Goal: Task Accomplishment & Management: Manage account settings

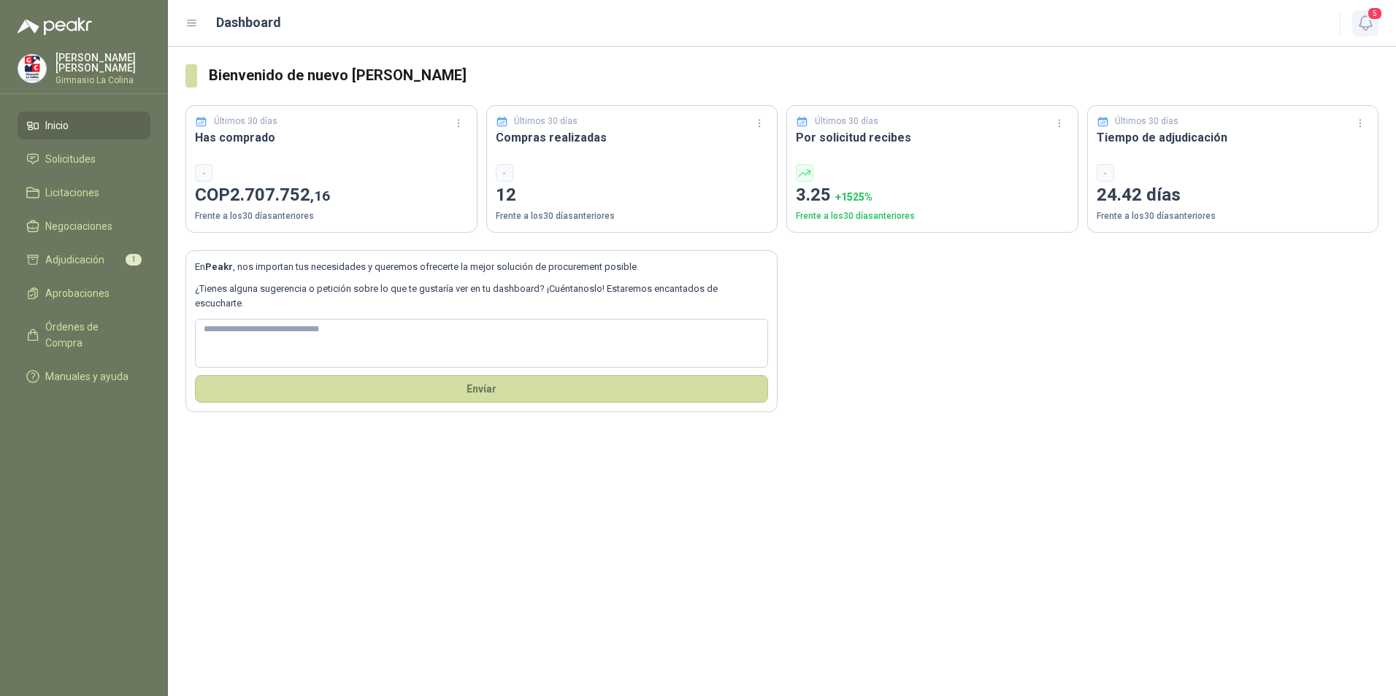
click at [1363, 28] on icon "button" at bounding box center [1364, 23] width 12 height 14
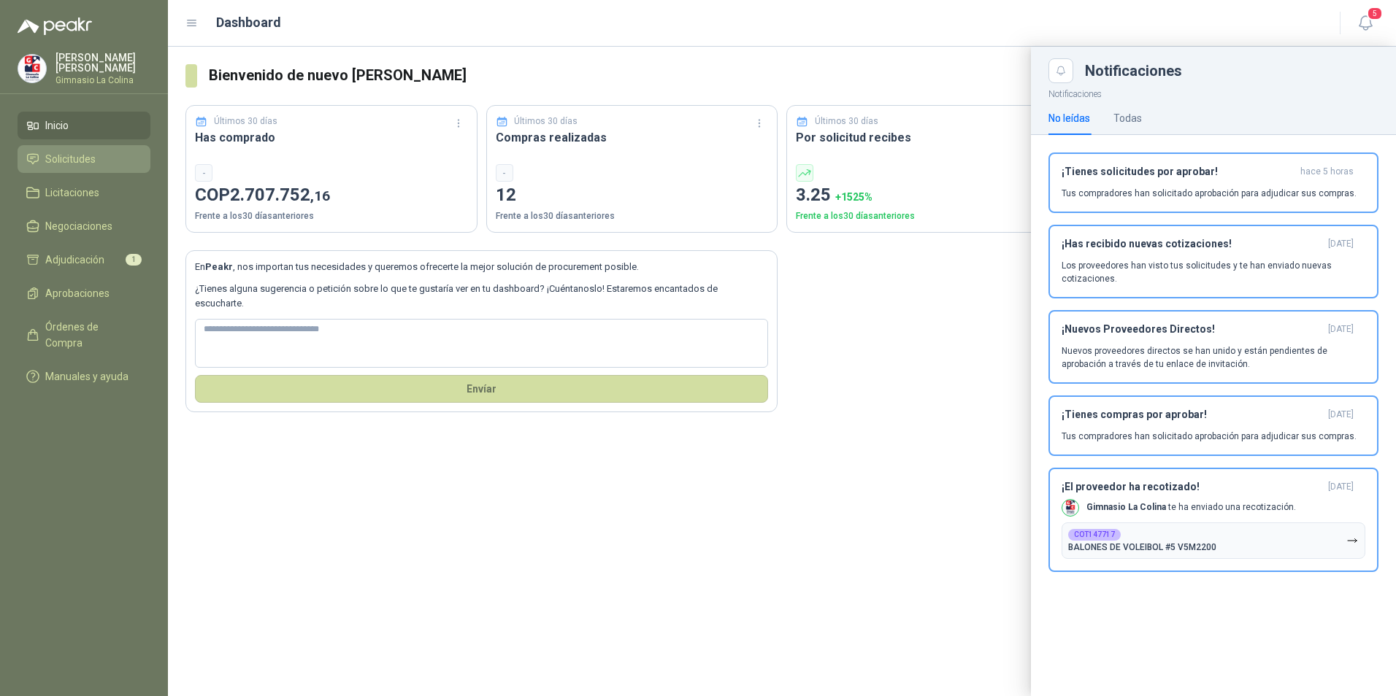
click at [72, 152] on span "Solicitudes" at bounding box center [70, 159] width 50 height 16
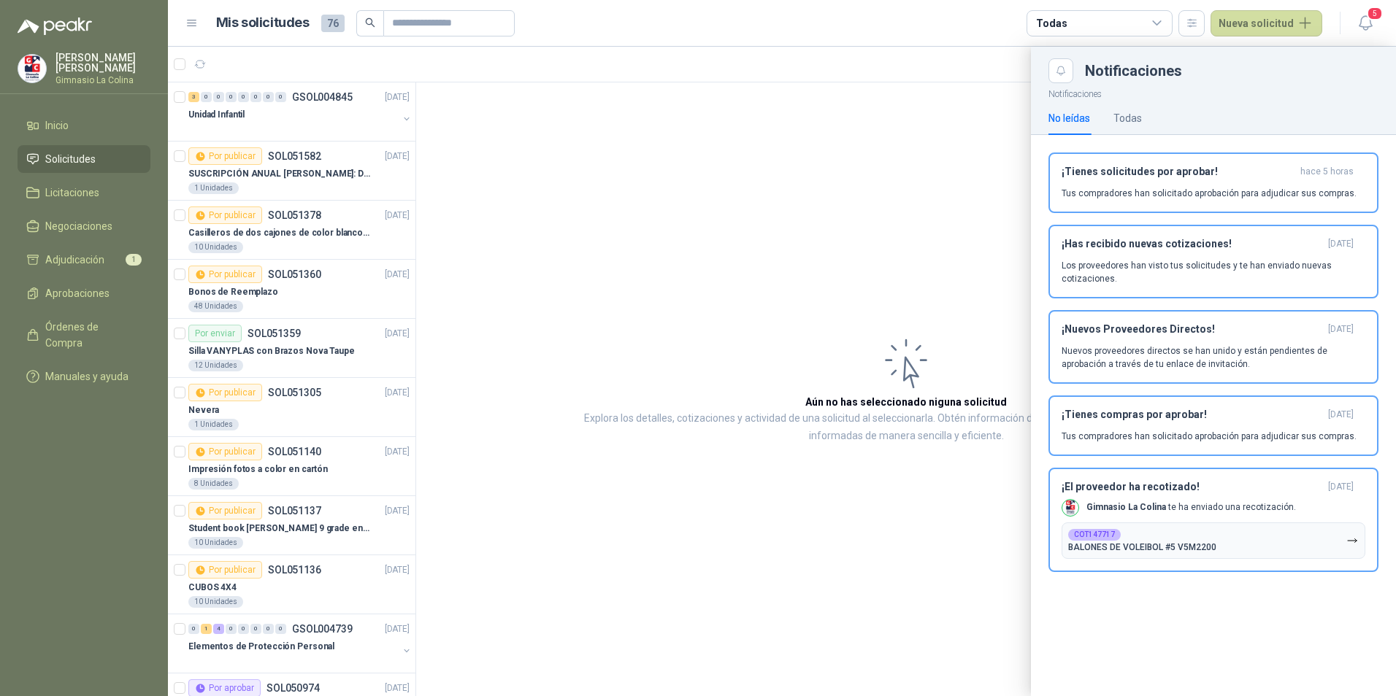
click at [939, 272] on div at bounding box center [782, 372] width 1228 height 650
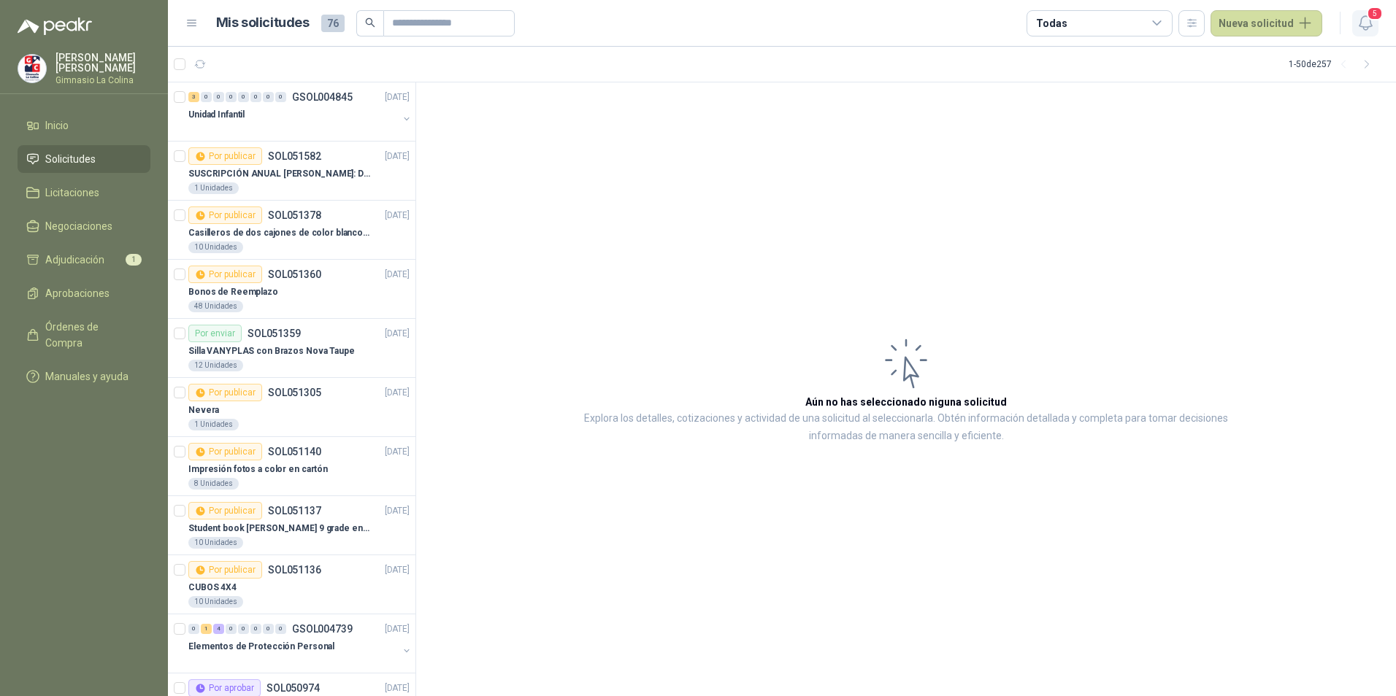
click at [1361, 23] on icon "button" at bounding box center [1365, 23] width 18 height 18
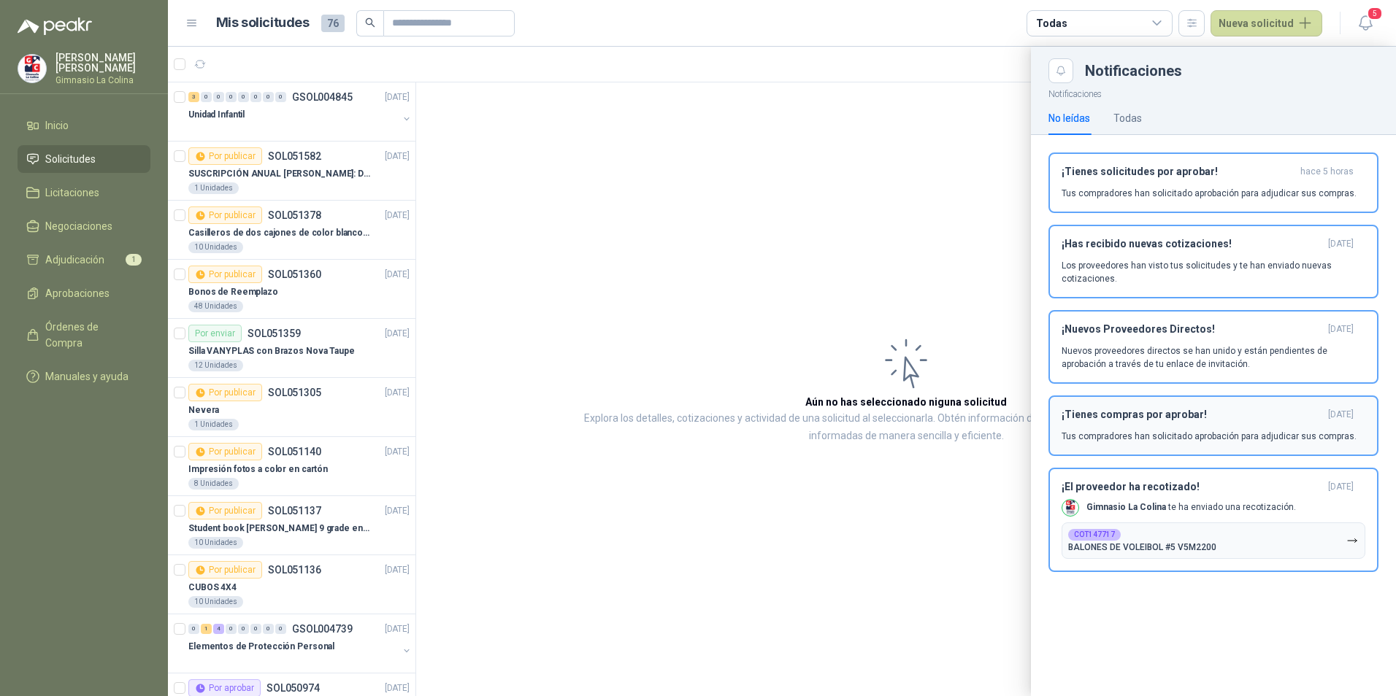
click at [1205, 355] on p "Nuevos proveedores directos se han unido y están pendientes de aprobación a tra…" at bounding box center [1213, 358] width 304 height 26
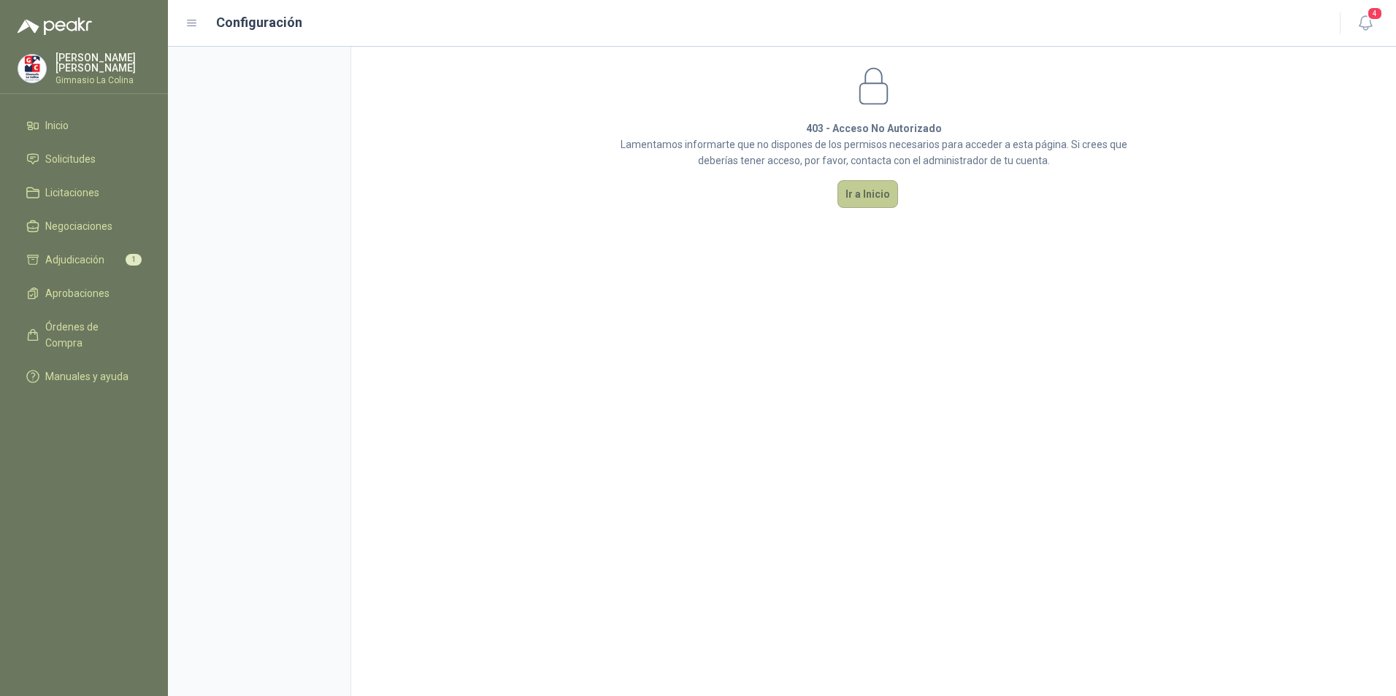
click at [872, 191] on button "Ir a Inicio" at bounding box center [867, 194] width 61 height 28
click at [75, 123] on li "Inicio" at bounding box center [83, 126] width 115 height 16
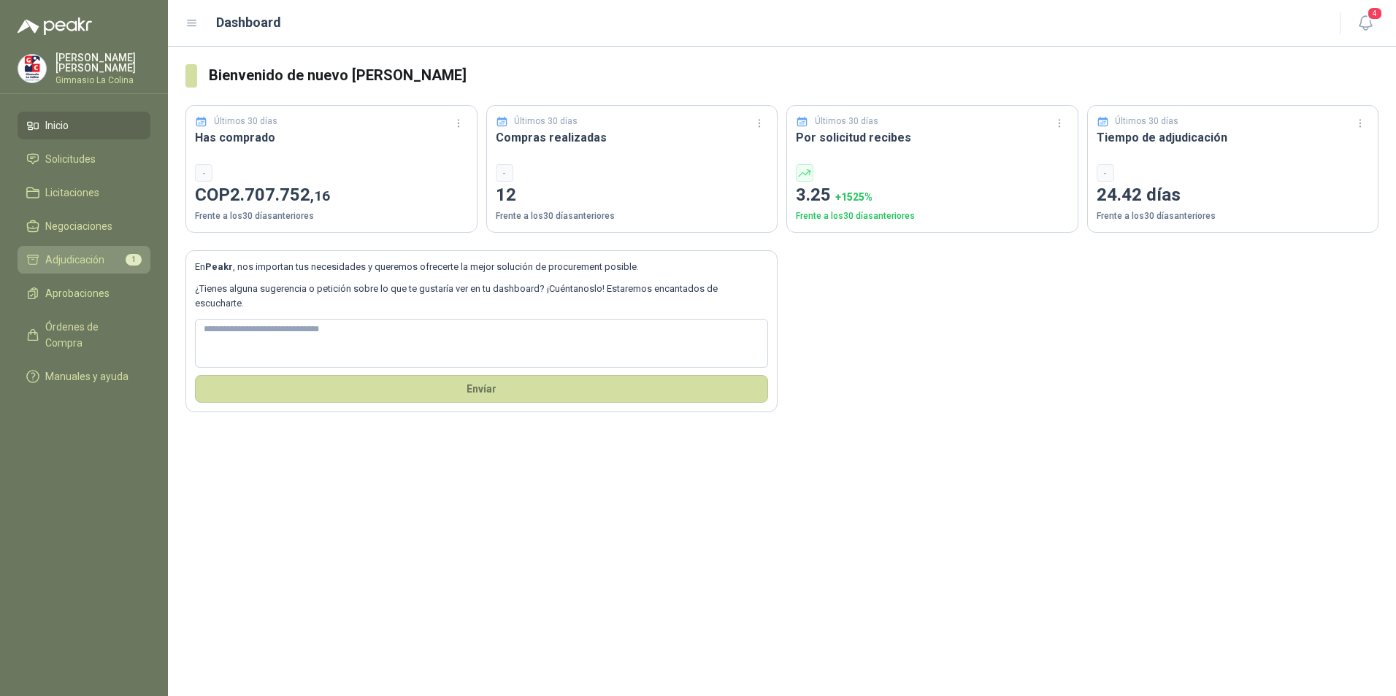
click at [85, 258] on span "Adjudicación" at bounding box center [74, 260] width 59 height 16
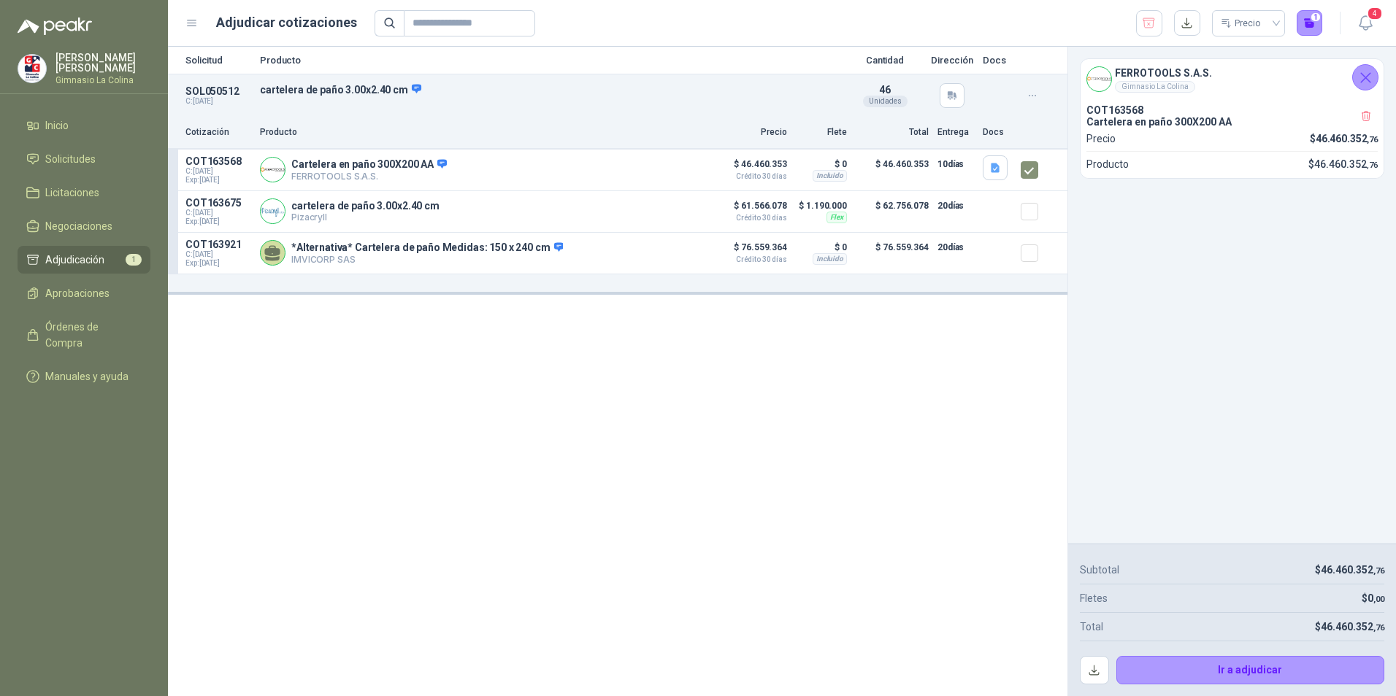
drag, startPoint x: 758, startPoint y: 472, endPoint x: 757, endPoint y: 460, distance: 11.7
click at [757, 461] on div "Solicitud Producto Cantidad Dirección Docs SOL050512 C: [DATE] cartelera de pañ…" at bounding box center [617, 372] width 899 height 650
click at [71, 159] on span "Solicitudes" at bounding box center [70, 159] width 50 height 16
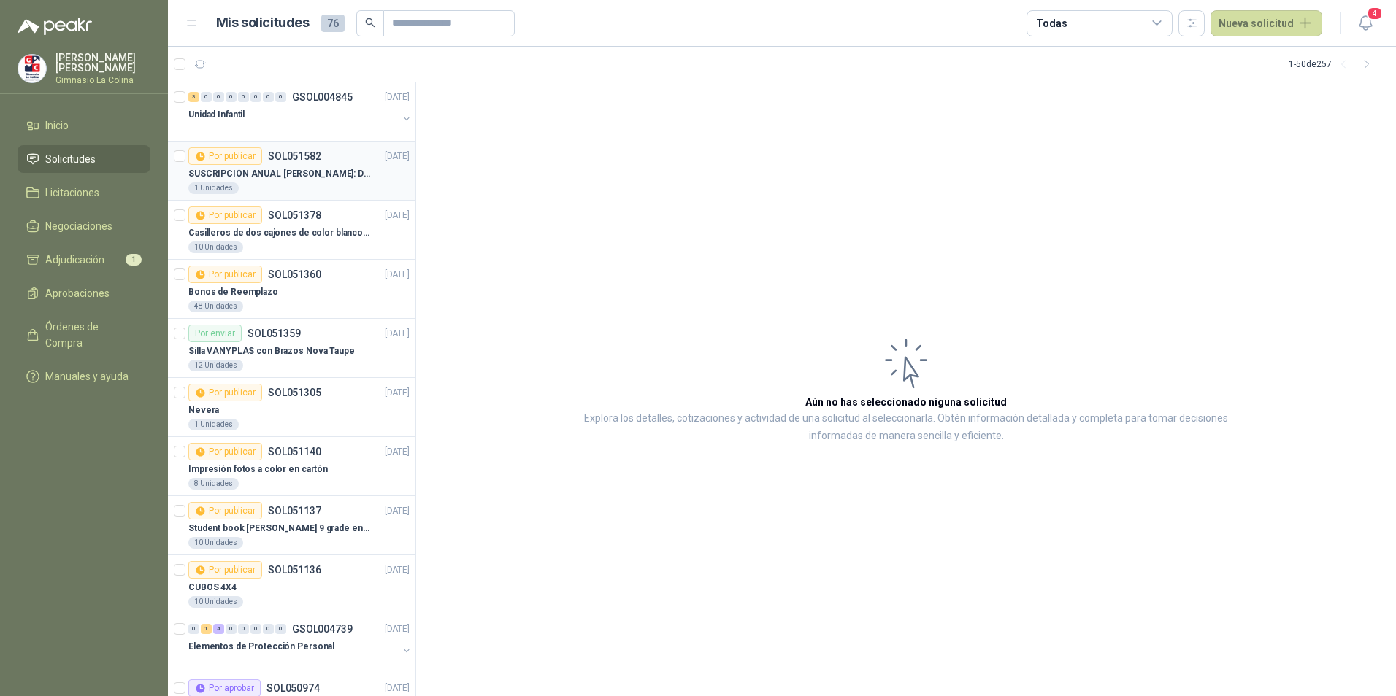
click at [292, 182] on div "SUSCRIPCIÓN ANUAL [PERSON_NAME]: DOMINIO PÁGINA WEB GLCMUN" at bounding box center [298, 174] width 221 height 18
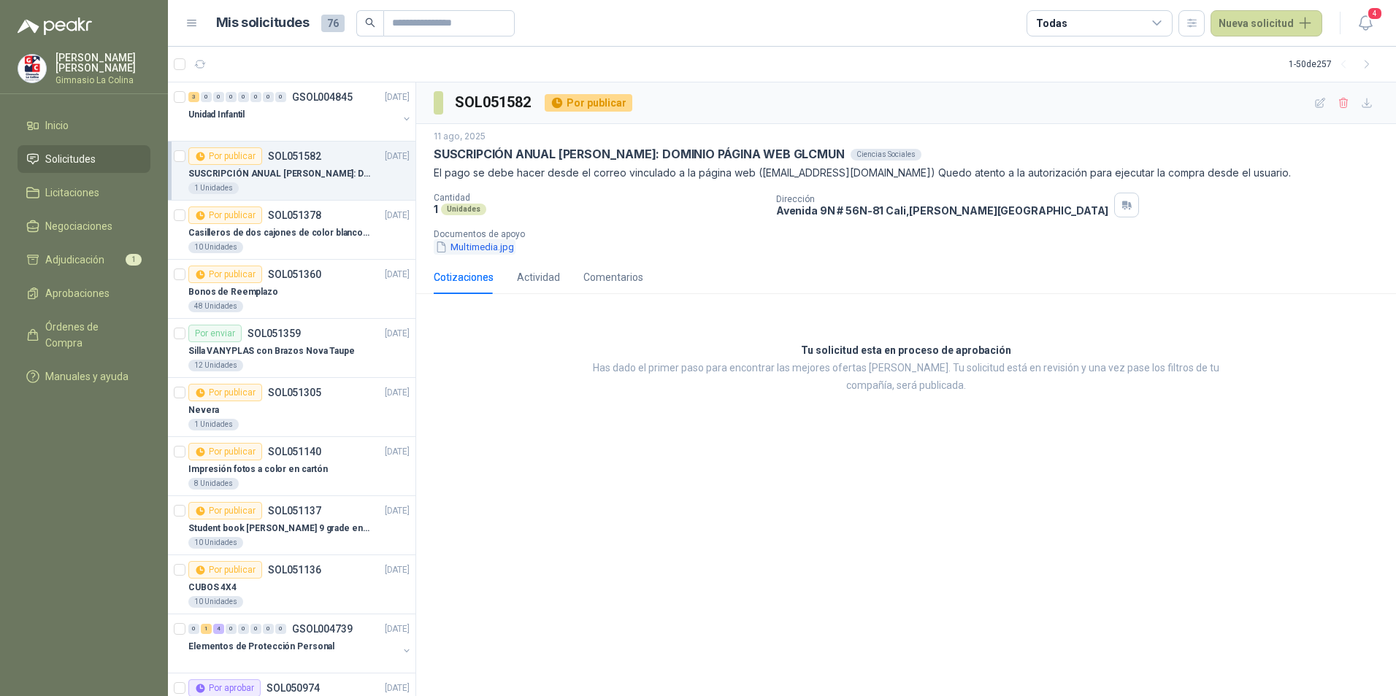
click at [465, 245] on button "Multimedia.jpg" at bounding box center [475, 246] width 82 height 15
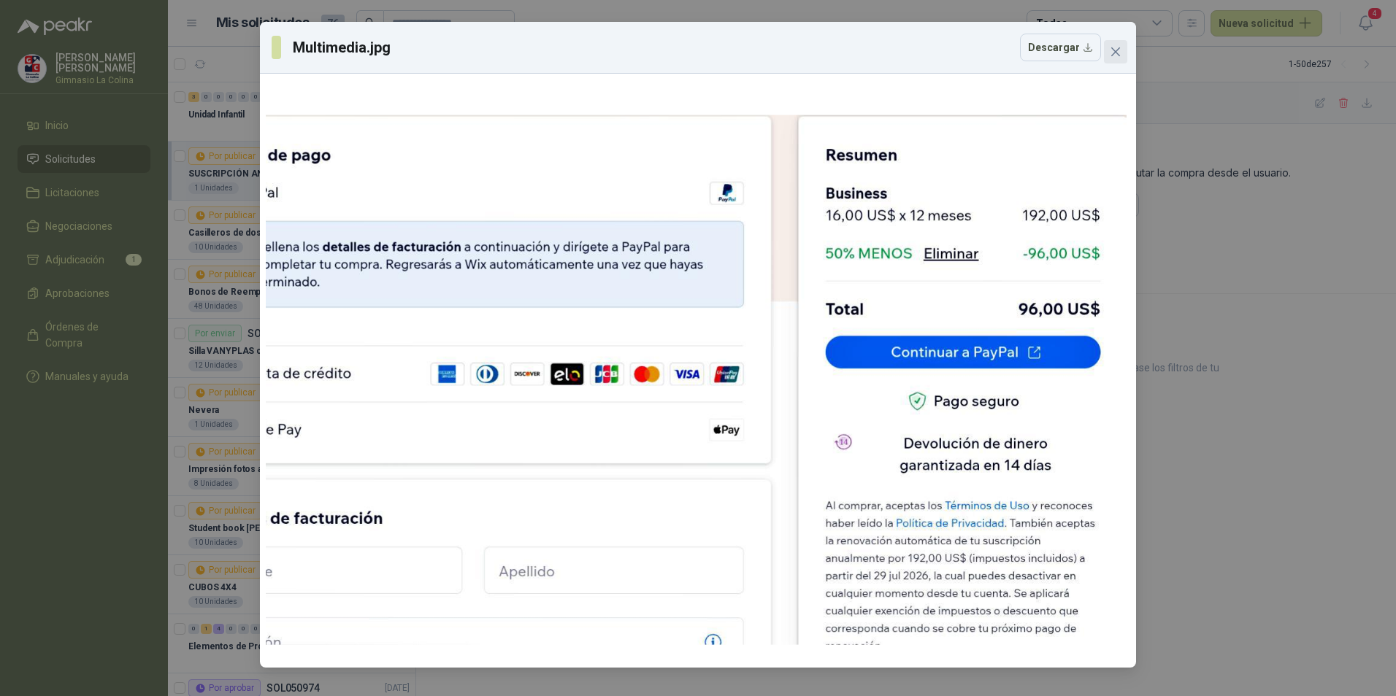
click at [1115, 56] on icon "close" at bounding box center [1116, 52] width 12 height 12
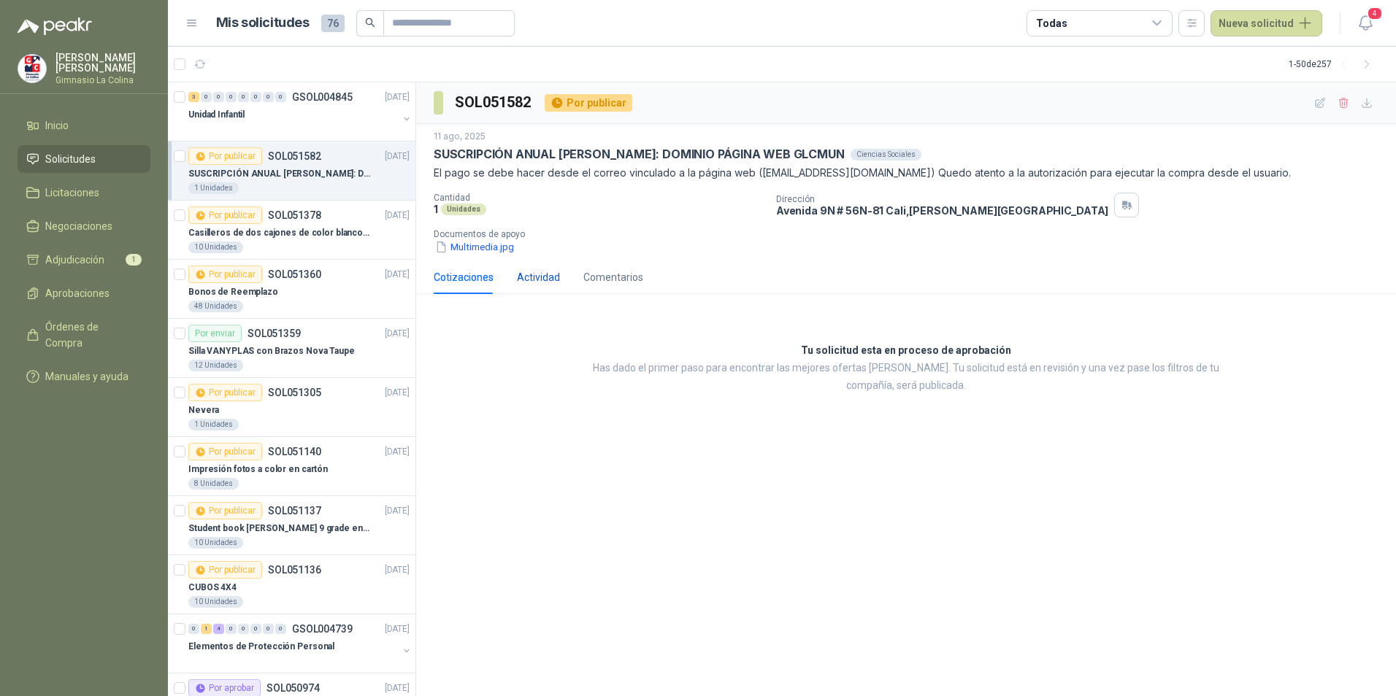
click at [546, 274] on div "Actividad" at bounding box center [538, 277] width 43 height 16
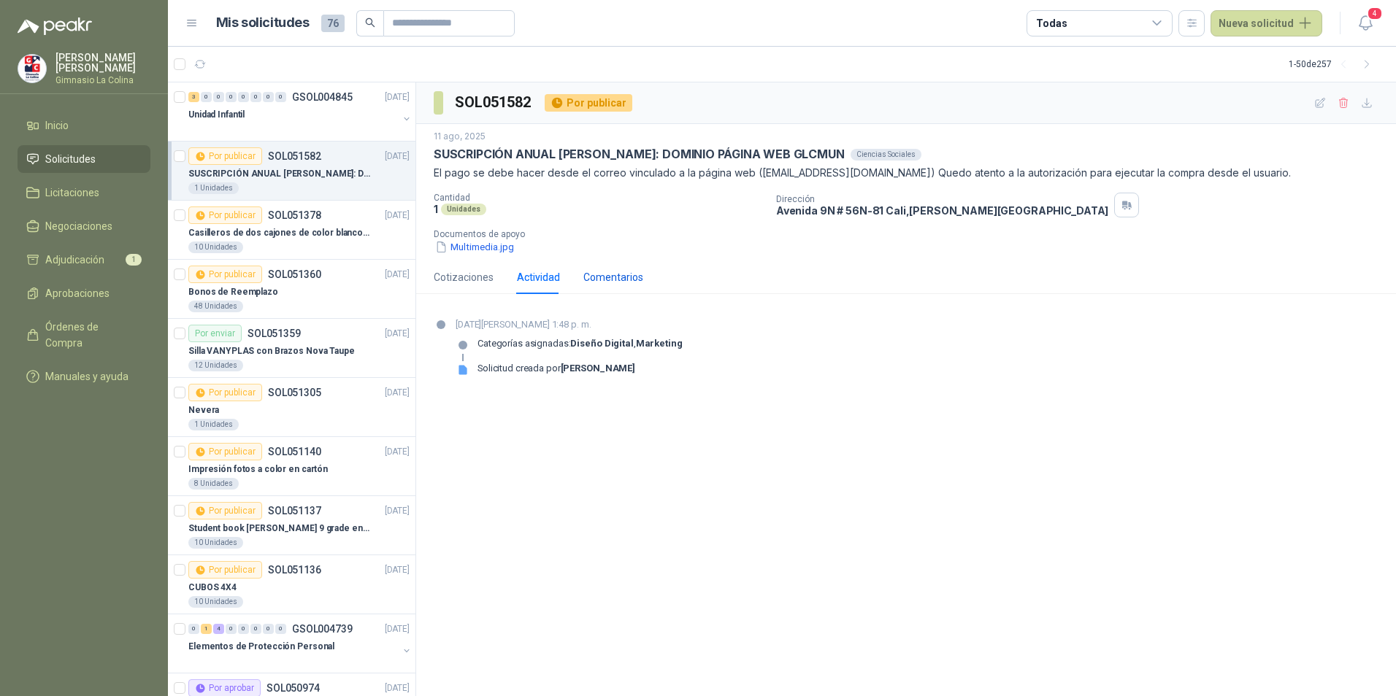
click at [604, 274] on div "Comentarios" at bounding box center [613, 277] width 60 height 16
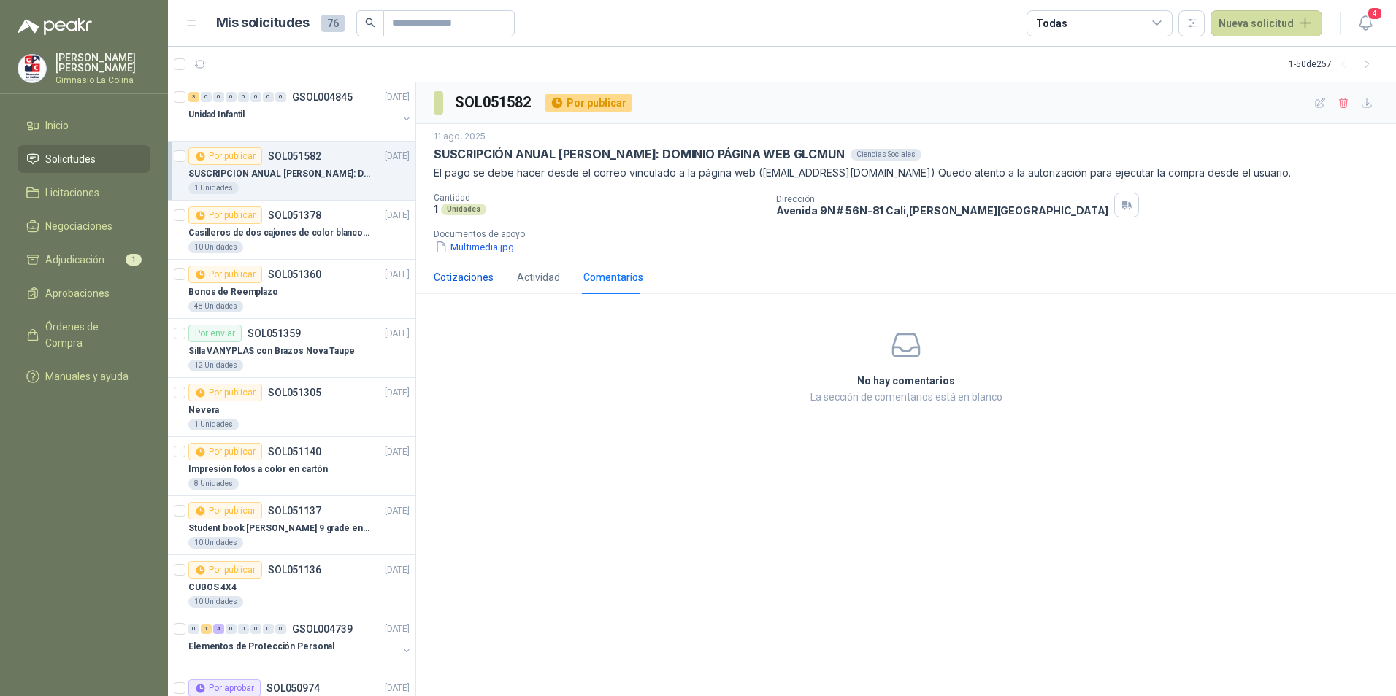
click at [466, 274] on div "Cotizaciones" at bounding box center [464, 277] width 60 height 16
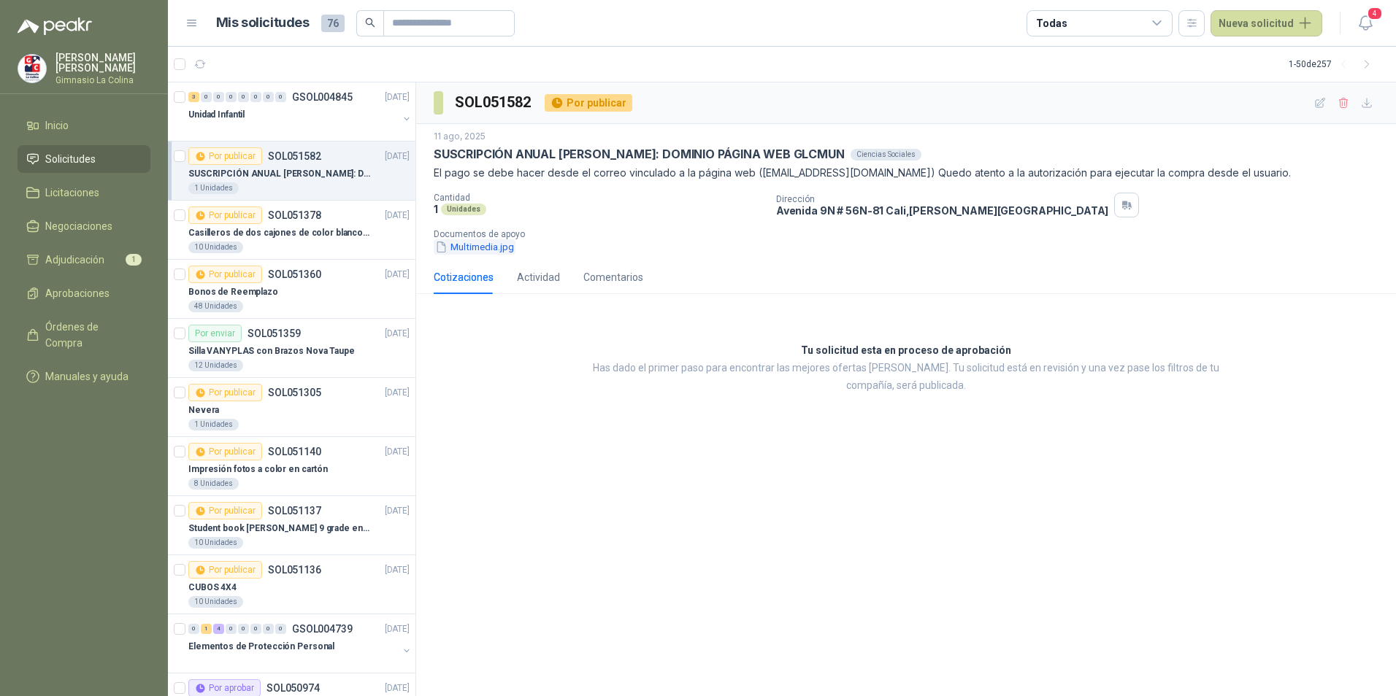
click at [503, 250] on button "Multimedia.jpg" at bounding box center [475, 246] width 82 height 15
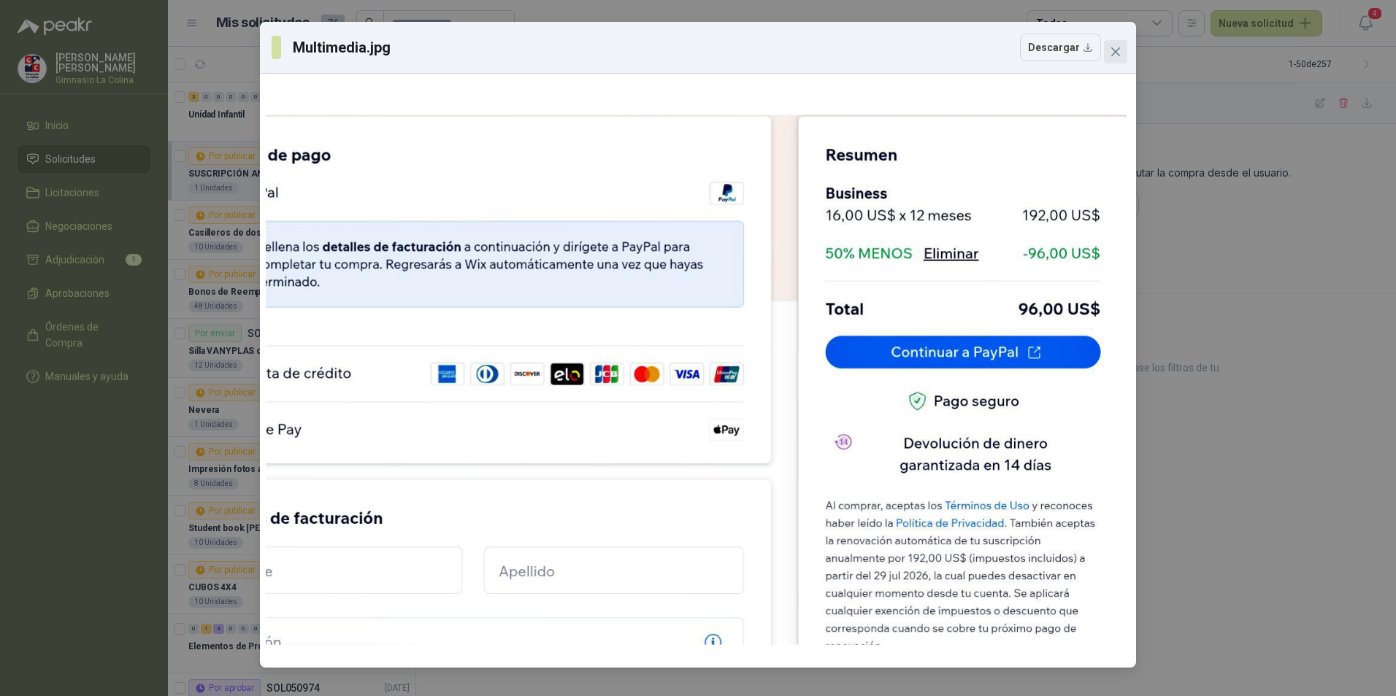
click at [1116, 54] on icon "close" at bounding box center [1116, 52] width 12 height 12
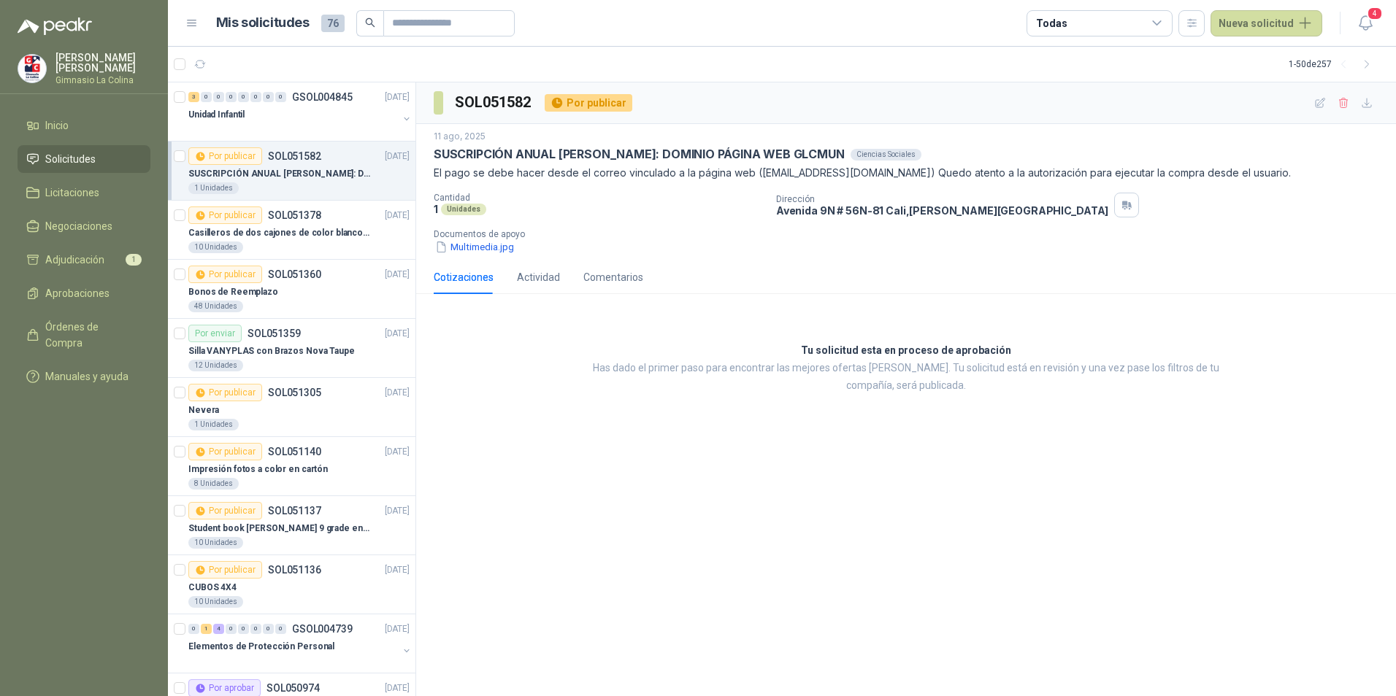
drag, startPoint x: 299, startPoint y: 177, endPoint x: 1266, endPoint y: 356, distance: 983.6
click at [1266, 356] on div "Tu solicitud esta en proceso de aprobación Has dado el primer paso para encontr…" at bounding box center [906, 369] width 980 height 126
click at [254, 237] on p "Casilleros de dos cajones de color blanco para casitas 1 y 2" at bounding box center [279, 233] width 182 height 14
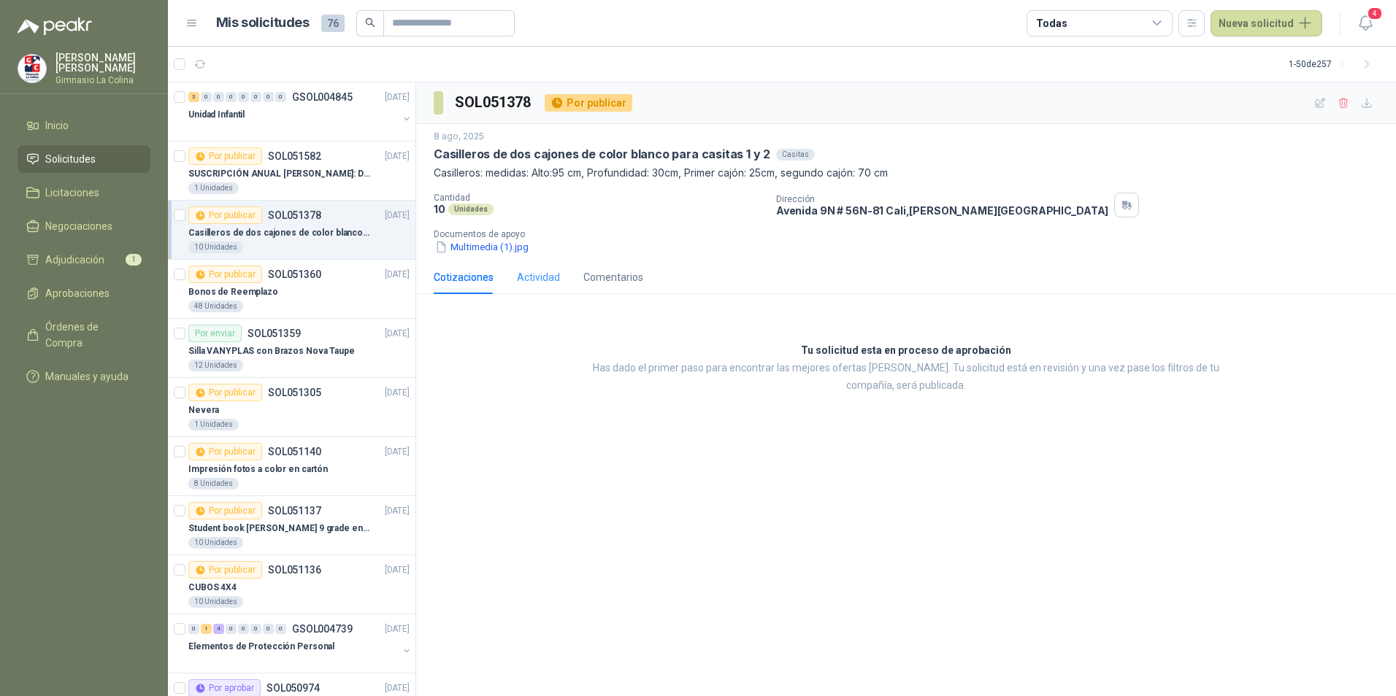
click at [533, 265] on div "Actividad" at bounding box center [538, 278] width 43 height 34
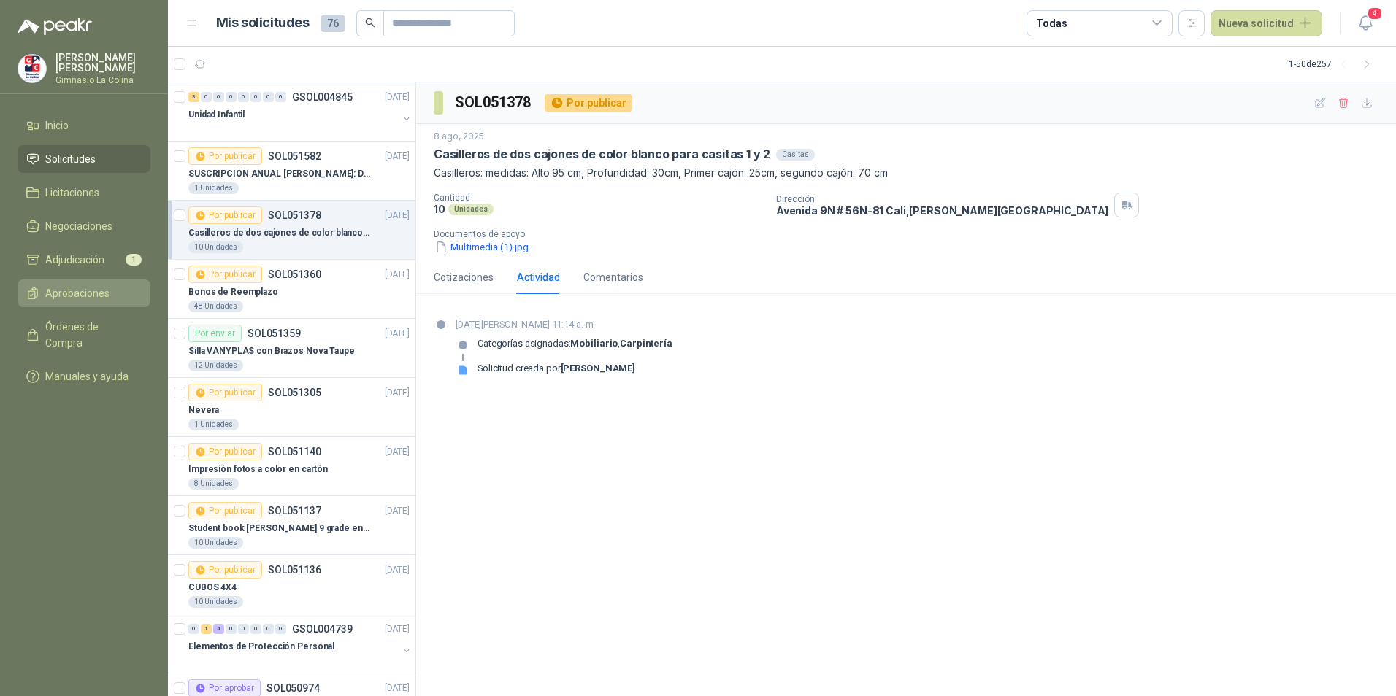
click at [48, 296] on span "Aprobaciones" at bounding box center [77, 293] width 64 height 16
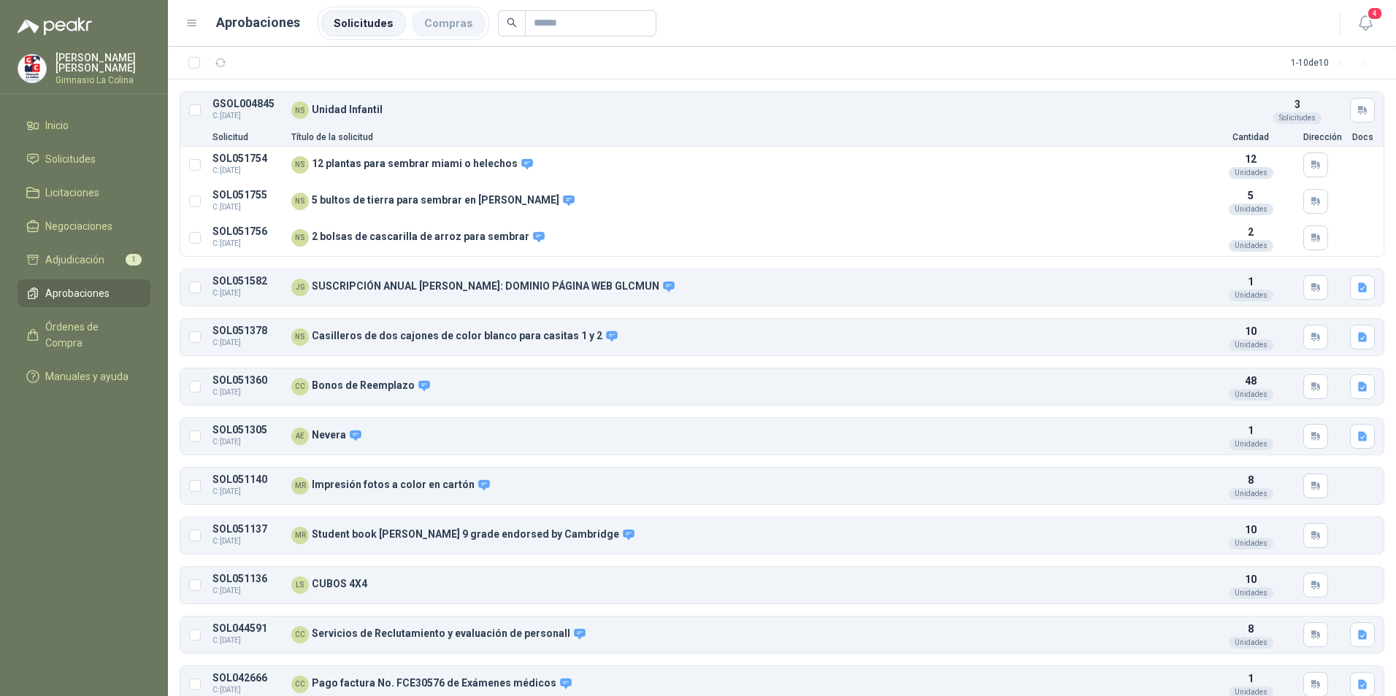
click at [450, 24] on li "Compras" at bounding box center [449, 23] width 74 height 26
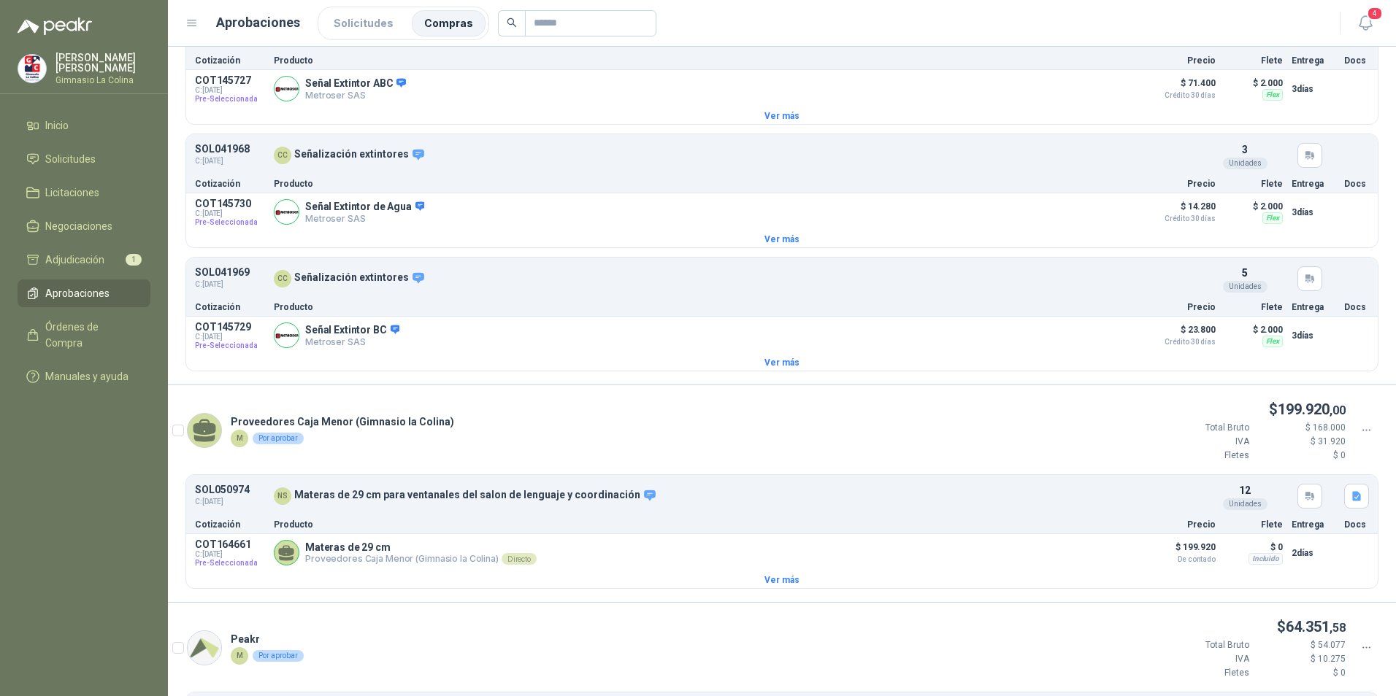
scroll to position [803, 0]
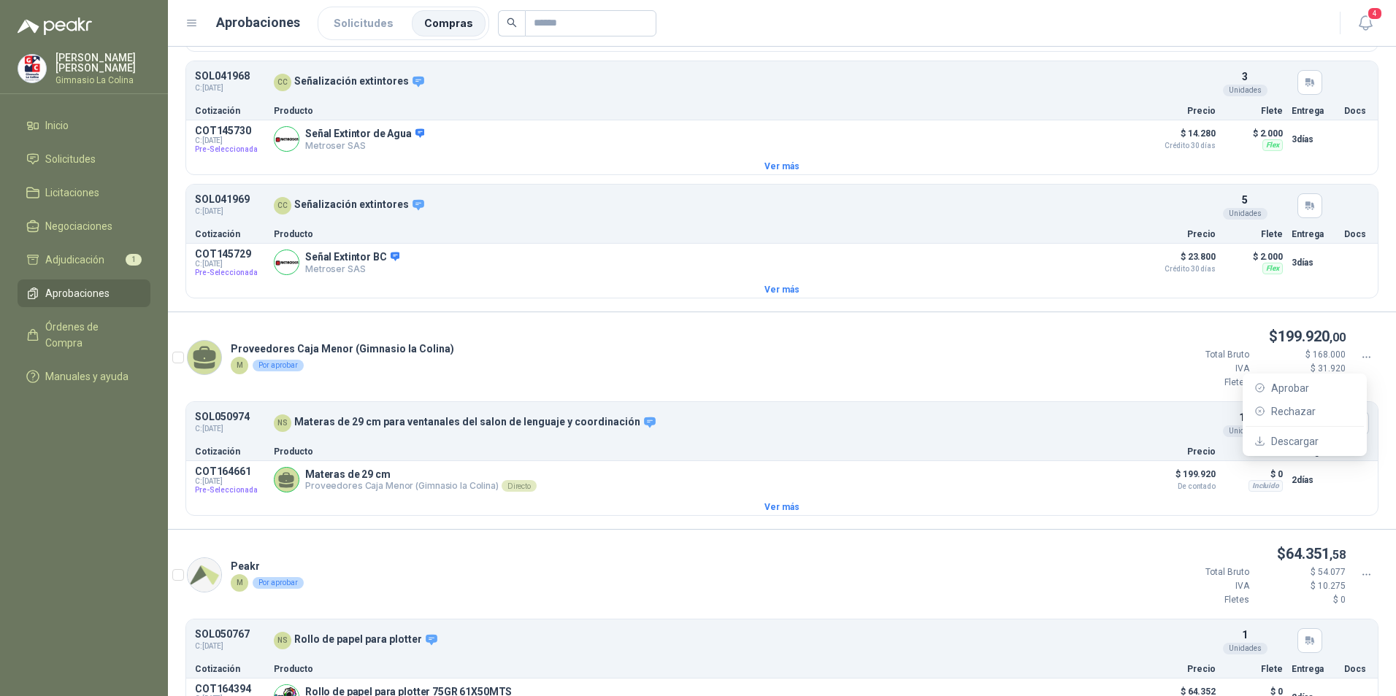
click at [1366, 359] on div at bounding box center [1366, 358] width 25 height 16
click at [1271, 386] on span "Aprobar" at bounding box center [1313, 388] width 84 height 16
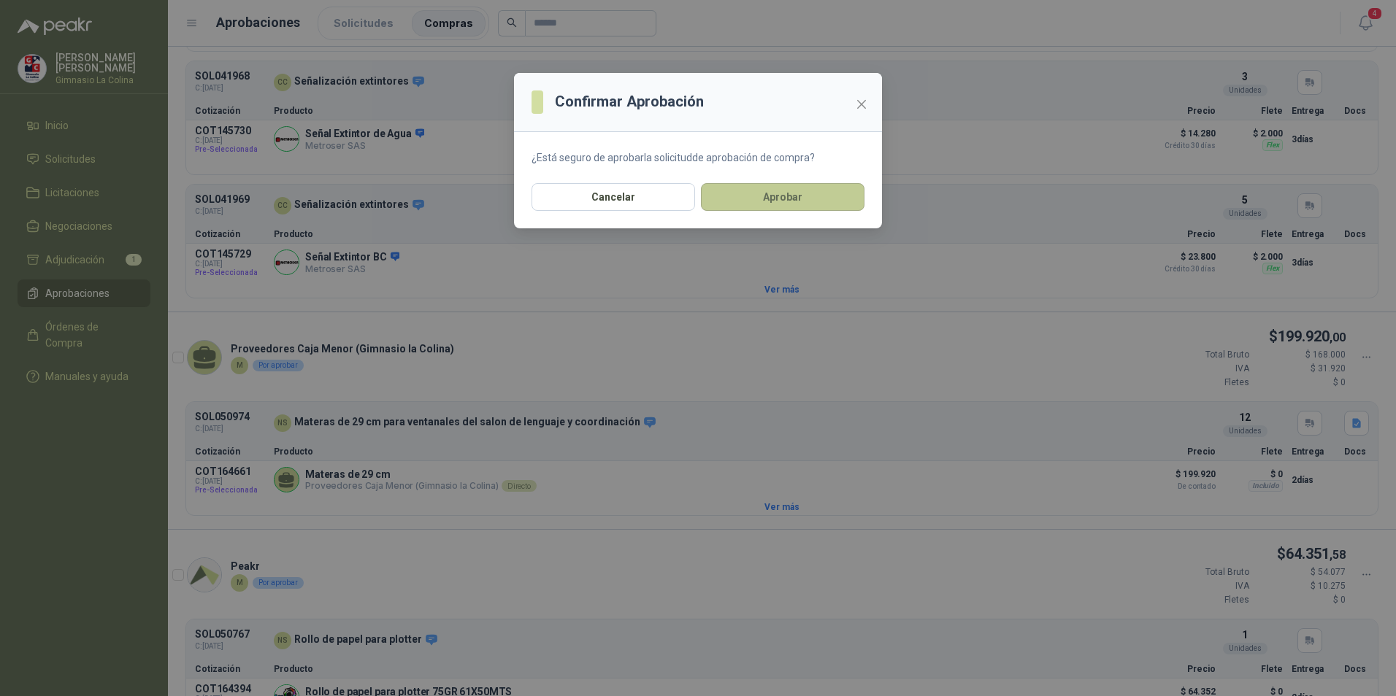
click at [784, 201] on button "Aprobar" at bounding box center [783, 197] width 164 height 28
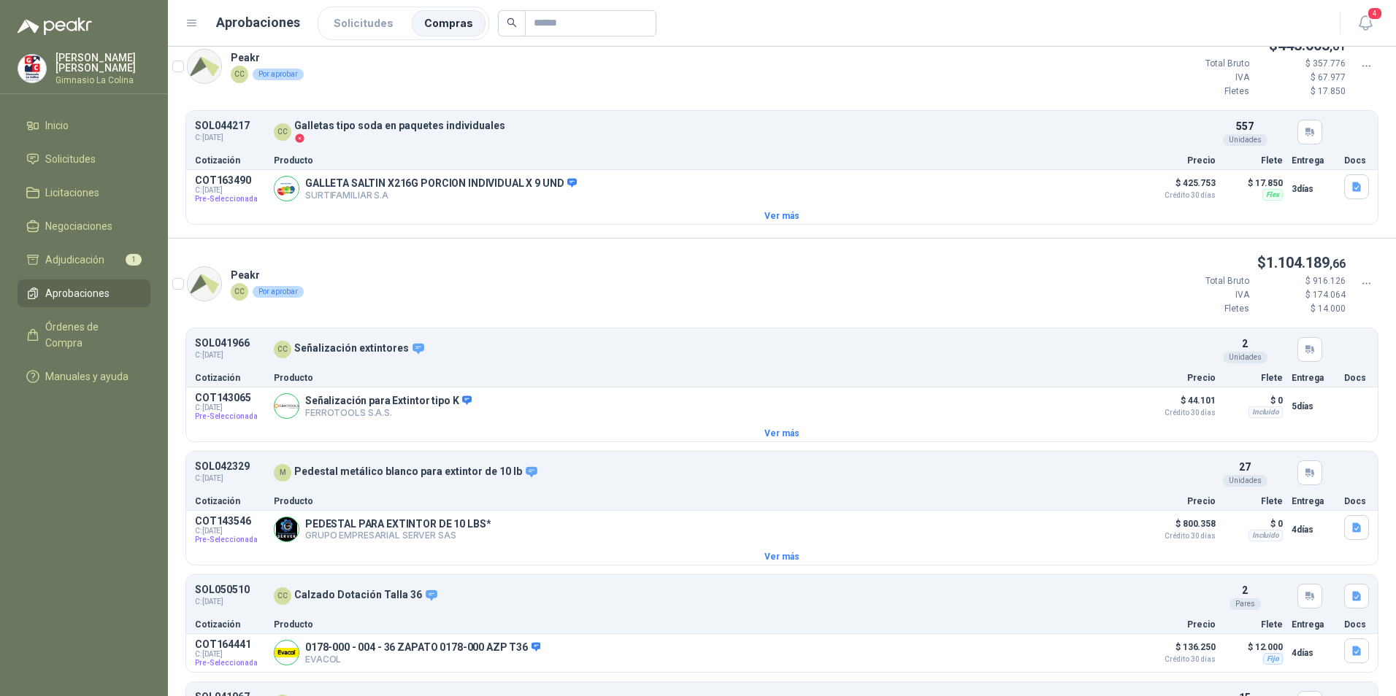
scroll to position [0, 0]
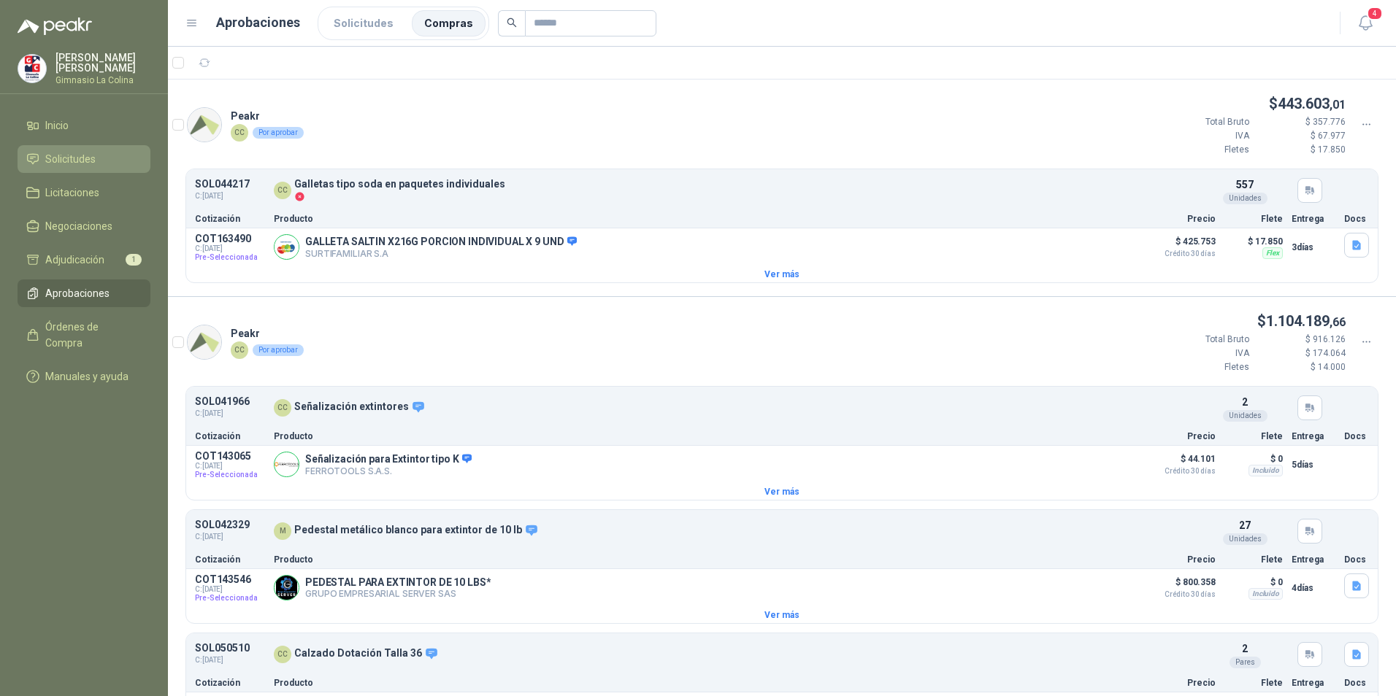
click at [63, 157] on span "Solicitudes" at bounding box center [70, 159] width 50 height 16
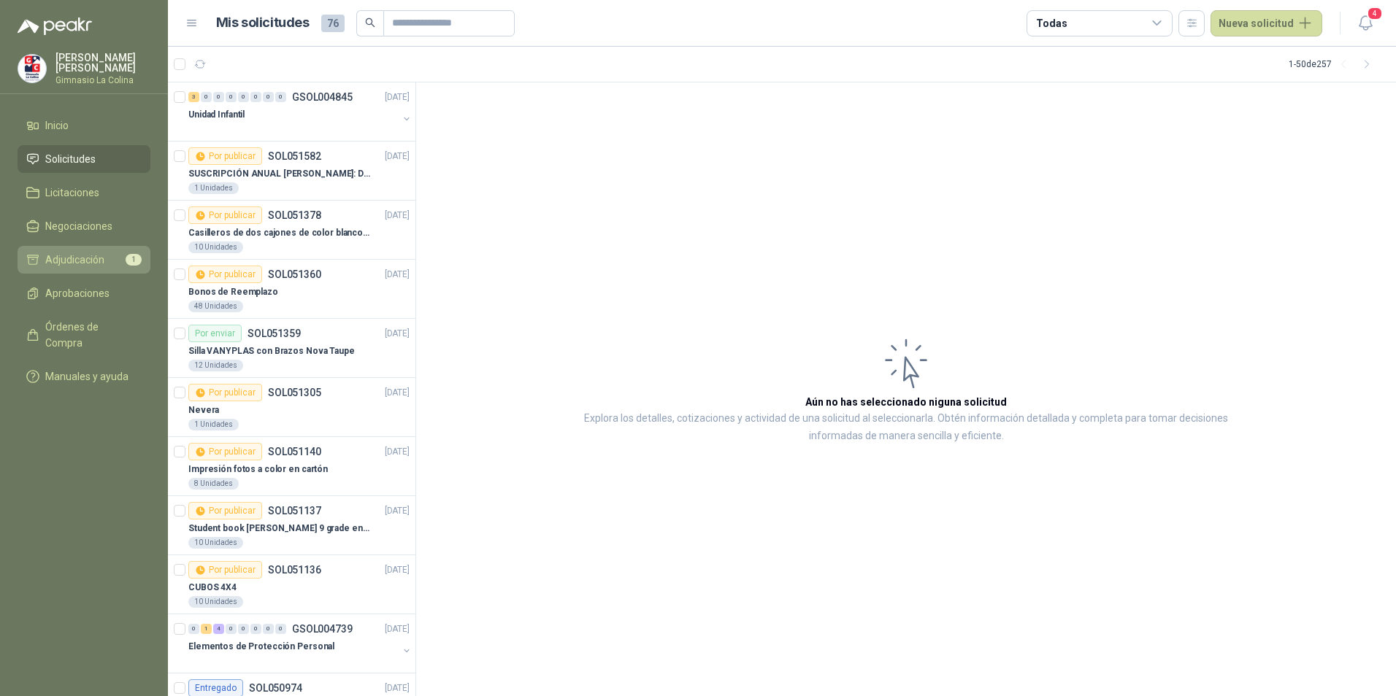
click at [83, 264] on span "Adjudicación" at bounding box center [74, 260] width 59 height 16
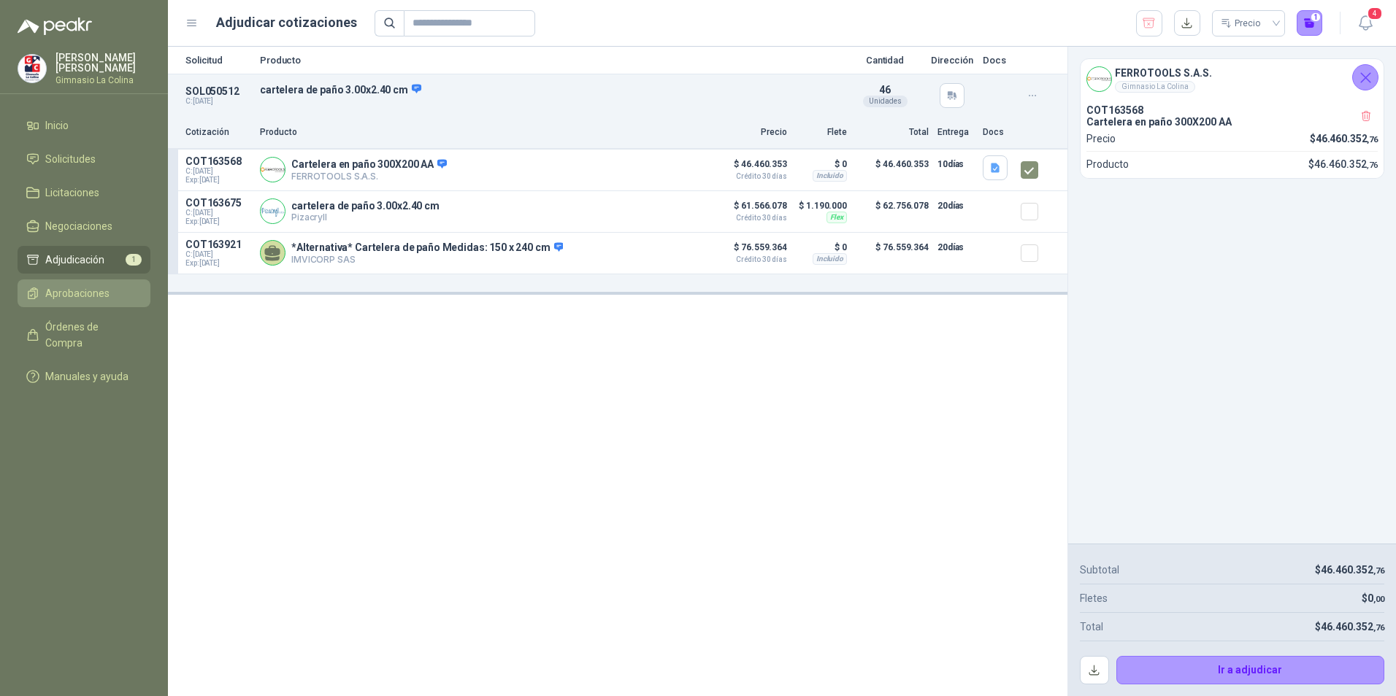
click at [77, 297] on span "Aprobaciones" at bounding box center [77, 293] width 64 height 16
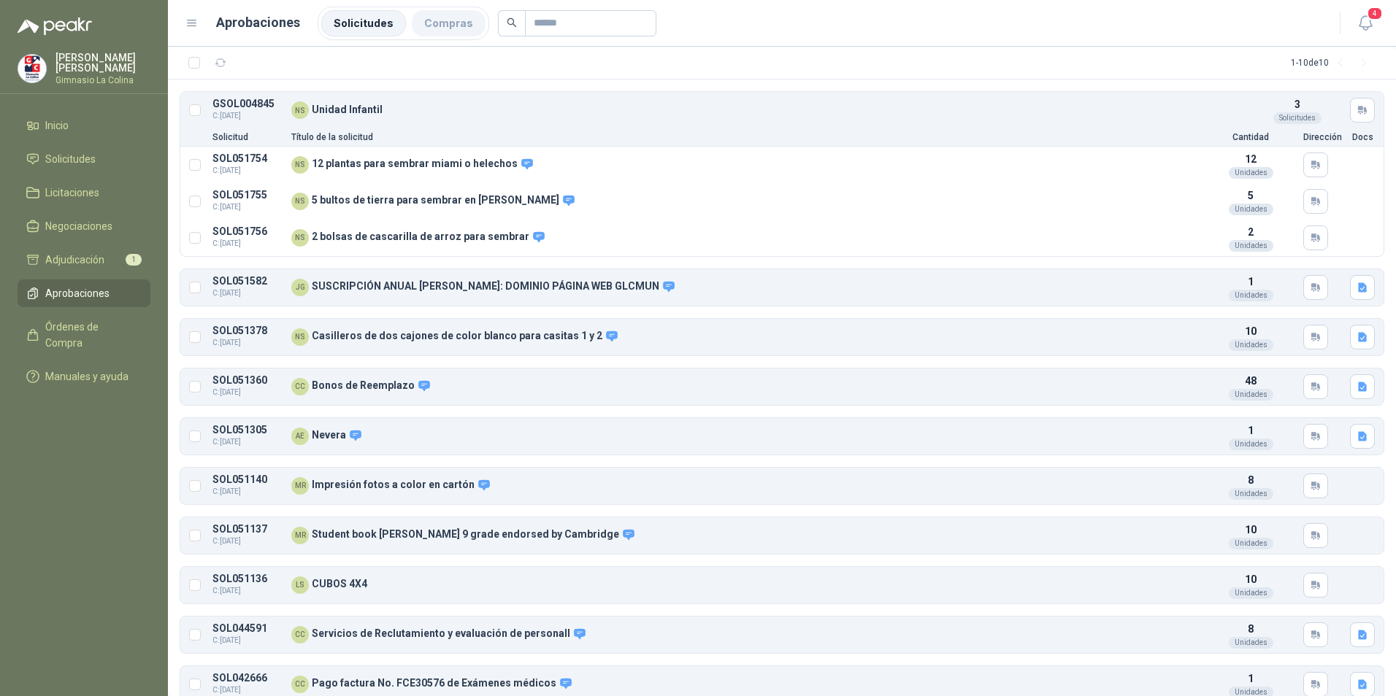
click at [447, 15] on li "Compras" at bounding box center [449, 23] width 74 height 26
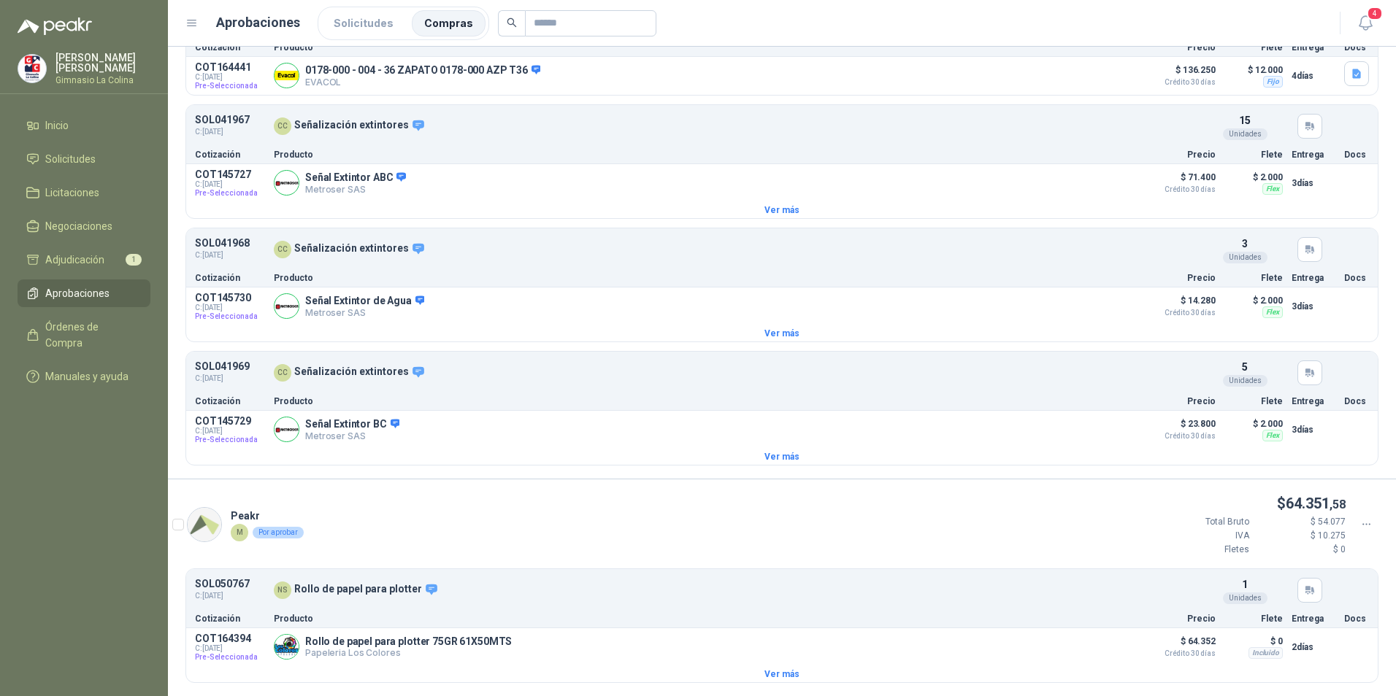
scroll to position [642, 0]
click at [1305, 551] on span "Aprobar" at bounding box center [1313, 550] width 84 height 16
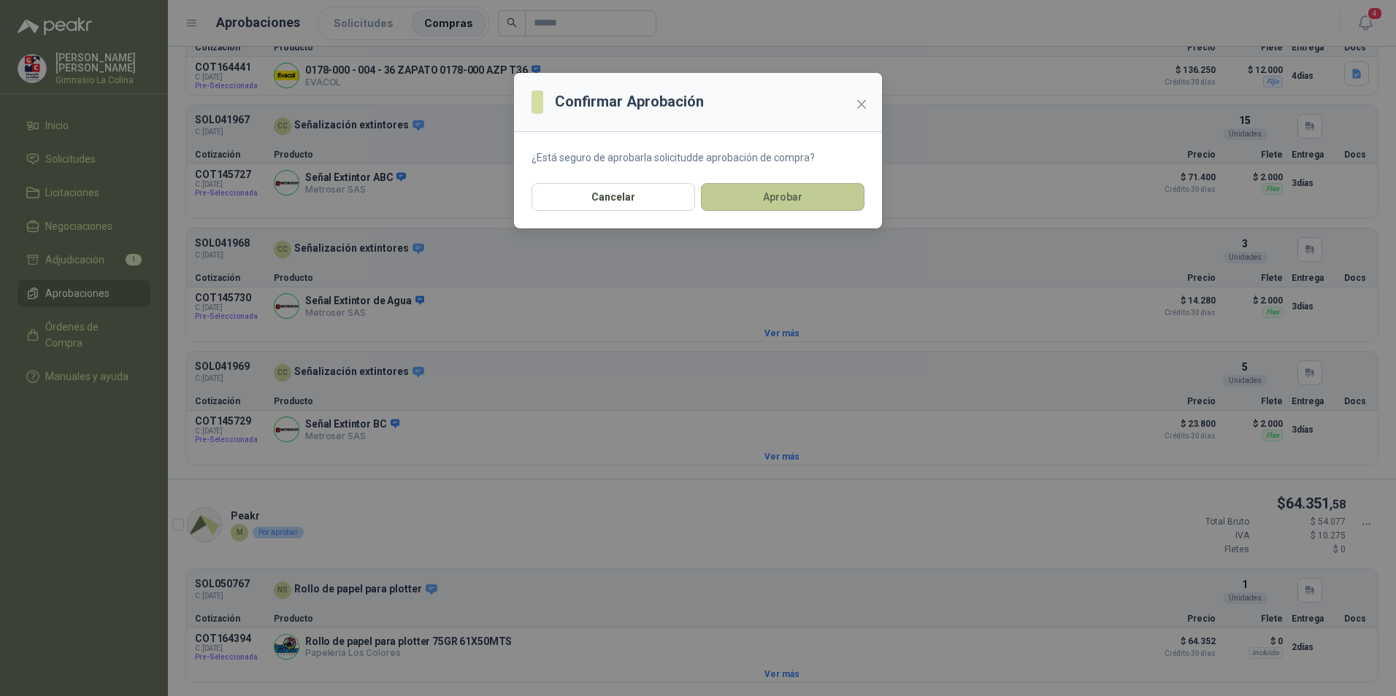
click at [812, 201] on button "Aprobar" at bounding box center [783, 197] width 164 height 28
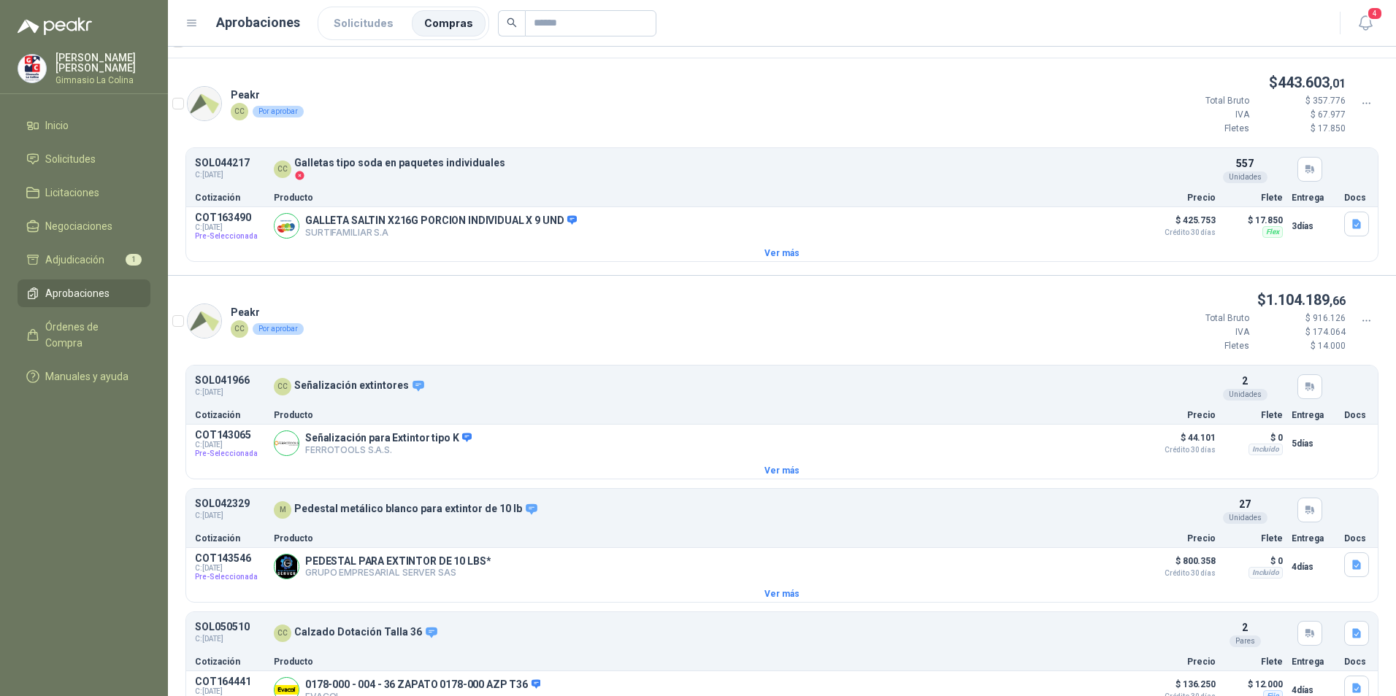
scroll to position [0, 0]
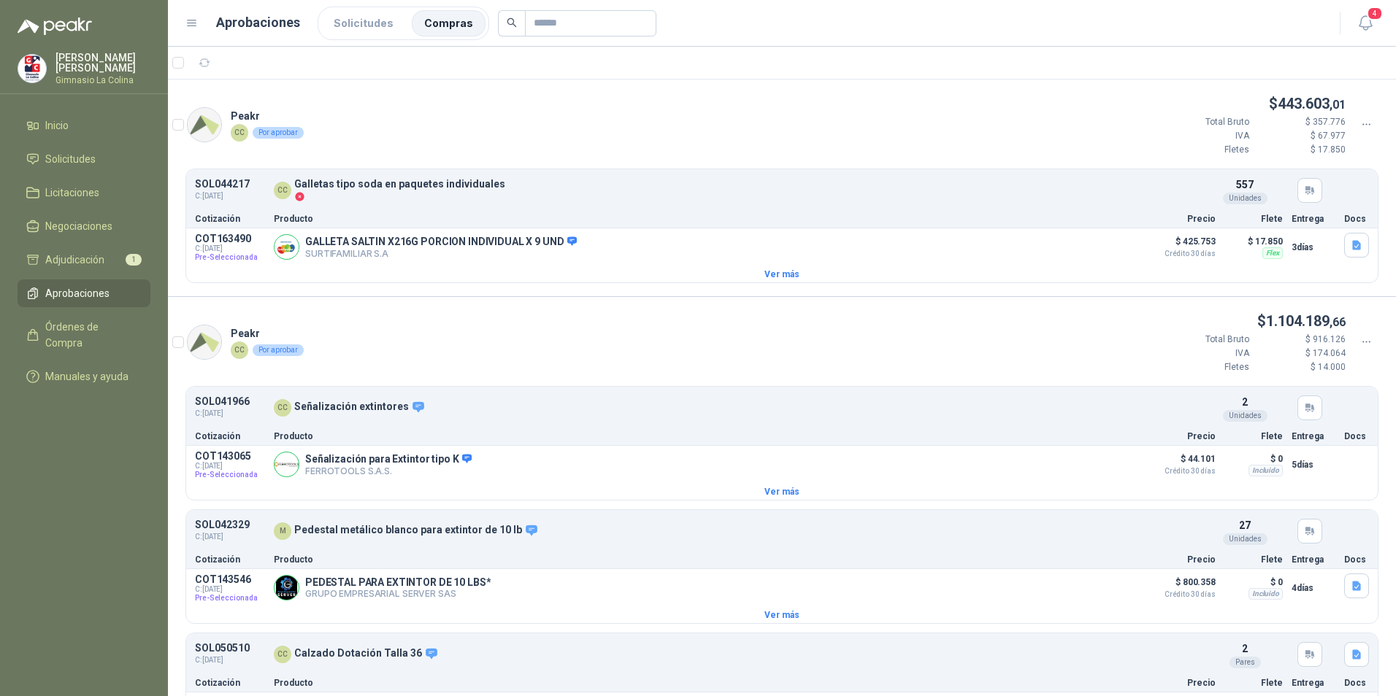
click at [112, 292] on li "Aprobaciones" at bounding box center [83, 293] width 115 height 16
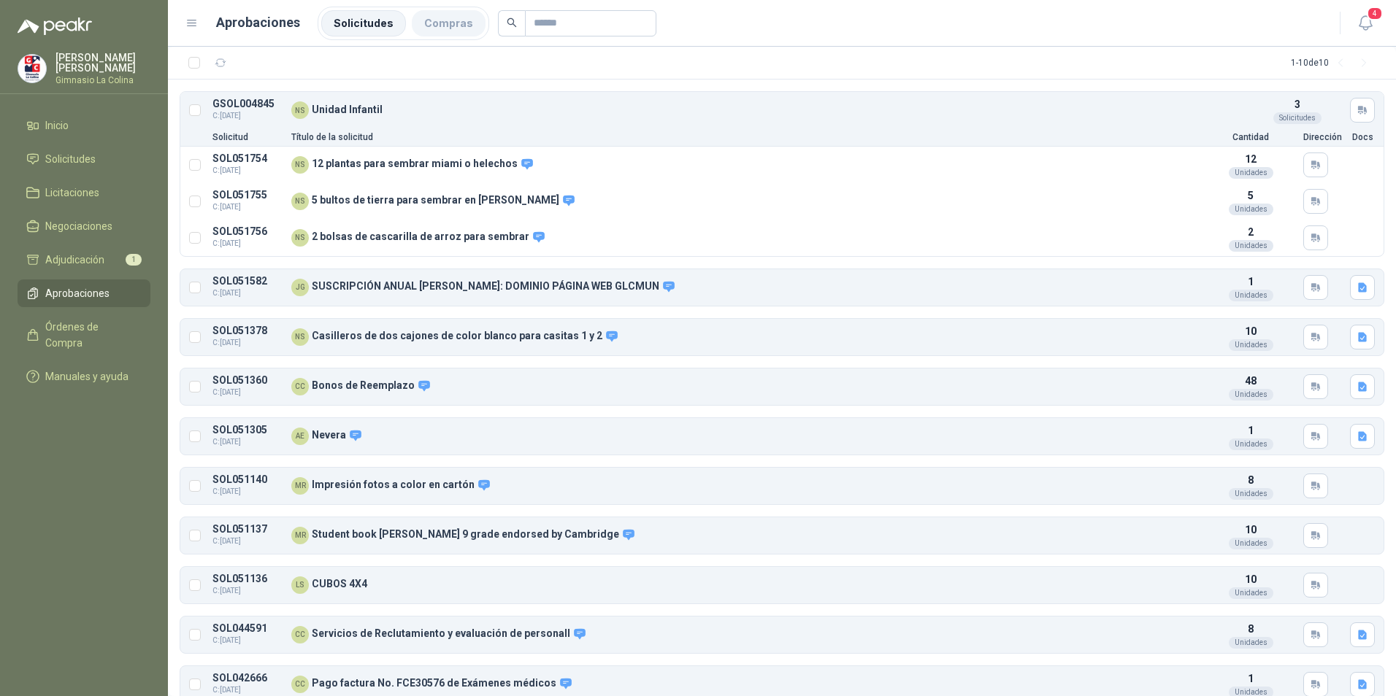
click at [428, 17] on li "Compras" at bounding box center [449, 23] width 74 height 26
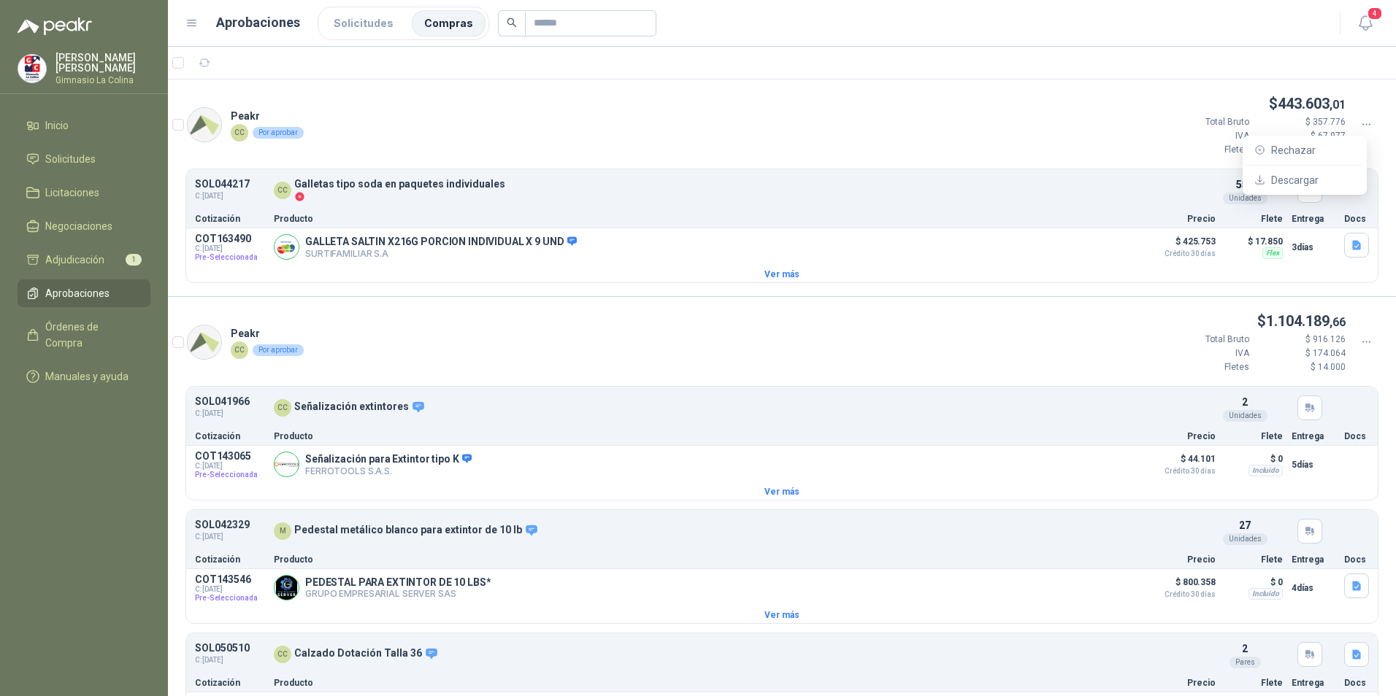
click at [1360, 121] on icon at bounding box center [1366, 124] width 13 height 13
click at [639, 147] on div "Peakr CC Por aprobar $ 443.603 ,01 Total Bruto $ 357.776 IVA $ 67.977 Fletes $ …" at bounding box center [782, 131] width 1228 height 76
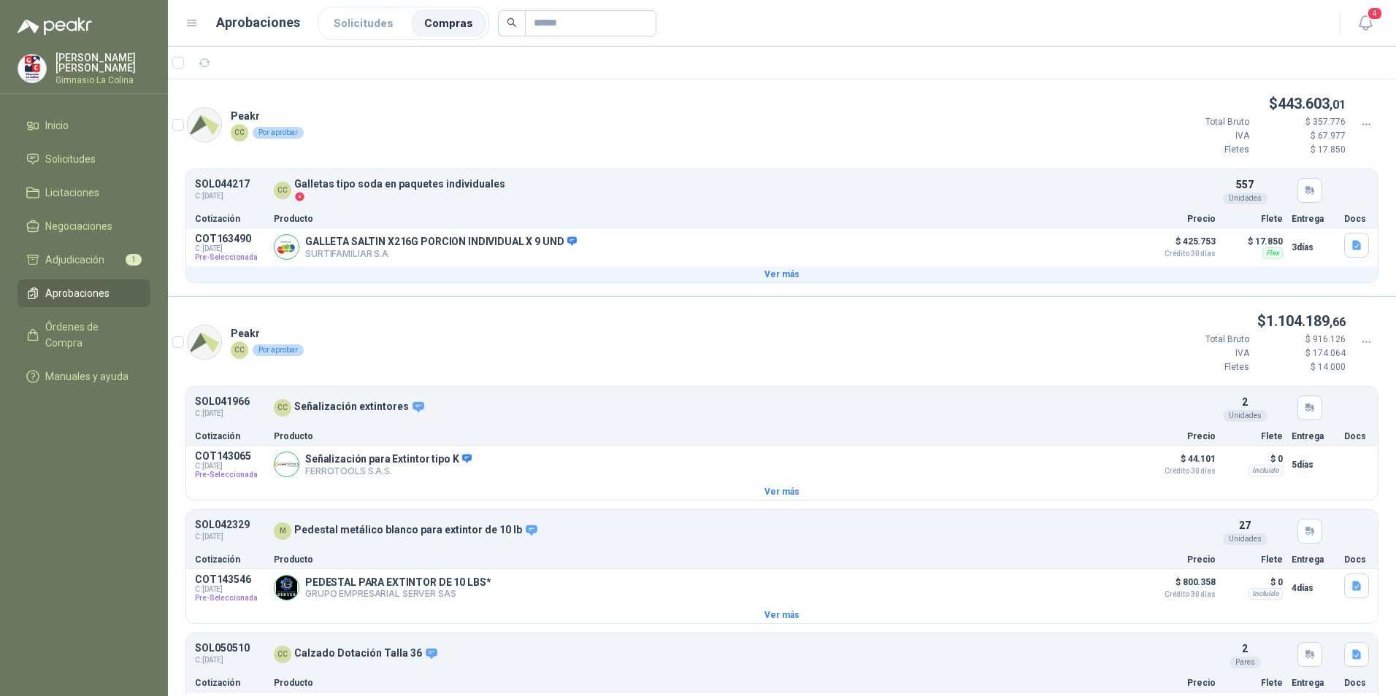
click at [780, 279] on button "Ver más" at bounding box center [781, 274] width 1191 height 16
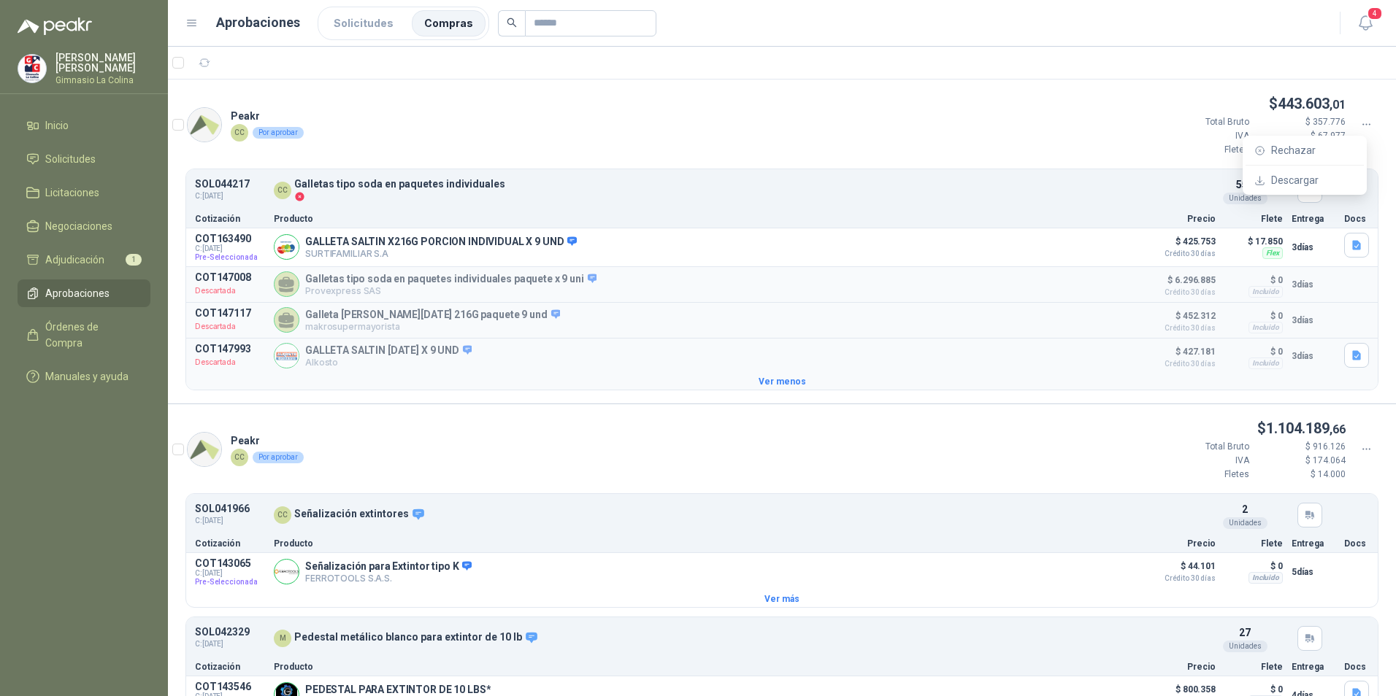
click at [1360, 126] on icon at bounding box center [1366, 124] width 13 height 13
drag, startPoint x: 453, startPoint y: 163, endPoint x: 400, endPoint y: 140, distance: 57.9
click at [450, 159] on div "Peakr CC Por aprobar $ 443.603 ,01 Total Bruto $ 357.776 IVA $ 67.977 Fletes $ …" at bounding box center [782, 131] width 1228 height 76
click at [262, 131] on div "Por aprobar" at bounding box center [278, 133] width 51 height 12
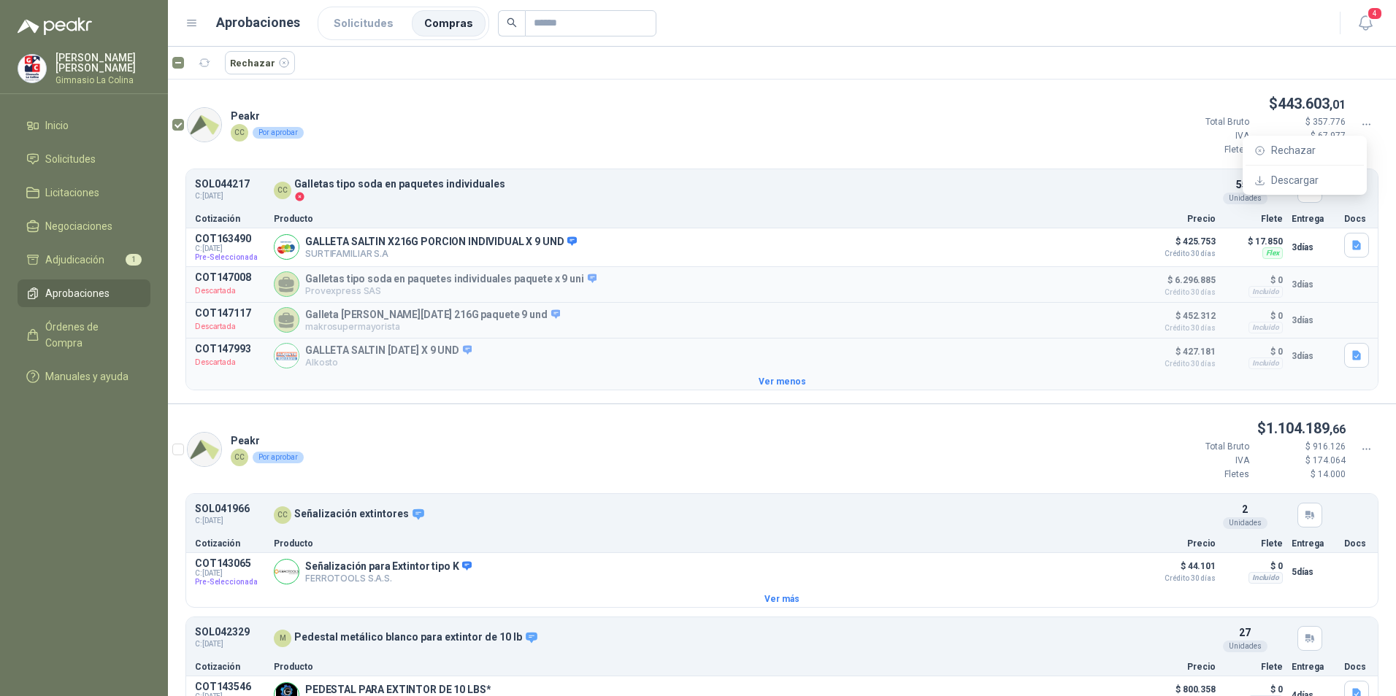
click at [1361, 128] on div at bounding box center [1366, 125] width 25 height 16
click at [888, 248] on div "GALLETA SALTIN X216G PORCION INDIVIDUAL X 9 UND SURTIFAMILIAR S.A Detalles" at bounding box center [704, 247] width 860 height 29
click at [1360, 123] on icon at bounding box center [1366, 124] width 13 height 13
click at [371, 101] on div "Peakr CC Por aprobar $ 443.603 ,01 Total Bruto $ 357.776 IVA $ 67.977 Fletes $ …" at bounding box center [782, 131] width 1228 height 76
click at [647, 96] on div "Peakr CC Por aprobar $ 443.603 ,01 Total Bruto $ 357.776 IVA $ 67.977 Fletes $ …" at bounding box center [782, 131] width 1228 height 76
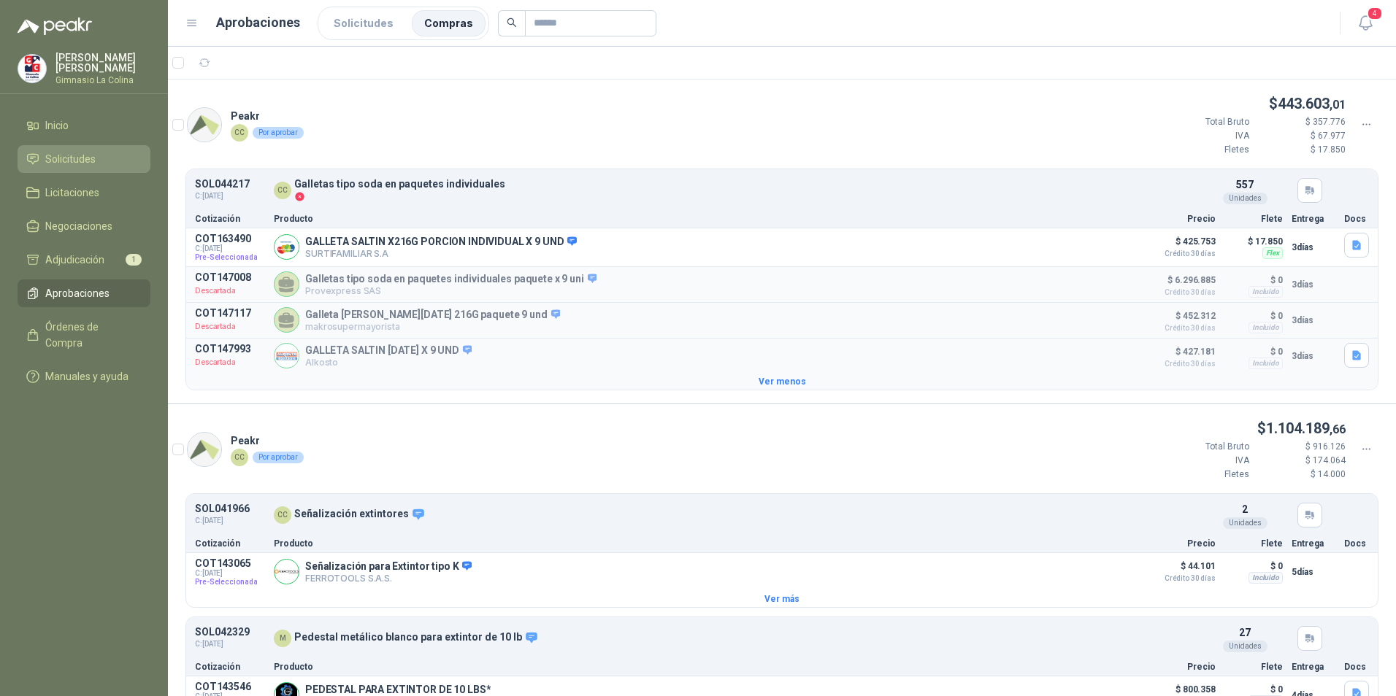
click at [75, 161] on span "Solicitudes" at bounding box center [70, 159] width 50 height 16
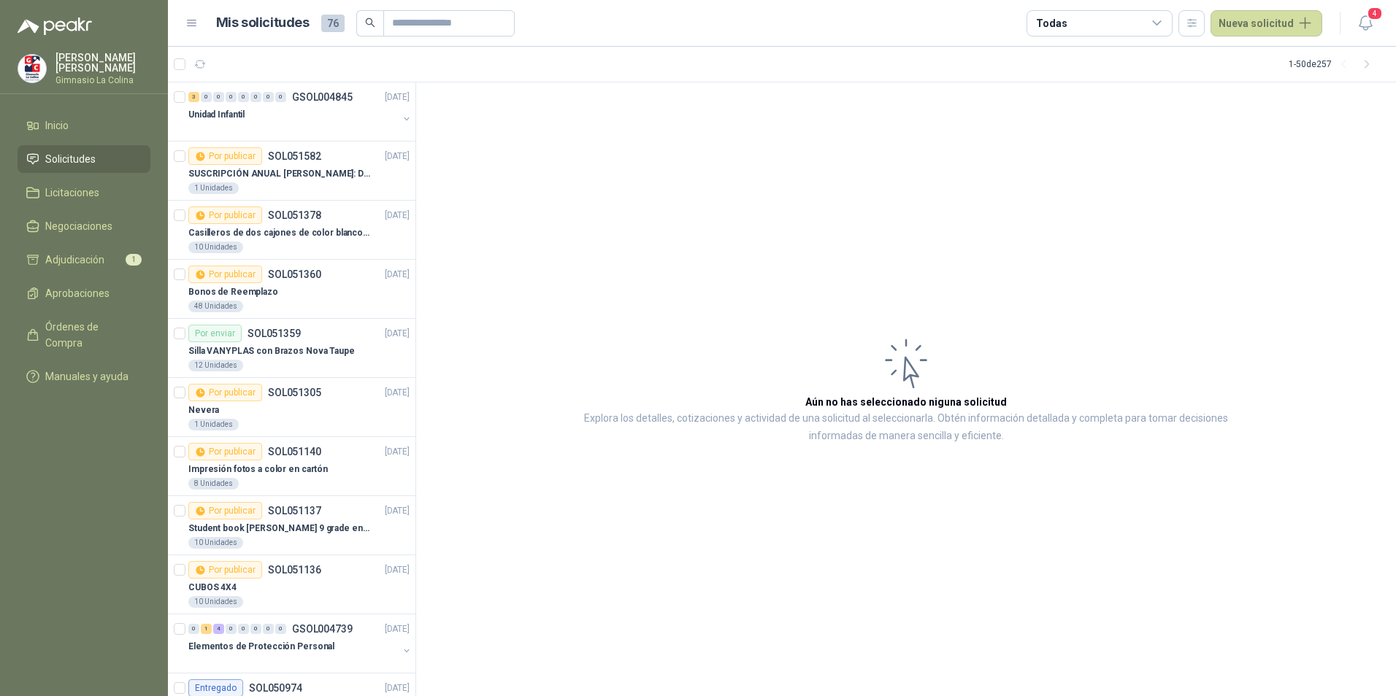
click at [1153, 19] on div "Todas" at bounding box center [1099, 23] width 146 height 26
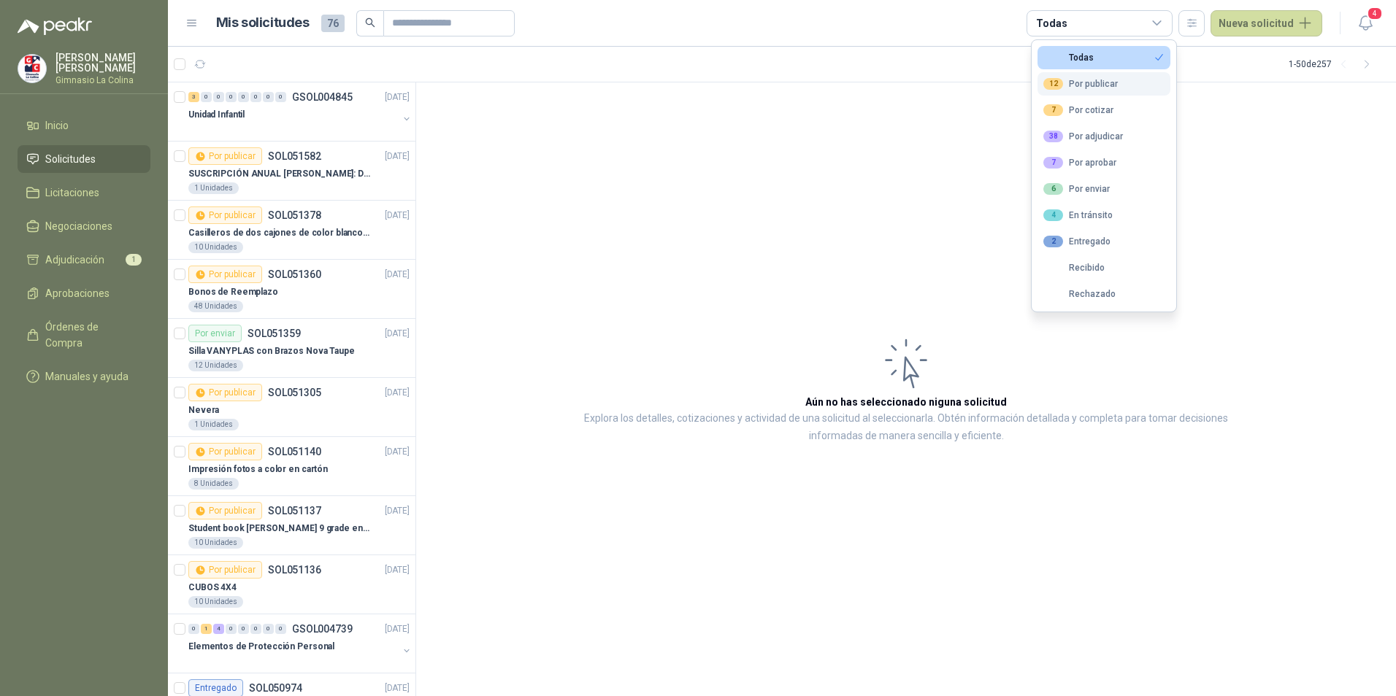
click at [1072, 78] on div "12 Por publicar" at bounding box center [1080, 84] width 74 height 12
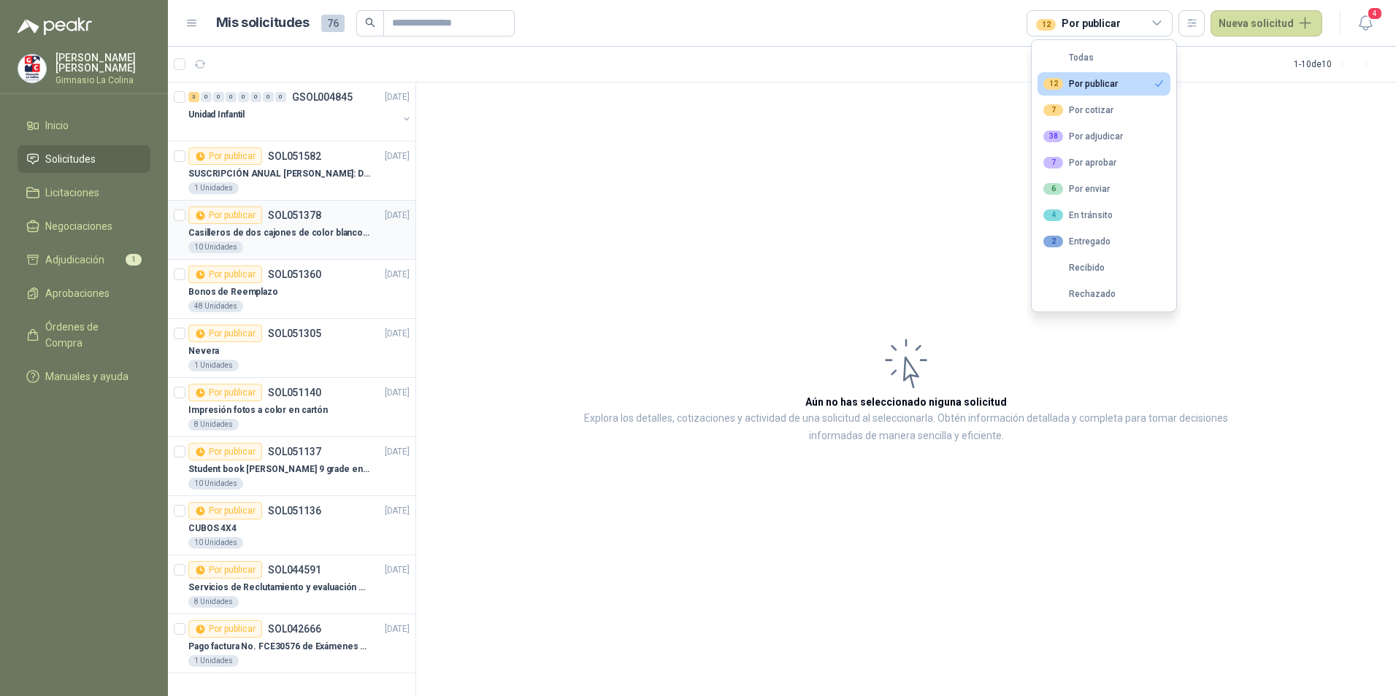
click at [329, 224] on div "Casilleros de dos cajones de color blanco para casitas 1 y 2" at bounding box center [298, 233] width 221 height 18
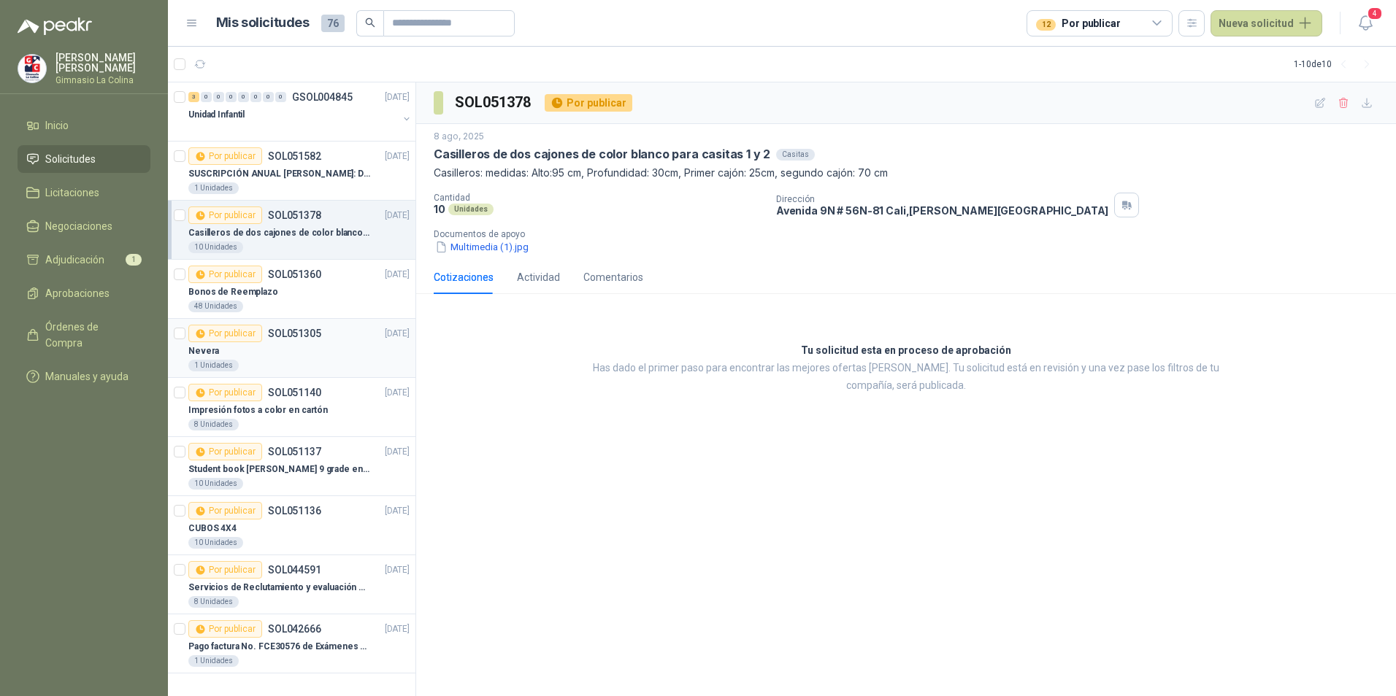
click at [345, 337] on div "Por publicar SOL051305 [DATE]" at bounding box center [298, 334] width 221 height 18
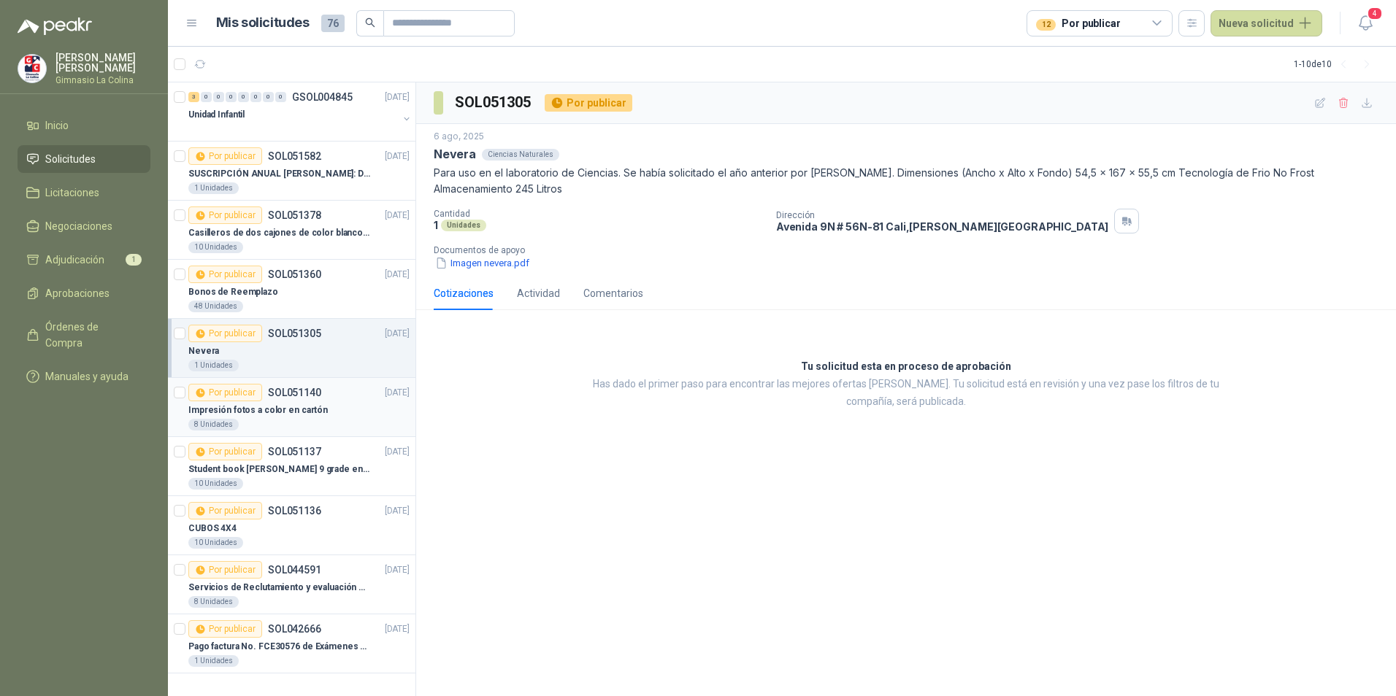
click at [281, 410] on p "Impresión fotos a color en cartón" at bounding box center [257, 411] width 139 height 14
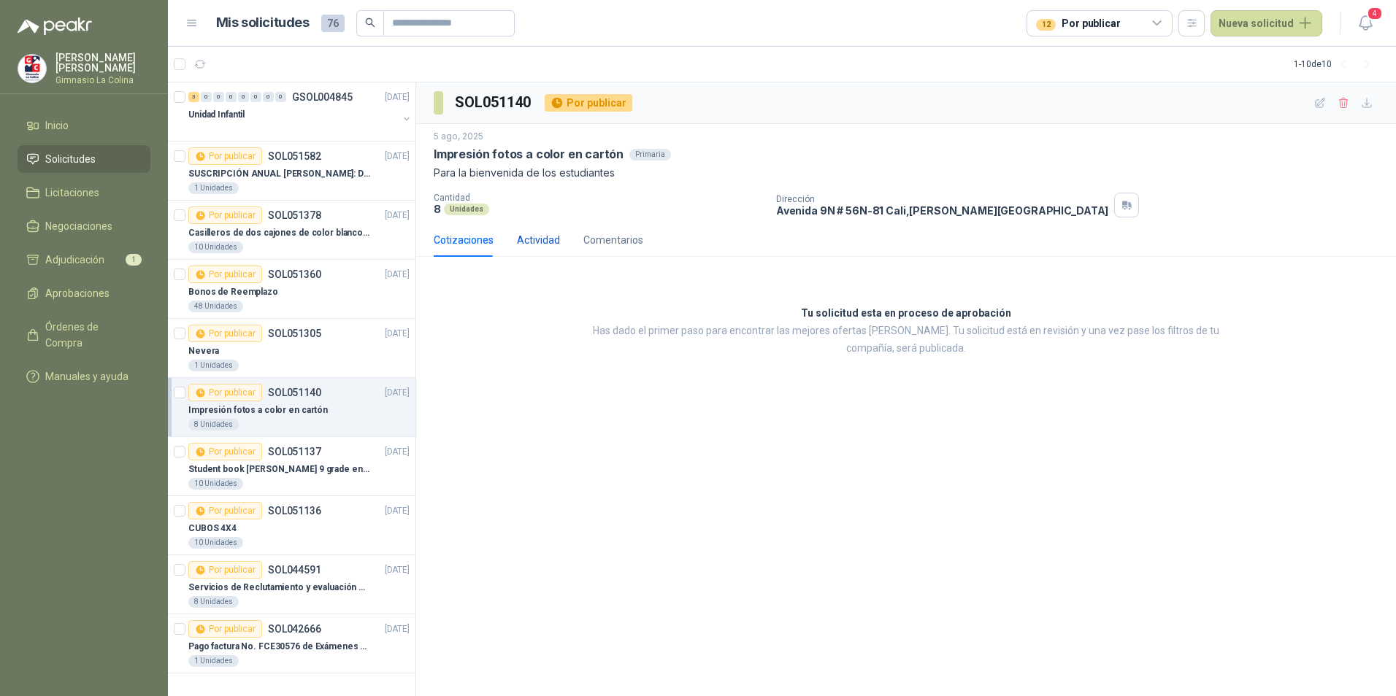
click at [537, 237] on div "Actividad" at bounding box center [538, 240] width 43 height 16
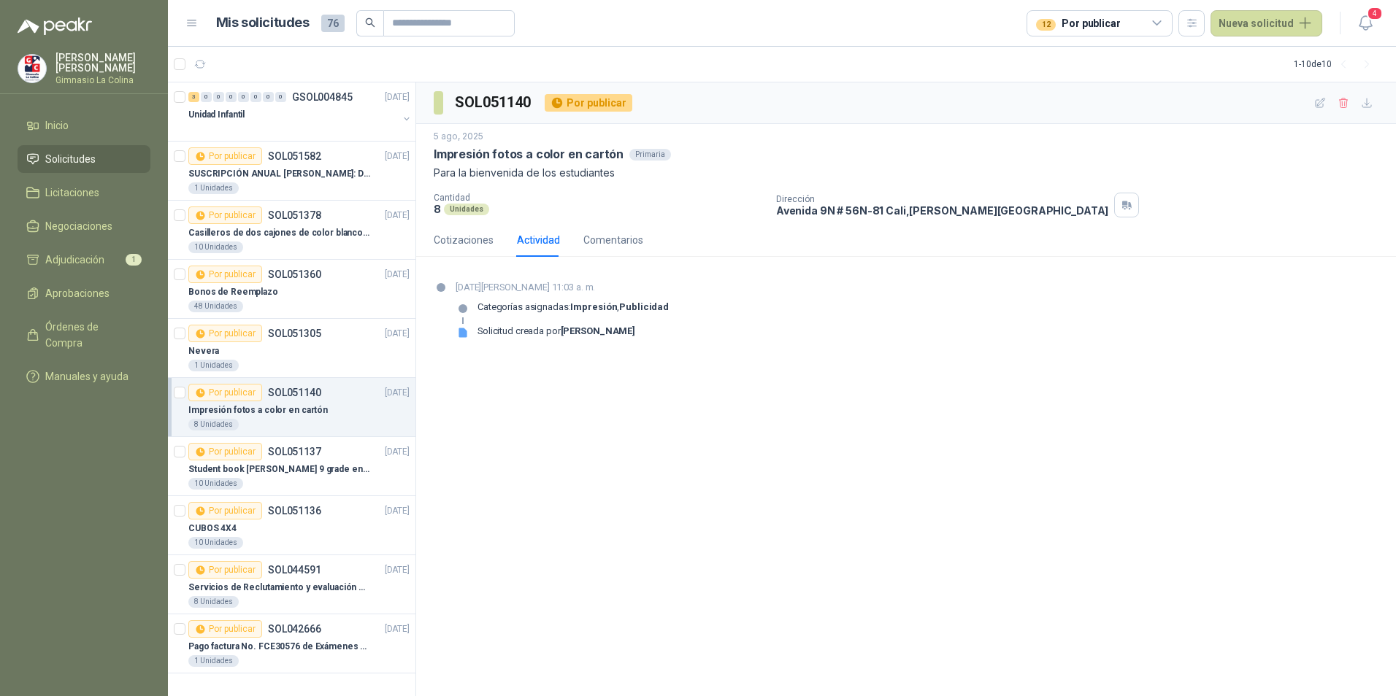
click at [110, 456] on menu "[PERSON_NAME] Gimnasio La [PERSON_NAME] Solicitudes Licitaciones Negociaciones …" at bounding box center [84, 348] width 168 height 696
click at [1102, 33] on div "12 Por publicar" at bounding box center [1099, 23] width 146 height 26
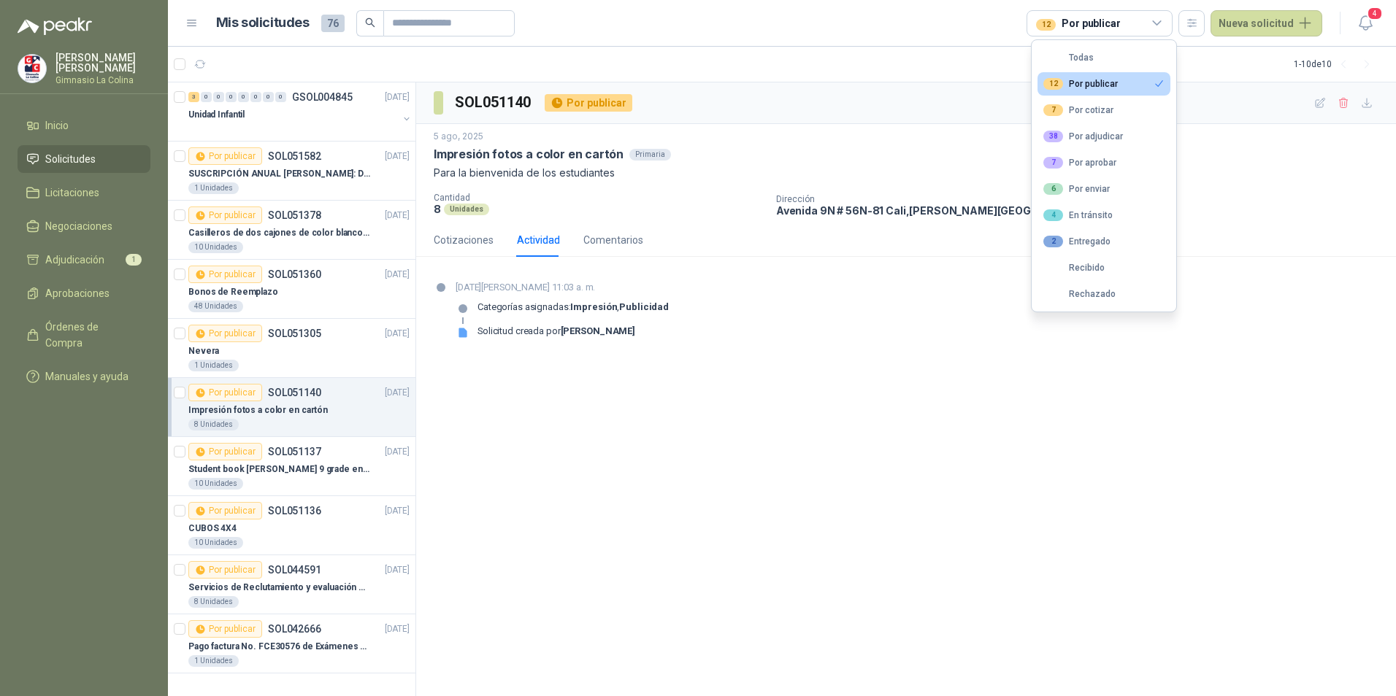
click at [107, 159] on li "Solicitudes" at bounding box center [83, 159] width 115 height 16
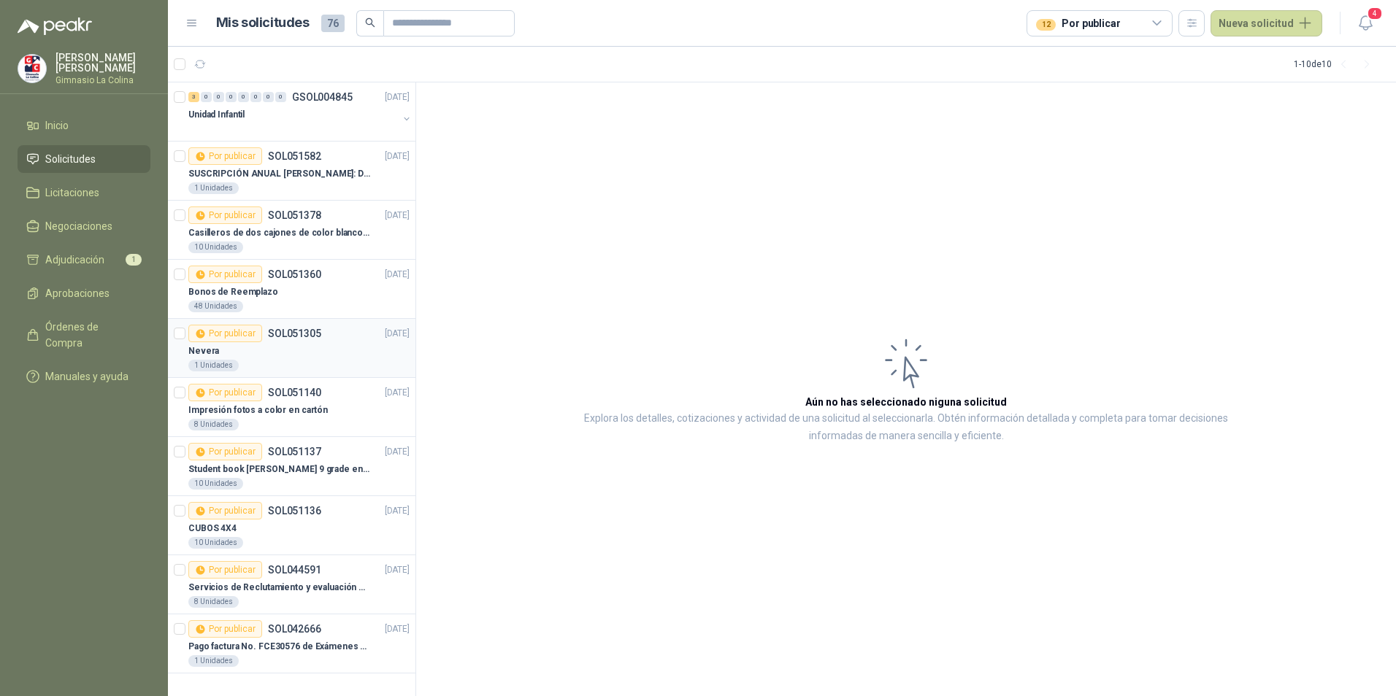
click at [277, 353] on div "Nevera" at bounding box center [298, 351] width 221 height 18
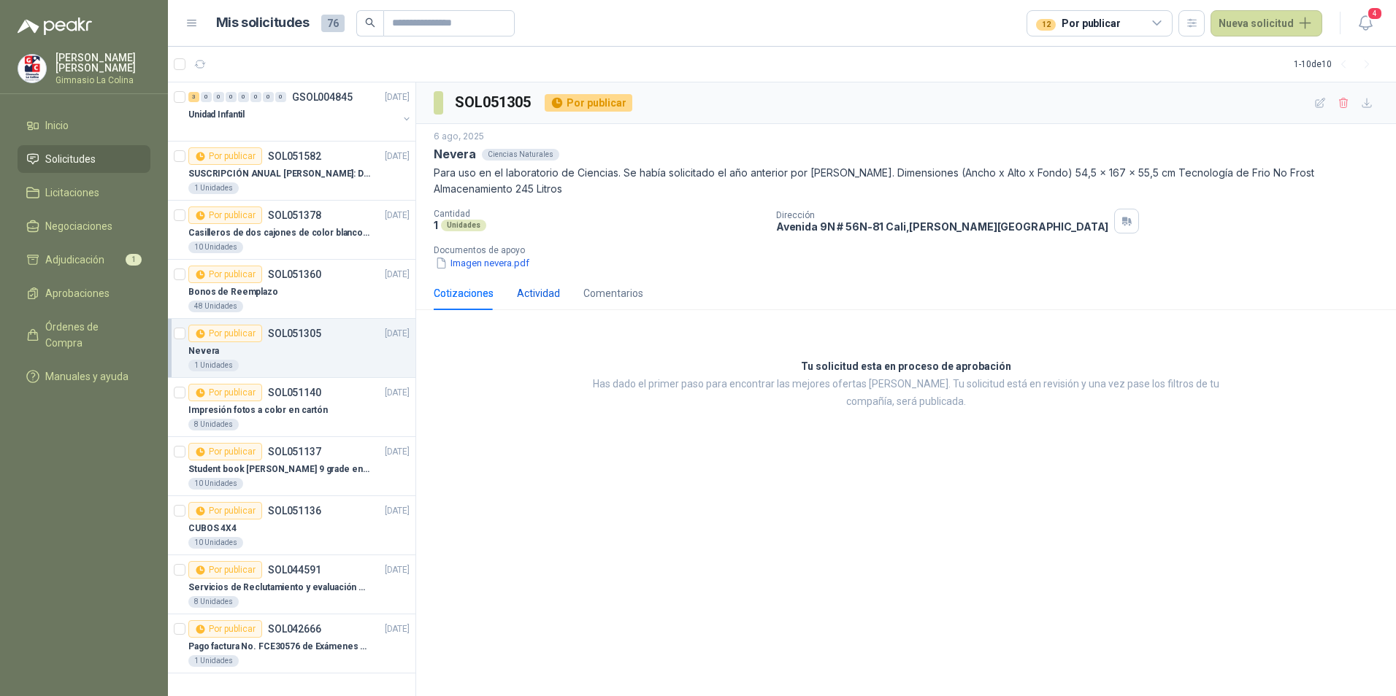
click at [523, 293] on div "Actividad" at bounding box center [538, 293] width 43 height 16
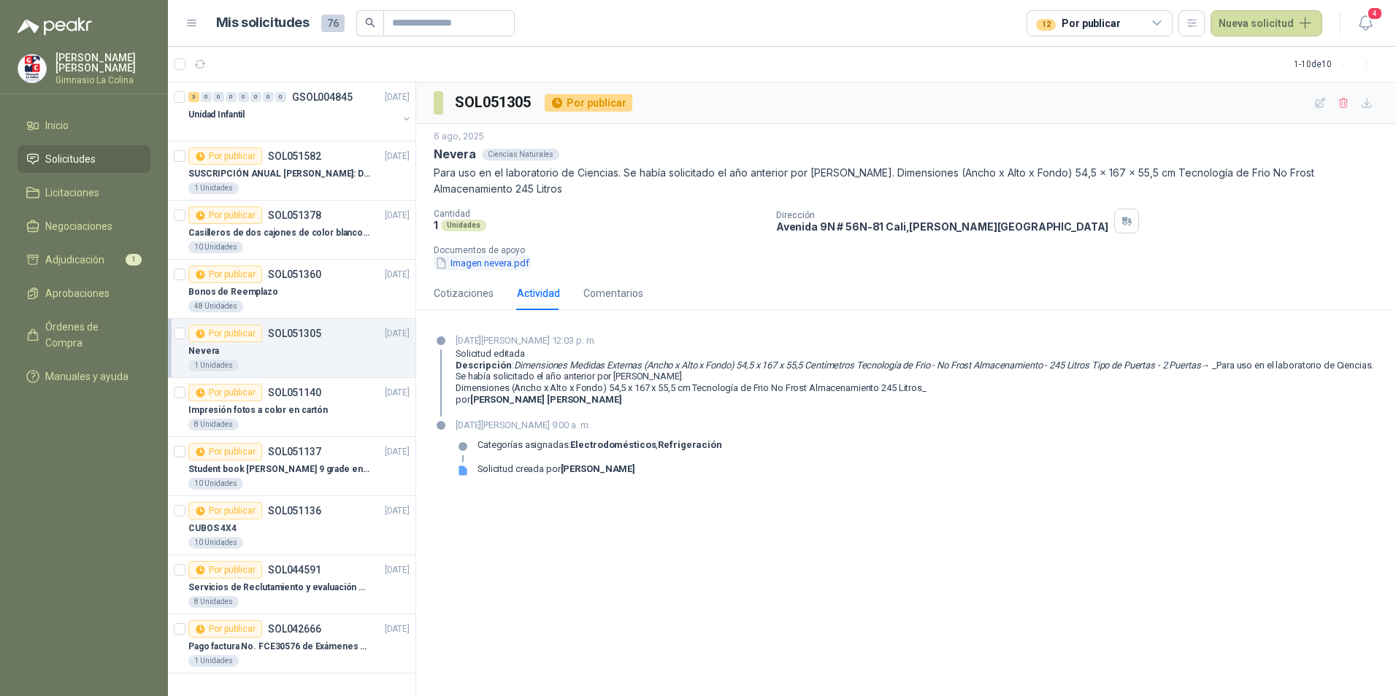
click at [522, 264] on button "Imagen nevera.pdf" at bounding box center [482, 262] width 97 height 15
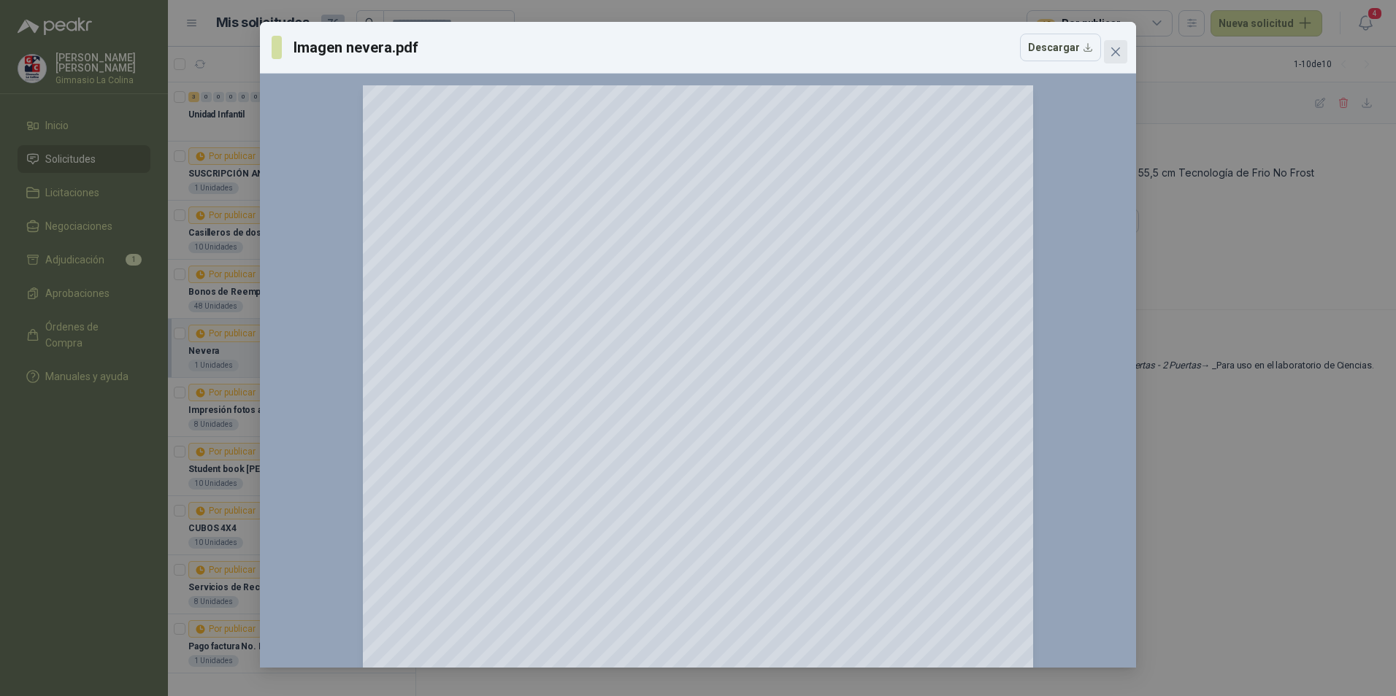
click at [1112, 52] on icon "close" at bounding box center [1116, 52] width 12 height 12
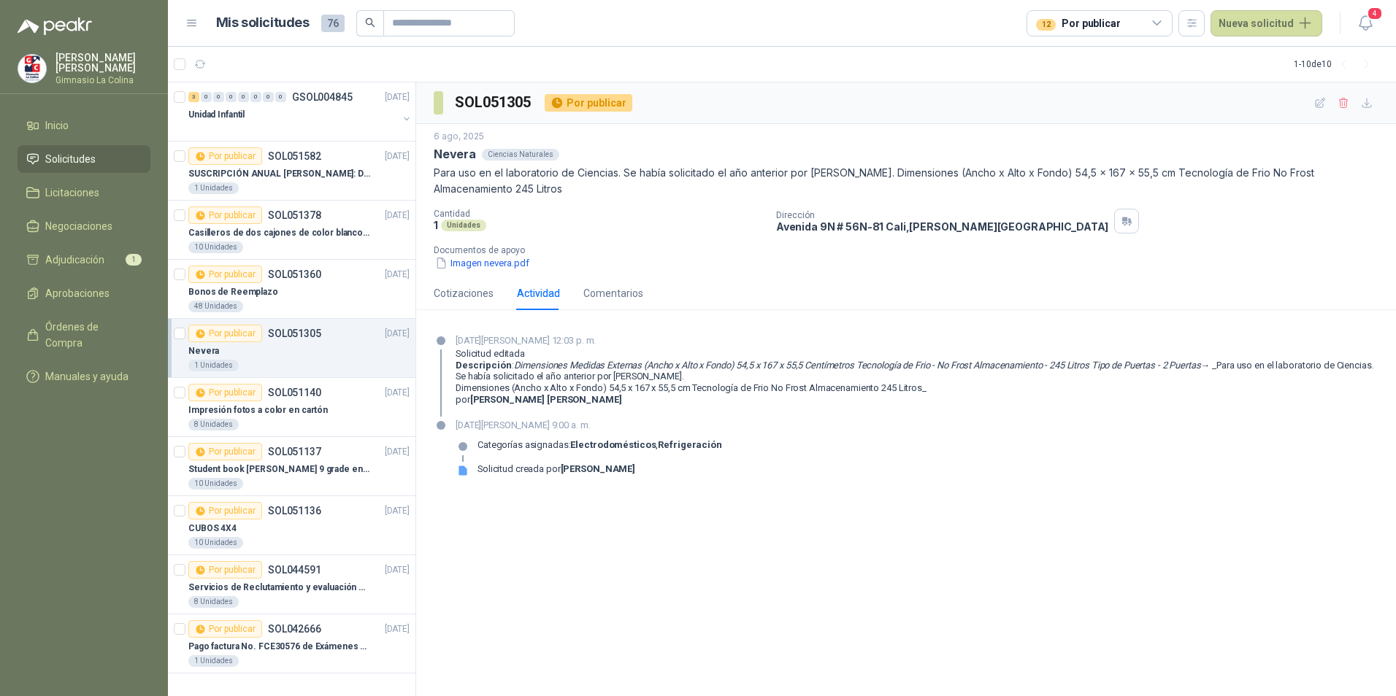
click at [315, 344] on div "Nevera" at bounding box center [298, 351] width 221 height 18
click at [91, 293] on span "Aprobaciones" at bounding box center [77, 293] width 64 height 16
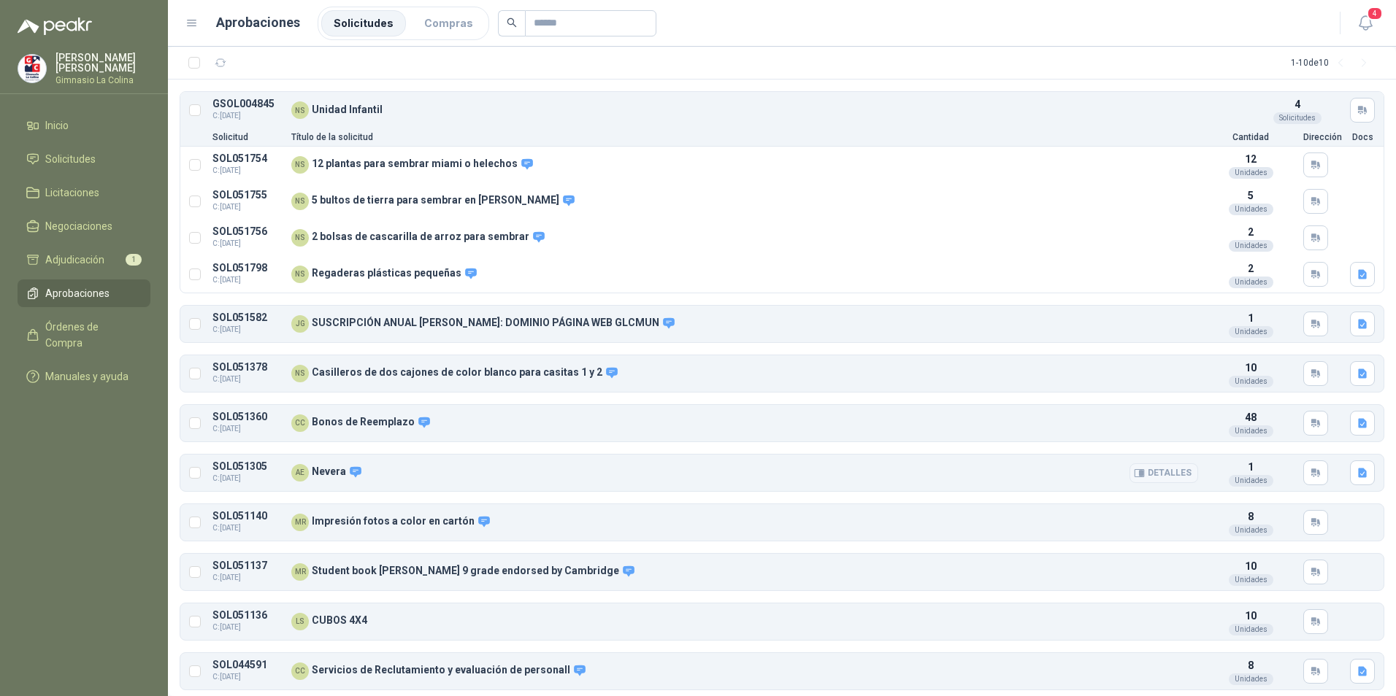
click at [1164, 472] on button "Detalles" at bounding box center [1163, 474] width 69 height 20
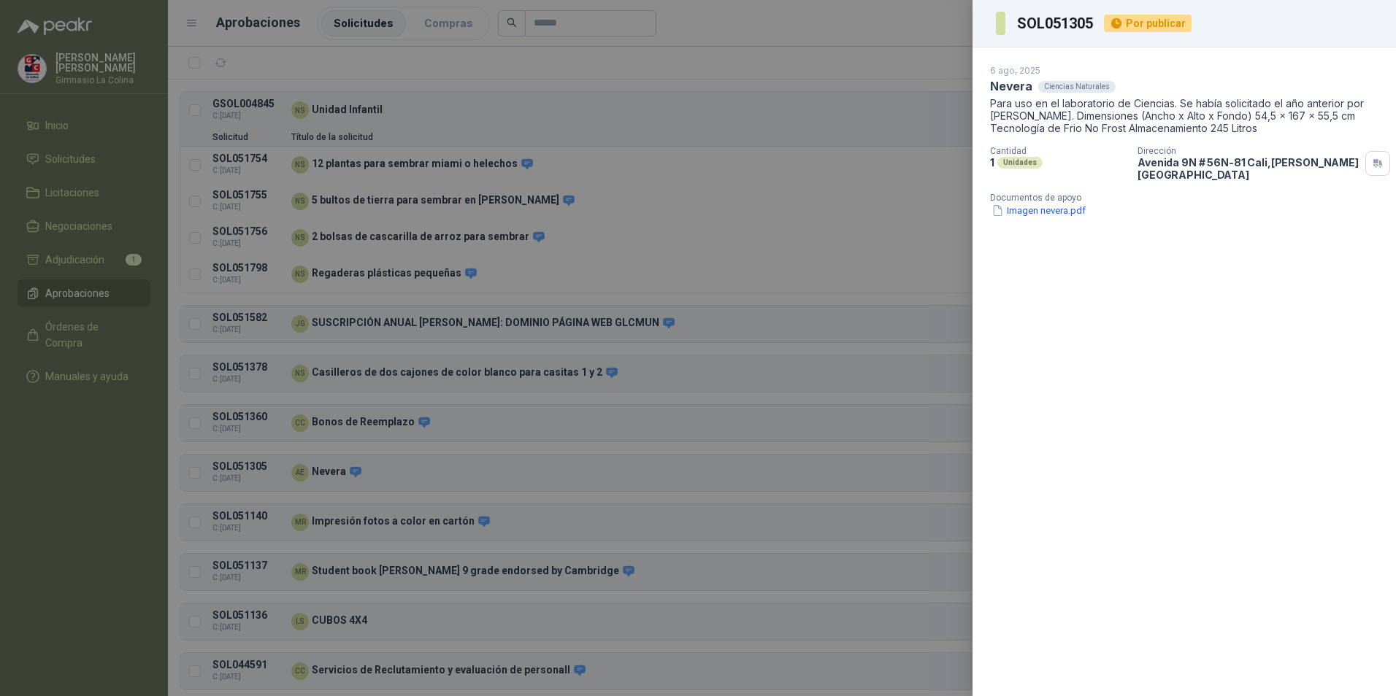
click at [1042, 118] on p "Para uso en el laboratorio de Ciencias. Se había solicitado el año anterior por…" at bounding box center [1184, 115] width 388 height 37
drag, startPoint x: 1027, startPoint y: 90, endPoint x: 1299, endPoint y: 101, distance: 271.8
click at [1027, 89] on p "Nevera" at bounding box center [1011, 86] width 42 height 15
click at [102, 437] on div at bounding box center [698, 348] width 1396 height 696
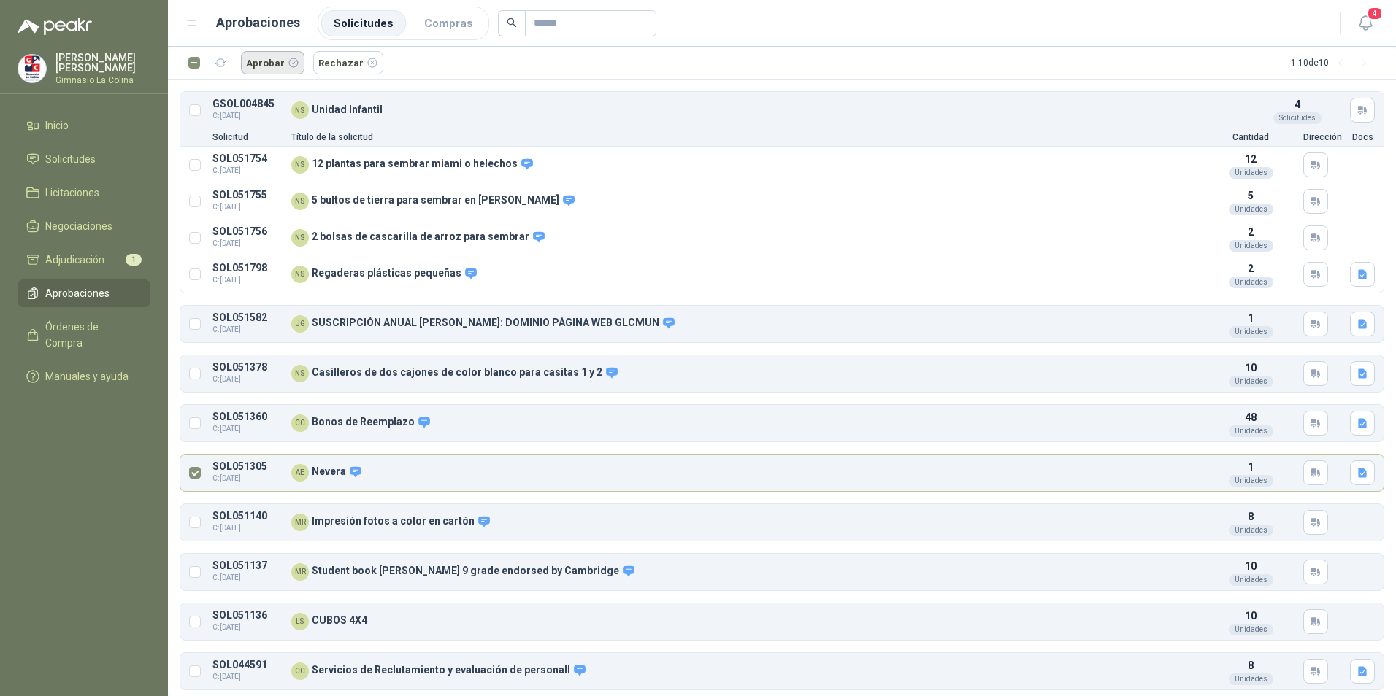
click at [259, 61] on button "Aprobar" at bounding box center [273, 62] width 64 height 23
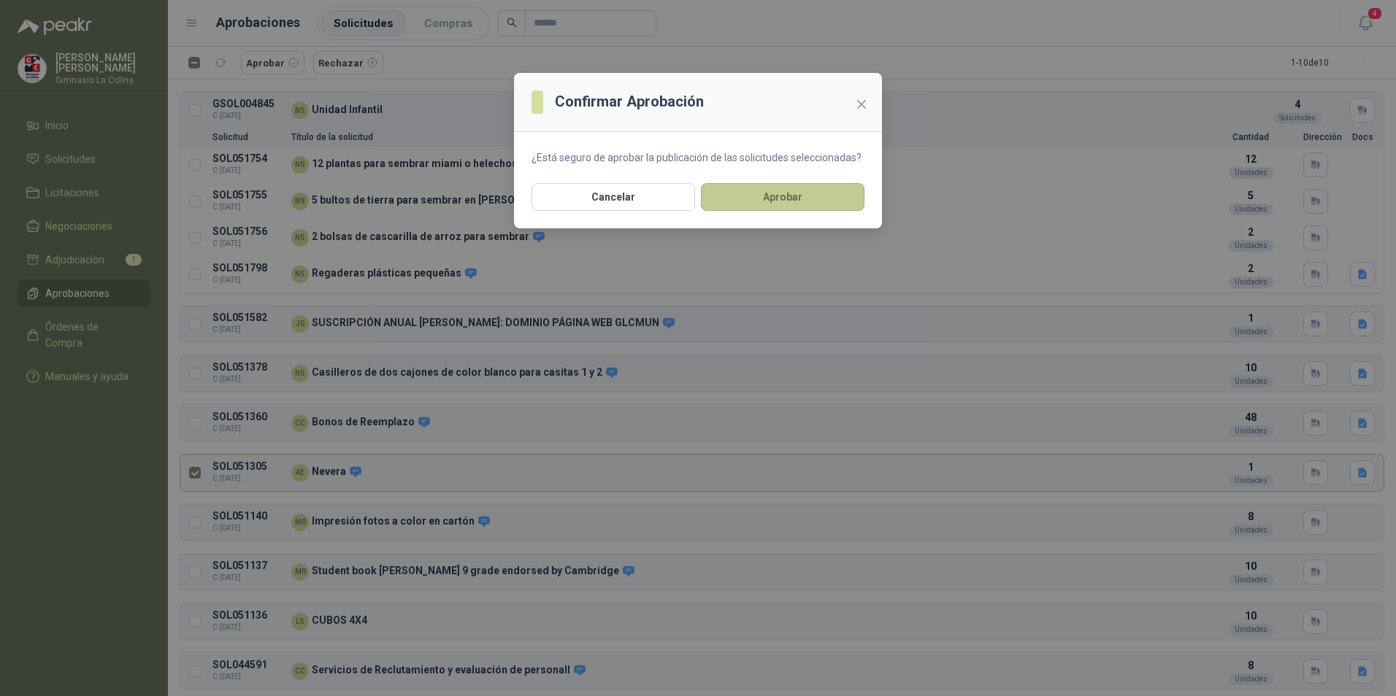
click at [792, 197] on button "Aprobar" at bounding box center [783, 197] width 164 height 28
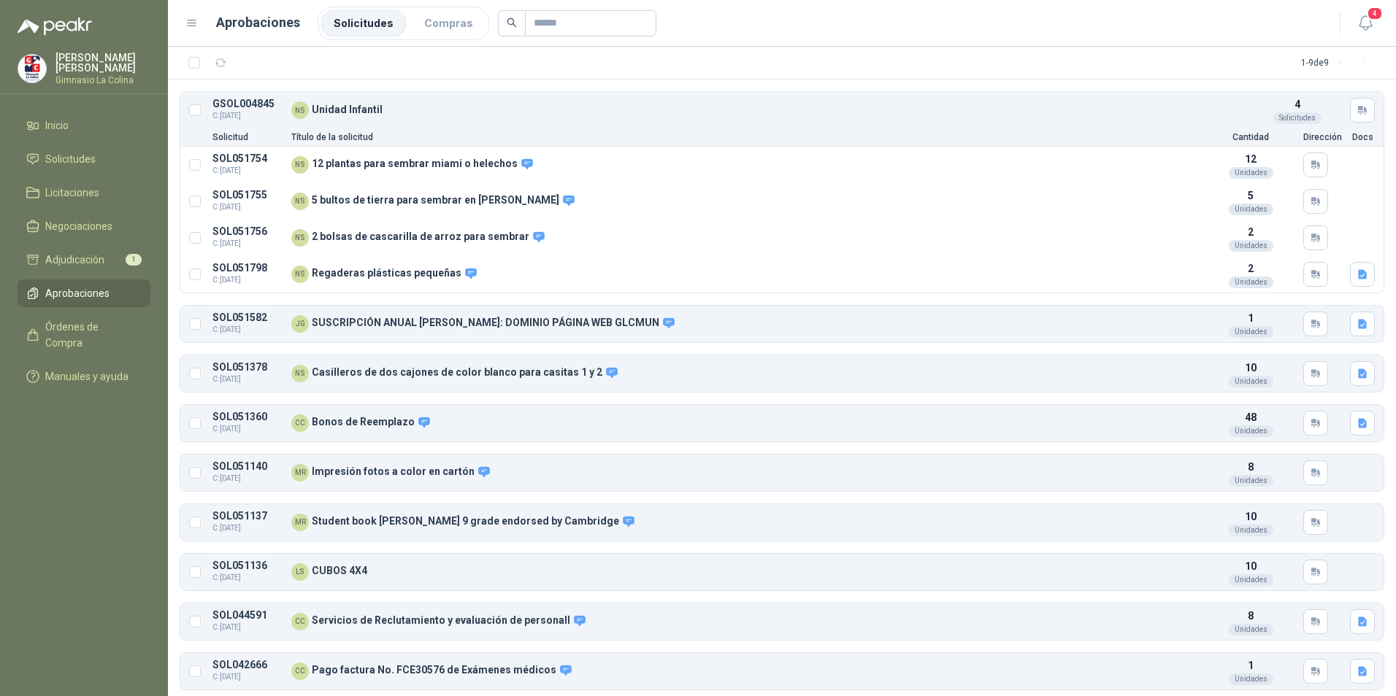
click at [369, 115] on div "NS Unidad Infantil" at bounding box center [767, 110] width 953 height 18
click at [238, 117] on span "C: [DATE]" at bounding box center [247, 116] width 70 height 12
click at [366, 134] on p "Título de la solicitud" at bounding box center [744, 137] width 907 height 9
click at [218, 100] on p "GSOL004845" at bounding box center [247, 104] width 70 height 11
click at [269, 132] on article "Solicitud Título de la solicitud Cantidad Dirección Docs" at bounding box center [781, 137] width 1203 height 18
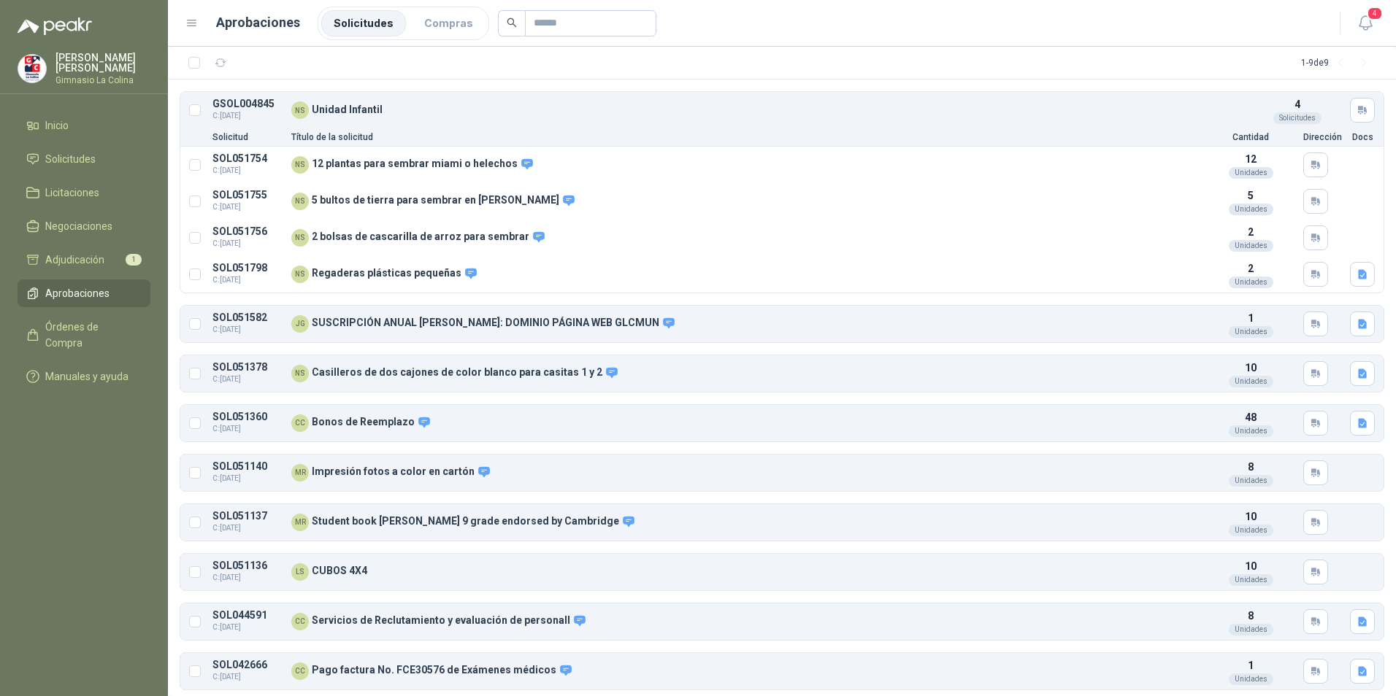
drag, startPoint x: 269, startPoint y: 132, endPoint x: 314, endPoint y: 131, distance: 44.6
click at [314, 131] on article "Solicitud Título de la solicitud Cantidad Dirección Docs" at bounding box center [781, 137] width 1203 height 18
click at [1291, 102] on div "4 Solicitudes" at bounding box center [1297, 110] width 88 height 28
click at [1137, 166] on button "Detalles" at bounding box center [1163, 165] width 69 height 20
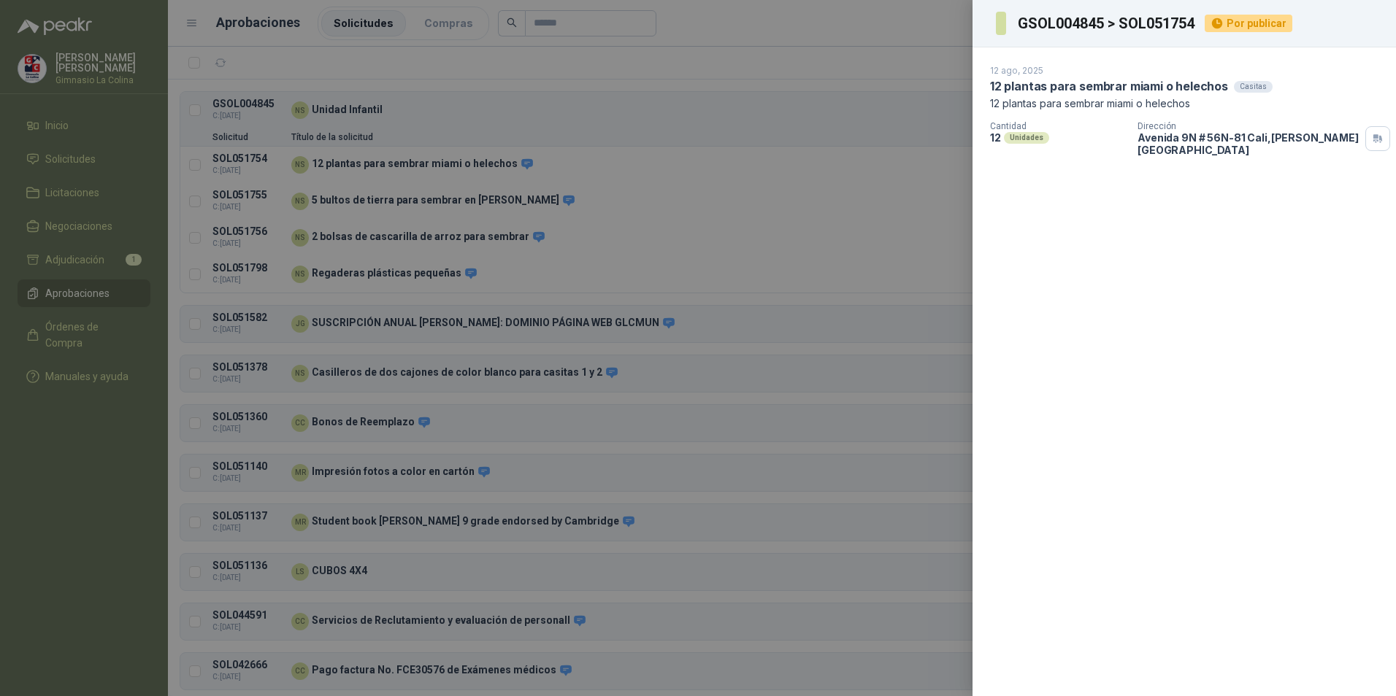
click at [715, 117] on div at bounding box center [698, 348] width 1396 height 696
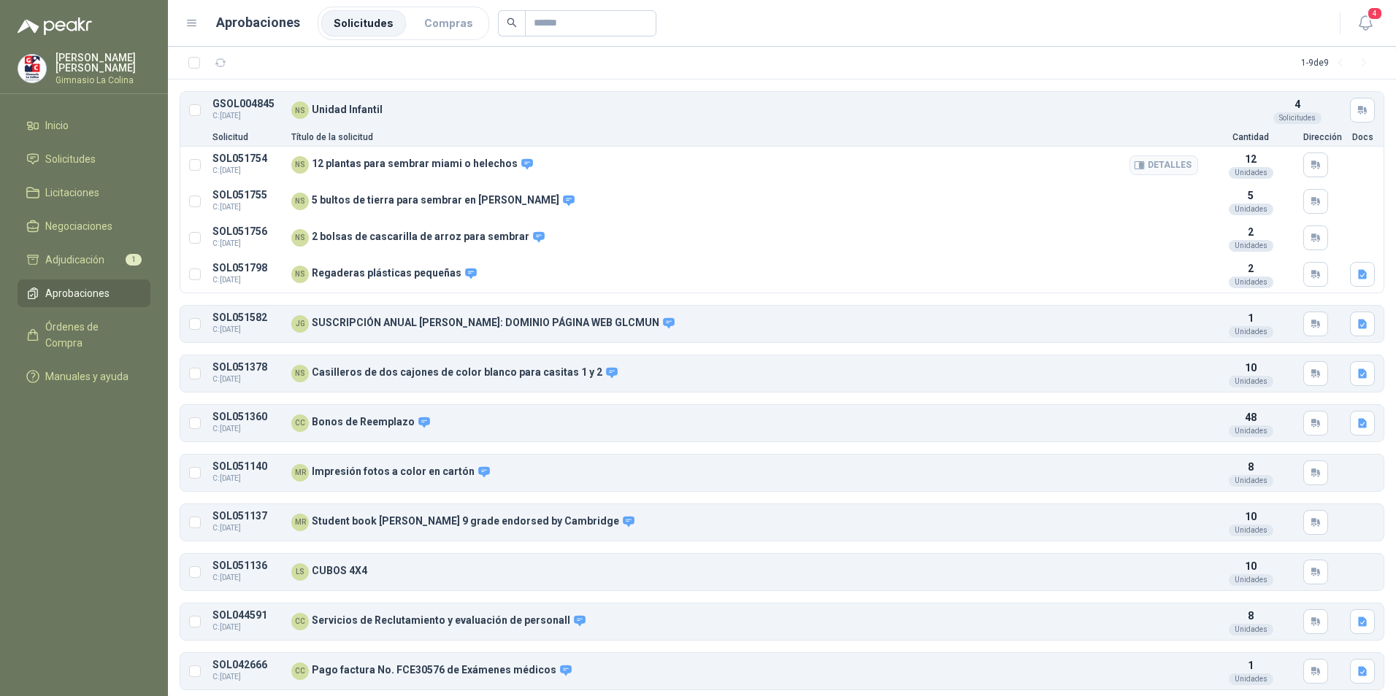
click at [478, 169] on p "12 plantas para sembrar miami o helechos" at bounding box center [423, 164] width 222 height 13
click at [333, 64] on button "Rechazar" at bounding box center [348, 62] width 70 height 23
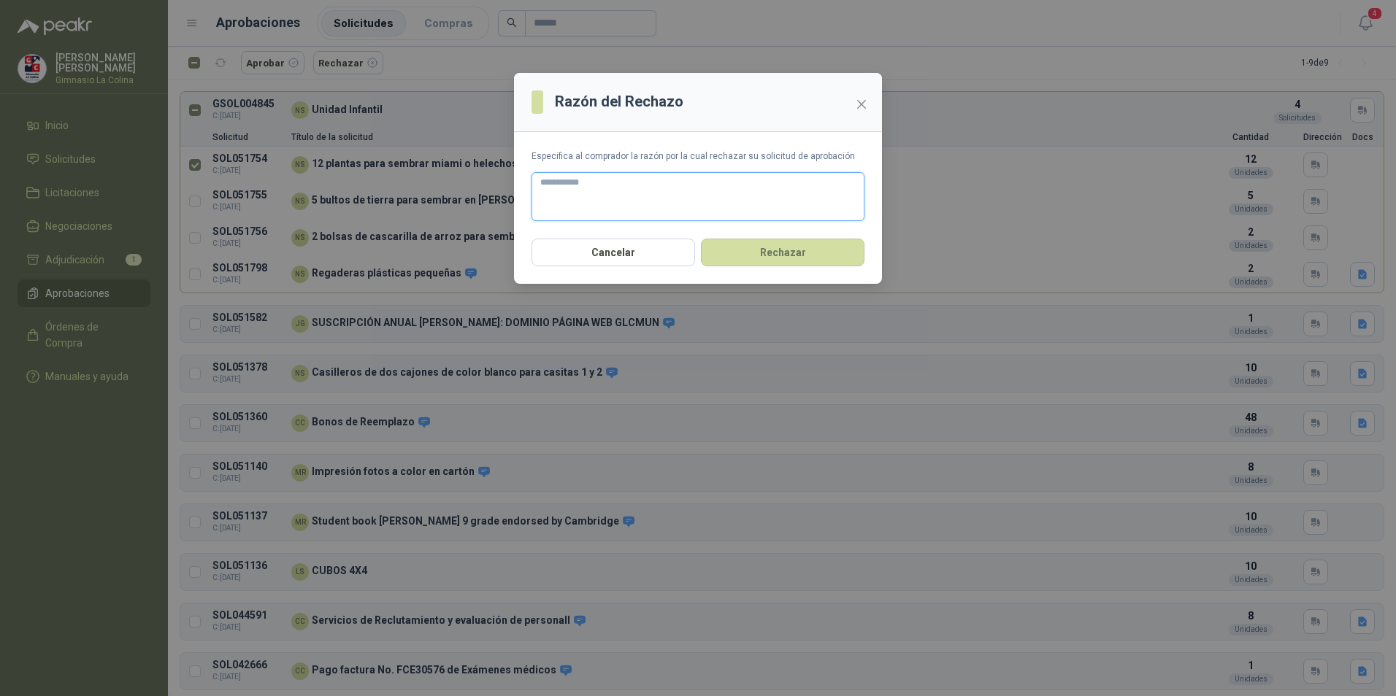
click at [688, 190] on textarea at bounding box center [697, 196] width 333 height 49
type textarea "*"
type textarea "**"
type textarea "***"
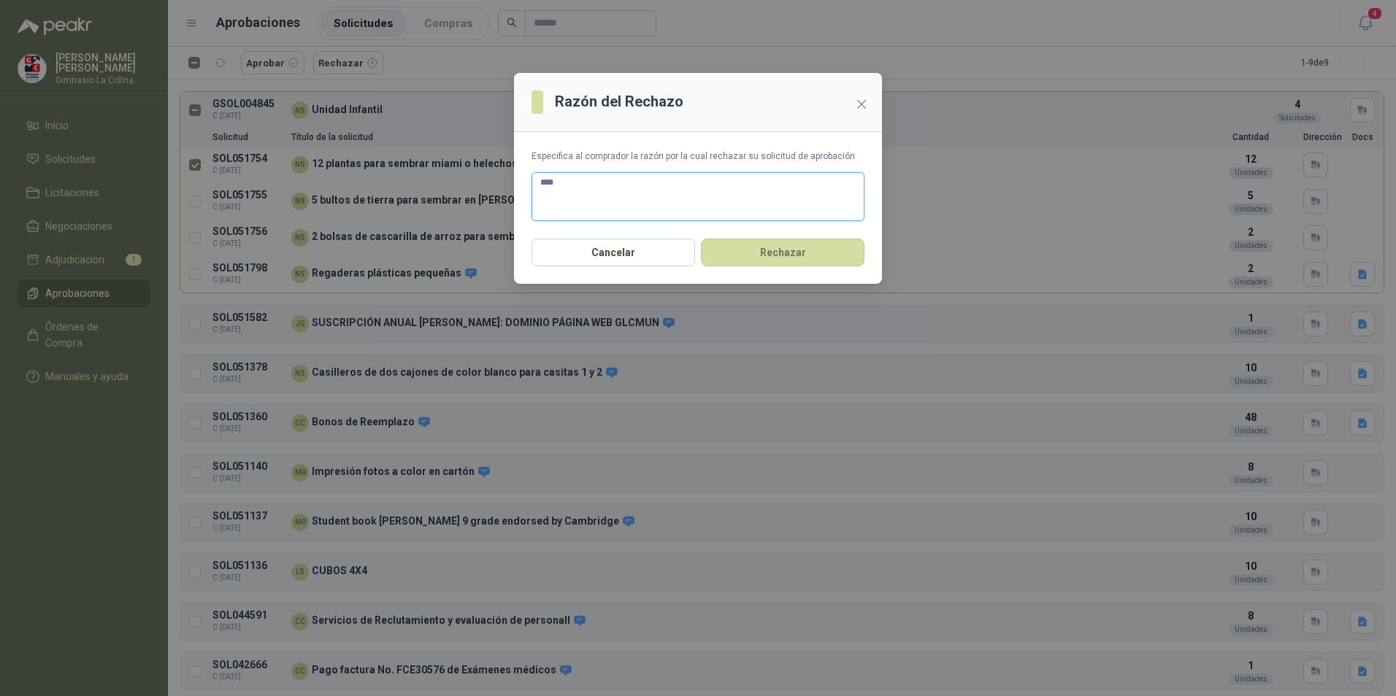
type textarea "*****"
type textarea "******"
type textarea "*******"
type textarea "********"
type textarea "*********"
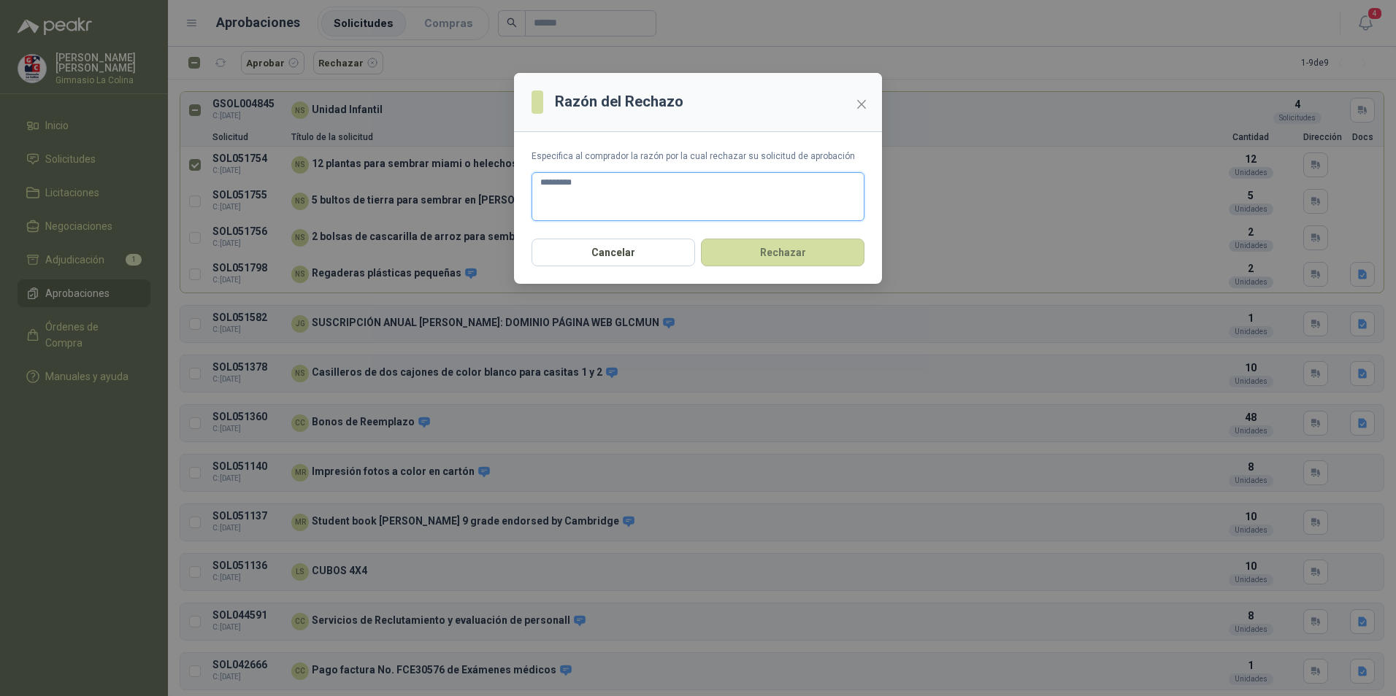
type textarea "**********"
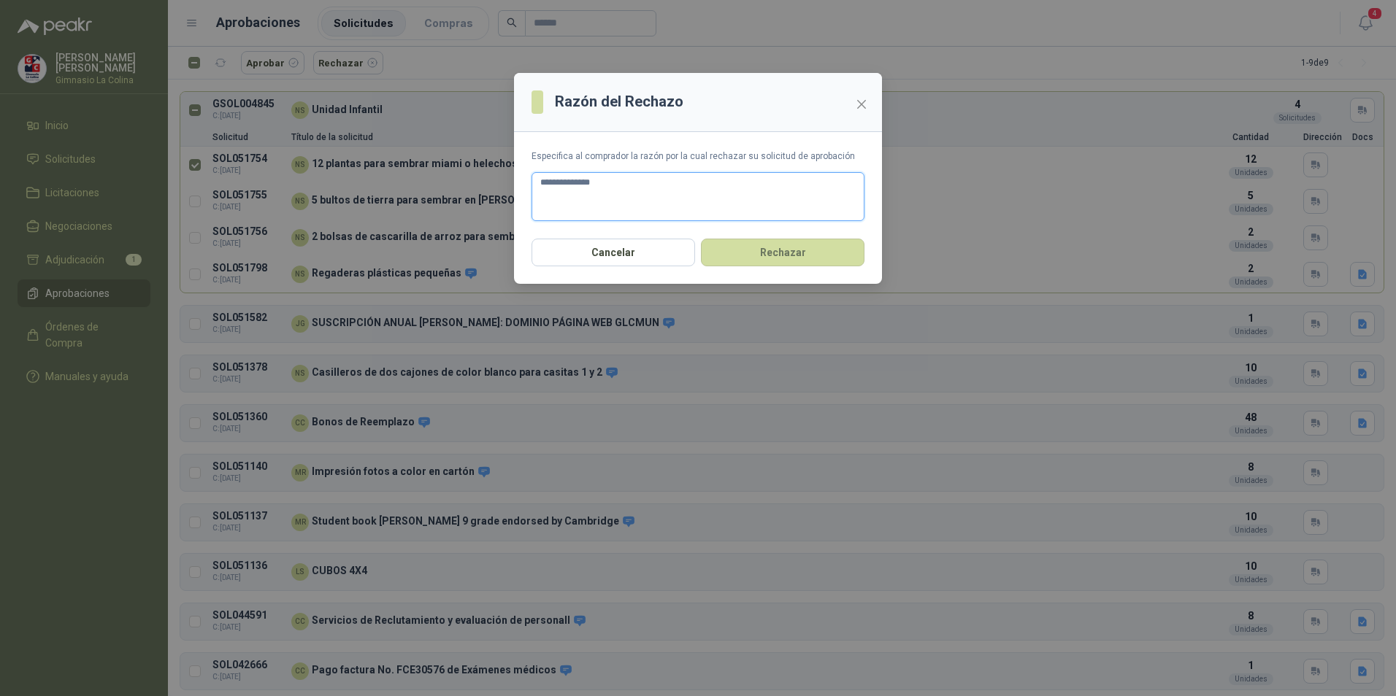
type textarea "**********"
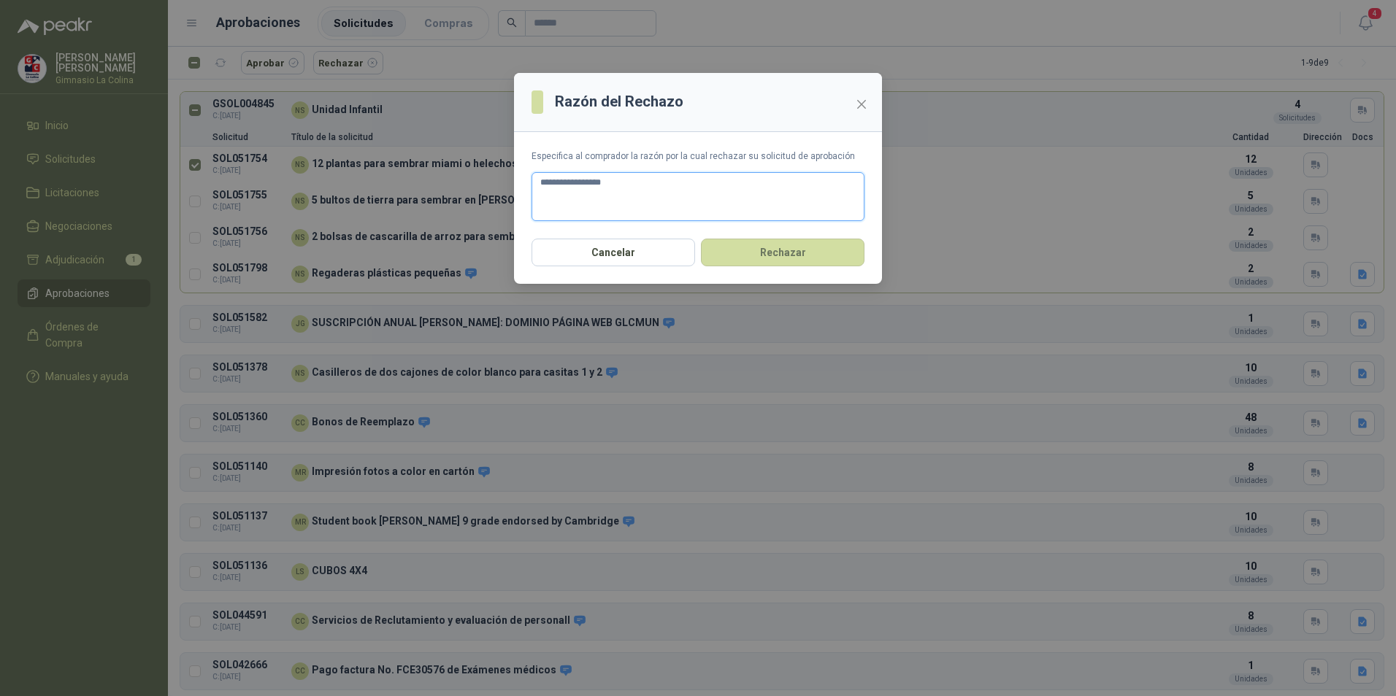
type textarea "**********"
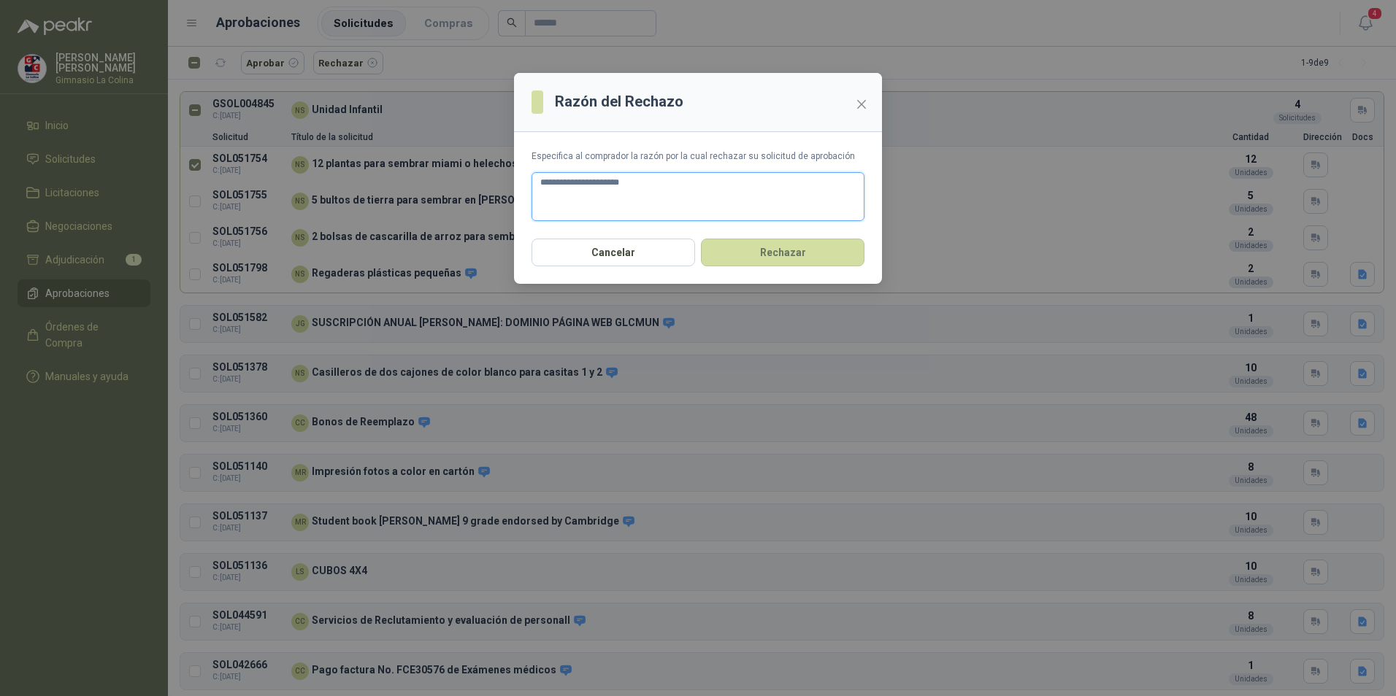
type textarea "**********"
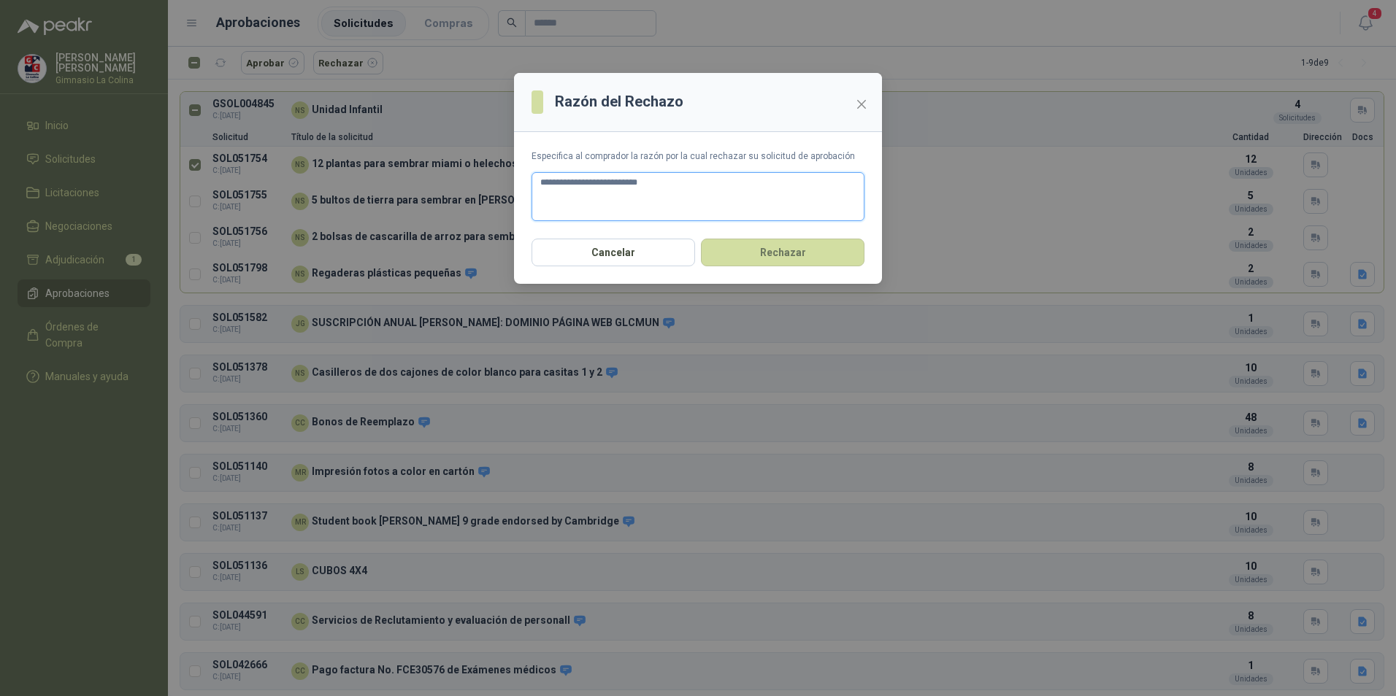
type textarea "**********"
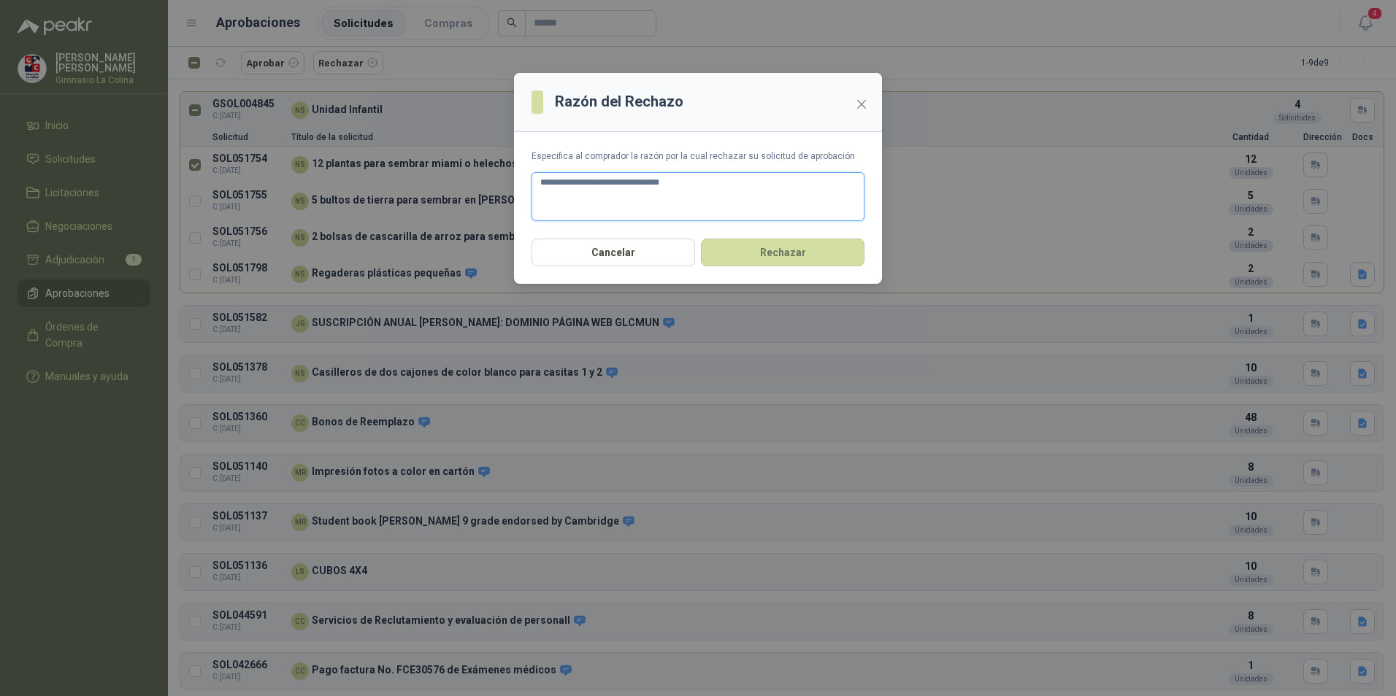
type textarea "**********"
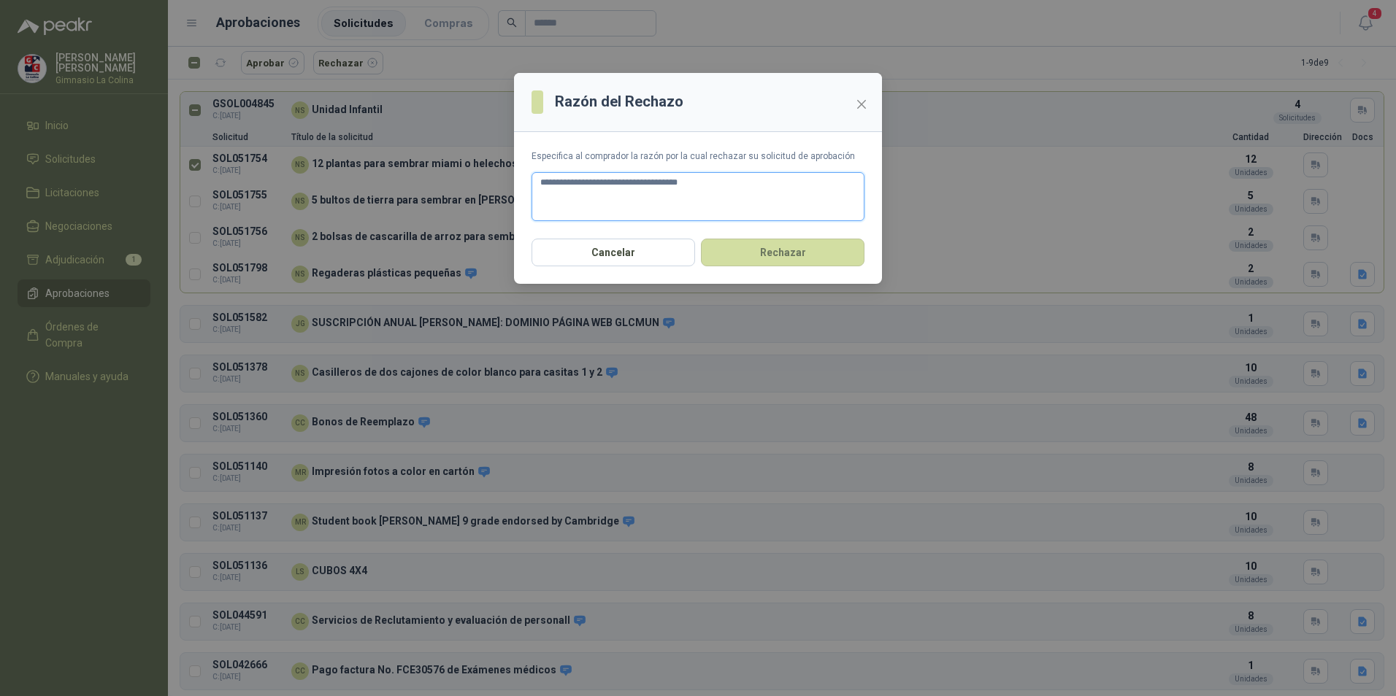
type textarea "**********"
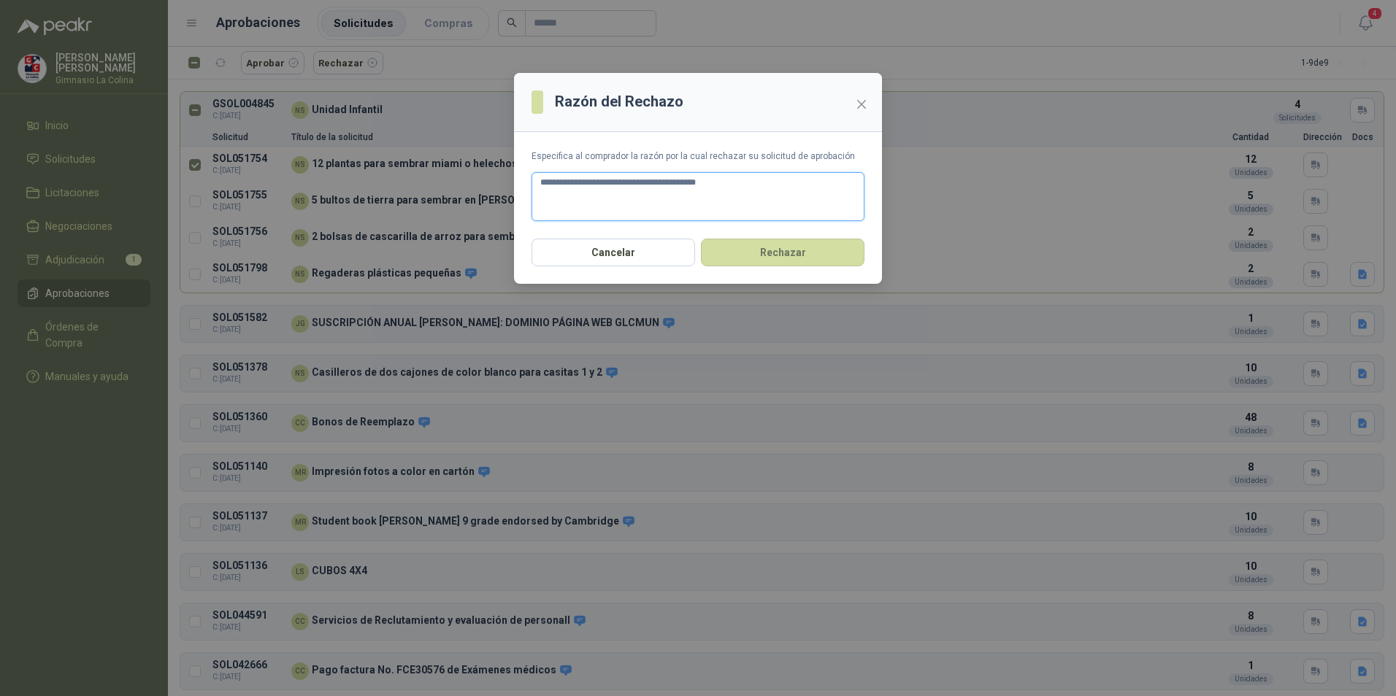
type textarea "**********"
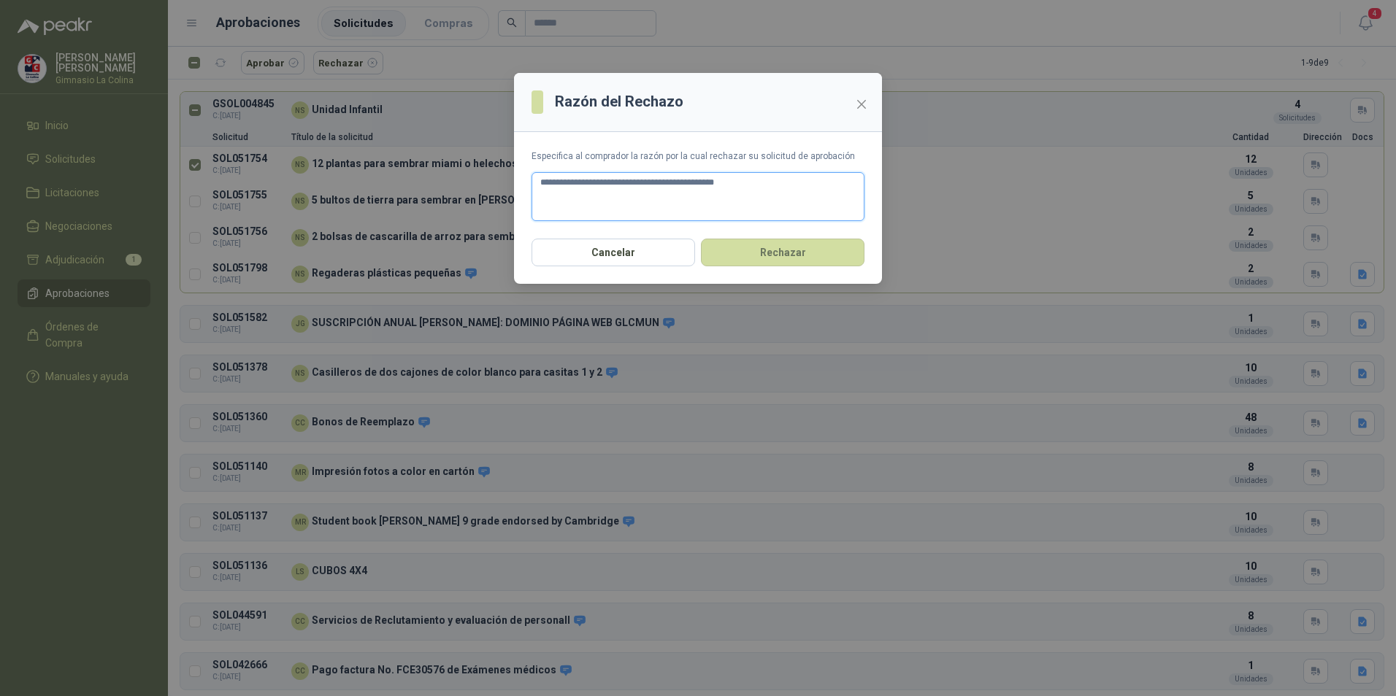
type textarea "**********"
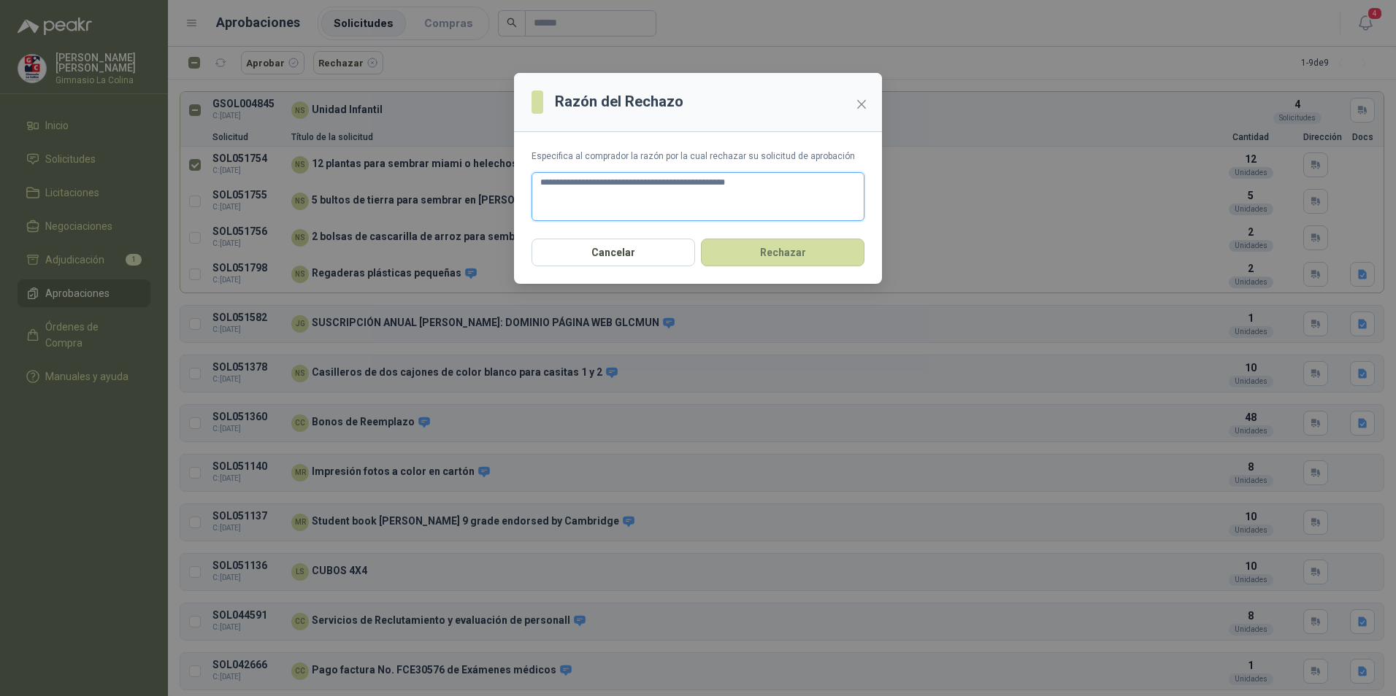
type textarea "**********"
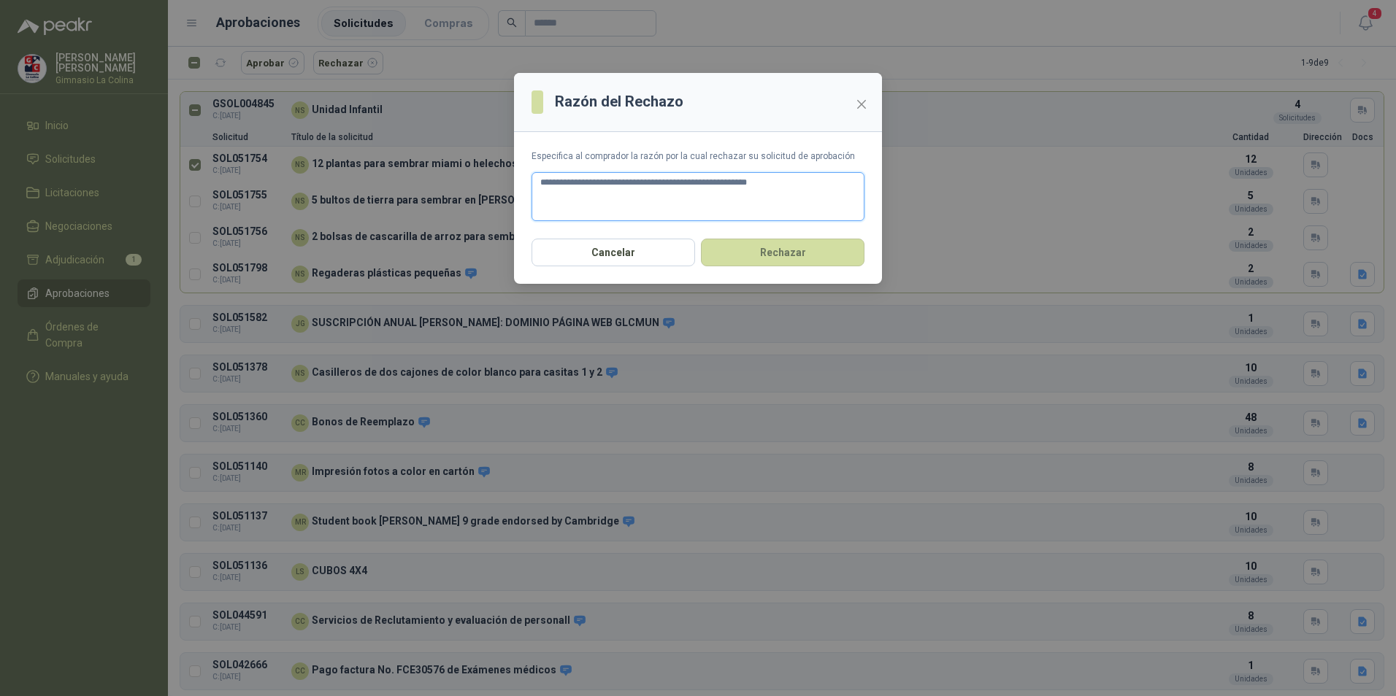
type textarea "**********"
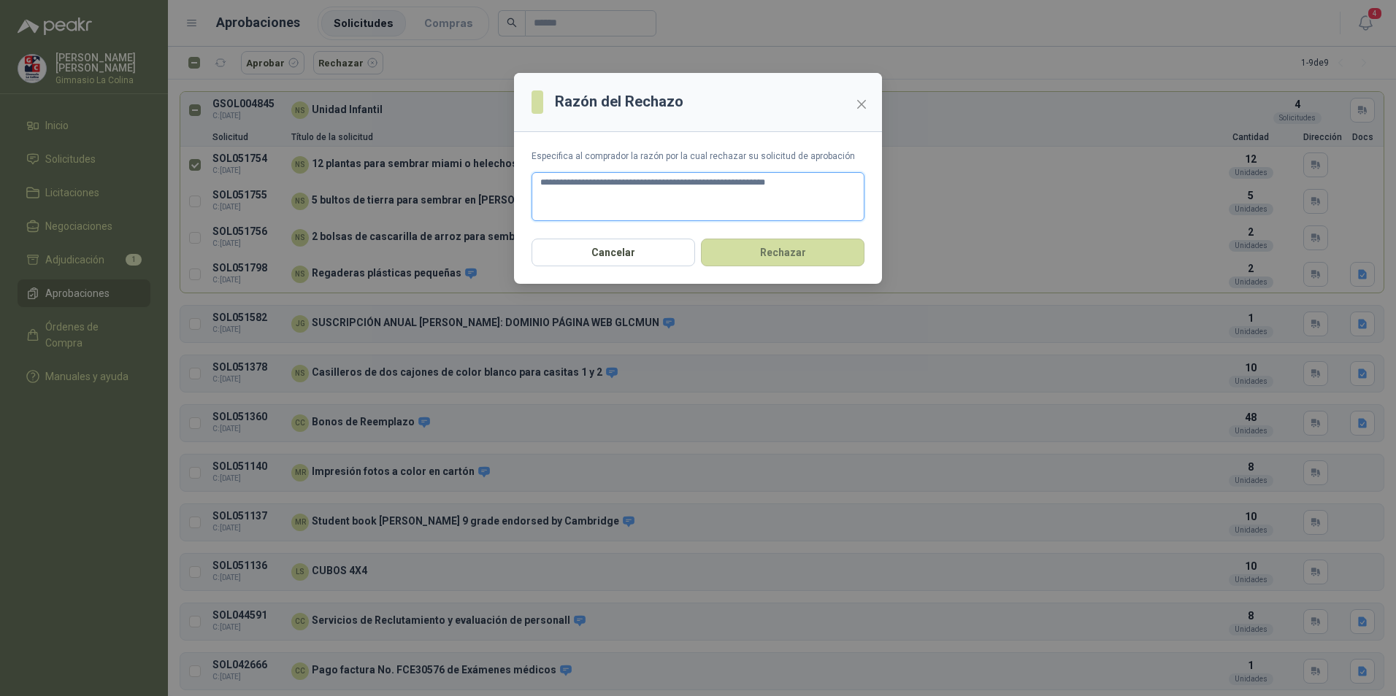
type textarea "**********"
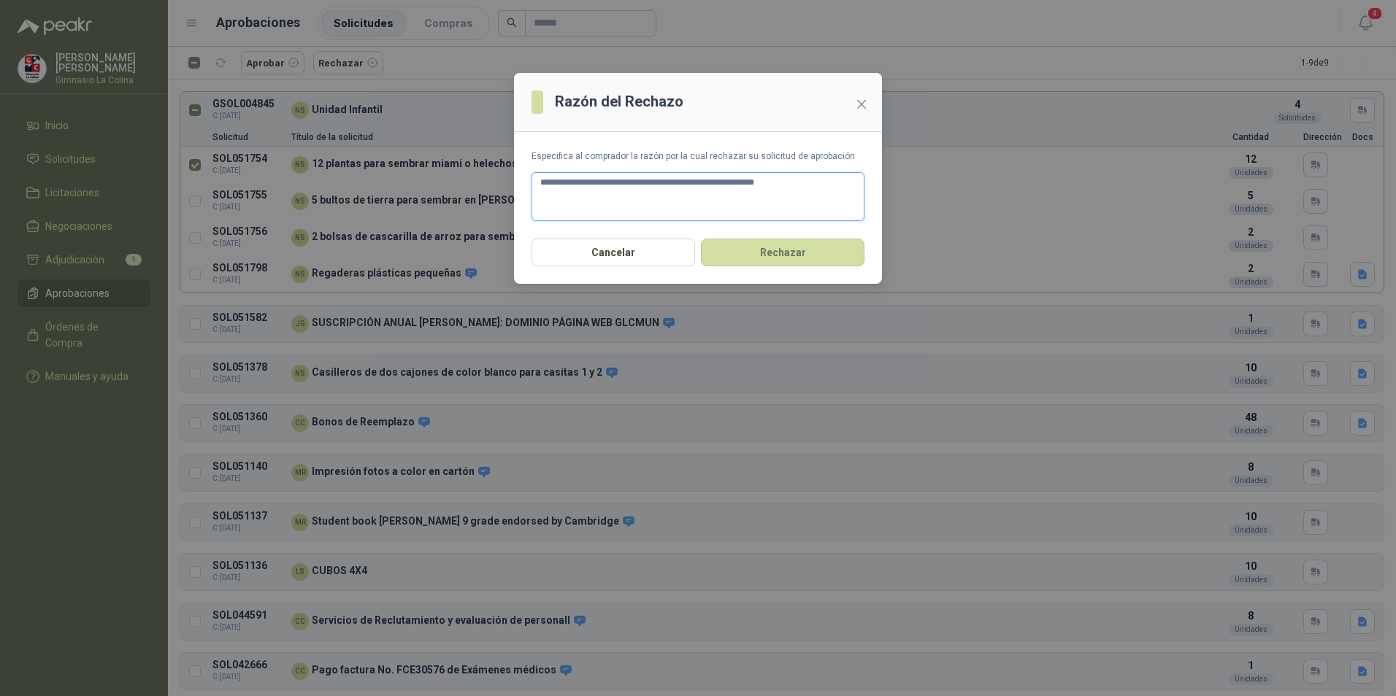
type textarea "**********"
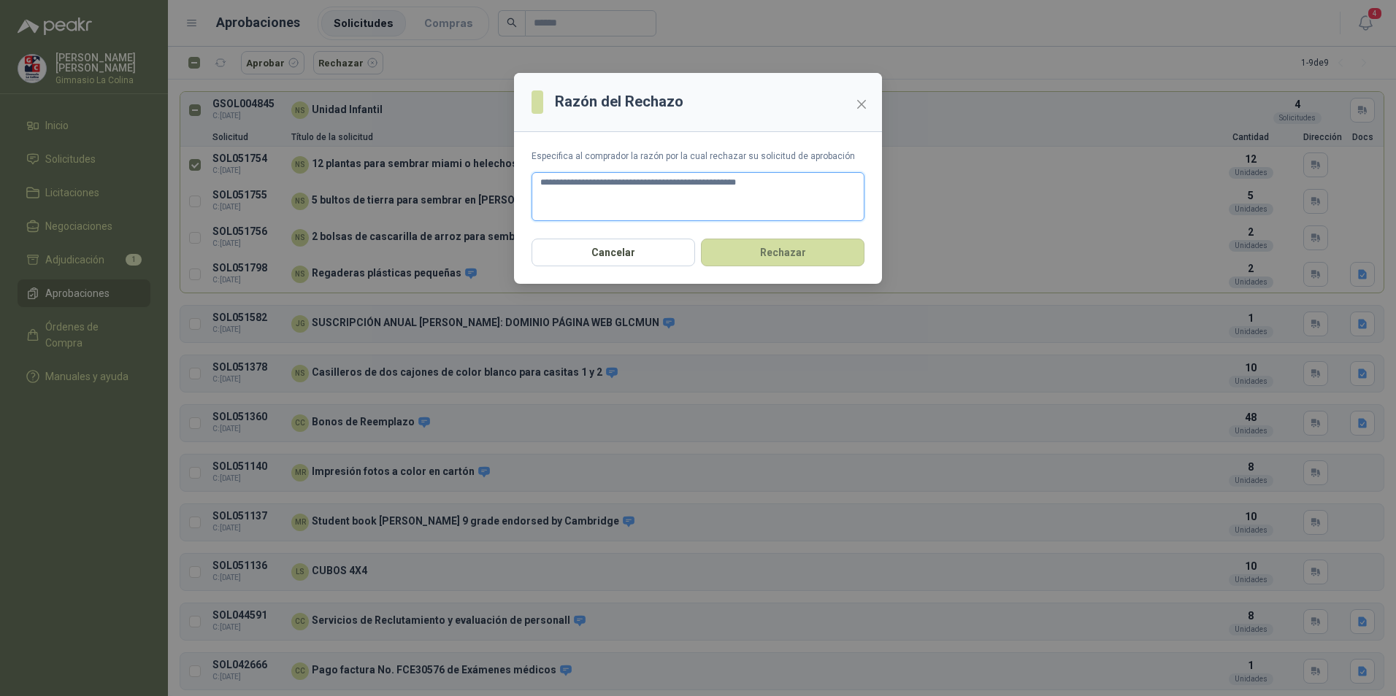
type textarea "**********"
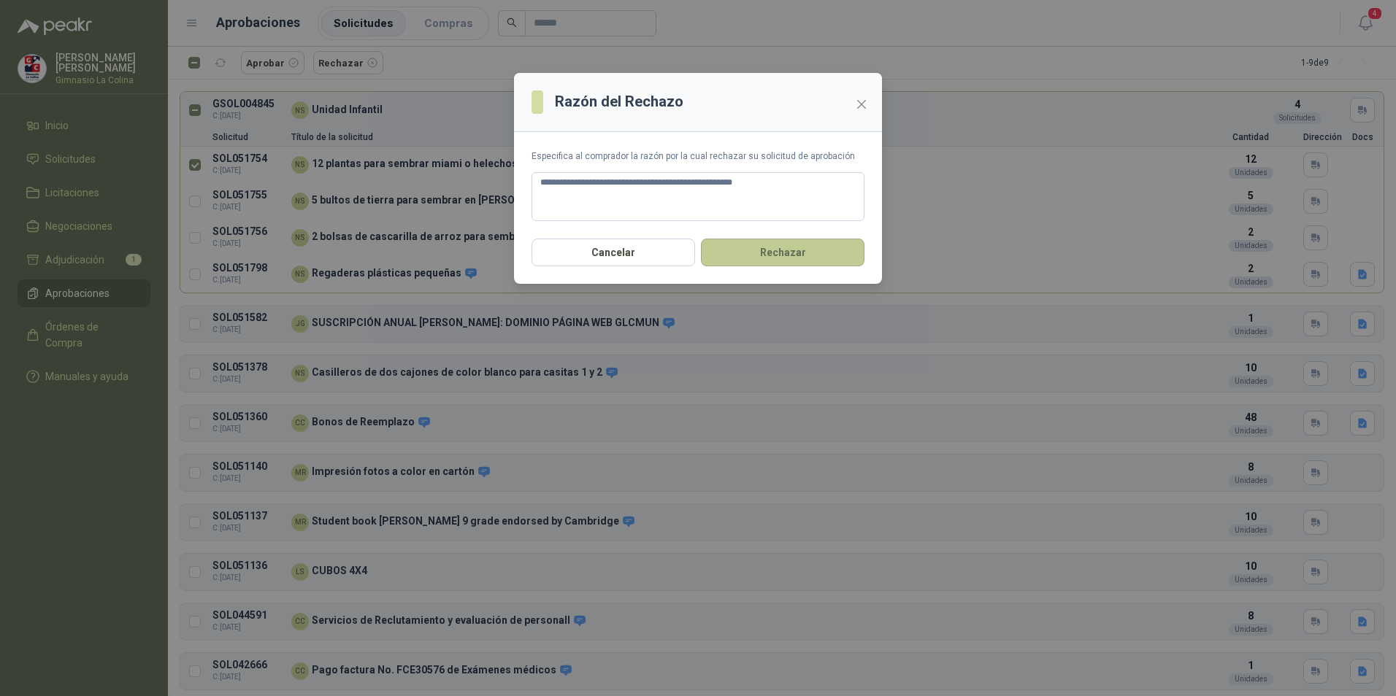
click at [791, 249] on button "Rechazar" at bounding box center [783, 253] width 164 height 28
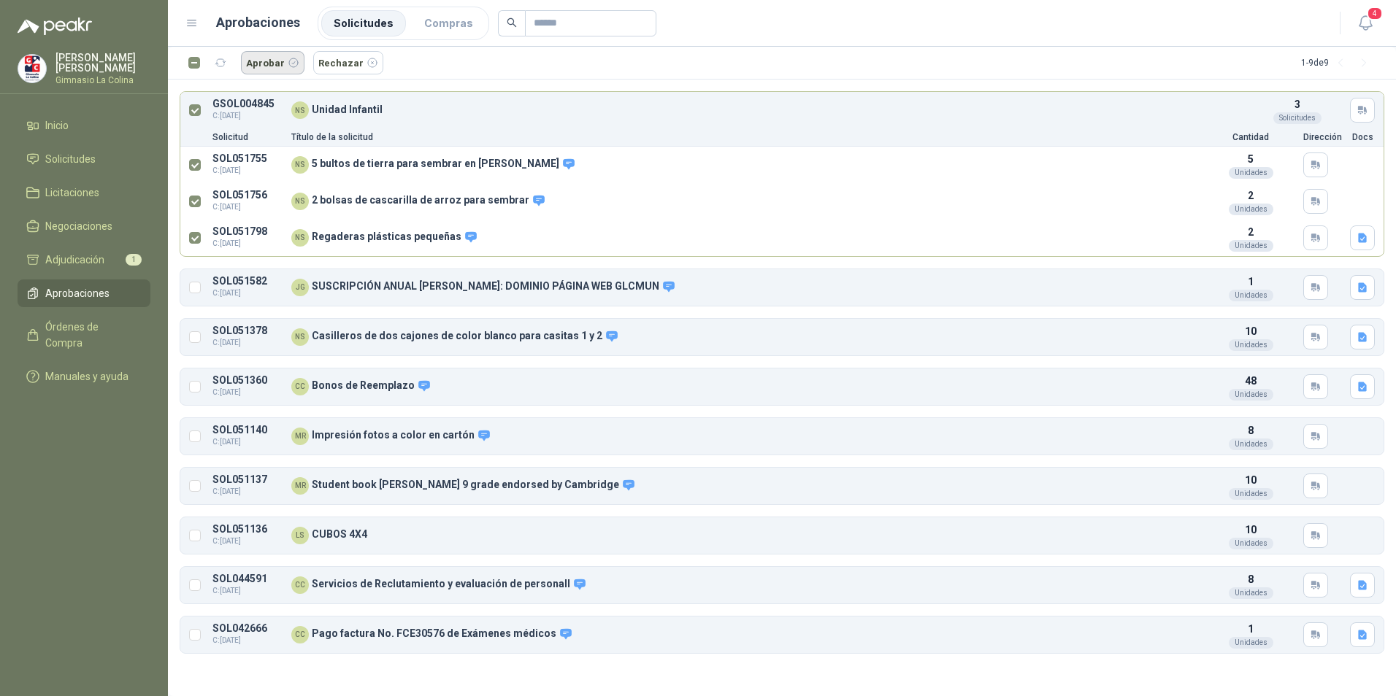
click at [256, 61] on button "Aprobar" at bounding box center [273, 62] width 64 height 23
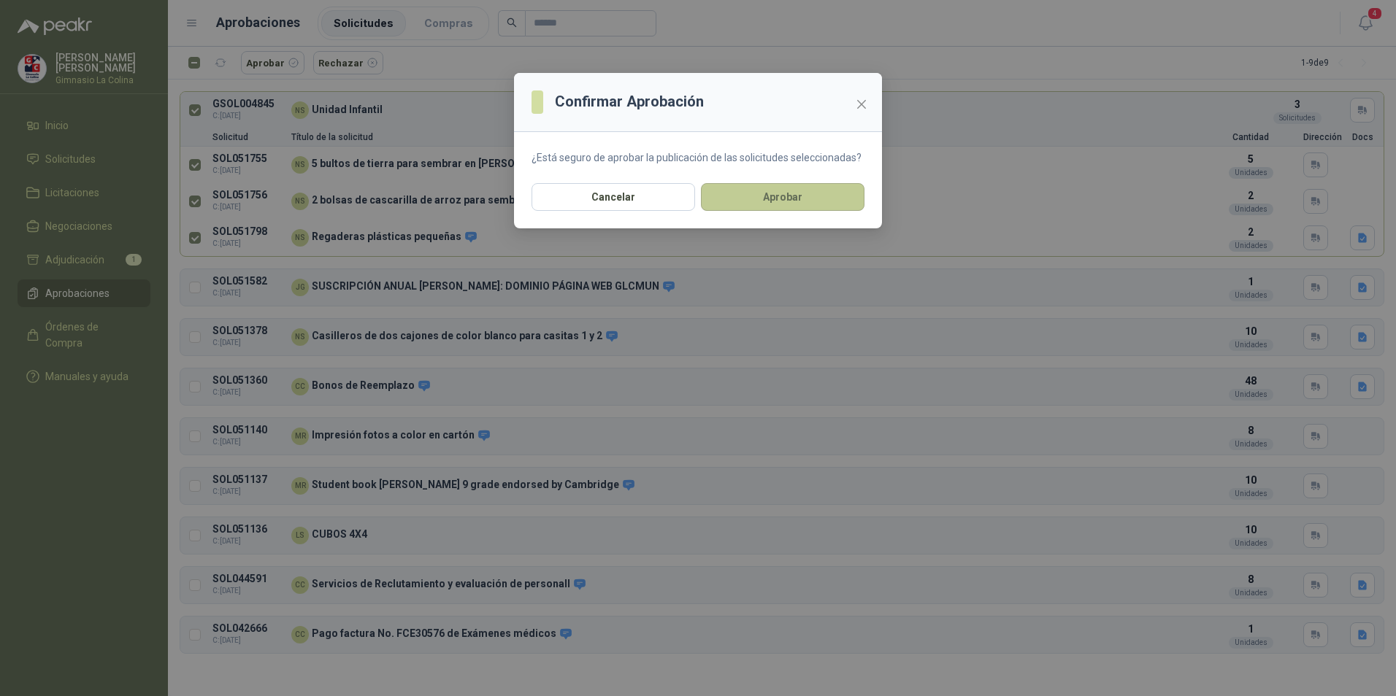
click at [750, 201] on button "Aprobar" at bounding box center [783, 197] width 164 height 28
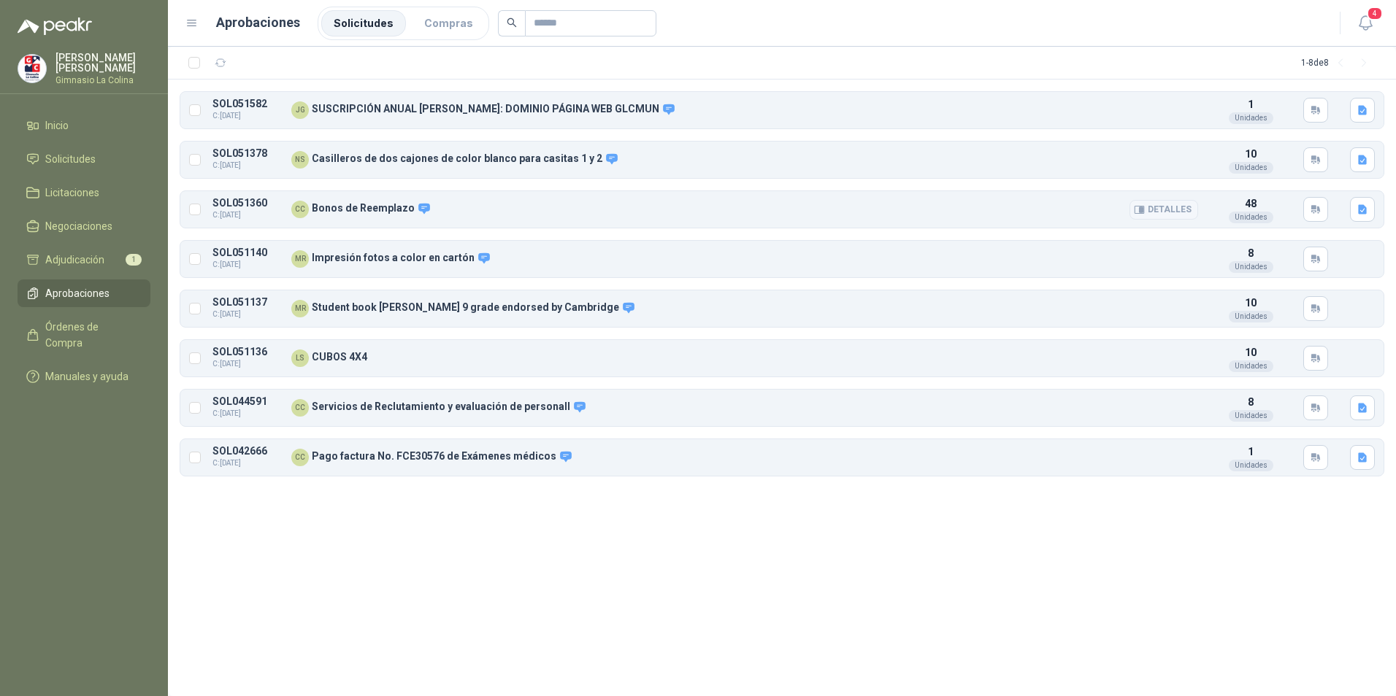
click at [1178, 209] on button "Detalles" at bounding box center [1163, 210] width 69 height 20
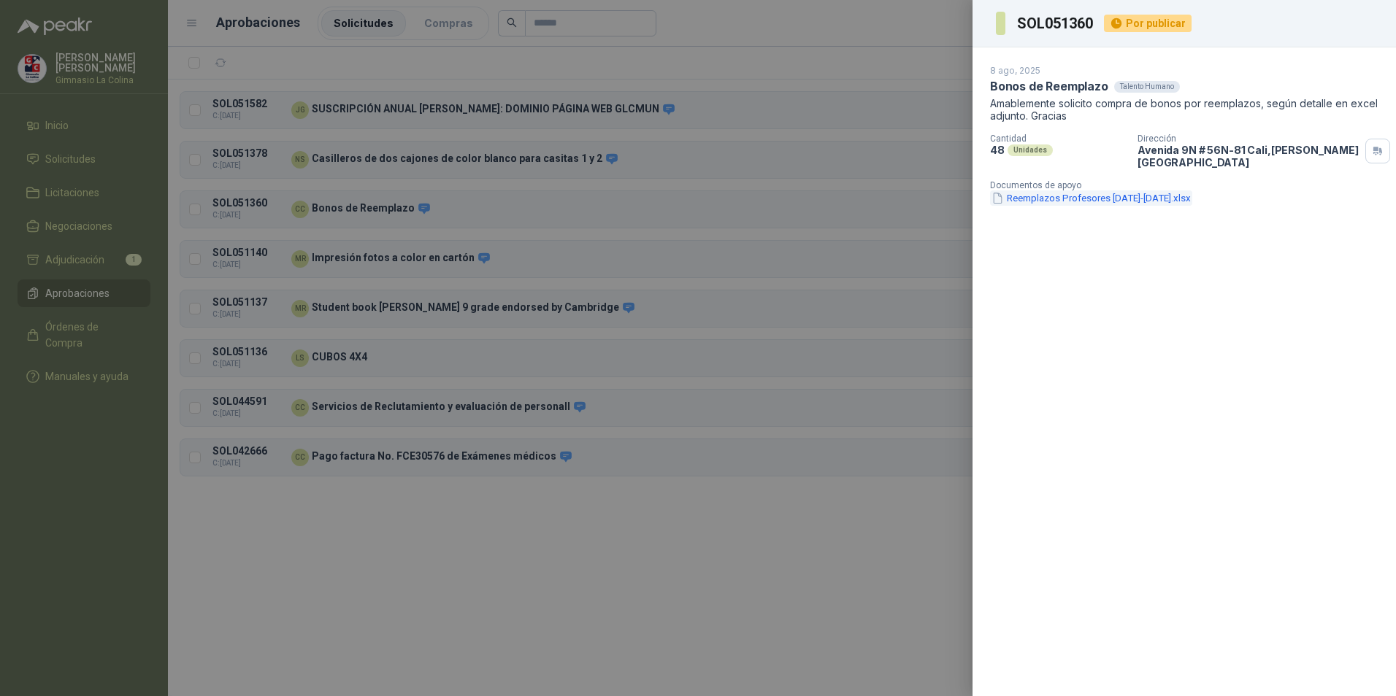
click at [1104, 191] on button "Reemplazos Profesores [DATE]-[DATE].xlsx" at bounding box center [1091, 198] width 202 height 15
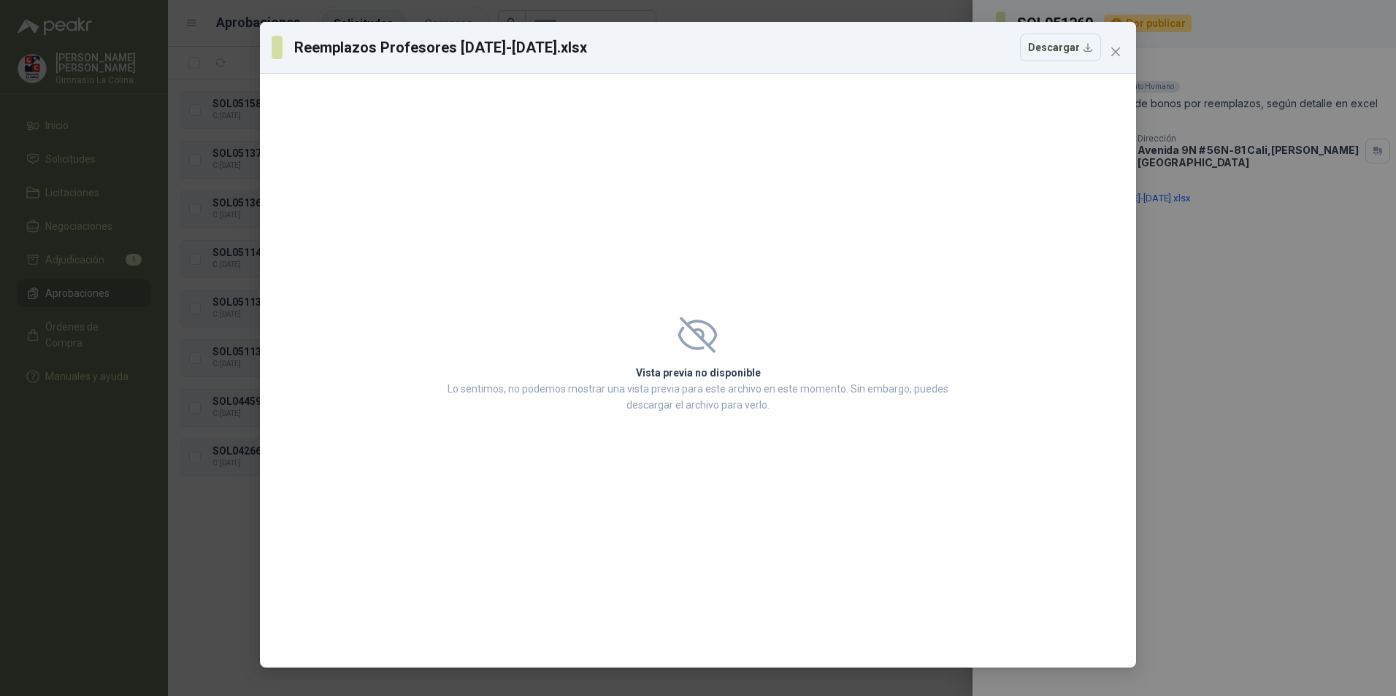
click at [715, 335] on icon at bounding box center [698, 334] width 36 height 33
click at [1058, 50] on button "Descargar" at bounding box center [1060, 48] width 81 height 28
click at [1114, 55] on icon "close" at bounding box center [1116, 52] width 12 height 12
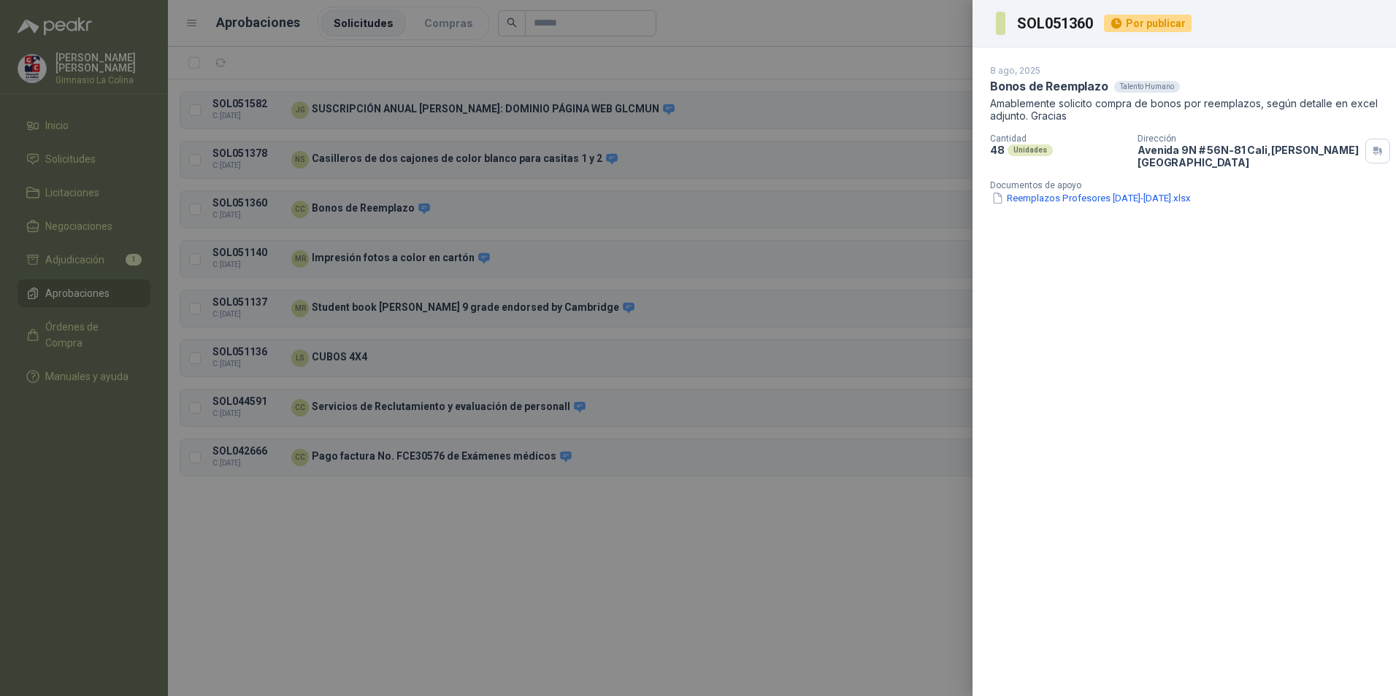
click at [504, 518] on div at bounding box center [698, 348] width 1396 height 696
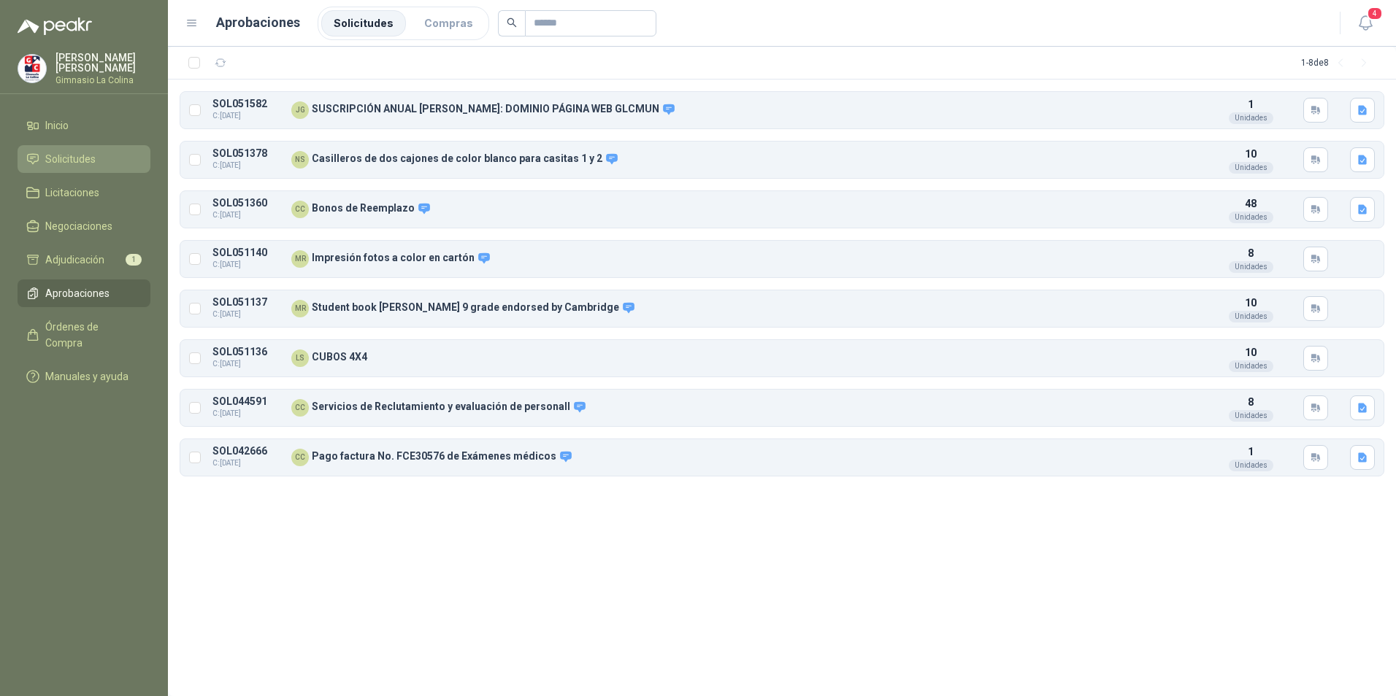
click at [67, 158] on span "Solicitudes" at bounding box center [70, 159] width 50 height 16
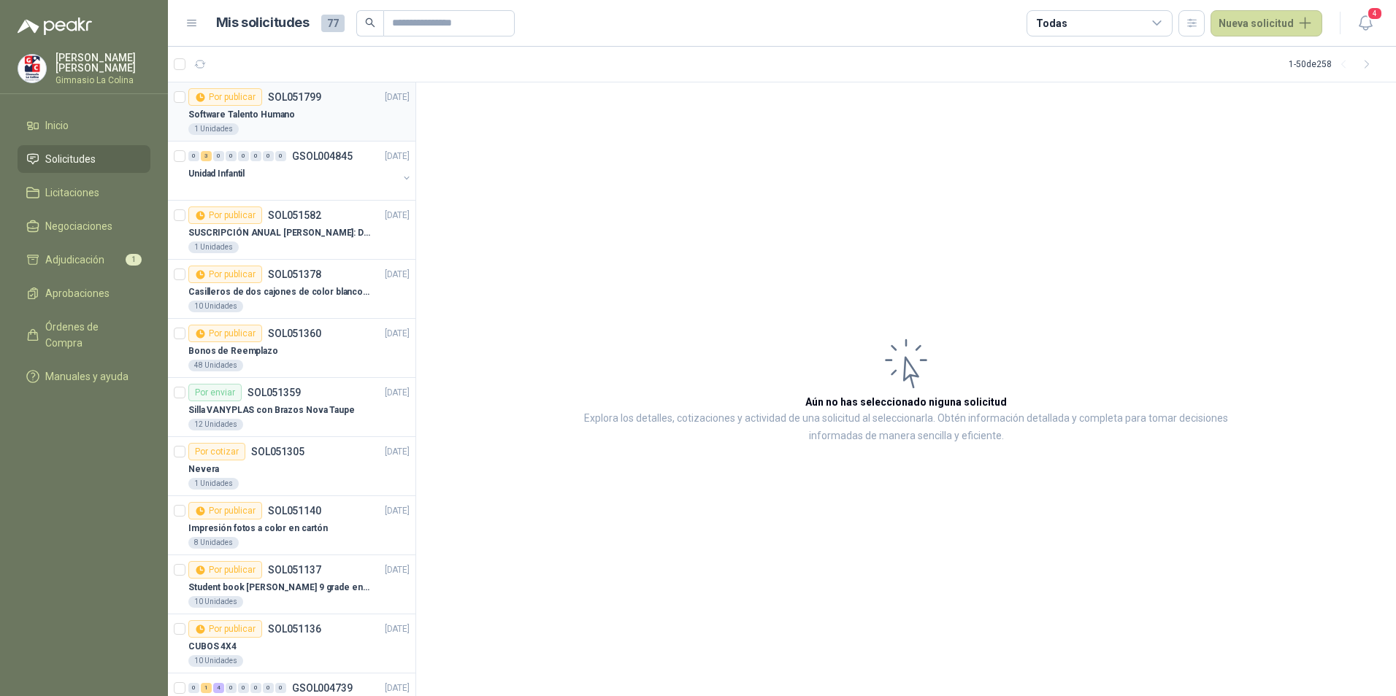
click at [287, 117] on p "Software Talento Humano" at bounding box center [241, 115] width 107 height 14
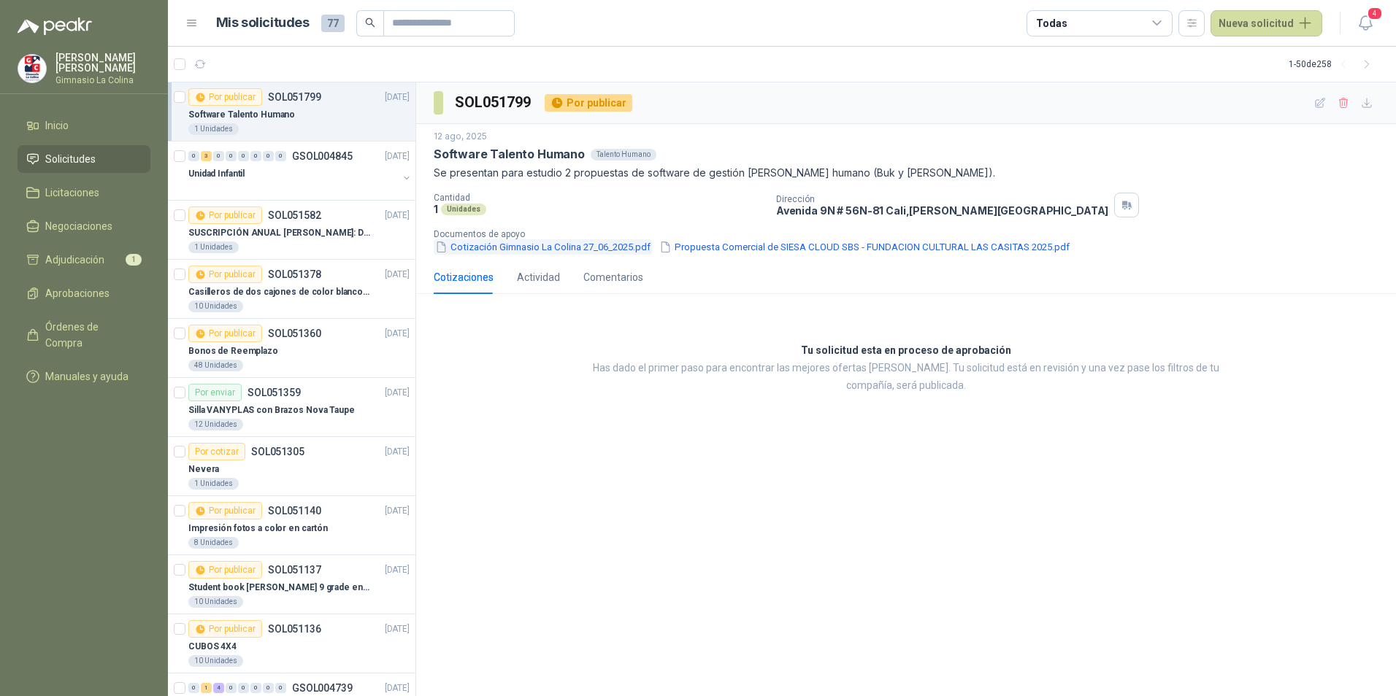
click at [500, 250] on button "Cotización Gimnasio La Colina 27_06_2025.pdf" at bounding box center [543, 246] width 218 height 15
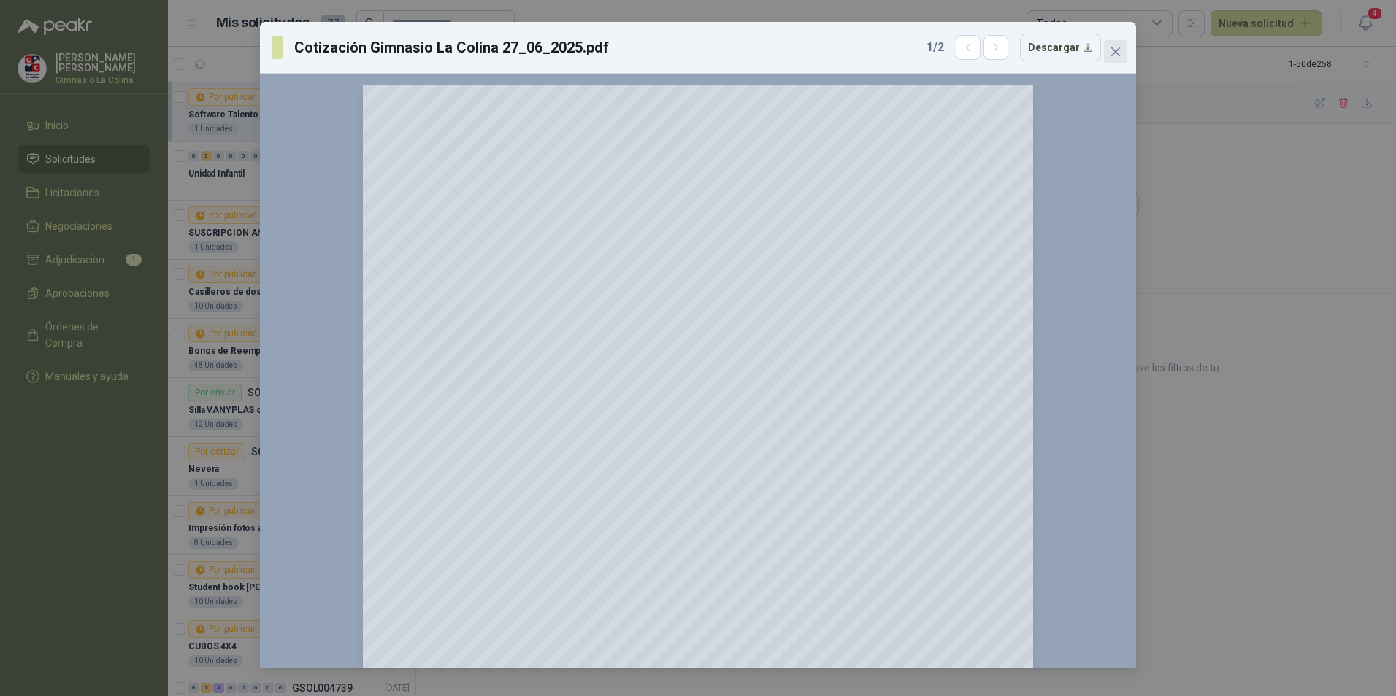
click at [1111, 50] on icon "close" at bounding box center [1116, 52] width 12 height 12
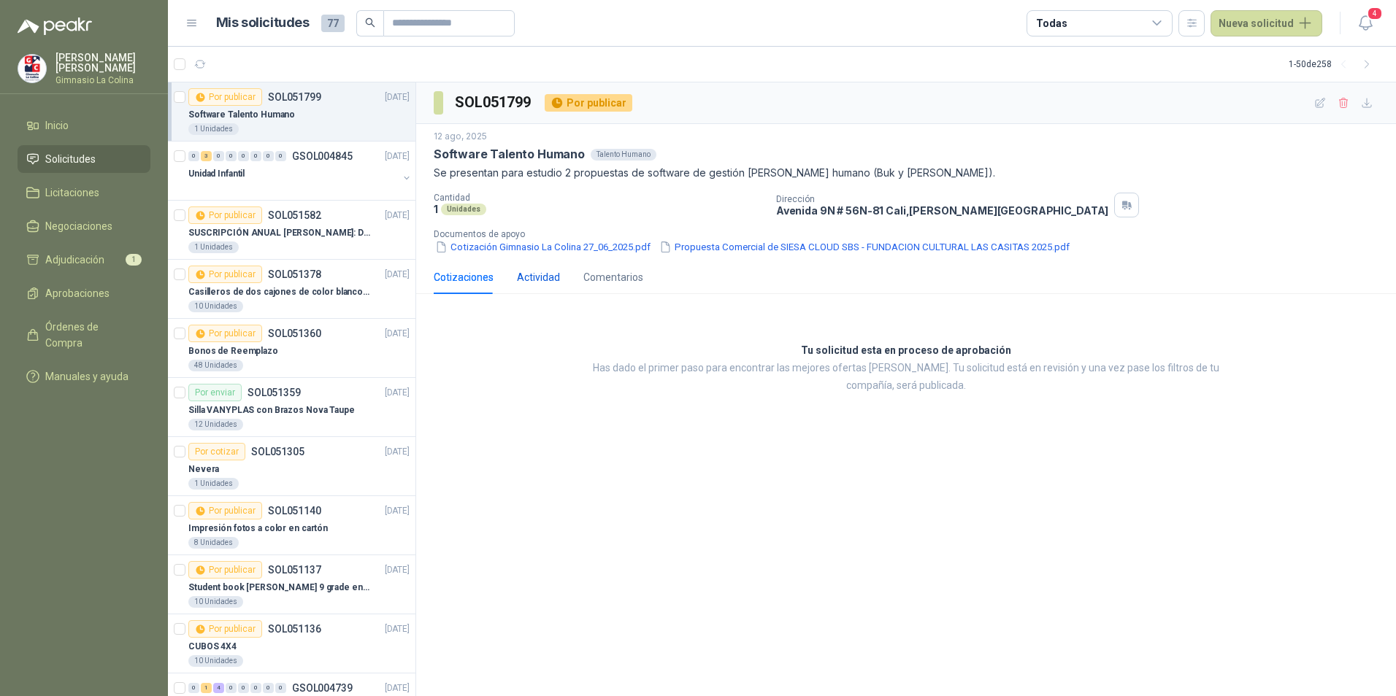
click at [551, 282] on div "Actividad" at bounding box center [538, 277] width 43 height 16
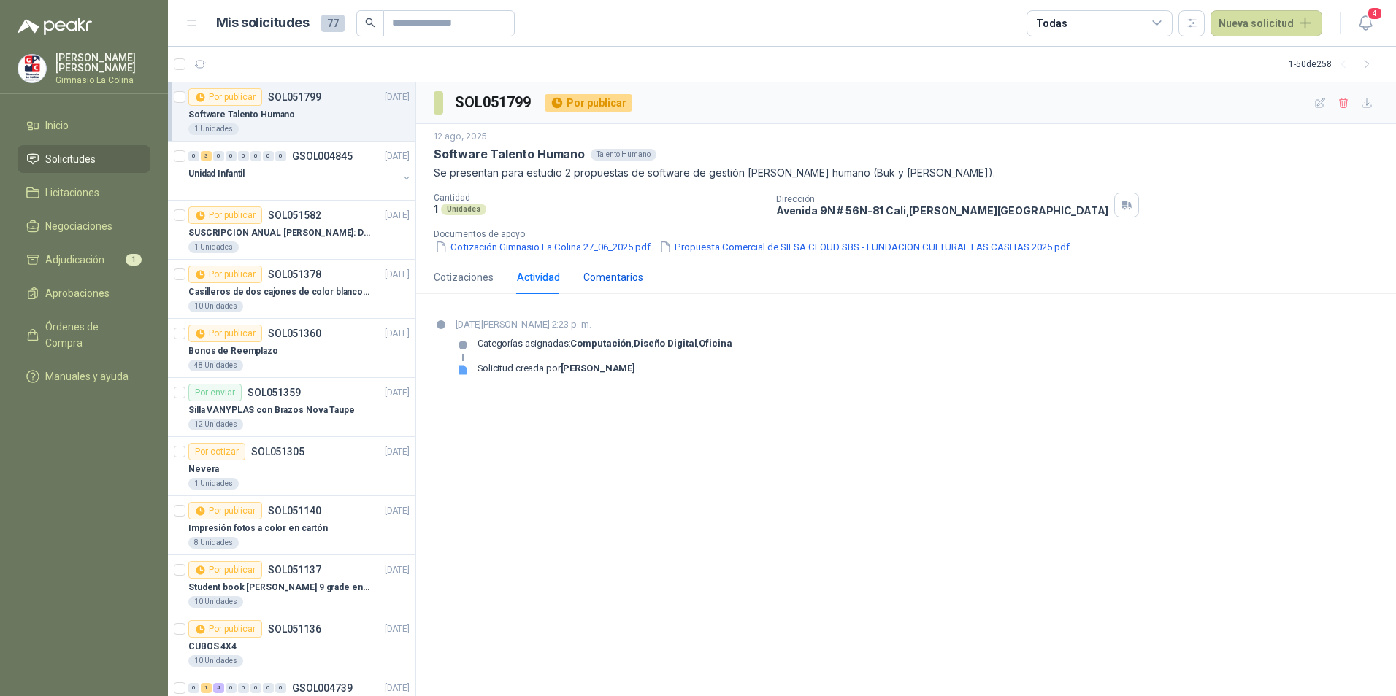
click at [605, 282] on div "Comentarios" at bounding box center [613, 277] width 60 height 16
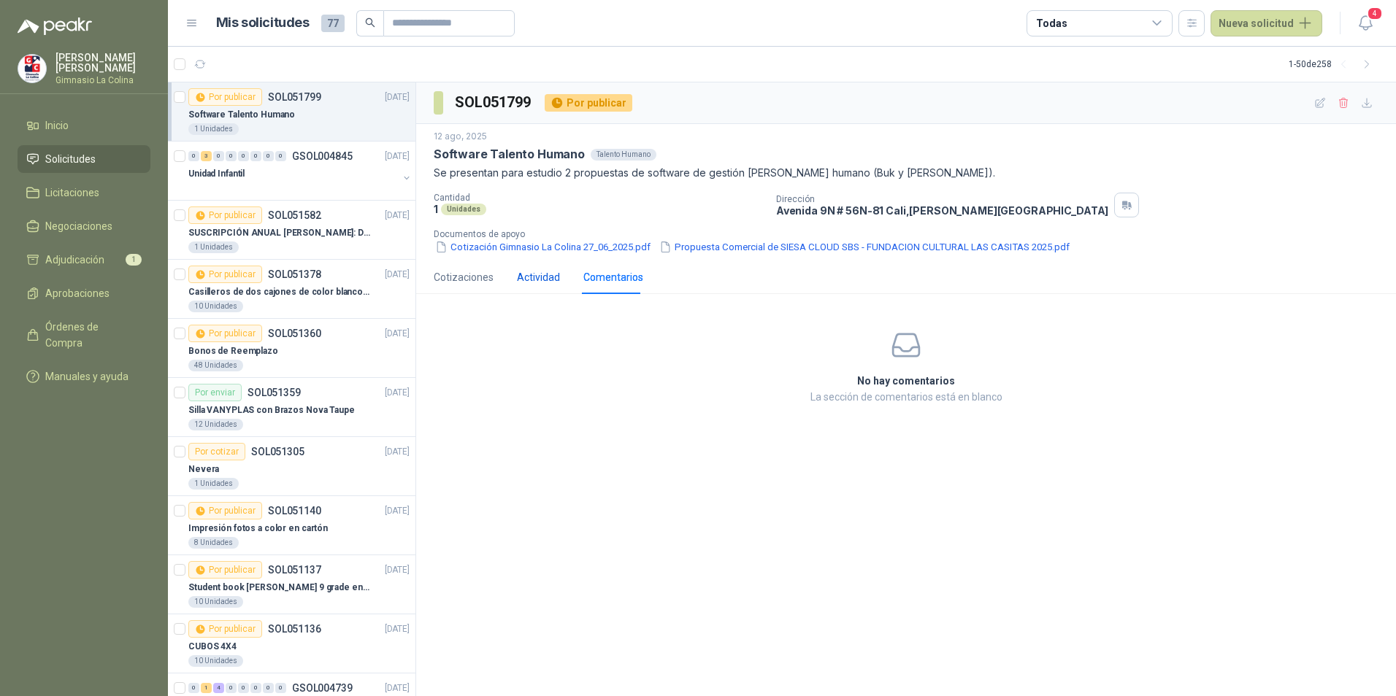
click at [534, 272] on div "Actividad" at bounding box center [538, 277] width 43 height 16
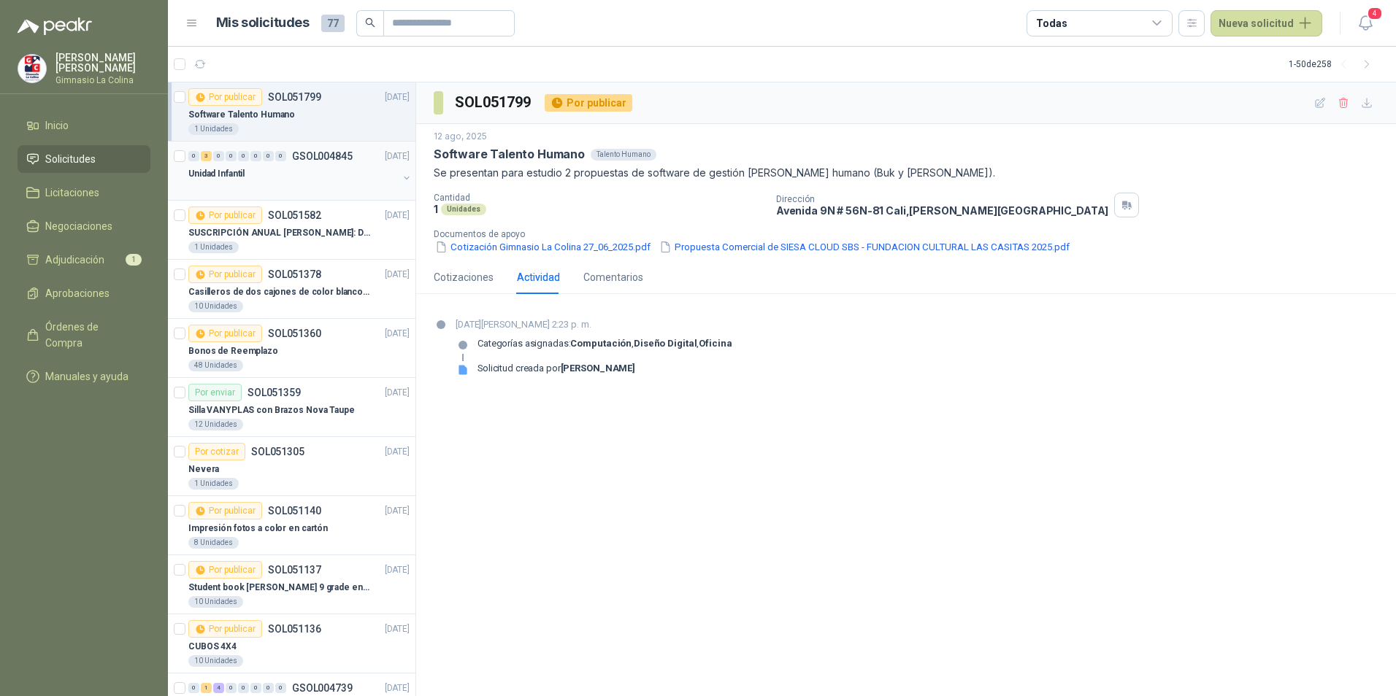
click at [223, 177] on p "Unidad Infantil" at bounding box center [216, 174] width 56 height 14
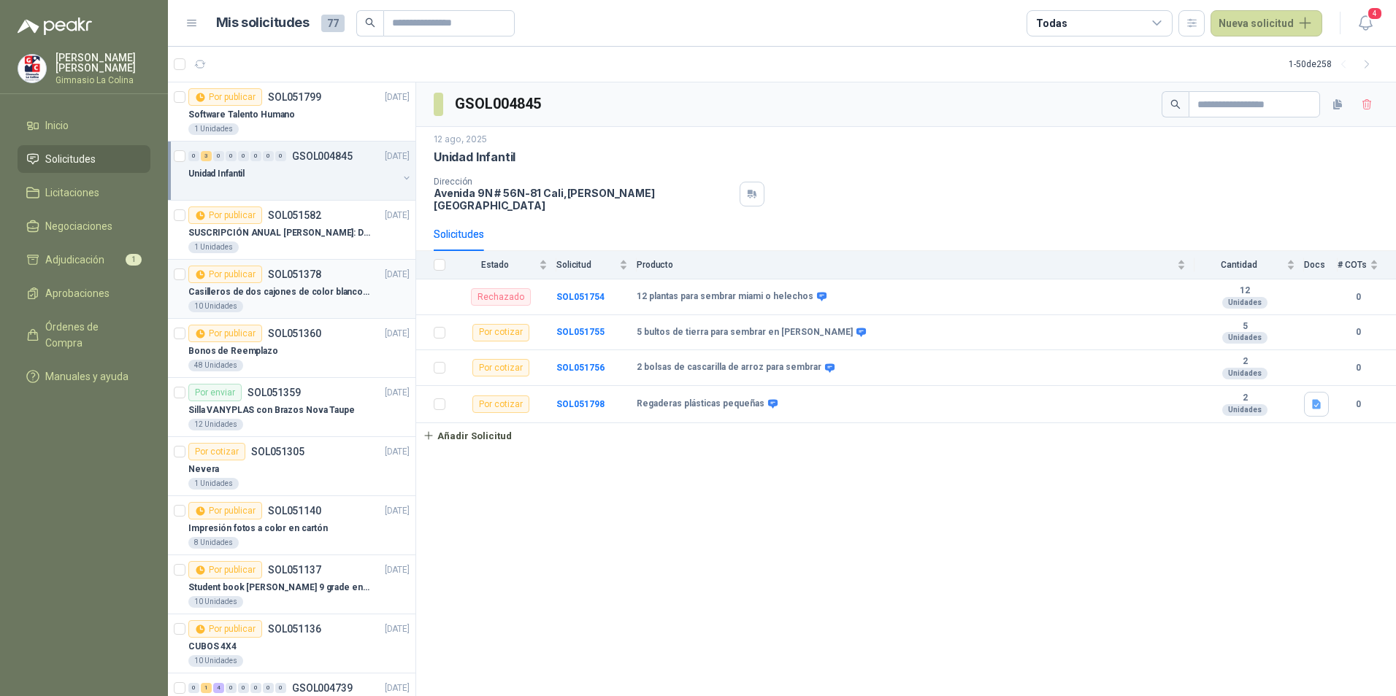
click at [310, 291] on p "Casilleros de dos cajones de color blanco para casitas 1 y 2" at bounding box center [279, 292] width 182 height 14
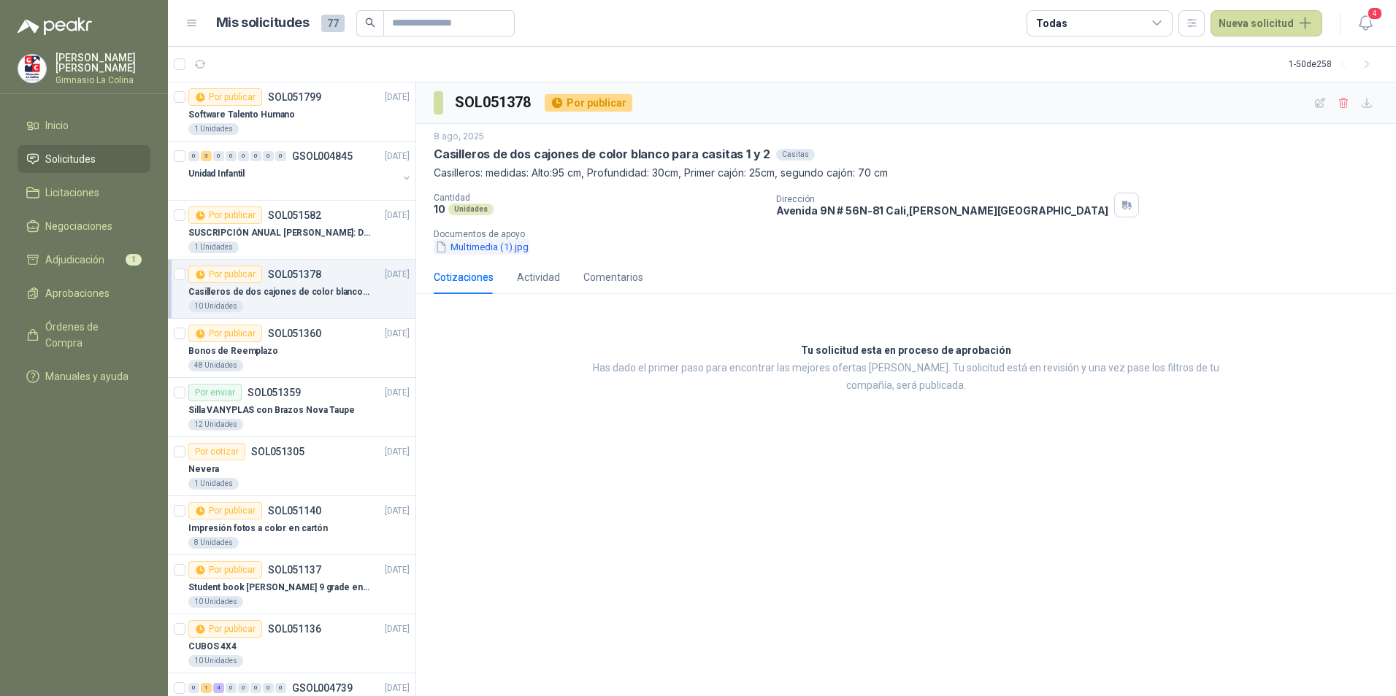
click at [463, 249] on button "Multimedia (1).jpg" at bounding box center [482, 246] width 96 height 15
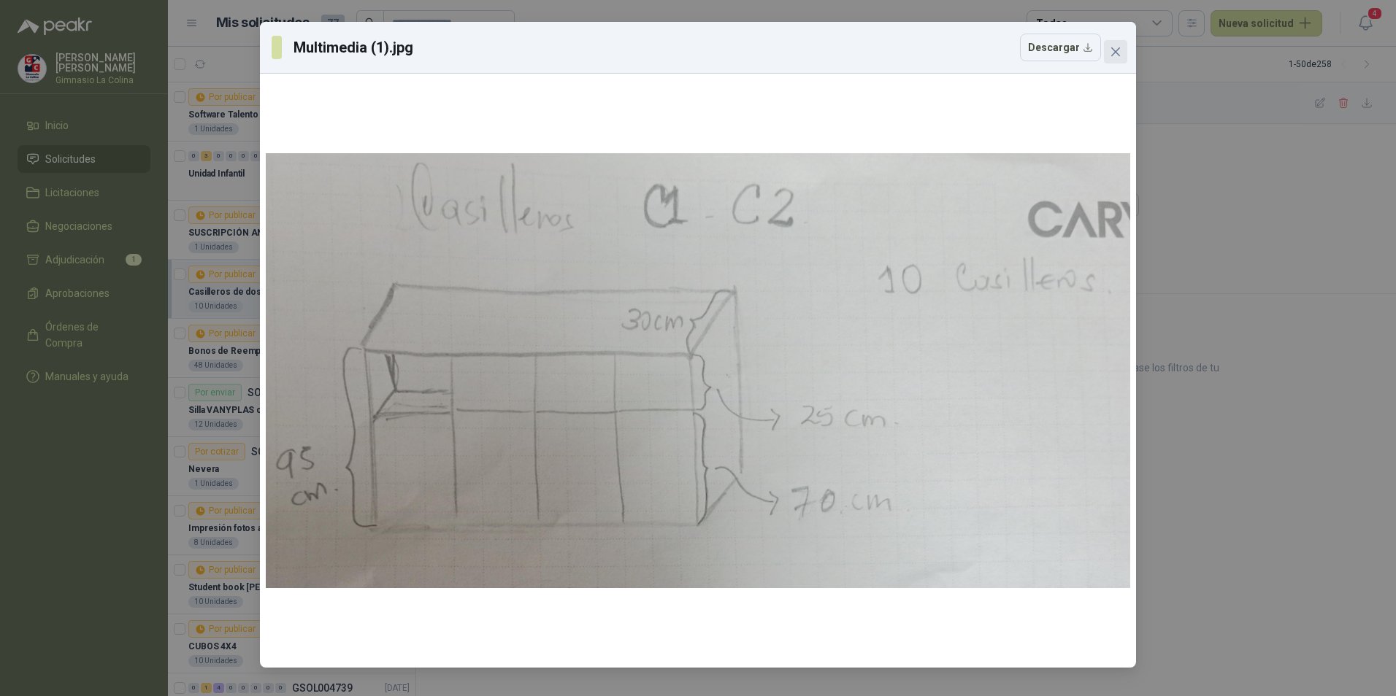
click at [1112, 50] on icon "close" at bounding box center [1115, 51] width 9 height 9
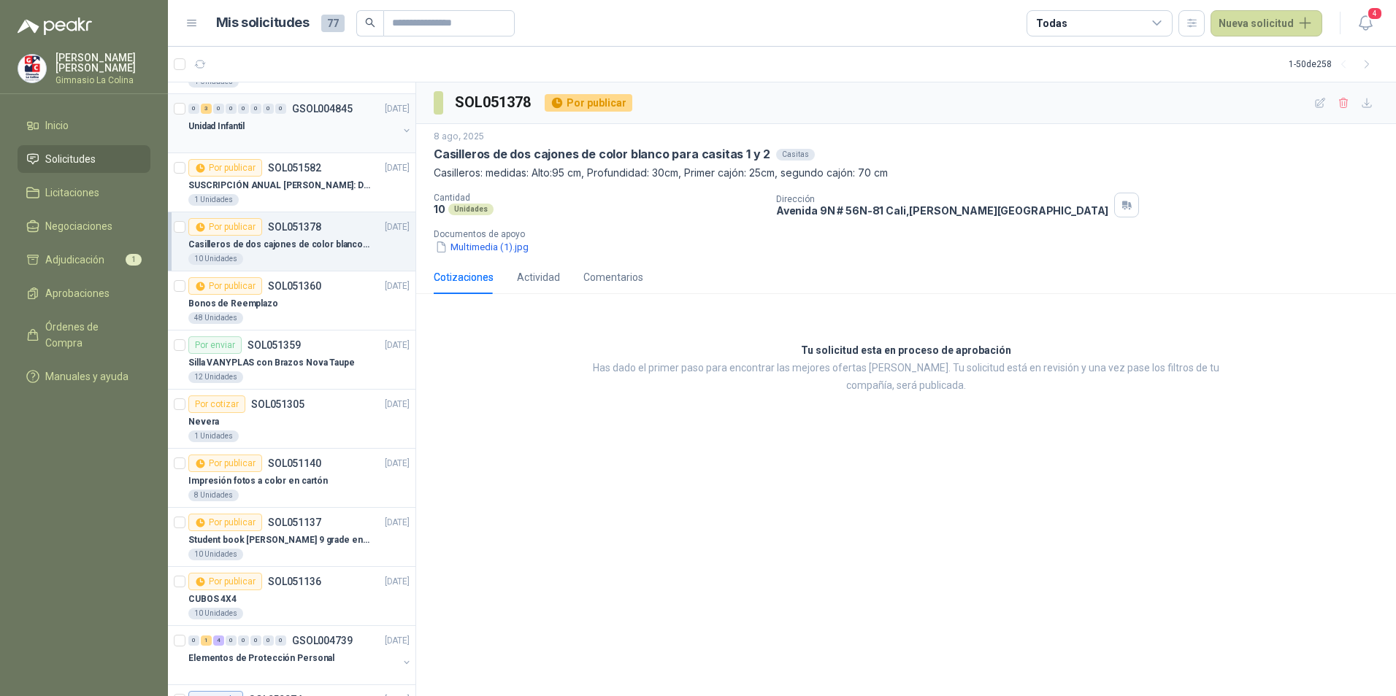
scroll to position [73, 0]
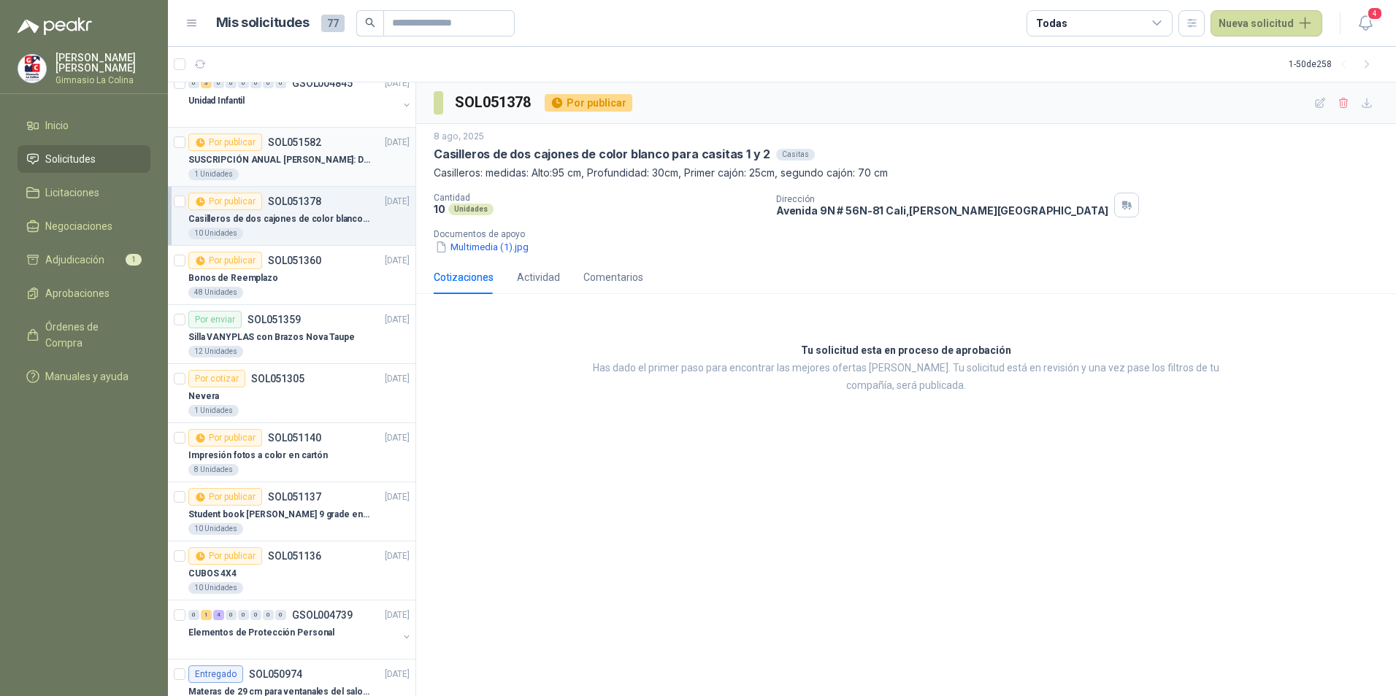
click at [310, 156] on p "SUSCRIPCIÓN ANUAL [PERSON_NAME]: DOMINIO PÁGINA WEB GLCMUN" at bounding box center [279, 160] width 182 height 14
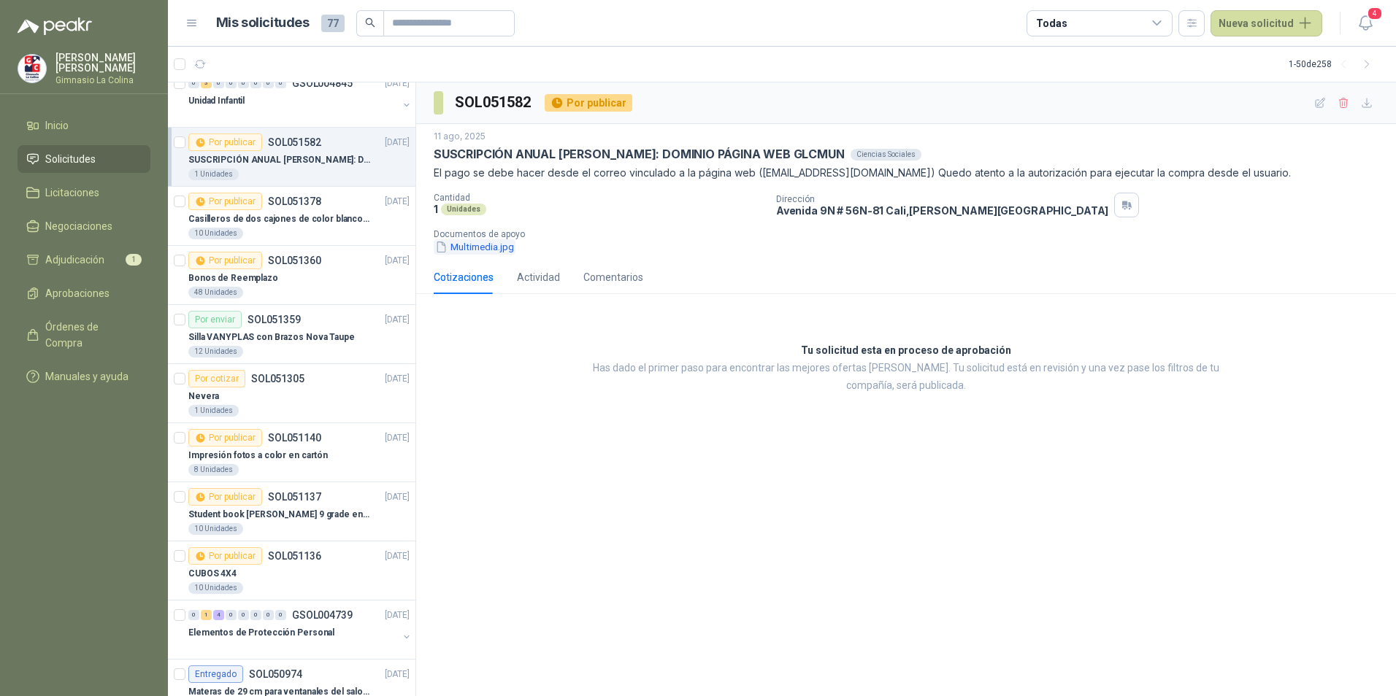
click at [485, 245] on button "Multimedia.jpg" at bounding box center [475, 246] width 82 height 15
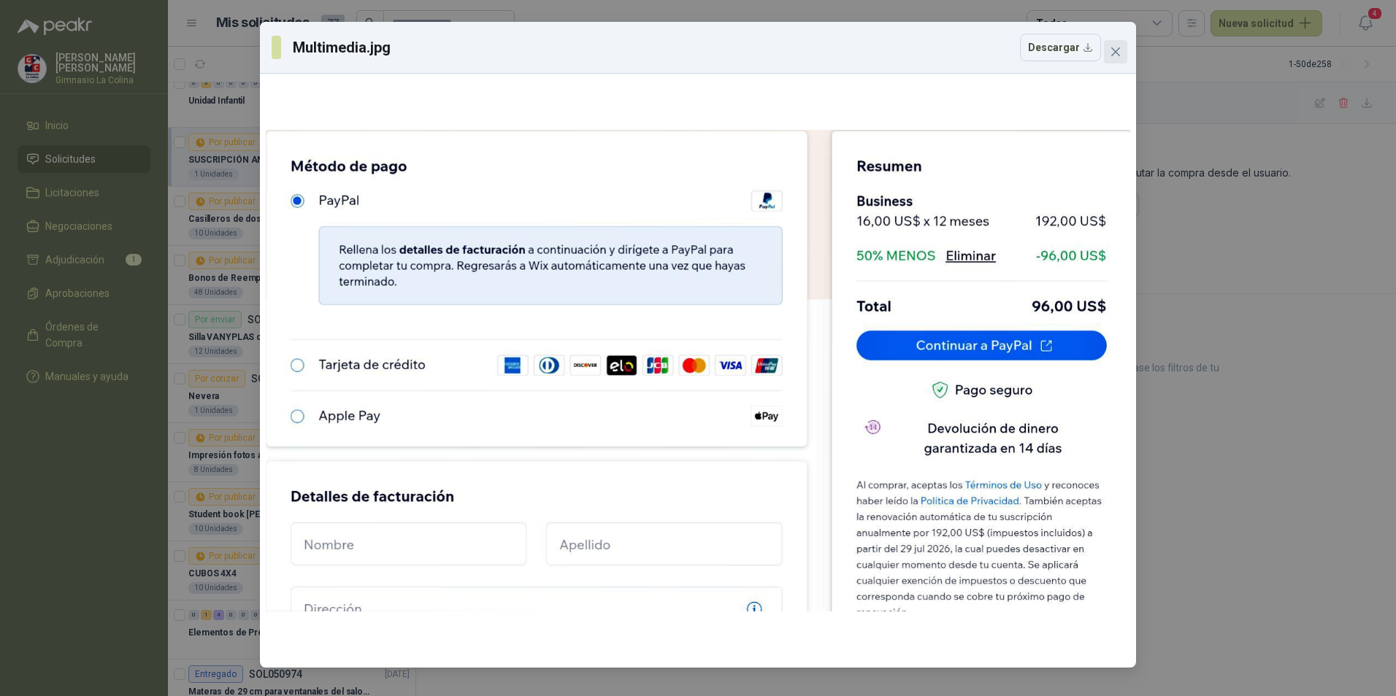
click at [1118, 55] on icon "close" at bounding box center [1115, 51] width 9 height 9
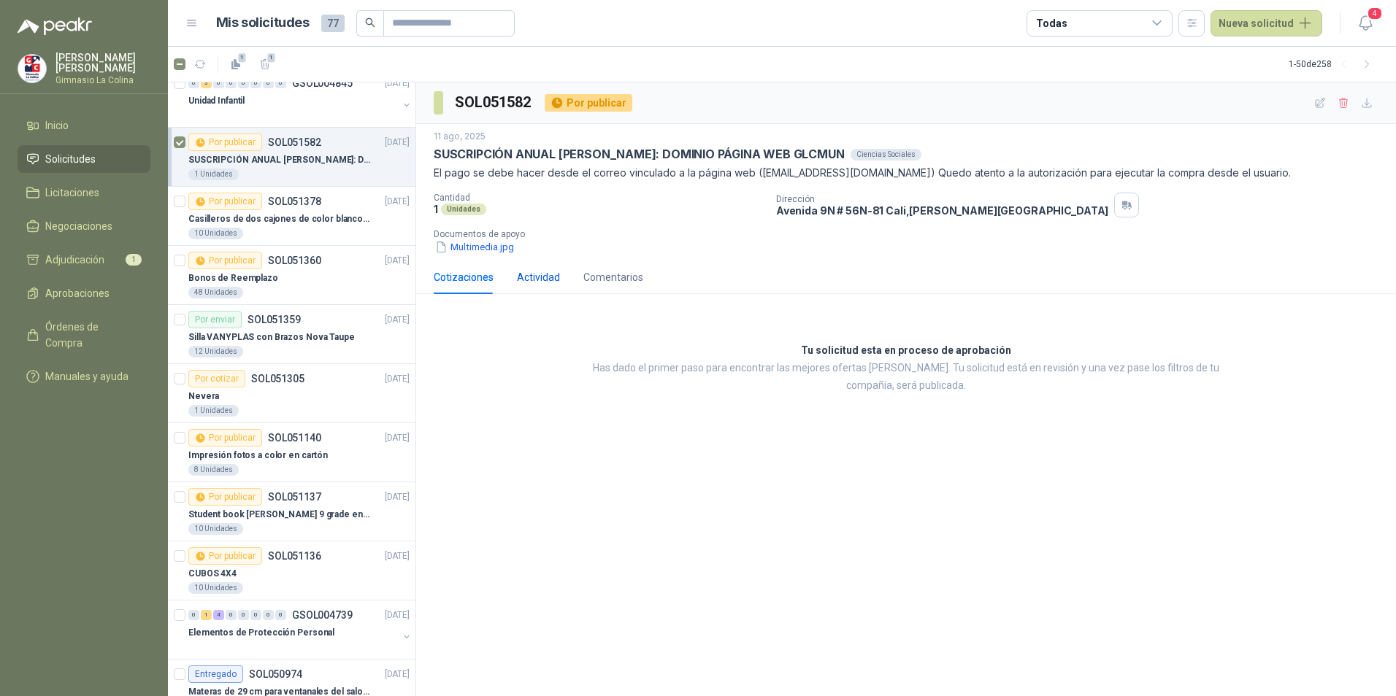
click at [520, 270] on div "Actividad" at bounding box center [538, 277] width 43 height 16
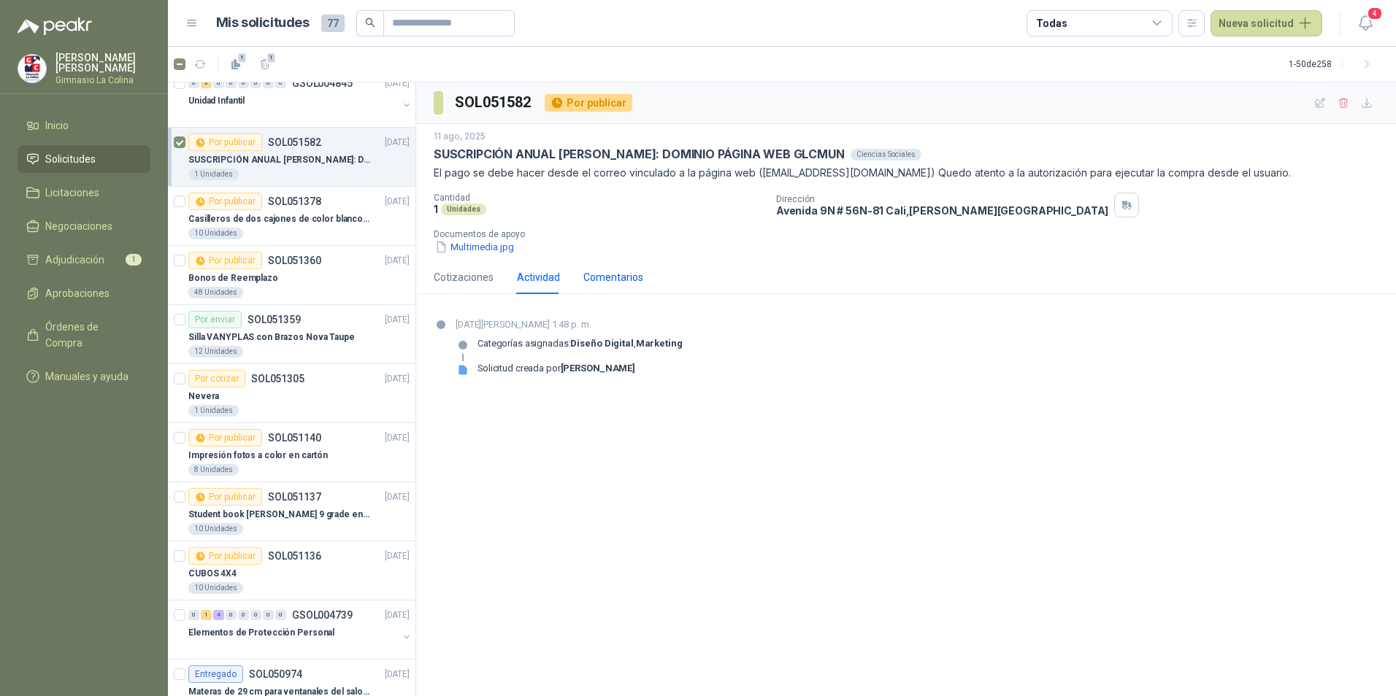
click at [621, 282] on div "Comentarios" at bounding box center [613, 277] width 60 height 16
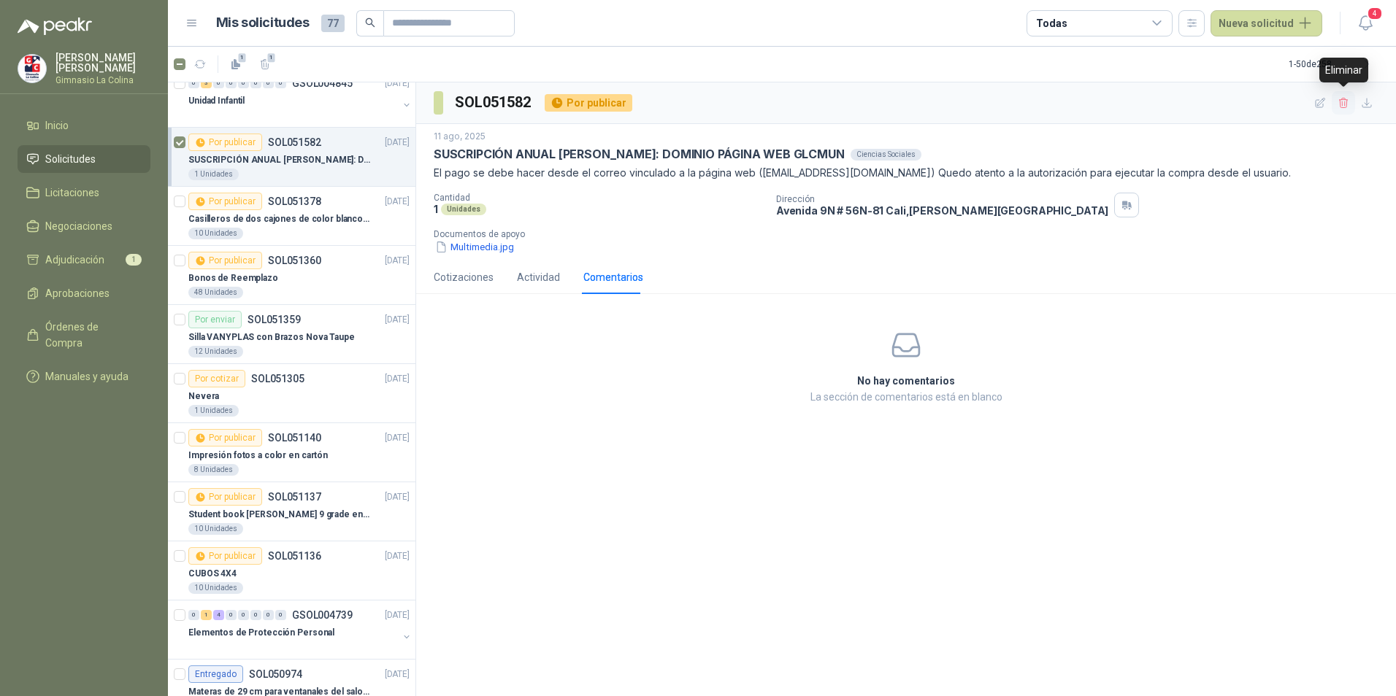
click at [1343, 99] on icon "button" at bounding box center [1343, 103] width 12 height 12
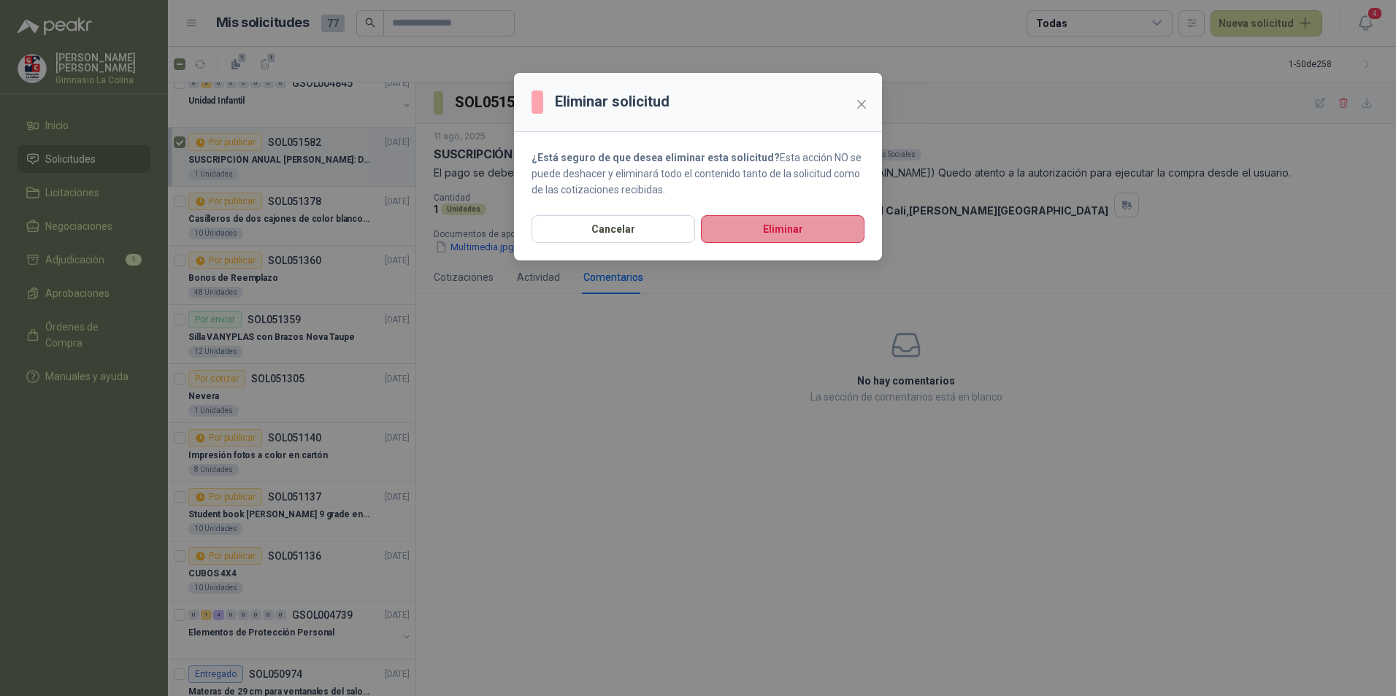
click at [768, 234] on button "Eliminar" at bounding box center [783, 229] width 164 height 28
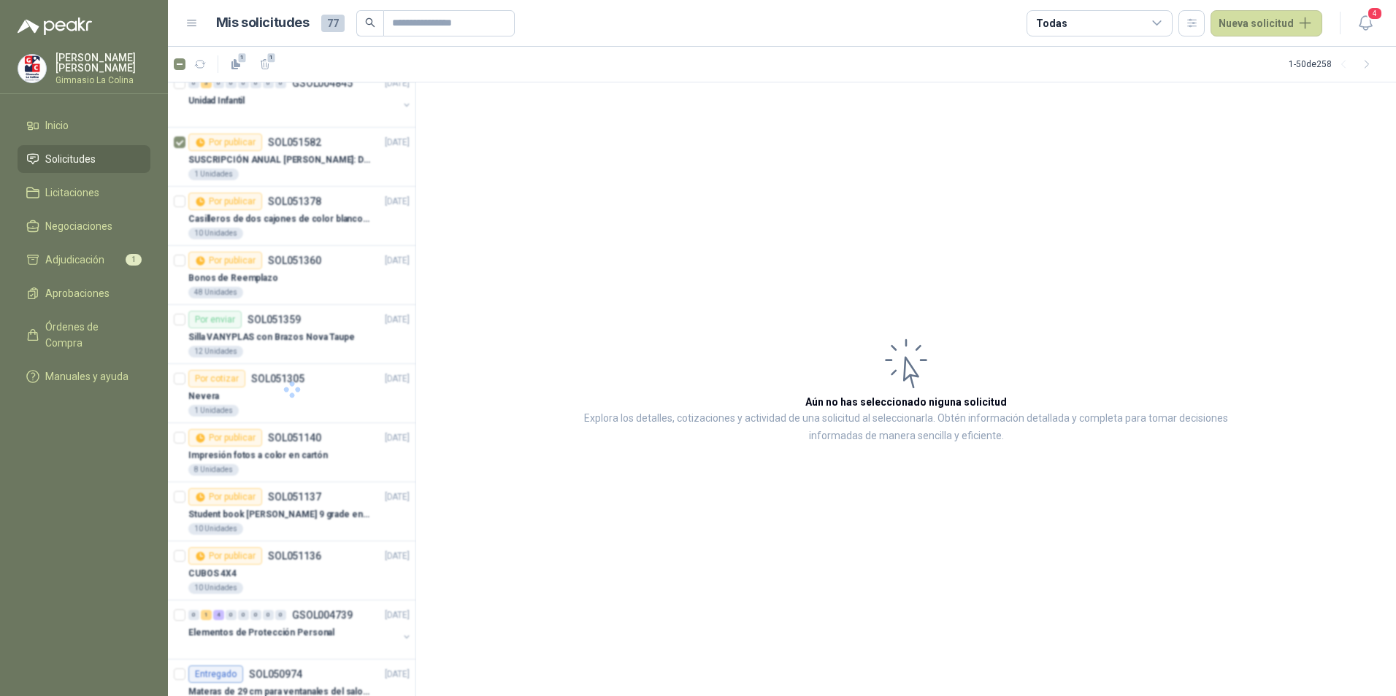
scroll to position [14, 0]
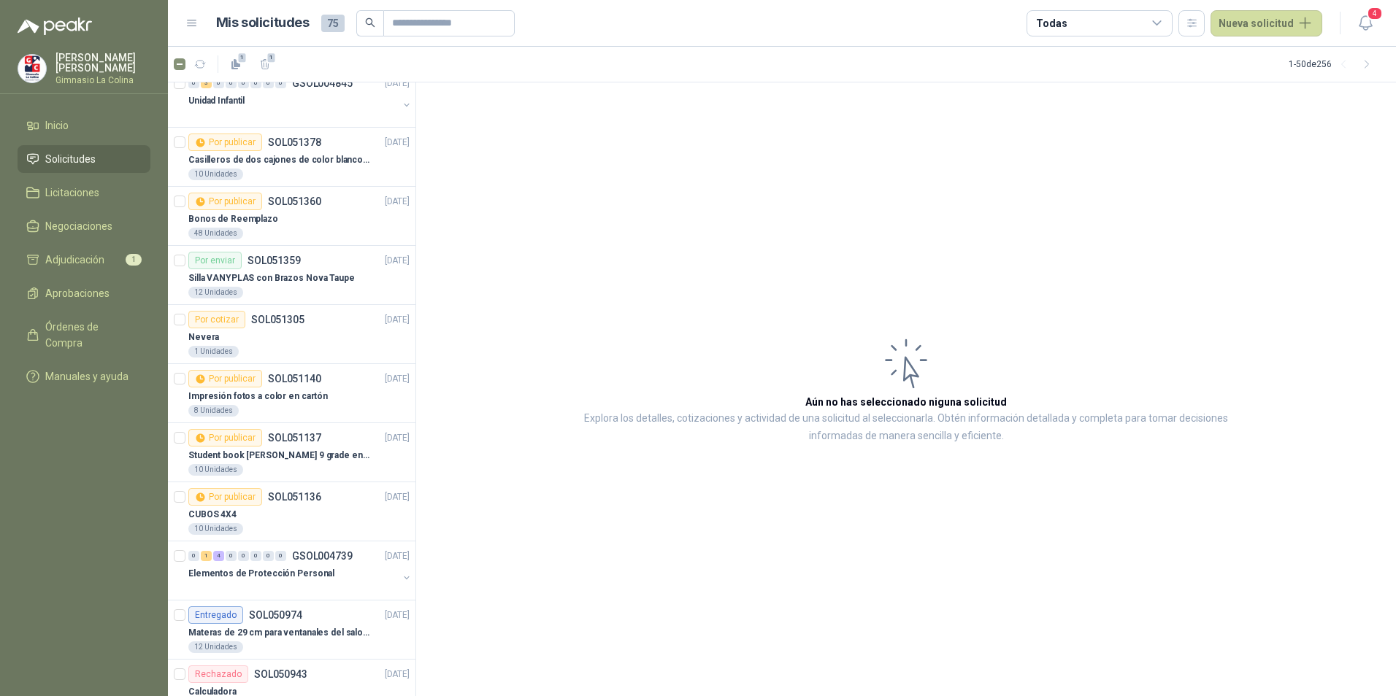
click at [79, 64] on p "[PERSON_NAME]" at bounding box center [102, 63] width 95 height 20
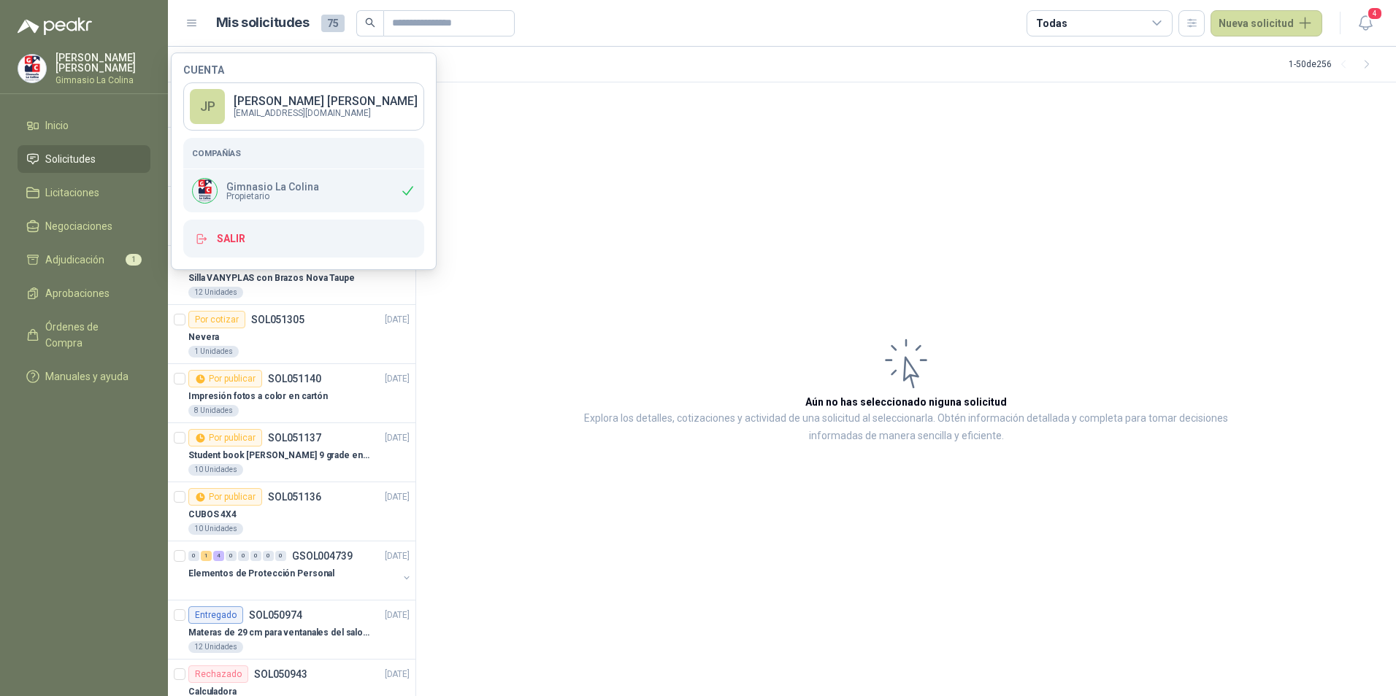
click at [130, 469] on menu "[PERSON_NAME] Gimnasio La [PERSON_NAME] Solicitudes Licitaciones Negociaciones …" at bounding box center [84, 348] width 168 height 696
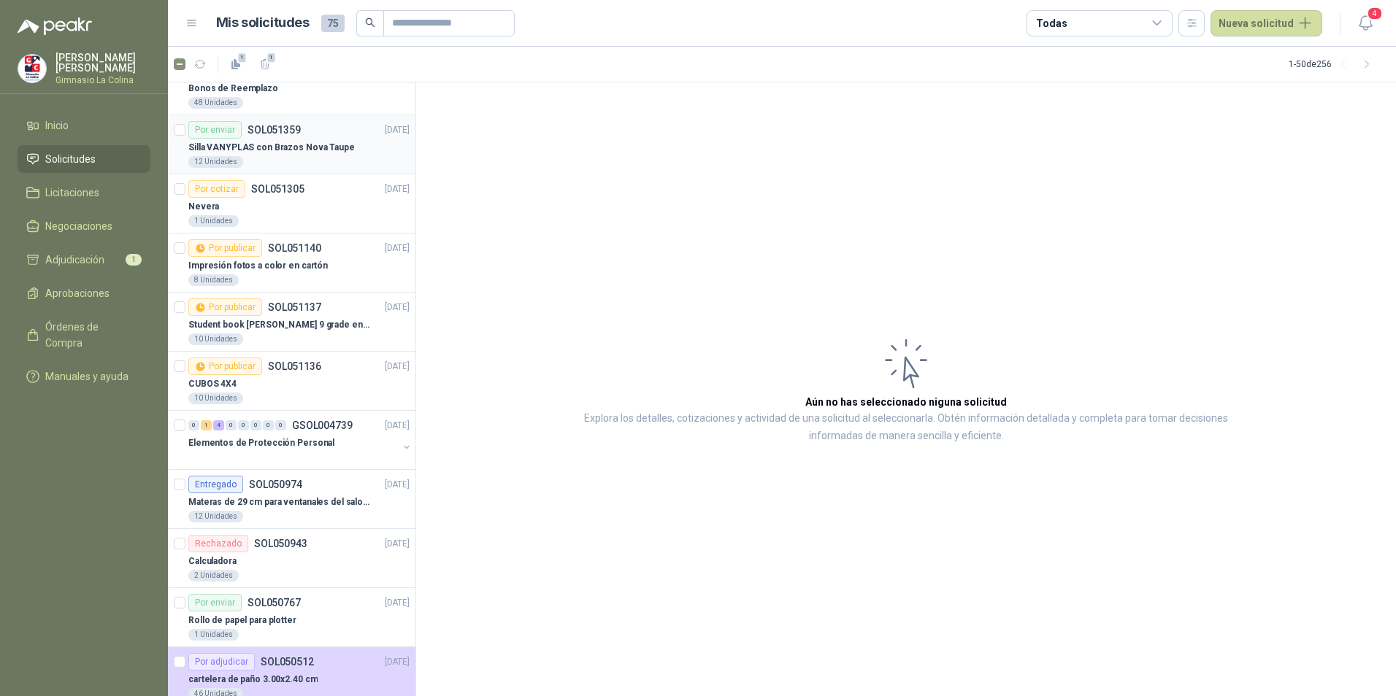
scroll to position [146, 0]
click at [65, 161] on span "Solicitudes" at bounding box center [70, 159] width 50 height 16
click at [1156, 26] on icon at bounding box center [1156, 23] width 13 height 13
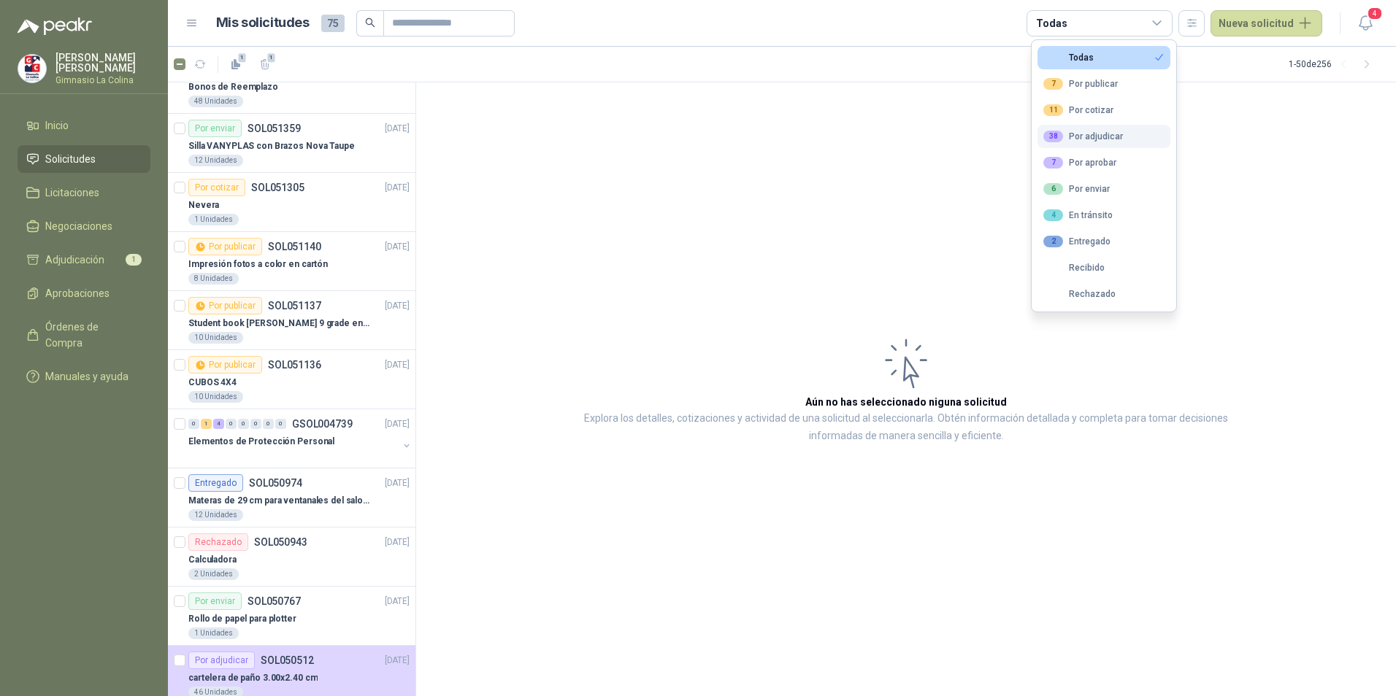
click at [1104, 136] on div "38 Por adjudicar" at bounding box center [1083, 137] width 80 height 12
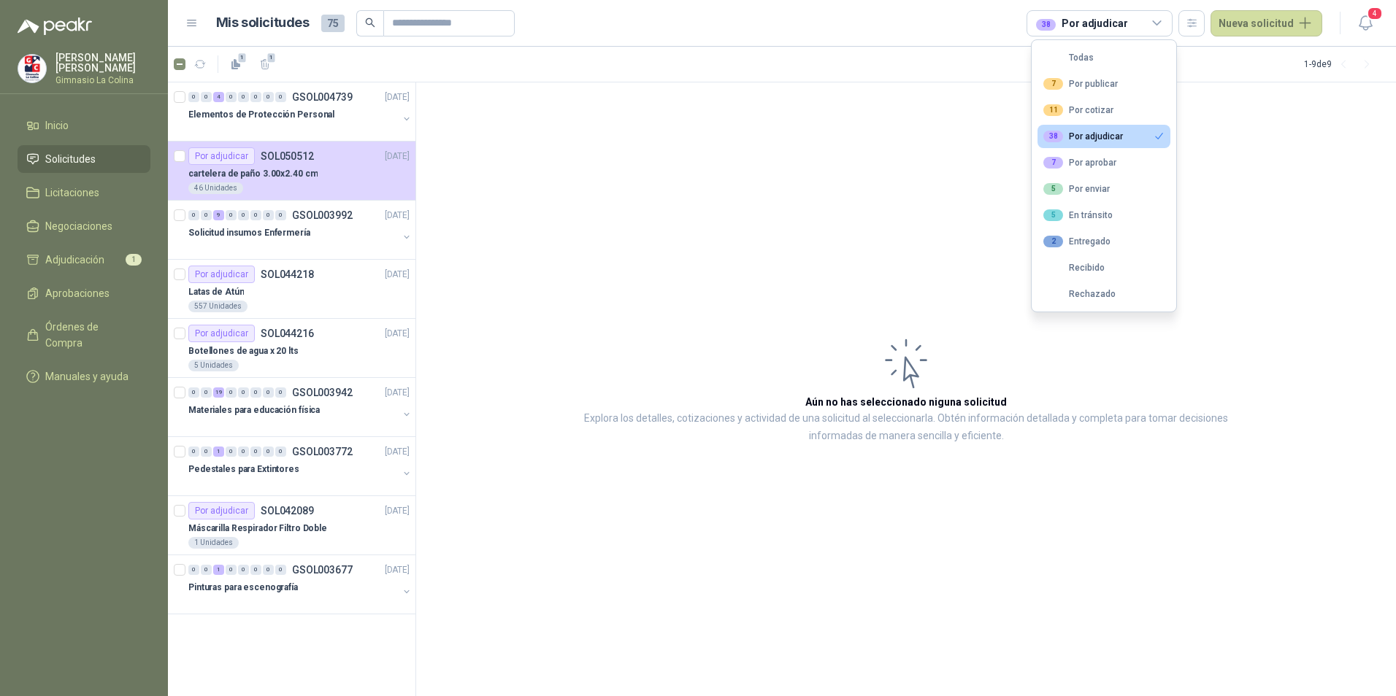
scroll to position [0, 0]
click at [271, 404] on p "Materiales para educación física" at bounding box center [253, 411] width 131 height 14
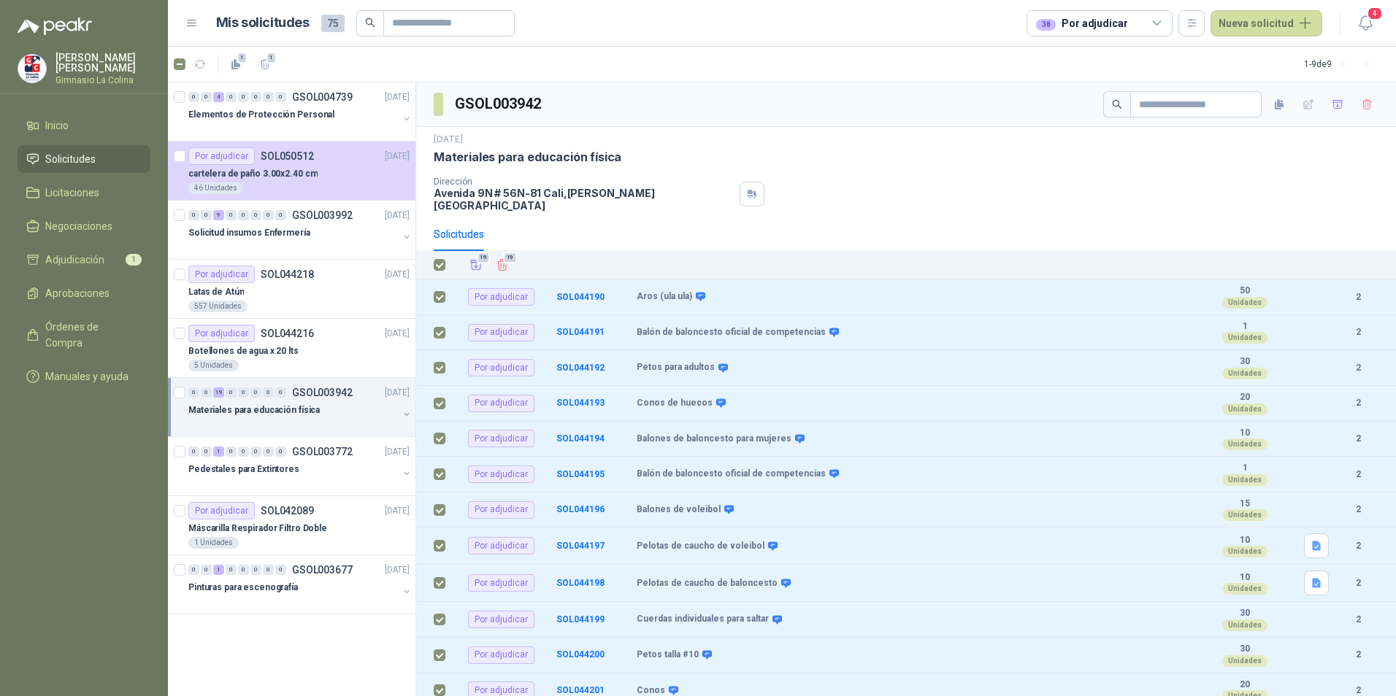
click at [277, 659] on div "0 0 4 0 0 0 0 0 GSOL004739 [DATE] Elementos de Protección Personal Por adjudica…" at bounding box center [292, 389] width 248 height 615
click at [445, 226] on div "Solicitudes" at bounding box center [459, 234] width 50 height 16
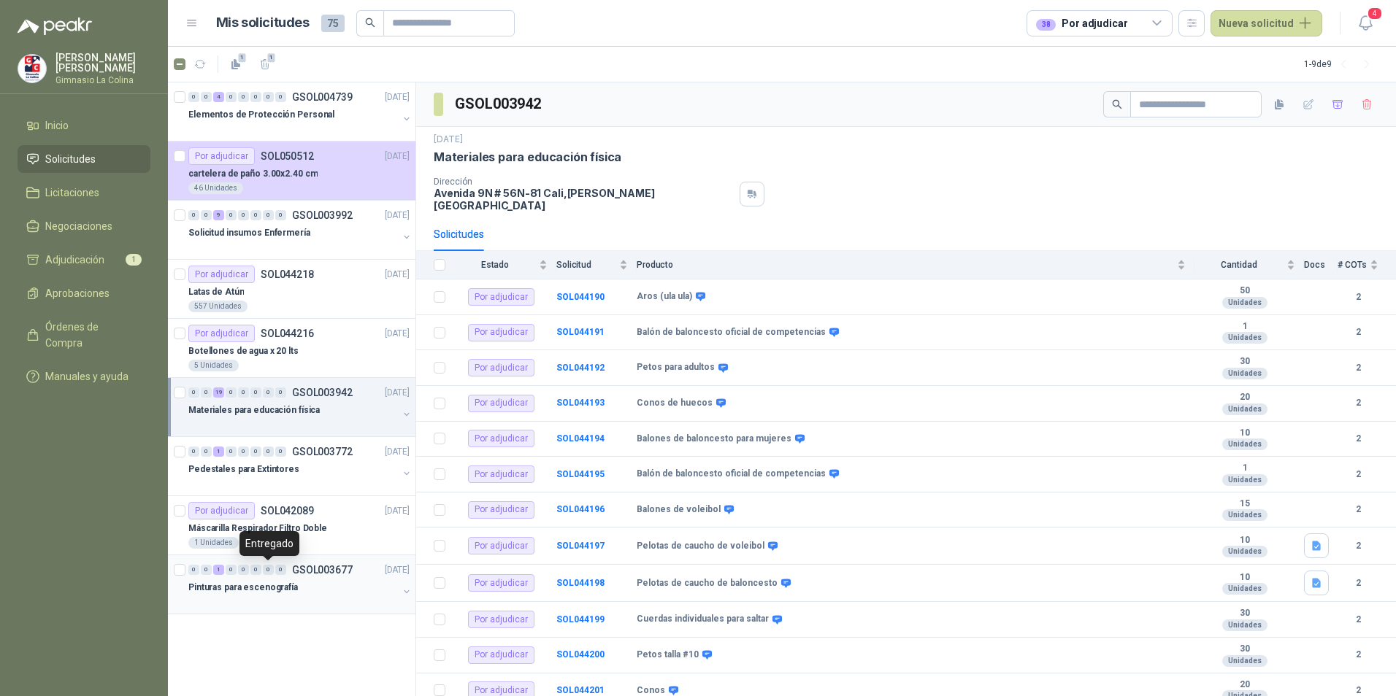
click at [269, 574] on div "0" at bounding box center [268, 570] width 11 height 10
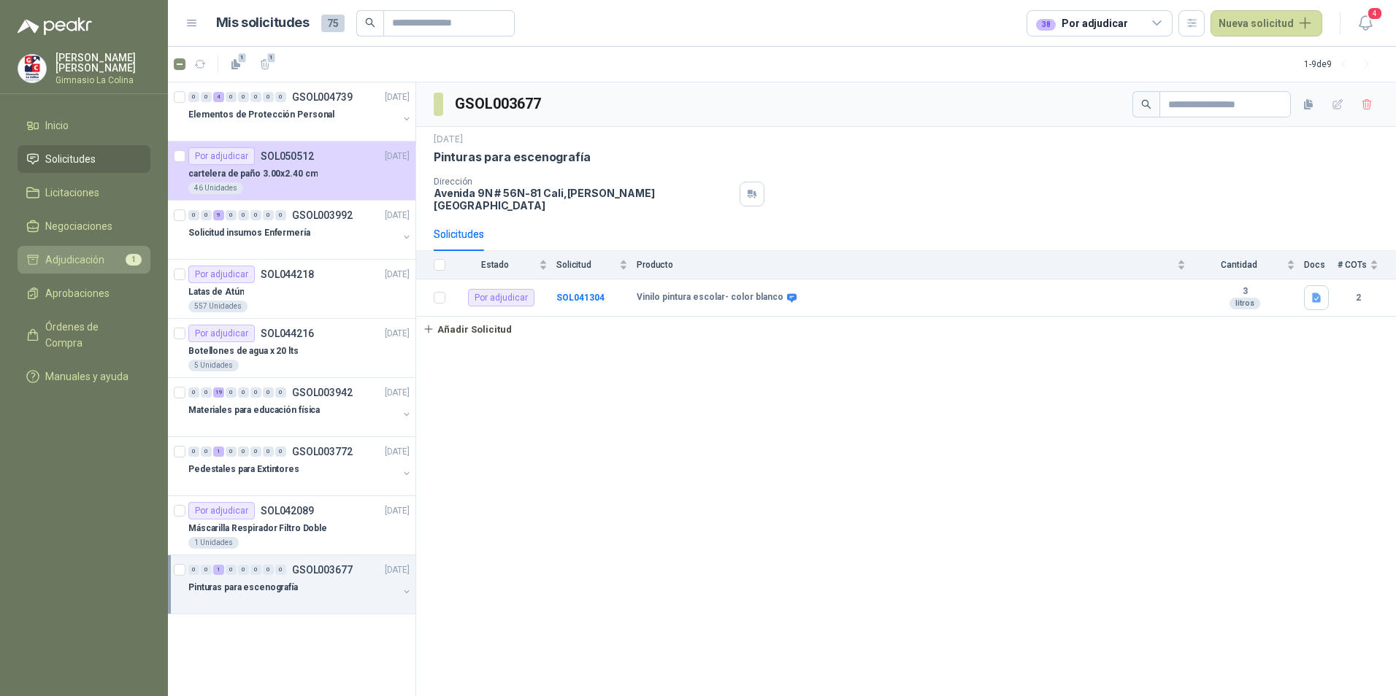
click at [104, 247] on link "Adjudicación 1" at bounding box center [84, 260] width 133 height 28
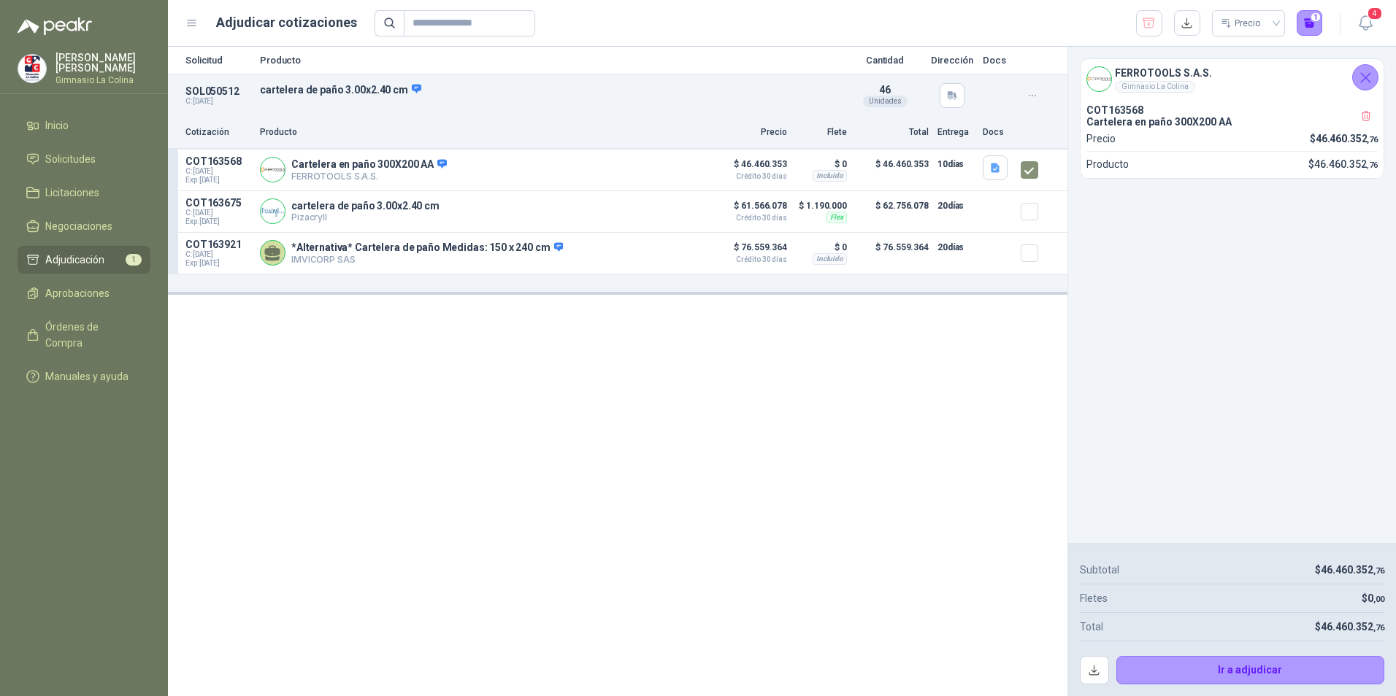
click at [831, 504] on div "Solicitud Producto Cantidad Dirección Docs SOL050512 C: [DATE] cartelera de pañ…" at bounding box center [617, 372] width 899 height 650
click at [1312, 22] on button "1" at bounding box center [1309, 23] width 26 height 26
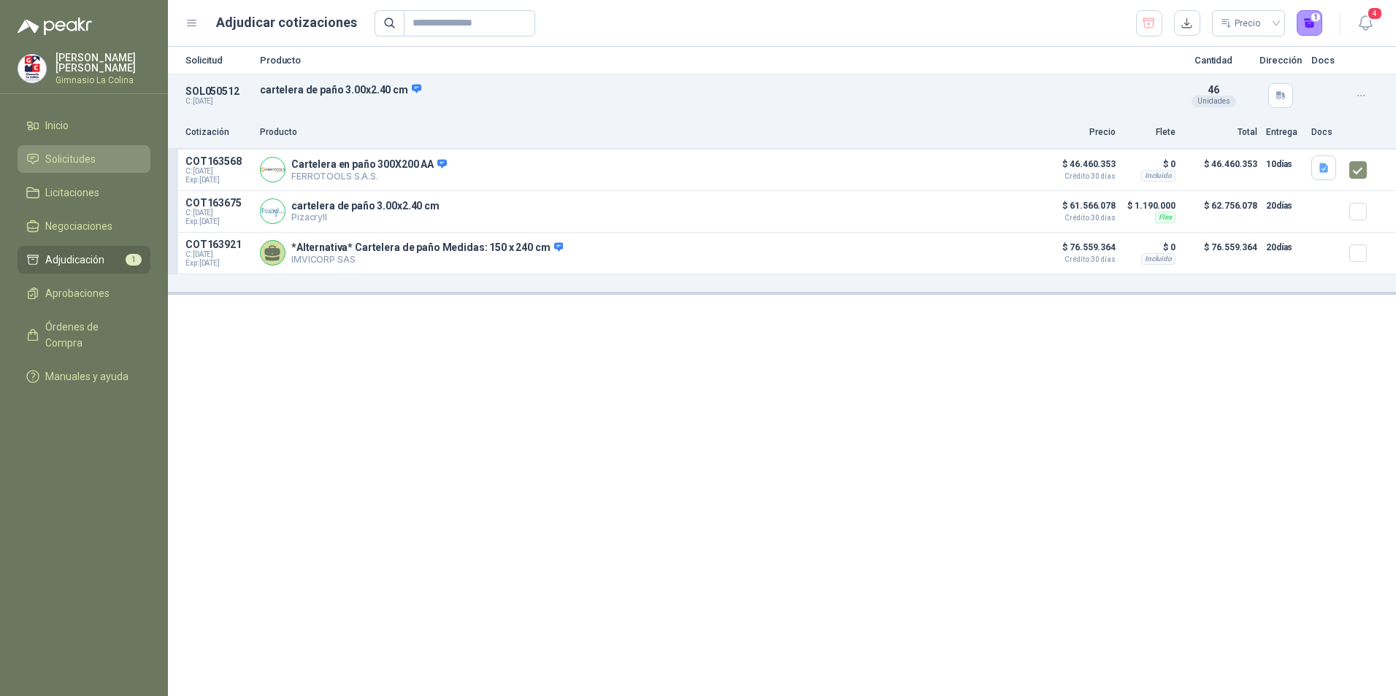
click at [83, 160] on span "Solicitudes" at bounding box center [70, 159] width 50 height 16
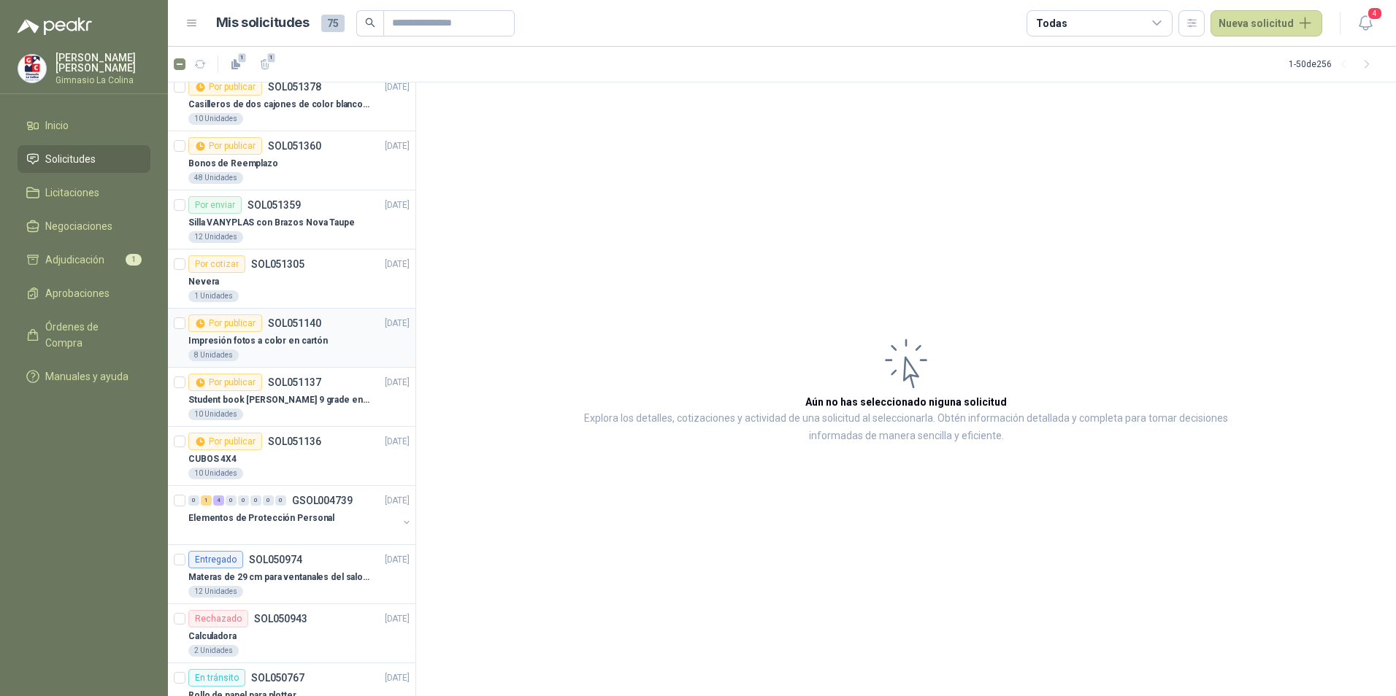
scroll to position [73, 0]
click at [320, 388] on div "Student book [PERSON_NAME] 9 grade endorsed by Cambridge" at bounding box center [298, 397] width 221 height 18
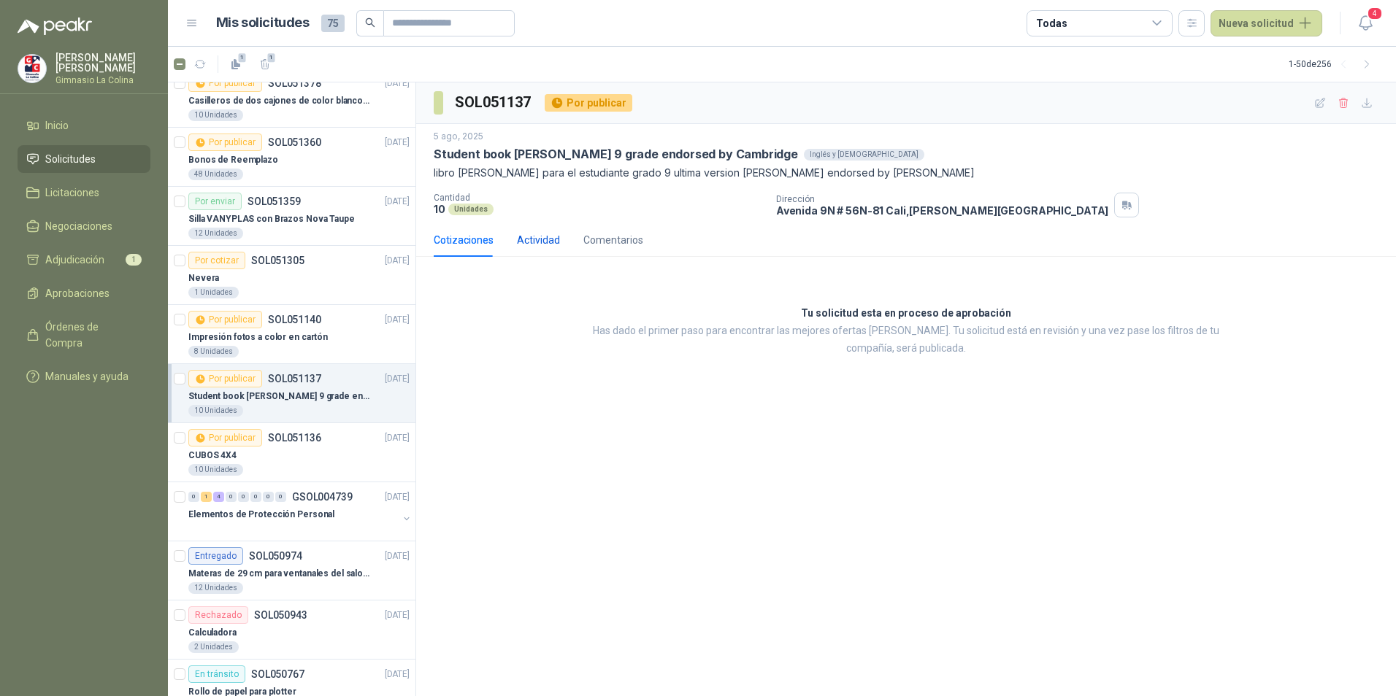
click at [549, 241] on div "Actividad" at bounding box center [538, 240] width 43 height 16
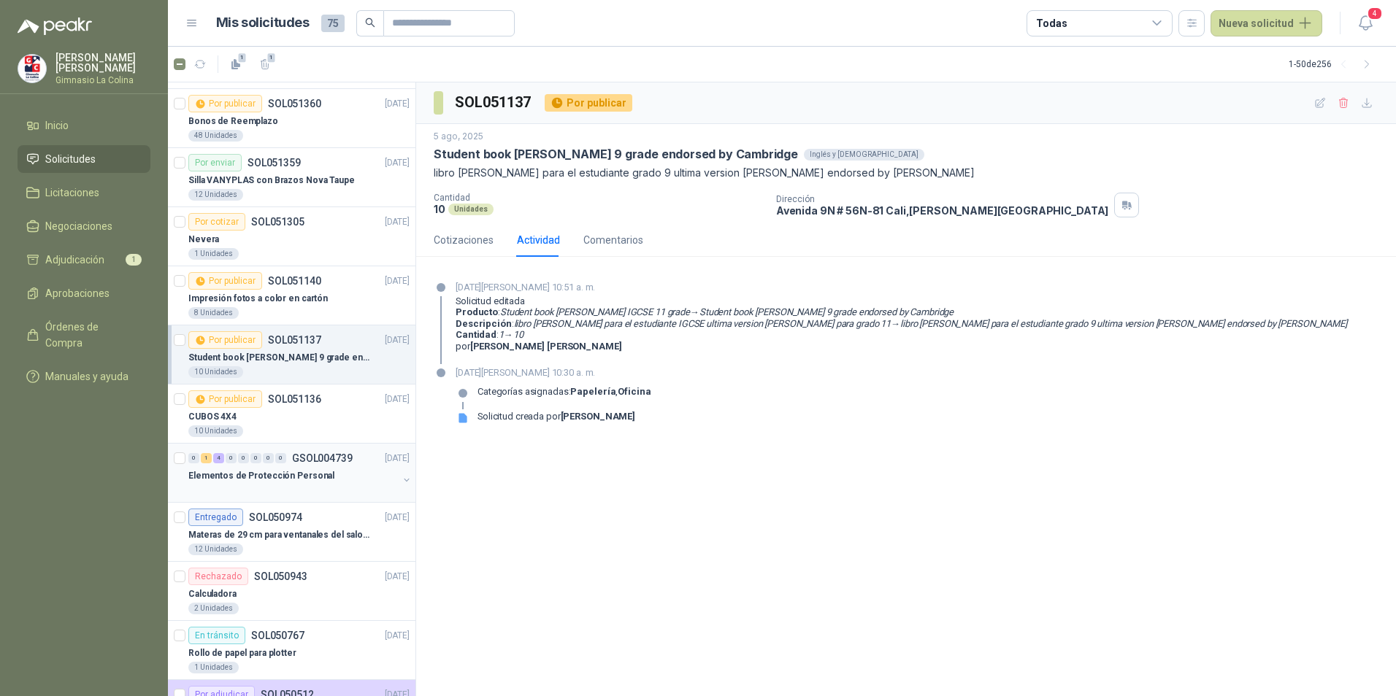
scroll to position [146, 0]
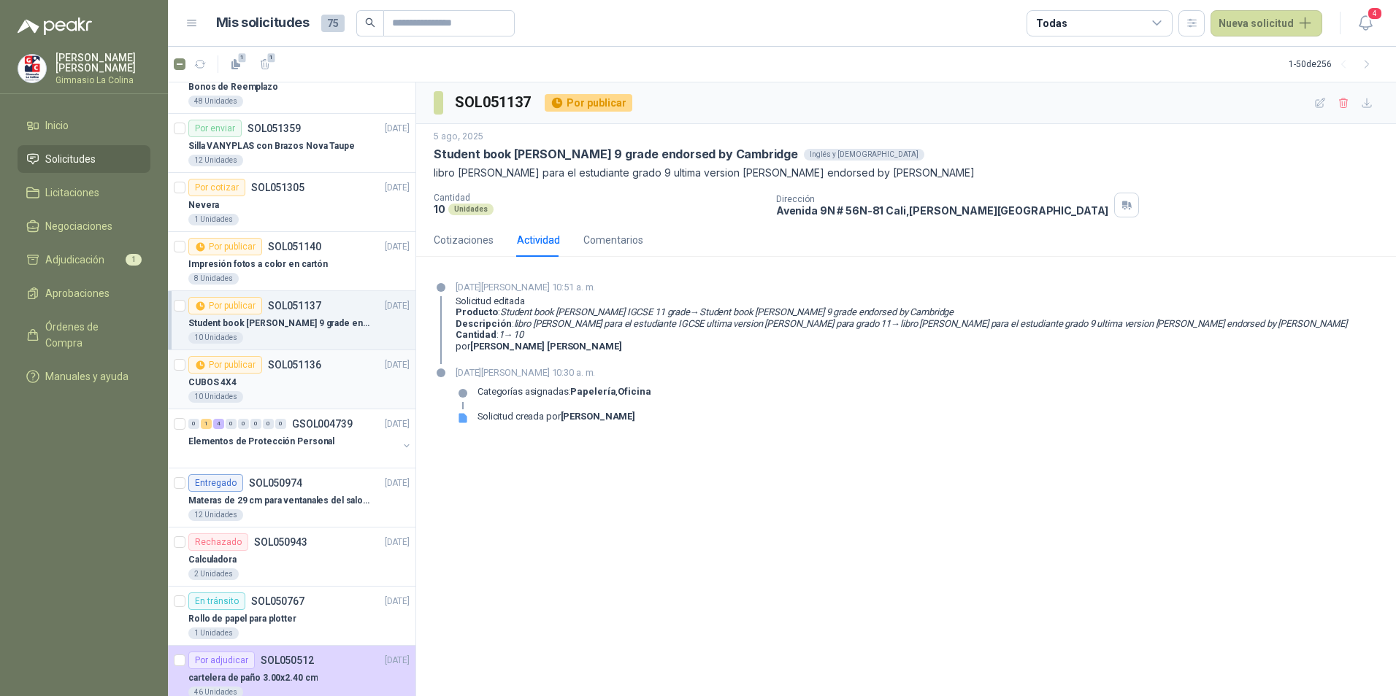
click at [227, 373] on div "Por publicar" at bounding box center [225, 365] width 74 height 18
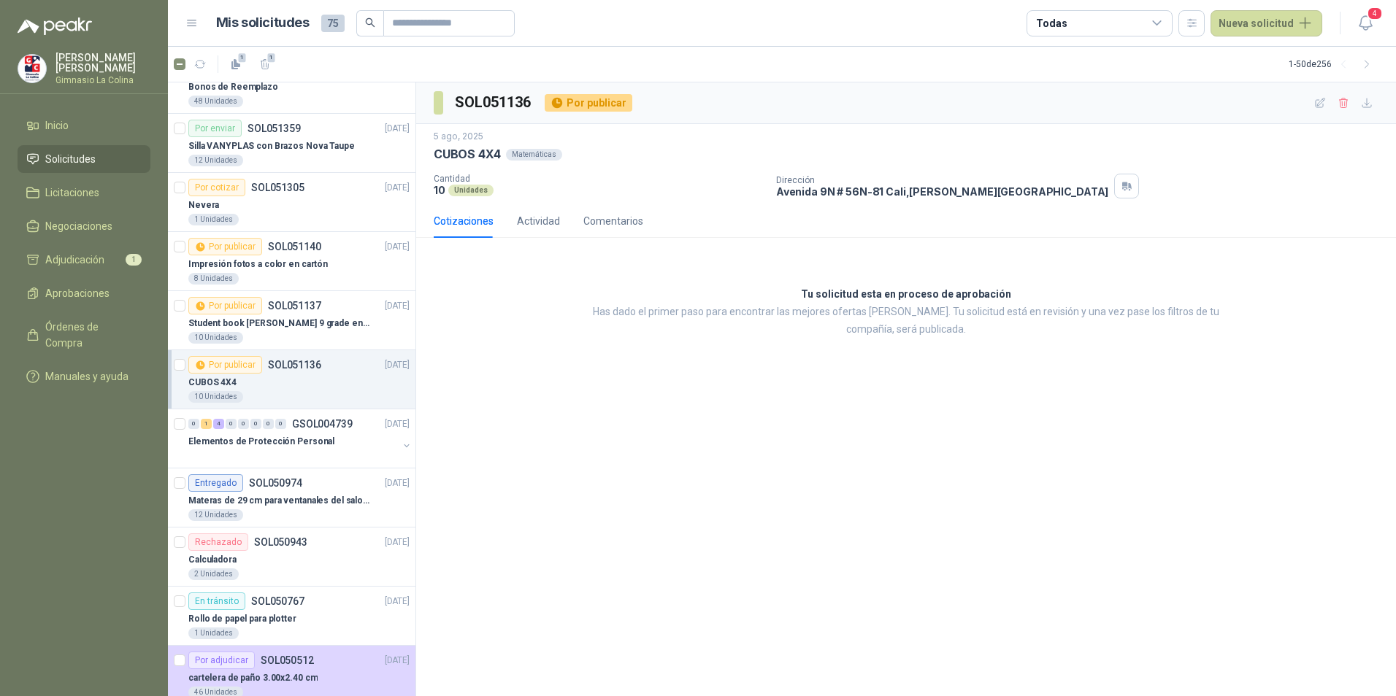
click at [227, 373] on div "Por publicar" at bounding box center [225, 365] width 74 height 18
click at [528, 217] on div "Actividad" at bounding box center [538, 221] width 43 height 16
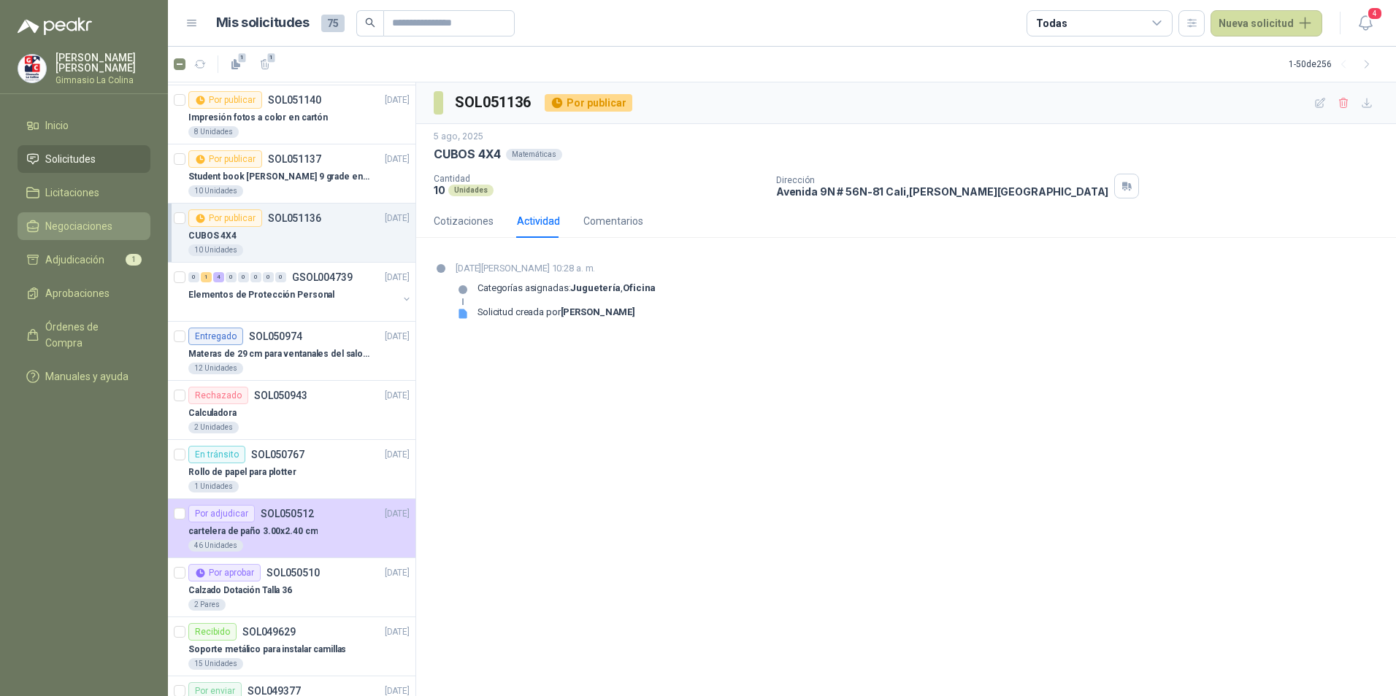
scroll to position [292, 0]
click at [85, 287] on span "Aprobaciones" at bounding box center [77, 293] width 64 height 16
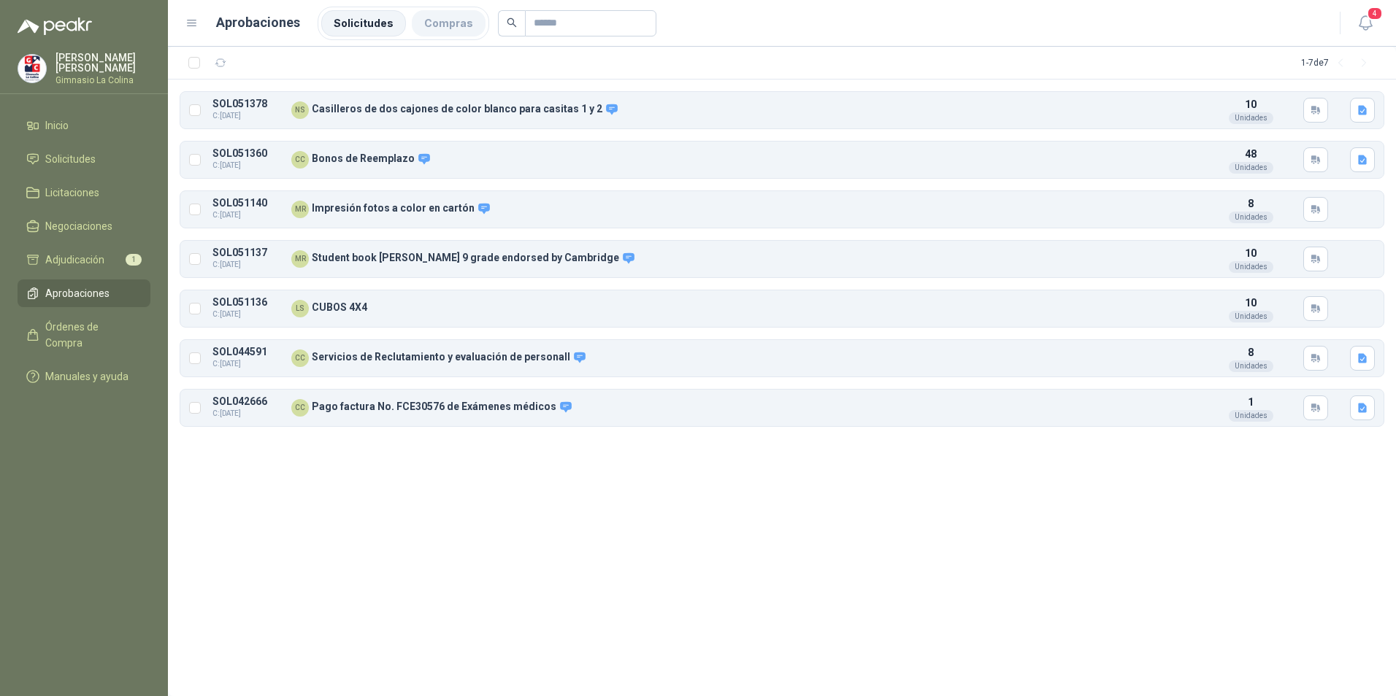
click at [447, 29] on li "Compras" at bounding box center [449, 23] width 74 height 26
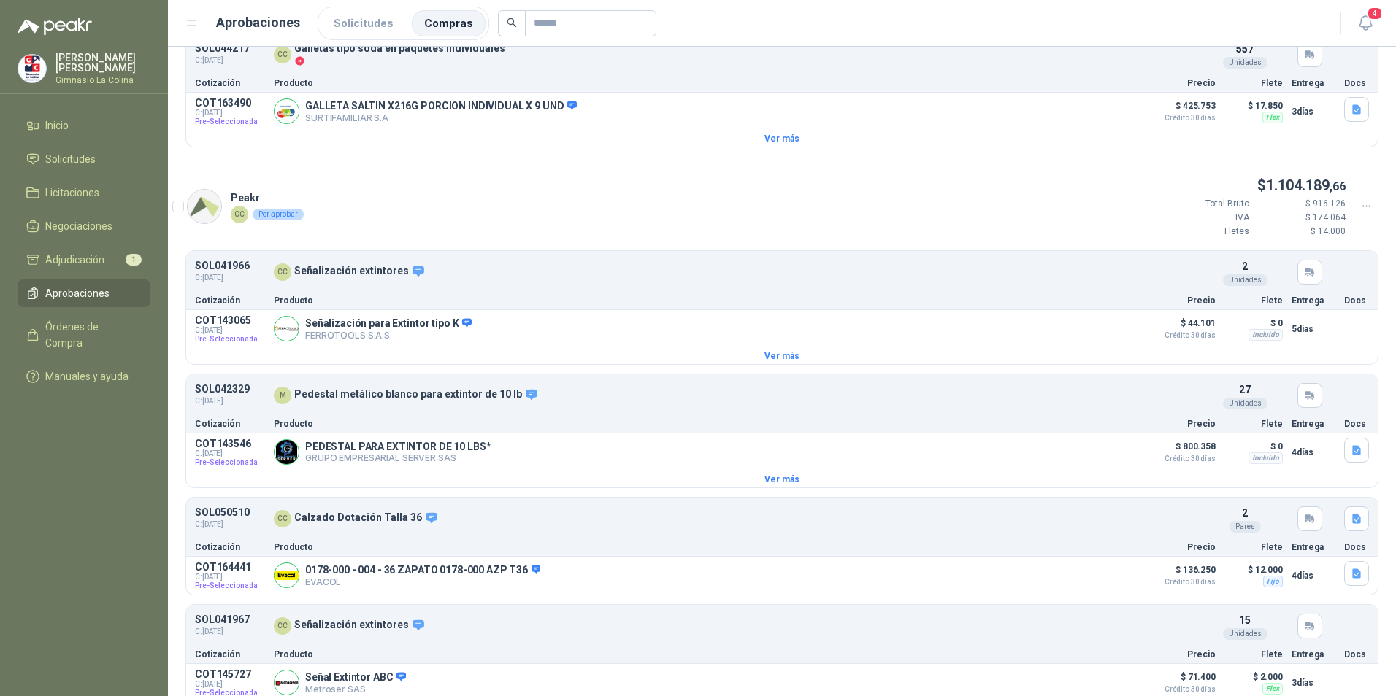
scroll to position [131, 0]
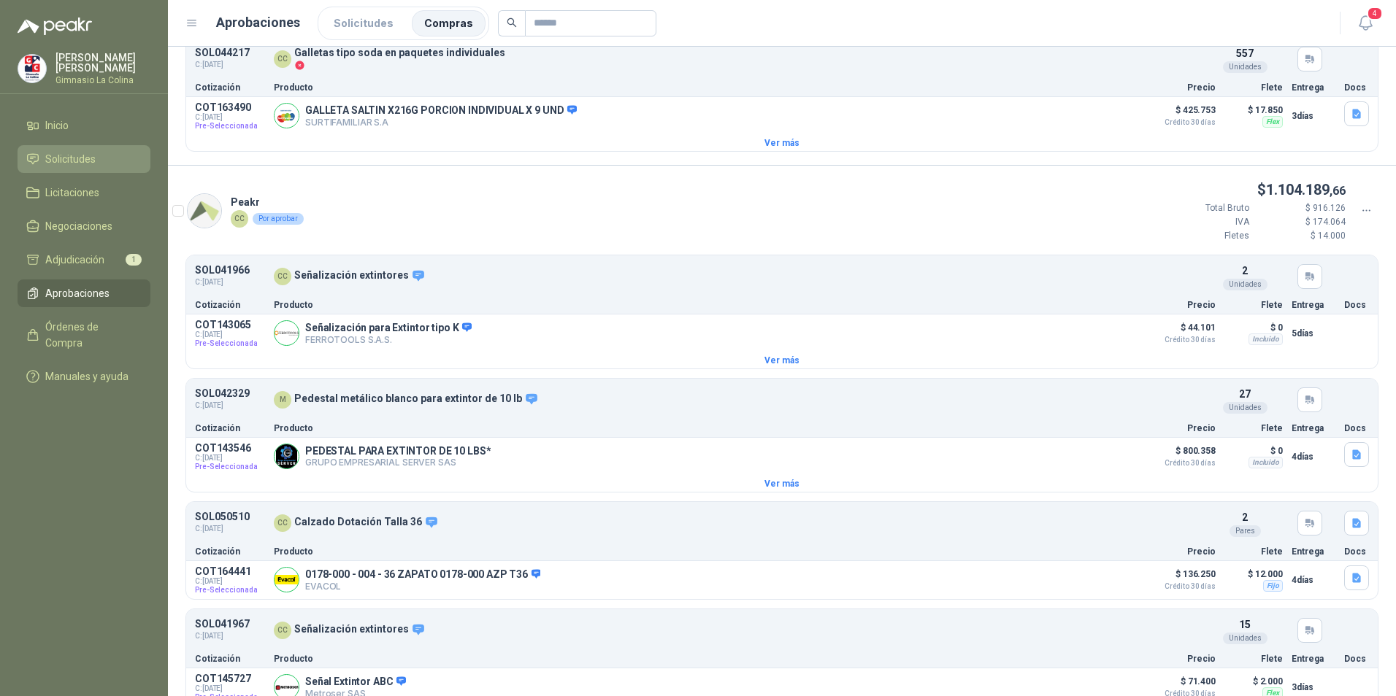
click at [85, 161] on span "Solicitudes" at bounding box center [70, 159] width 50 height 16
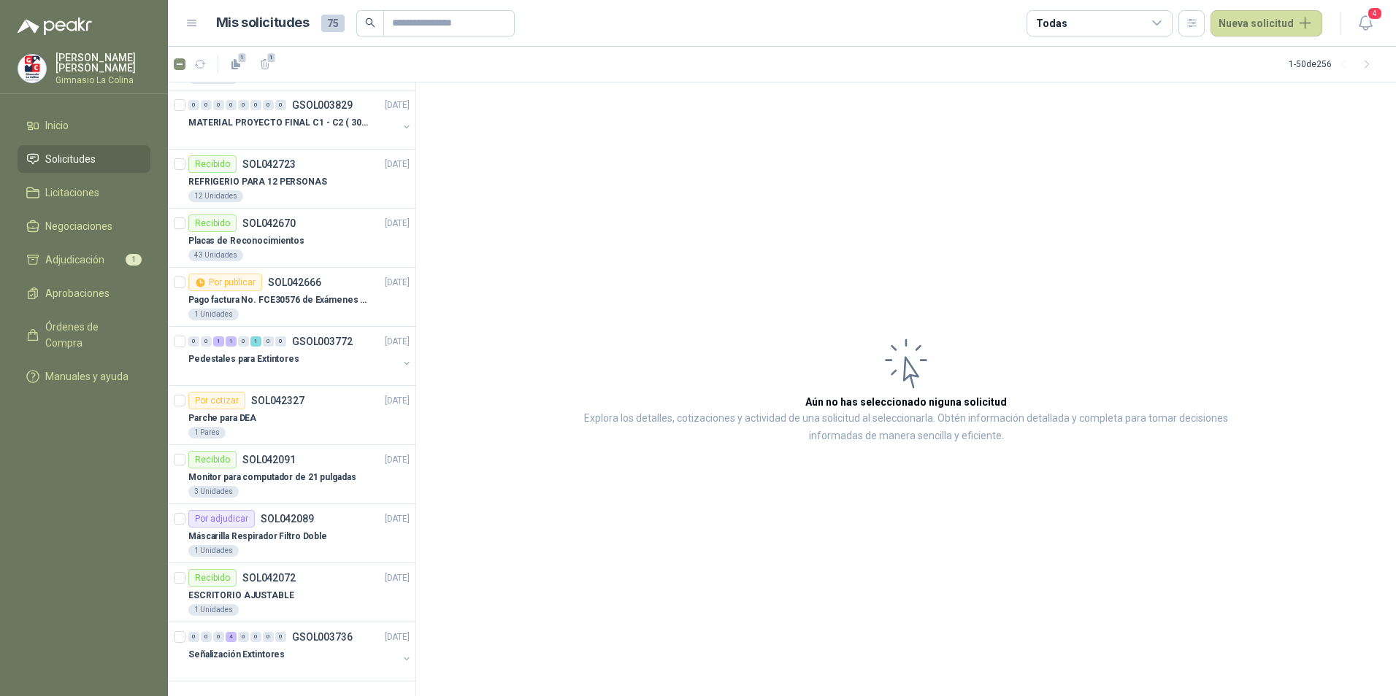
scroll to position [2362, 0]
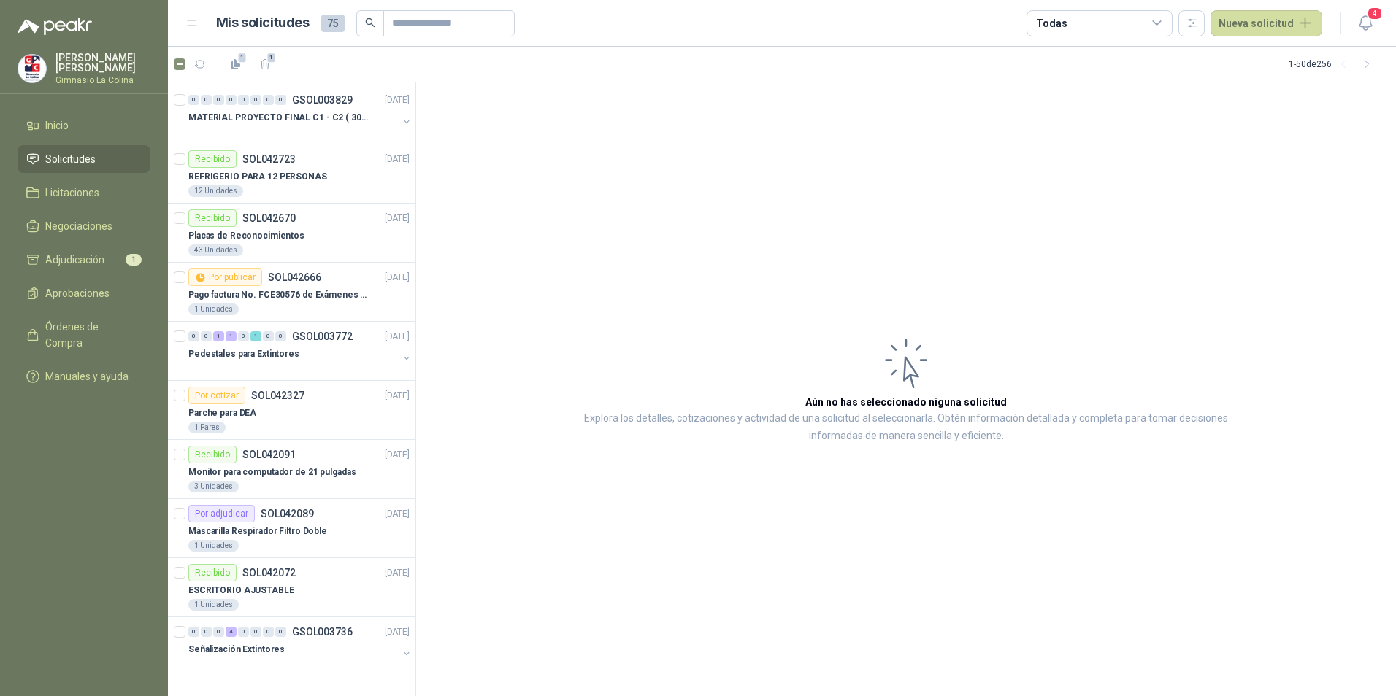
click at [72, 160] on span "Solicitudes" at bounding box center [70, 159] width 50 height 16
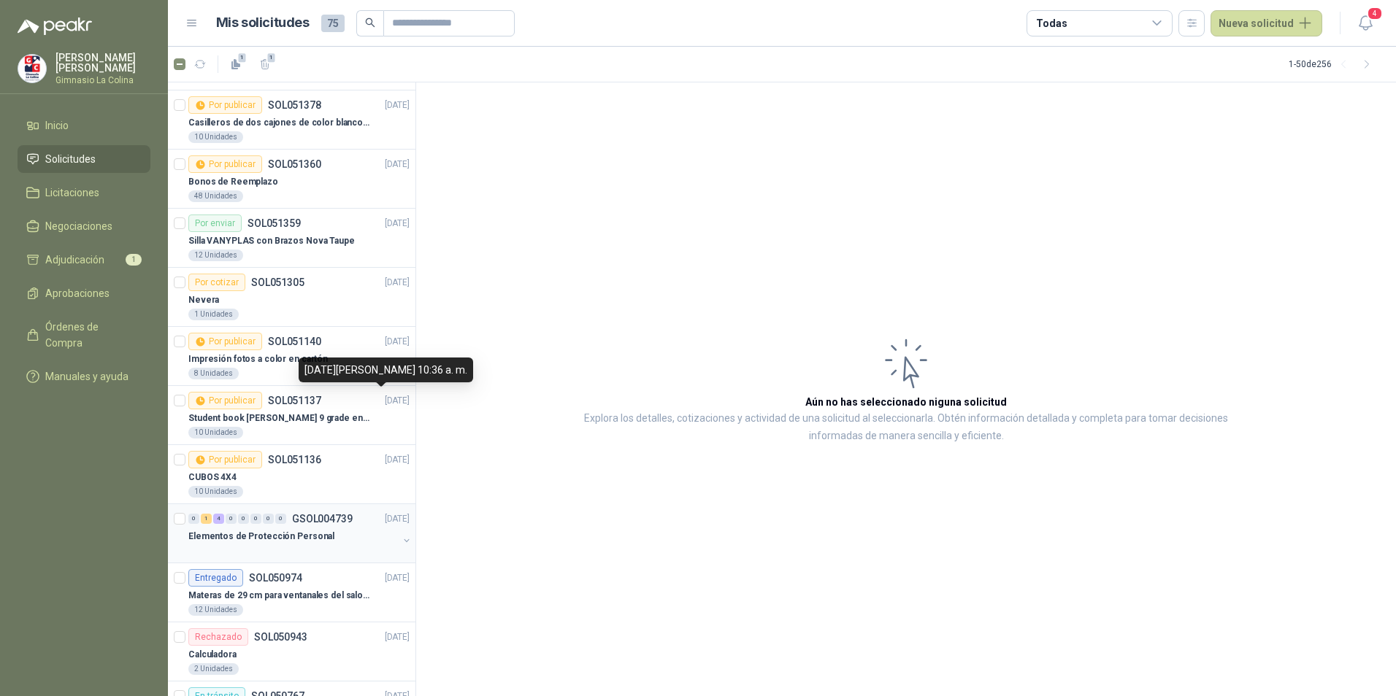
scroll to position [0, 0]
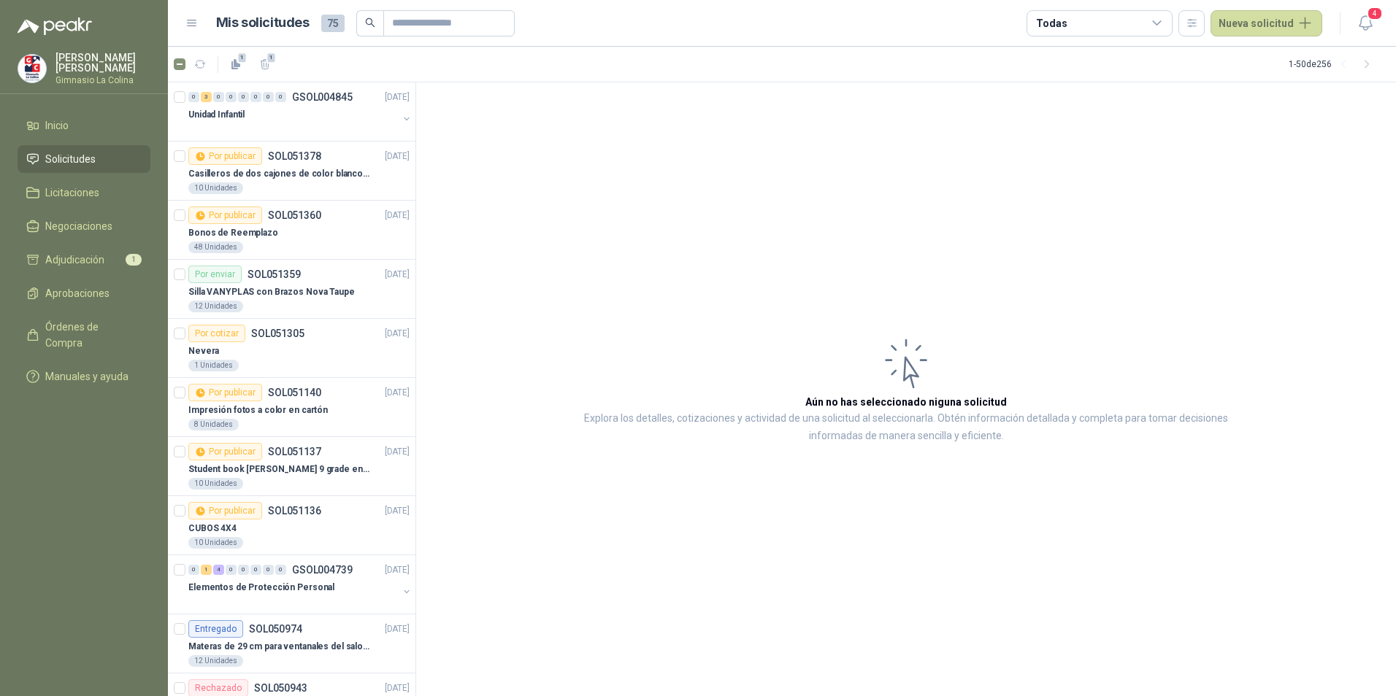
click at [1149, 26] on div "Todas" at bounding box center [1099, 23] width 146 height 26
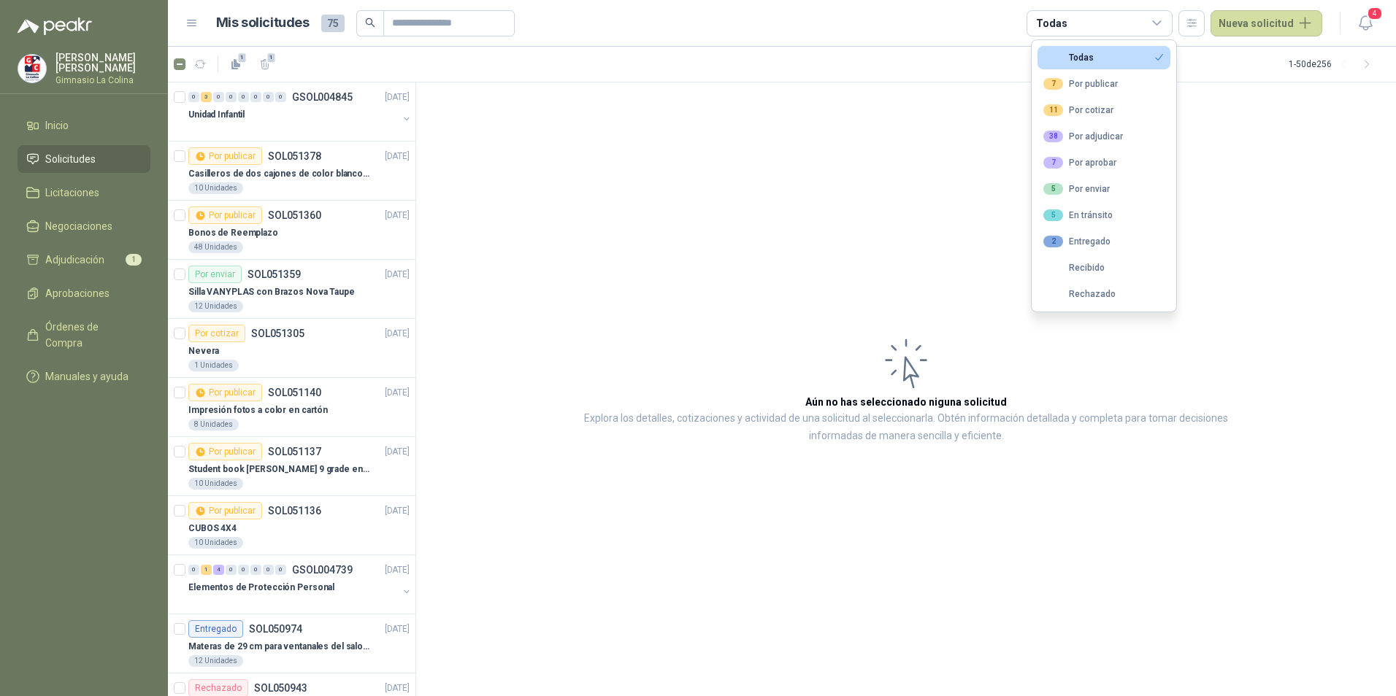
click at [18, 461] on menu "[PERSON_NAME] Gimnasio La [PERSON_NAME] Solicitudes Licitaciones Negociaciones …" at bounding box center [84, 348] width 168 height 696
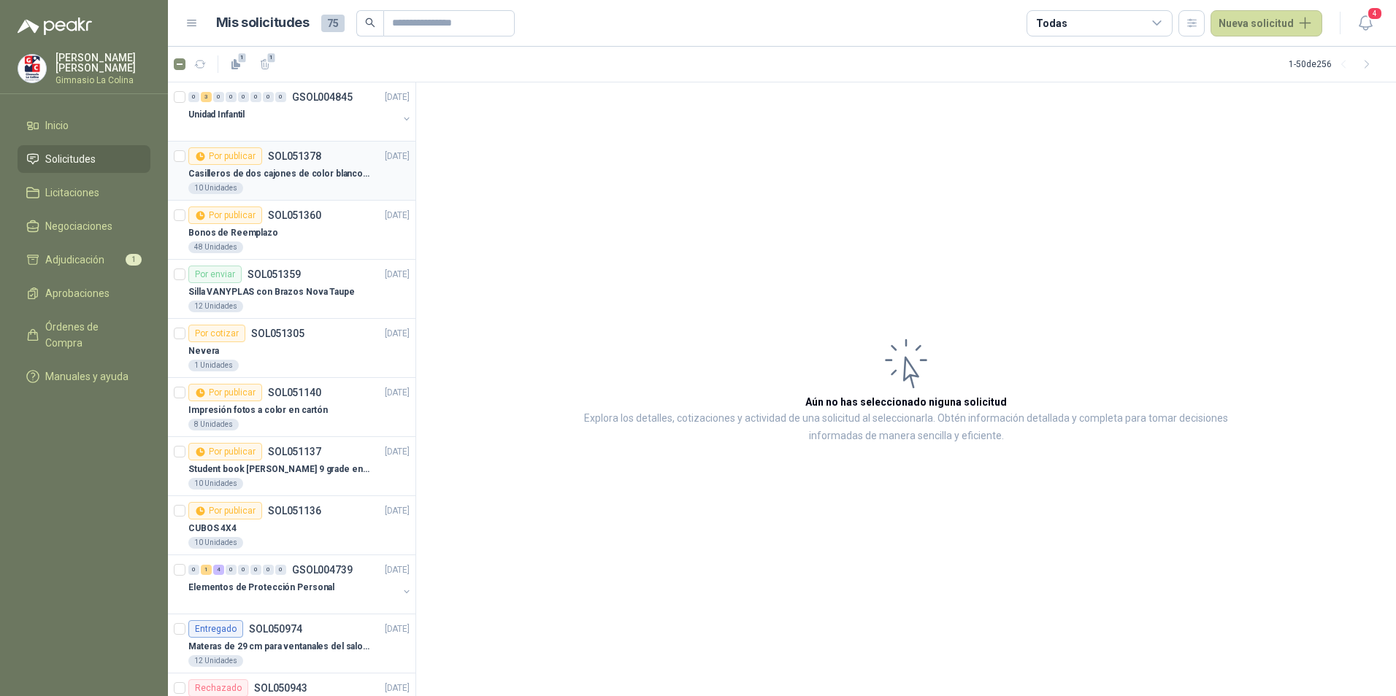
click at [239, 172] on p "Casilleros de dos cajones de color blanco para casitas 1 y 2" at bounding box center [279, 174] width 182 height 14
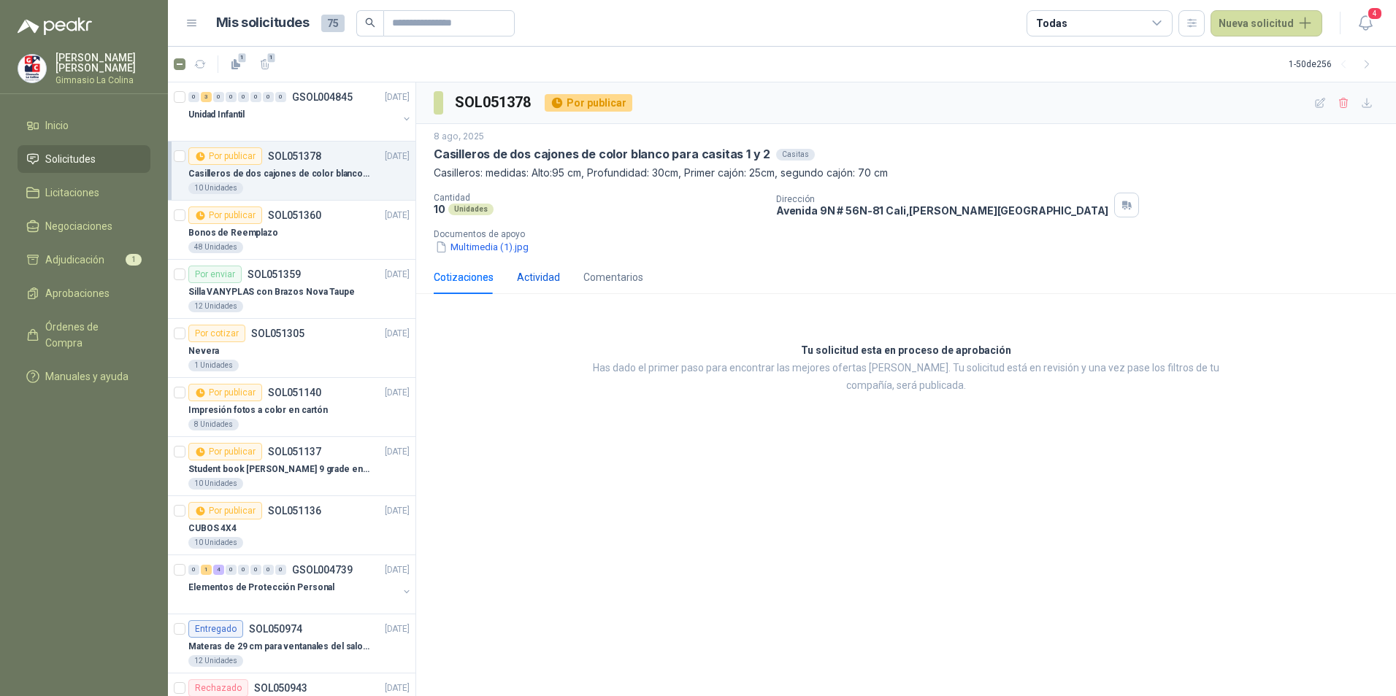
click at [531, 276] on div "Actividad" at bounding box center [538, 277] width 43 height 16
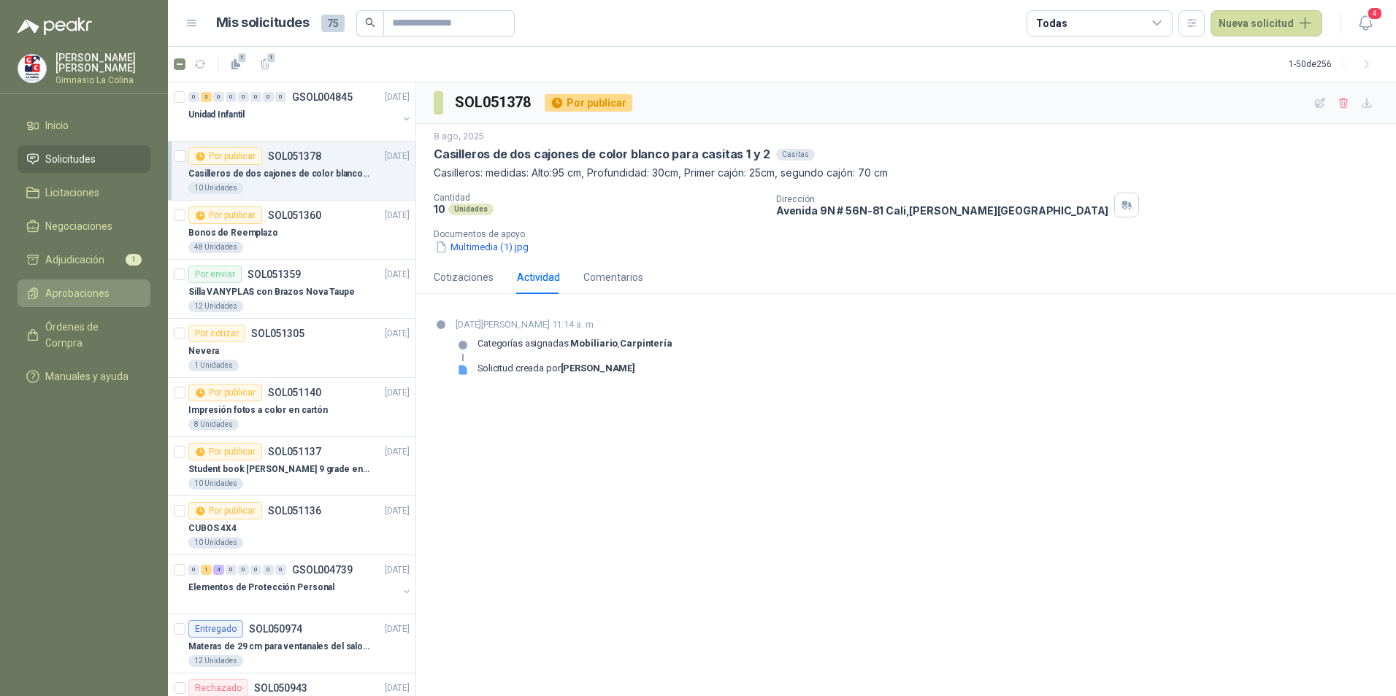
click at [91, 296] on span "Aprobaciones" at bounding box center [77, 293] width 64 height 16
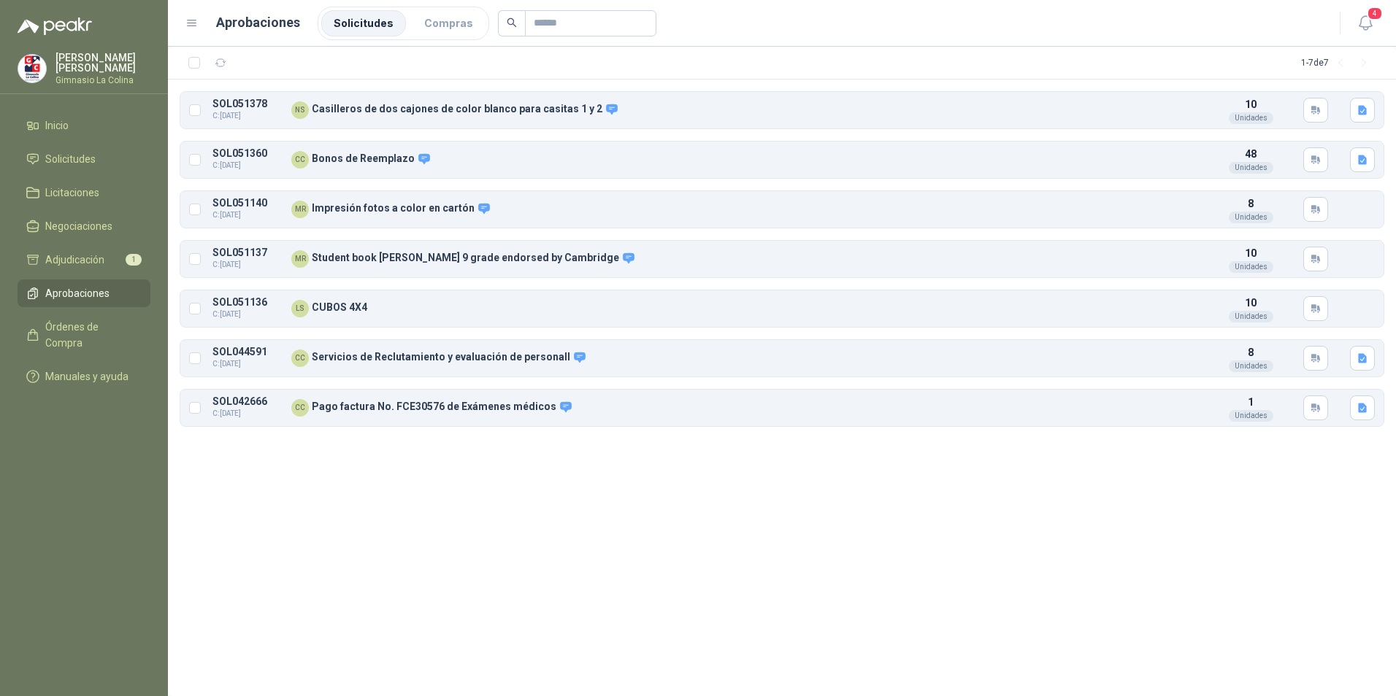
click at [362, 18] on li "Solicitudes" at bounding box center [363, 23] width 85 height 26
click at [1141, 115] on icon "button" at bounding box center [1139, 110] width 11 height 11
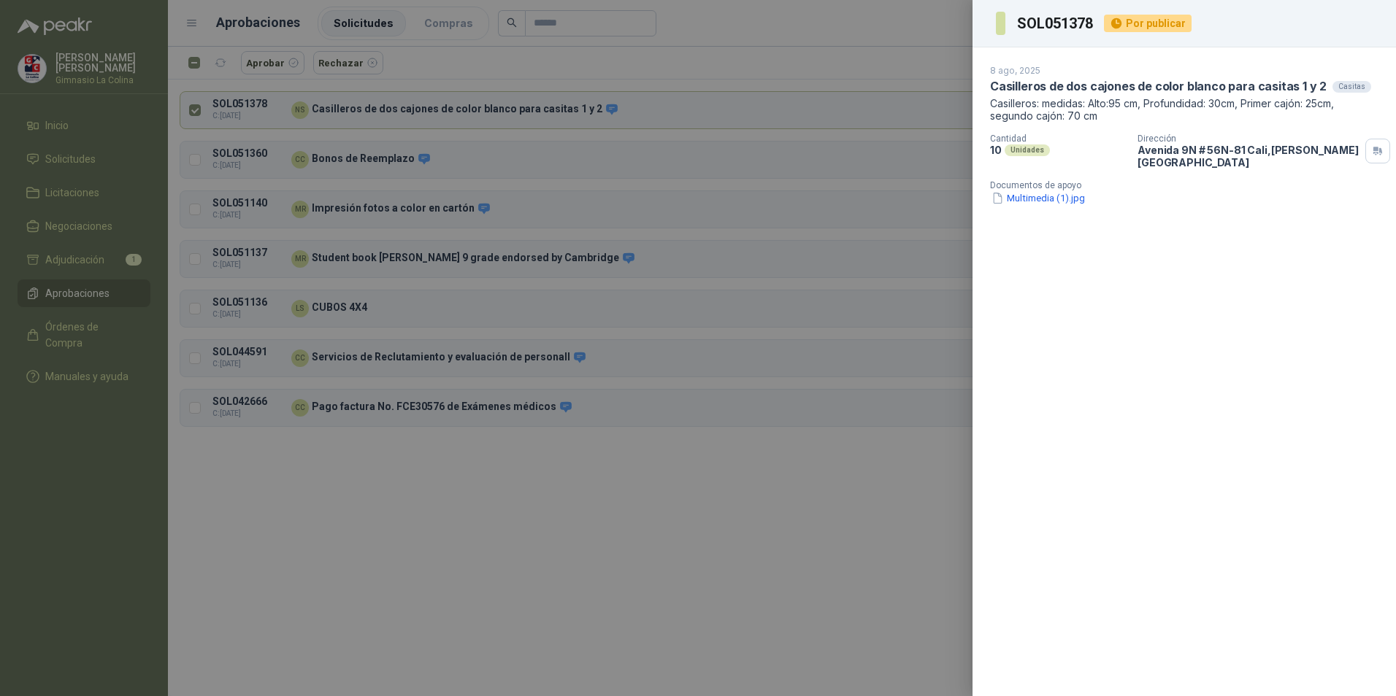
click at [664, 498] on div at bounding box center [698, 348] width 1396 height 696
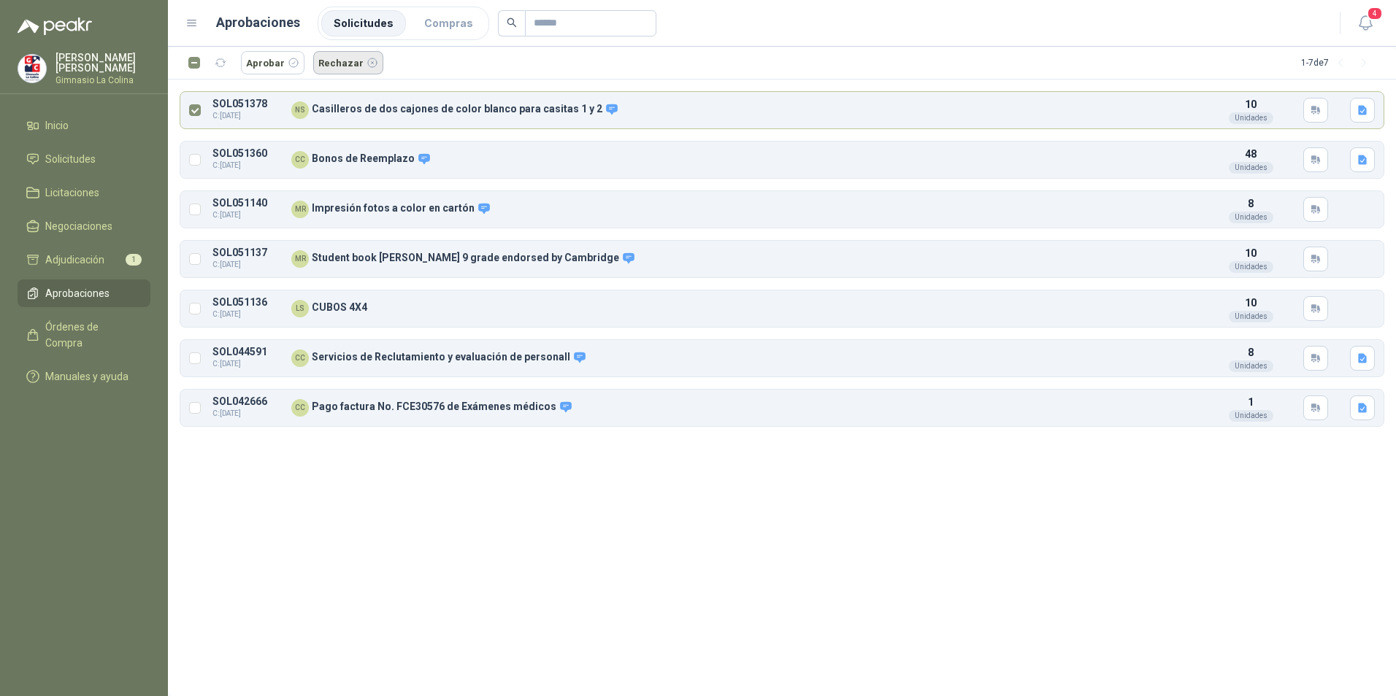
click at [339, 64] on button "Rechazar" at bounding box center [348, 62] width 70 height 23
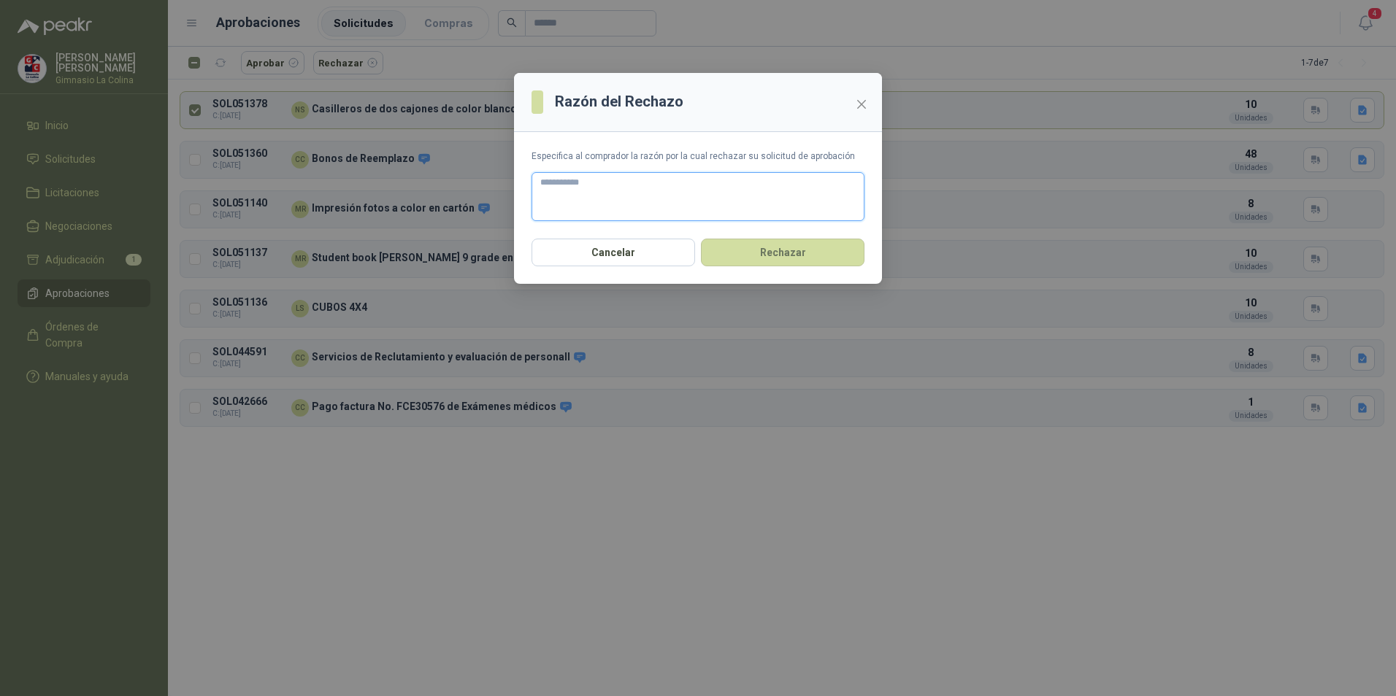
click at [564, 182] on textarea at bounding box center [697, 196] width 333 height 49
type textarea "*"
type textarea "***"
type textarea "*****"
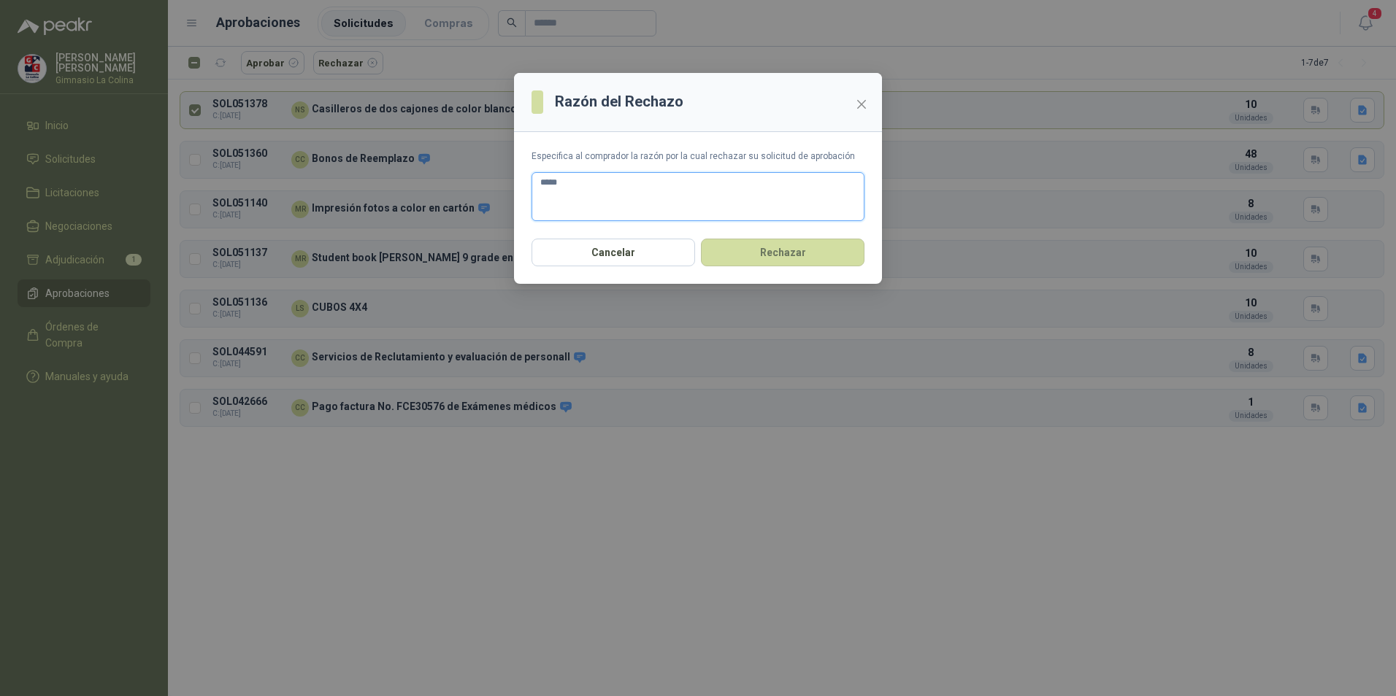
type textarea "******"
type textarea "*******"
type textarea "********"
type textarea "*********"
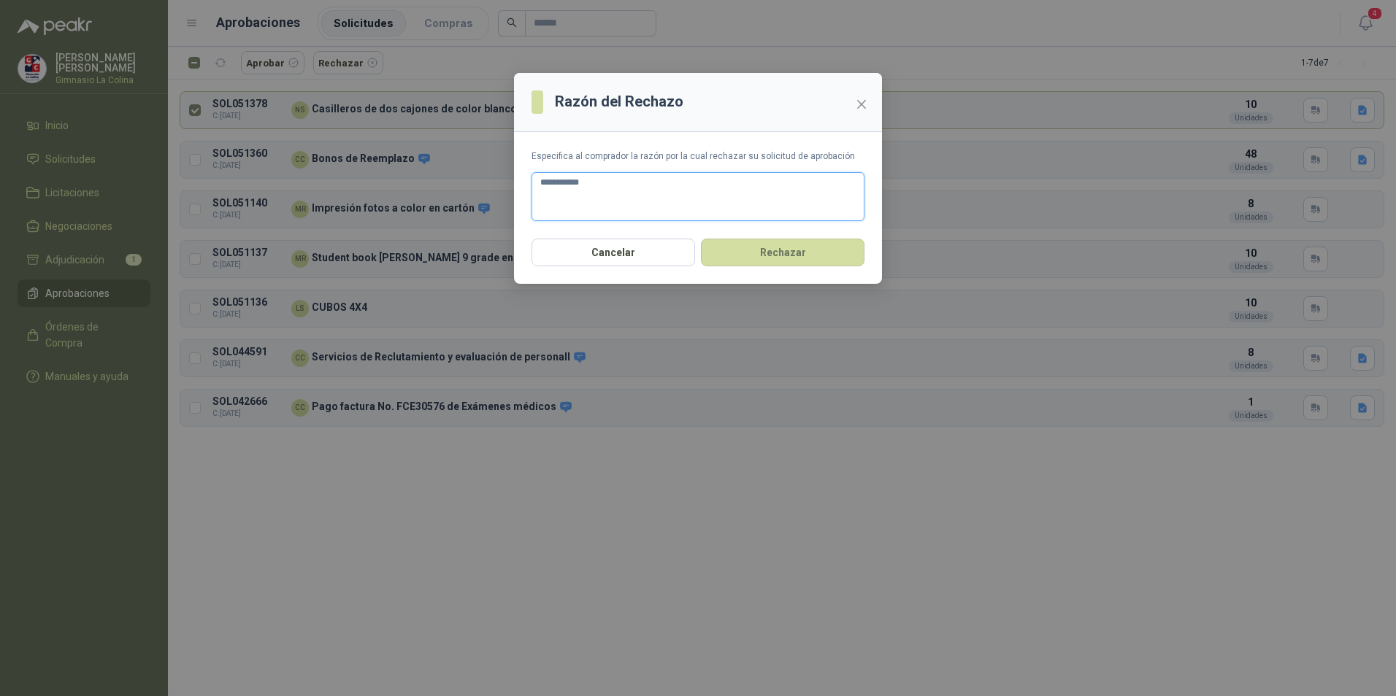
type textarea "**********"
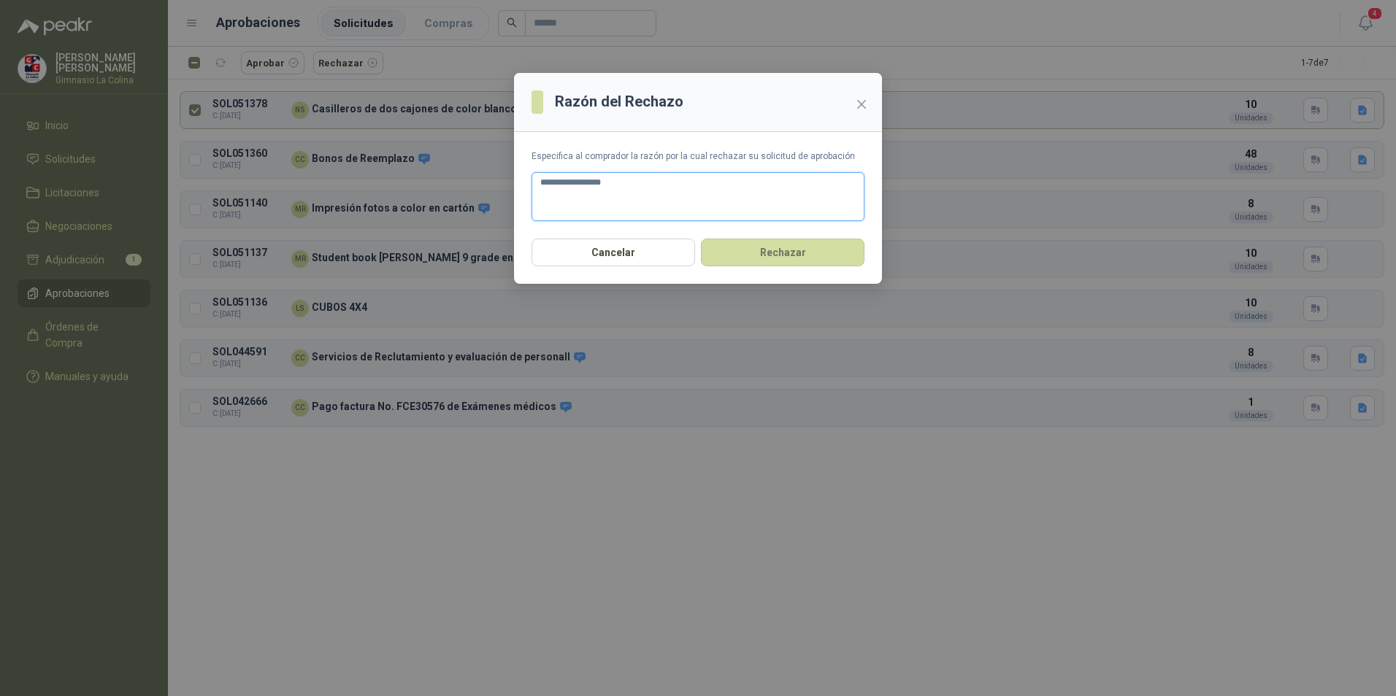
type textarea "**********"
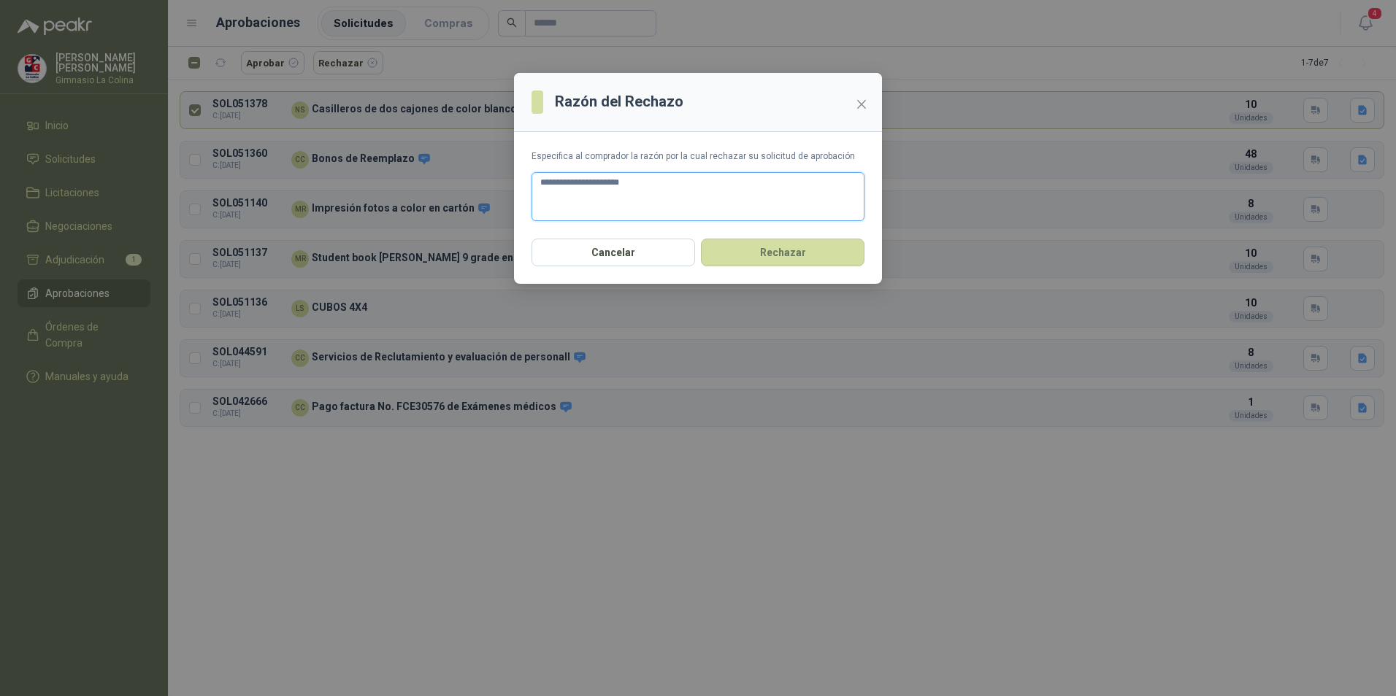
type textarea "**********"
click at [758, 249] on button "Rechazar" at bounding box center [783, 253] width 164 height 28
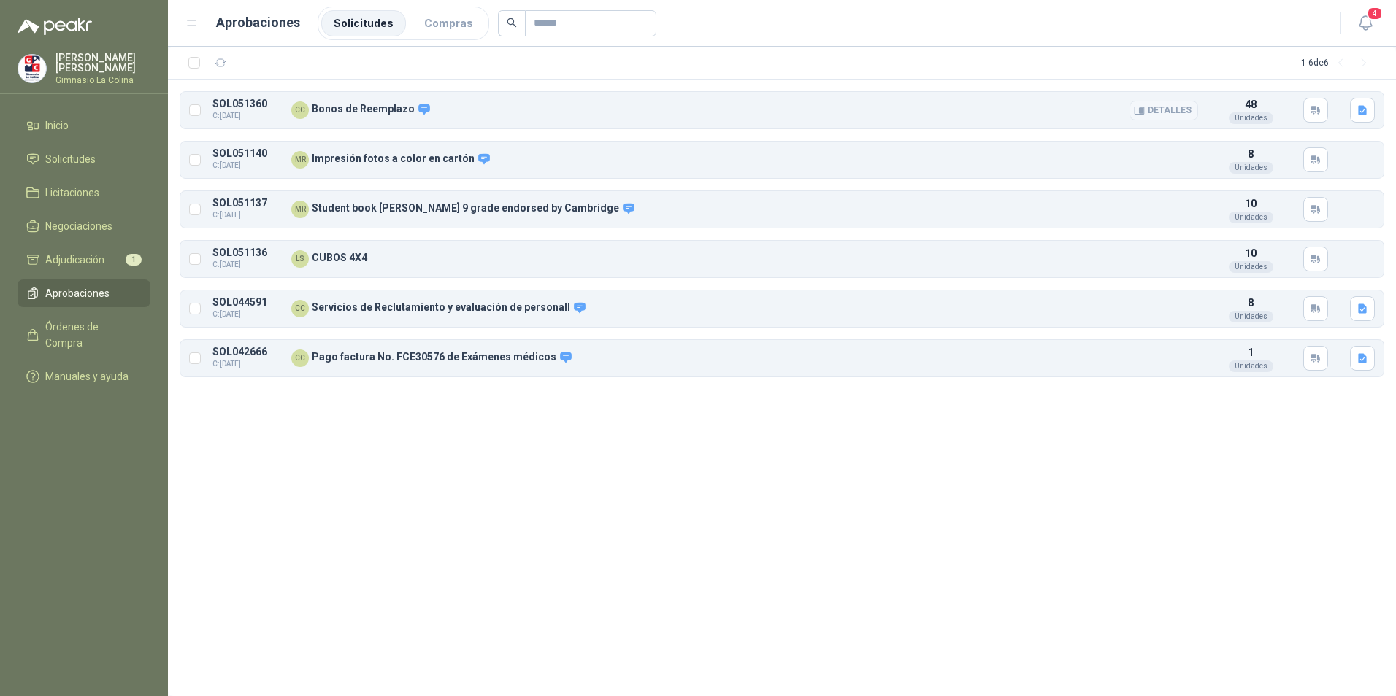
click at [1164, 104] on button "Detalles" at bounding box center [1163, 111] width 69 height 20
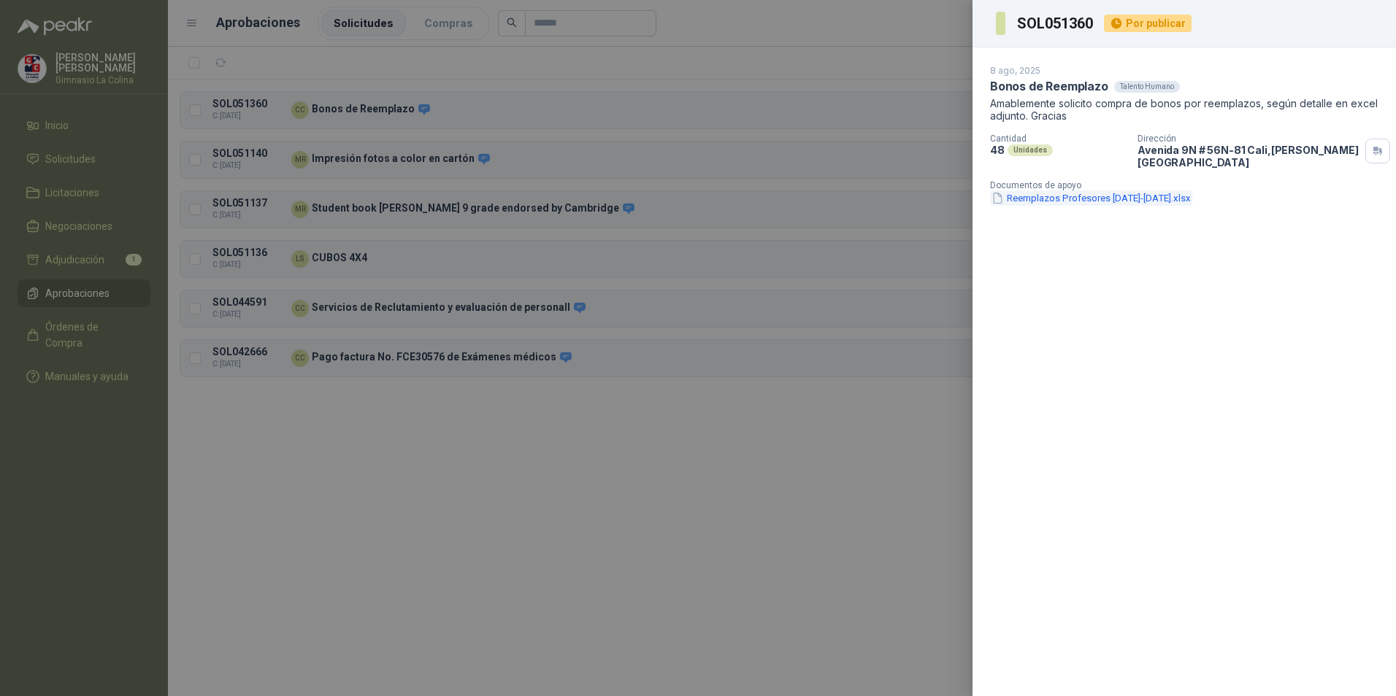
click at [1034, 191] on button "Reemplazos Profesores [DATE]-[DATE].xlsx" at bounding box center [1091, 198] width 202 height 15
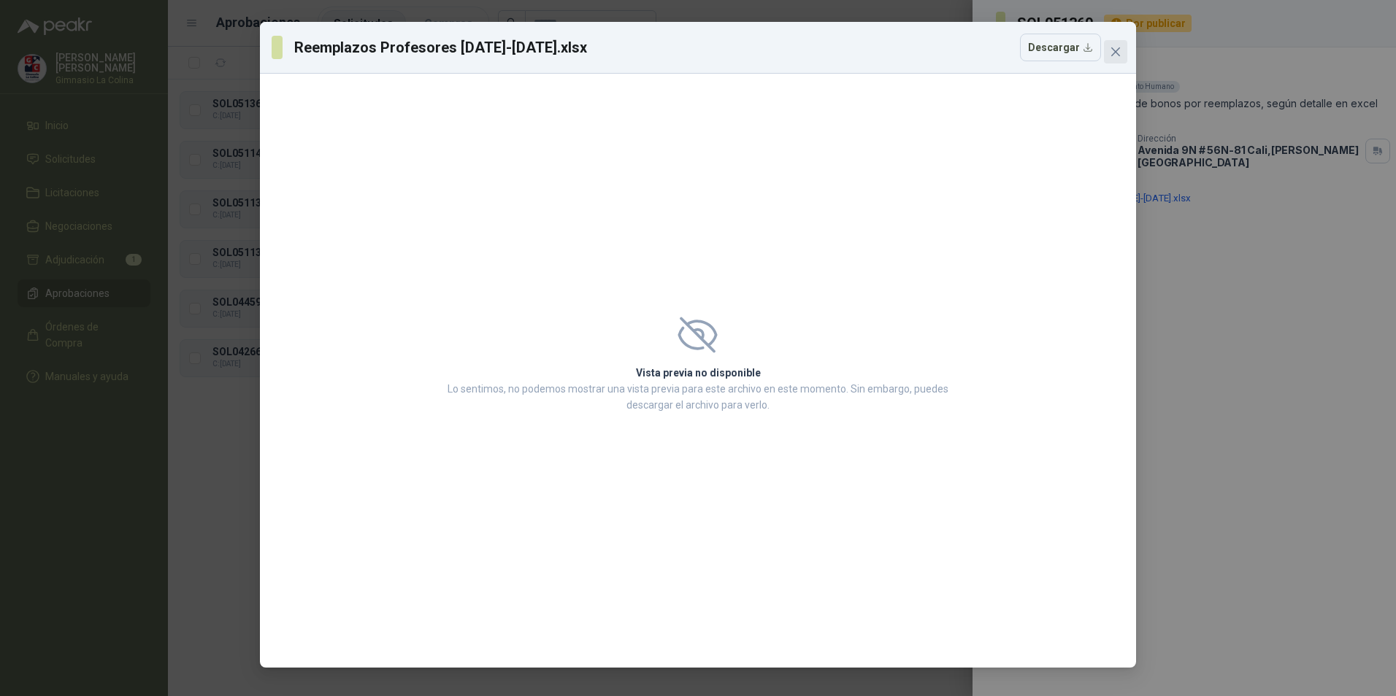
click at [1116, 53] on icon "close" at bounding box center [1115, 51] width 9 height 9
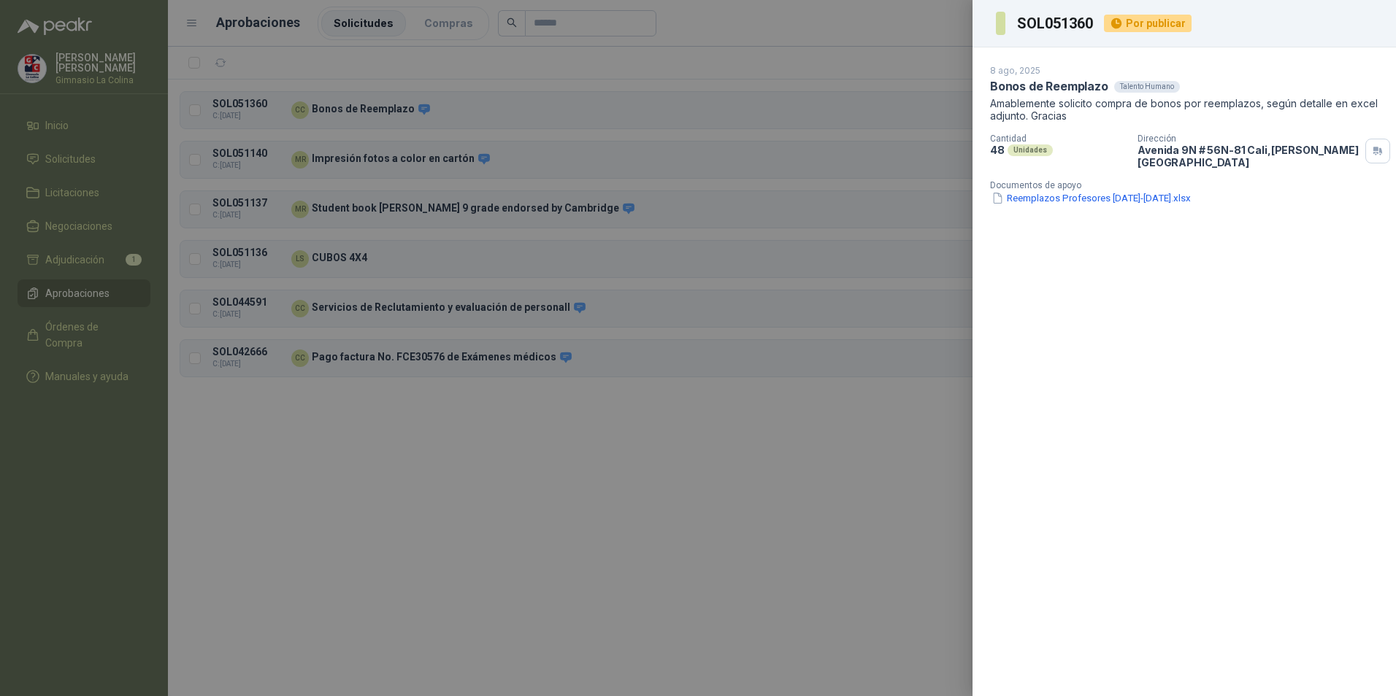
click at [590, 507] on div at bounding box center [698, 348] width 1396 height 696
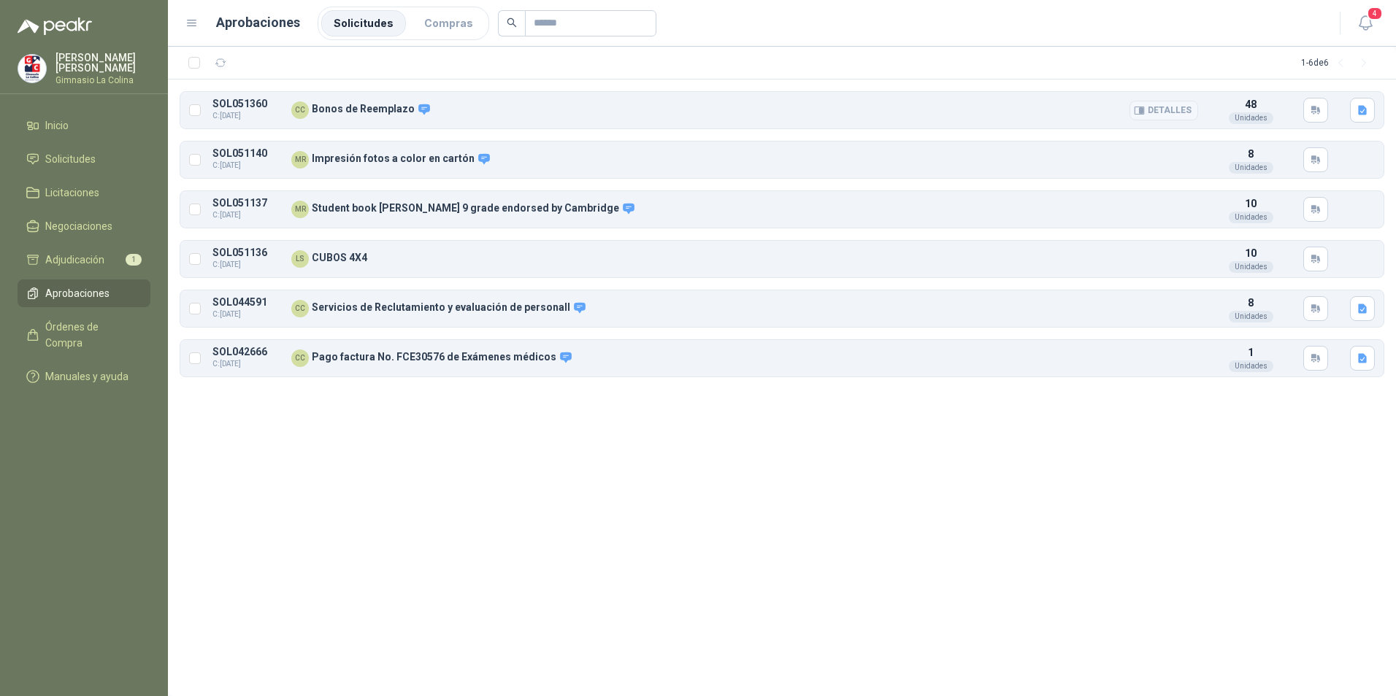
click at [1163, 110] on button "Detalles" at bounding box center [1163, 111] width 69 height 20
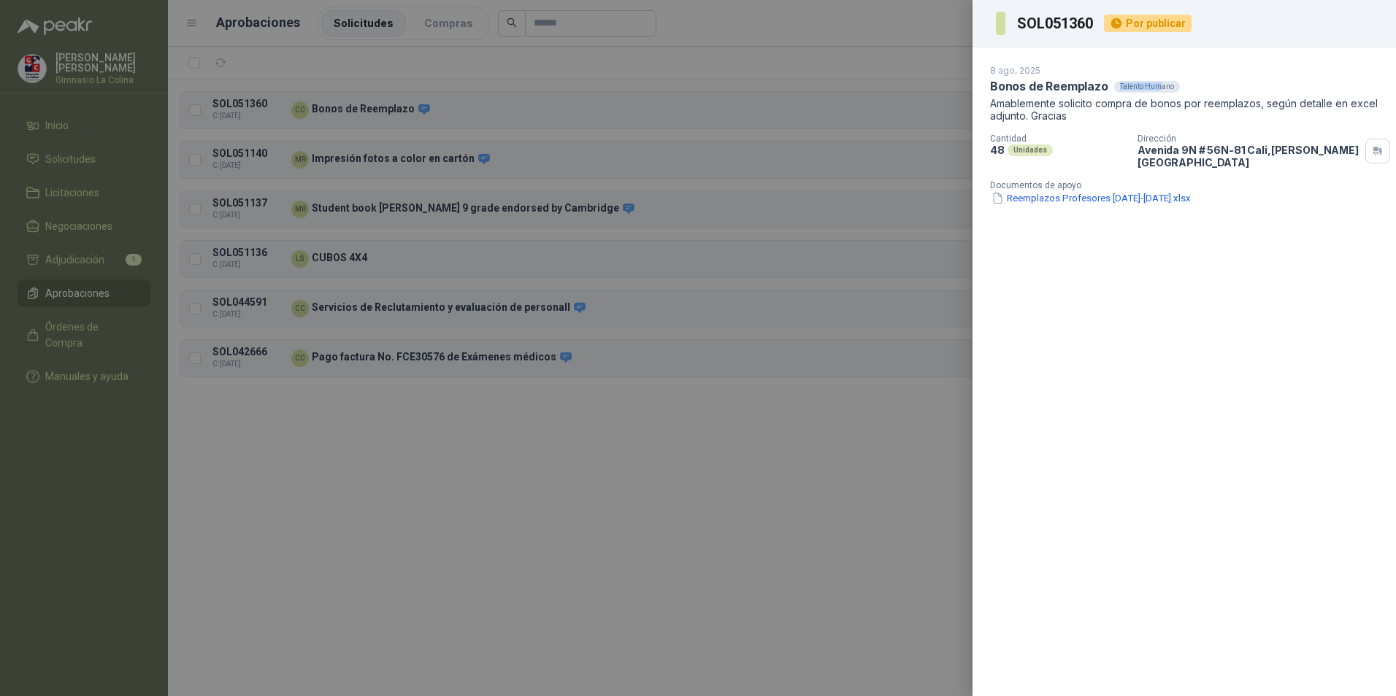
drag, startPoint x: 1158, startPoint y: 91, endPoint x: 1118, endPoint y: 85, distance: 40.6
click at [1118, 85] on div "Talento Humano" at bounding box center [1147, 87] width 66 height 12
click at [864, 427] on div at bounding box center [698, 348] width 1396 height 696
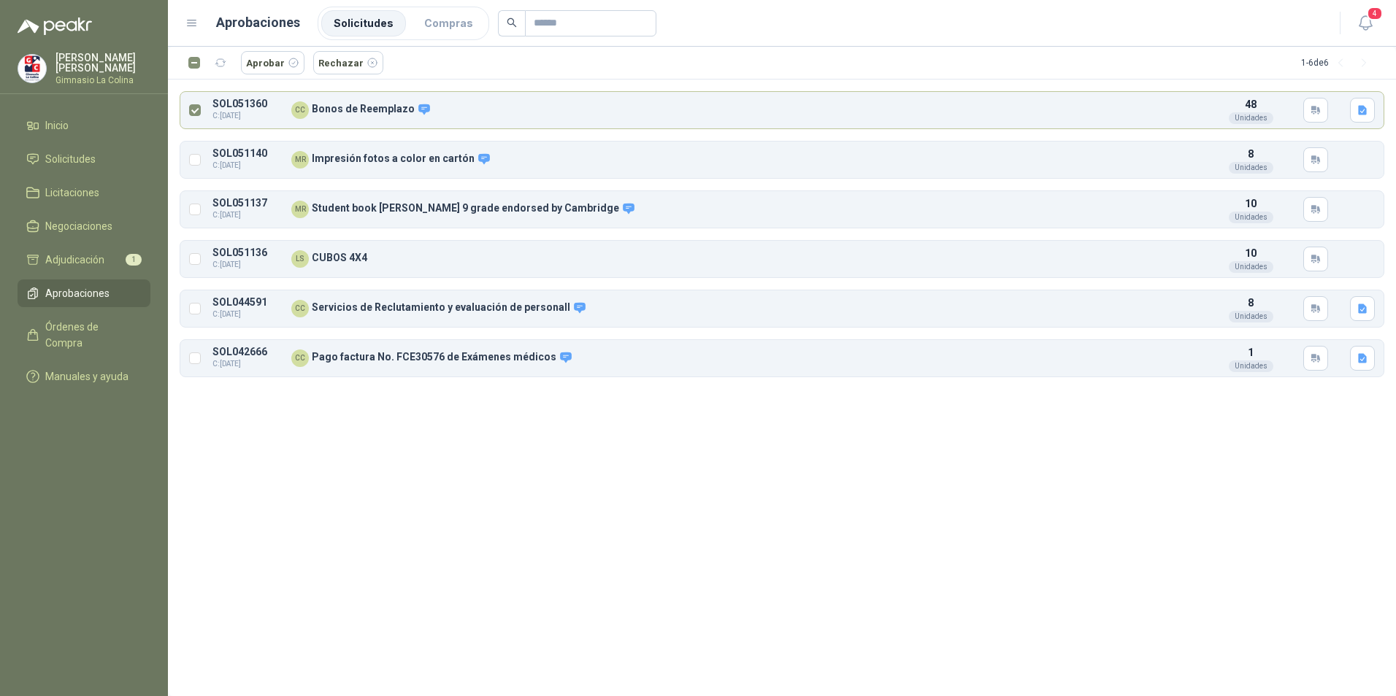
click at [334, 496] on div "Aprobar Rechazar 1 - 6 de 6 SOL051360 C: [DATE] CC Bonos de Reemplazo Detalles …" at bounding box center [782, 372] width 1228 height 650
click at [1170, 160] on button "Detalles" at bounding box center [1163, 160] width 69 height 20
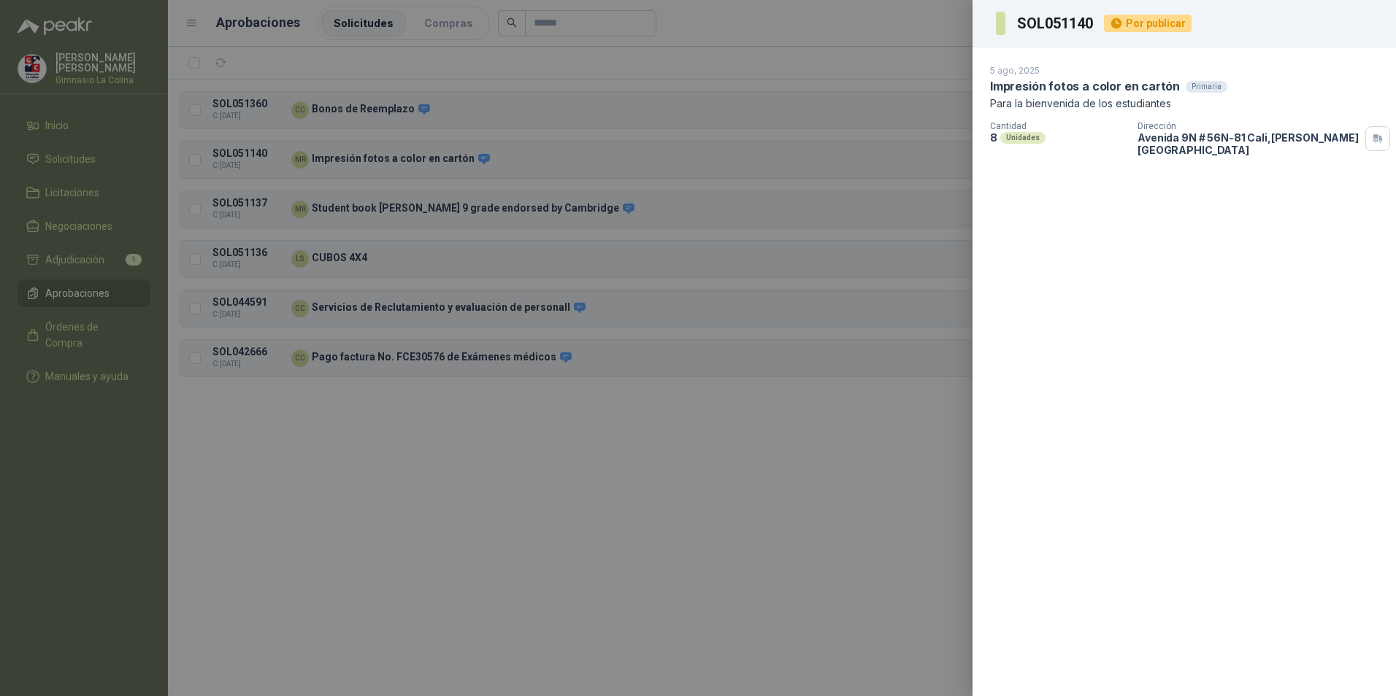
drag, startPoint x: 435, startPoint y: 487, endPoint x: 439, endPoint y: 433, distance: 54.1
click at [435, 485] on div at bounding box center [698, 348] width 1396 height 696
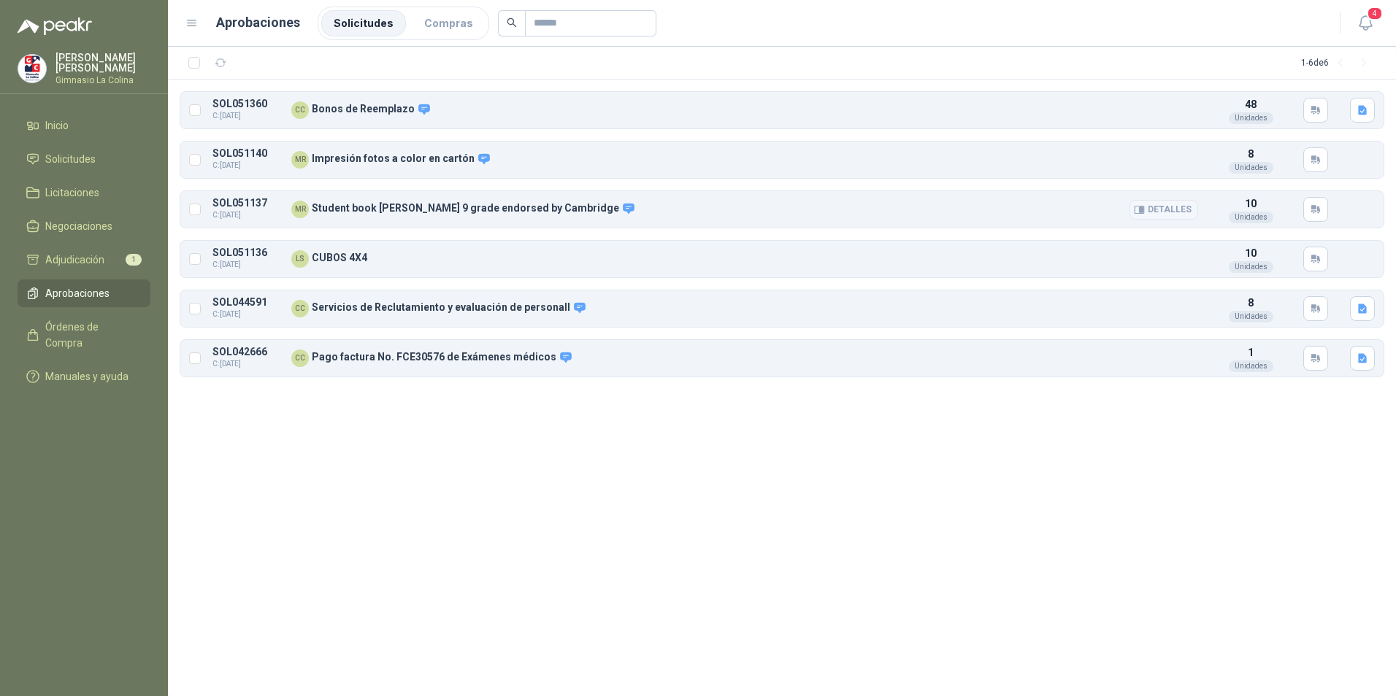
click at [1173, 207] on button "Detalles" at bounding box center [1163, 210] width 69 height 20
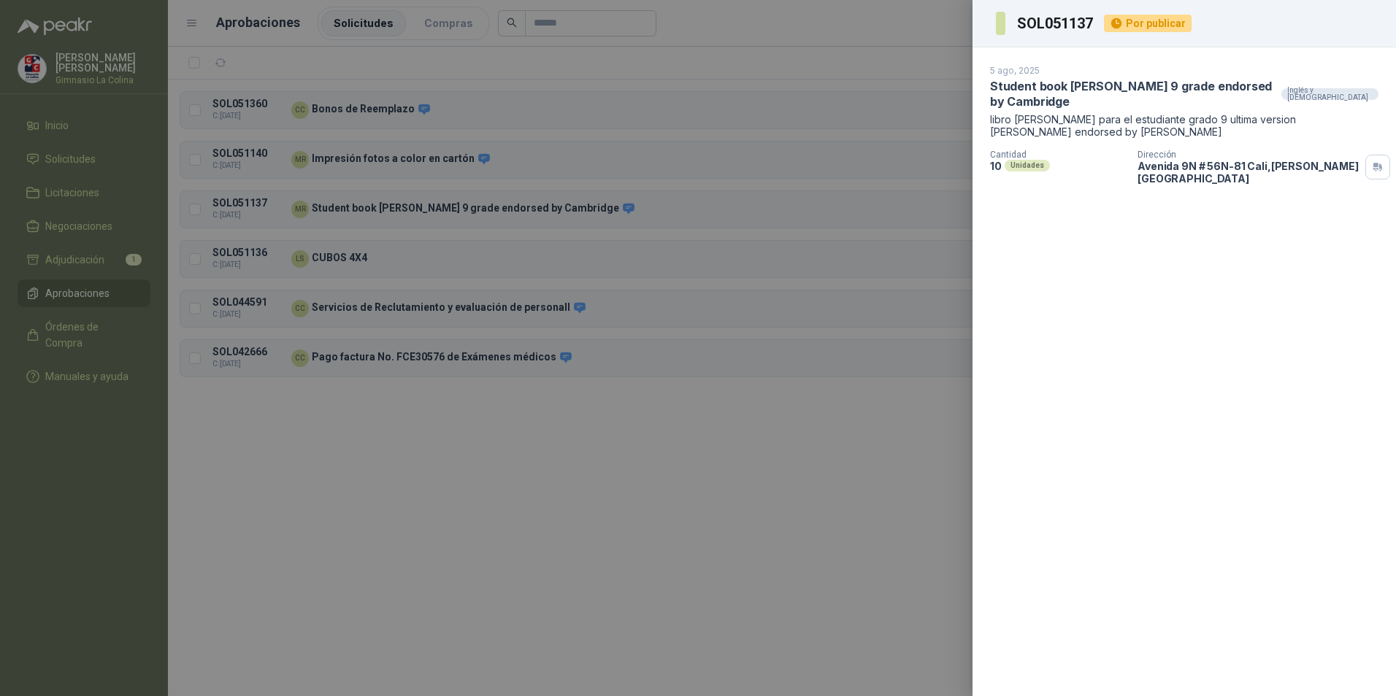
click at [442, 528] on div at bounding box center [698, 348] width 1396 height 696
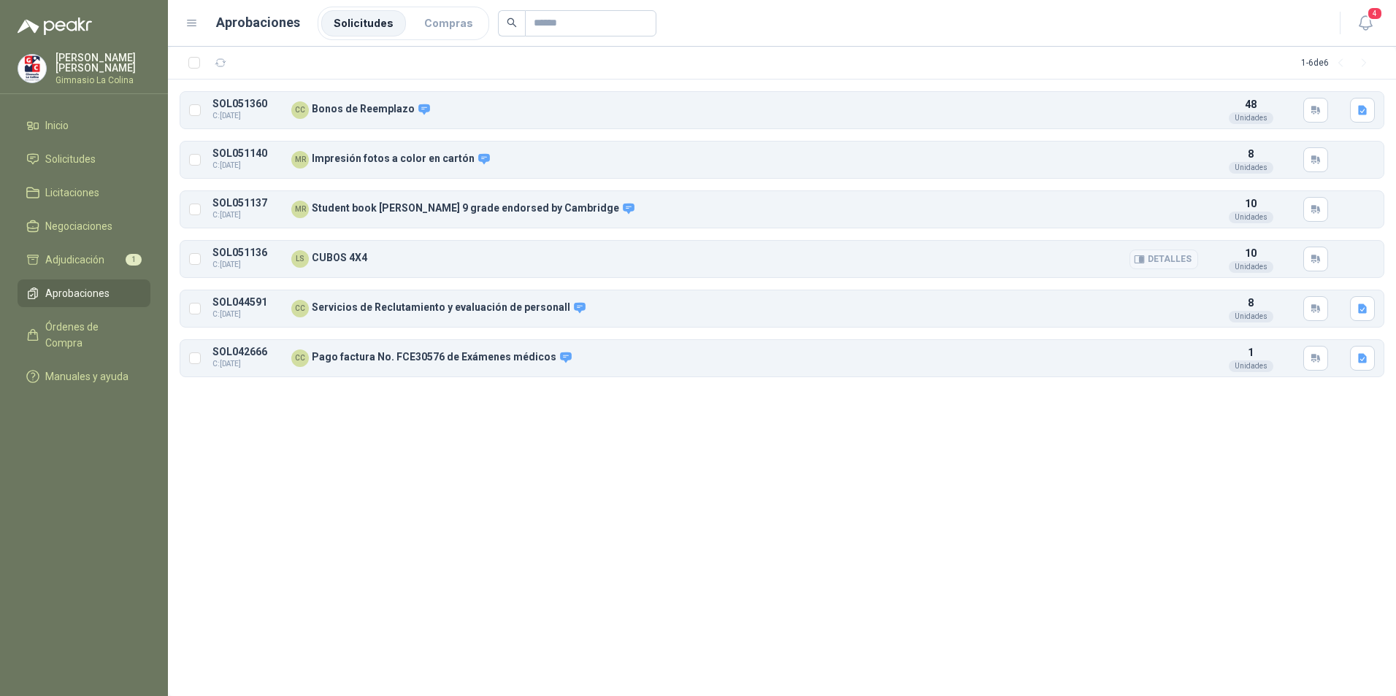
click at [1175, 255] on button "Detalles" at bounding box center [1163, 260] width 69 height 20
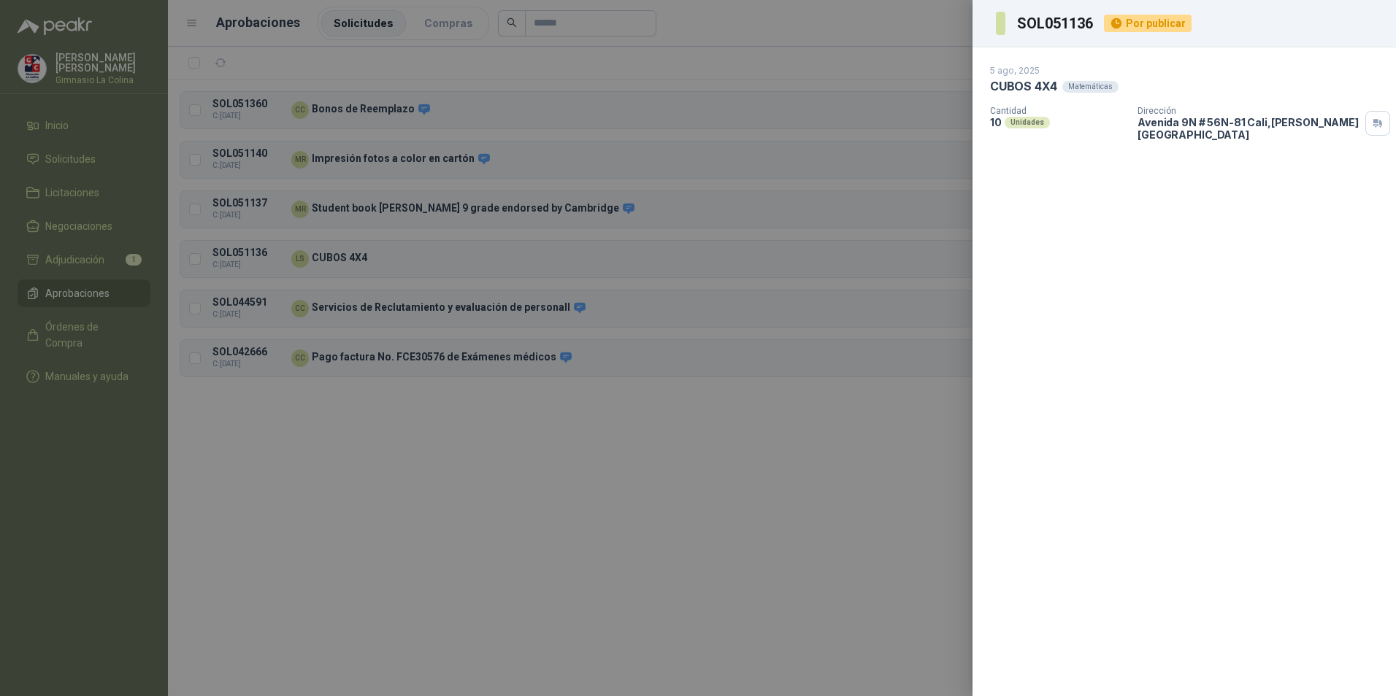
click at [537, 484] on div at bounding box center [698, 348] width 1396 height 696
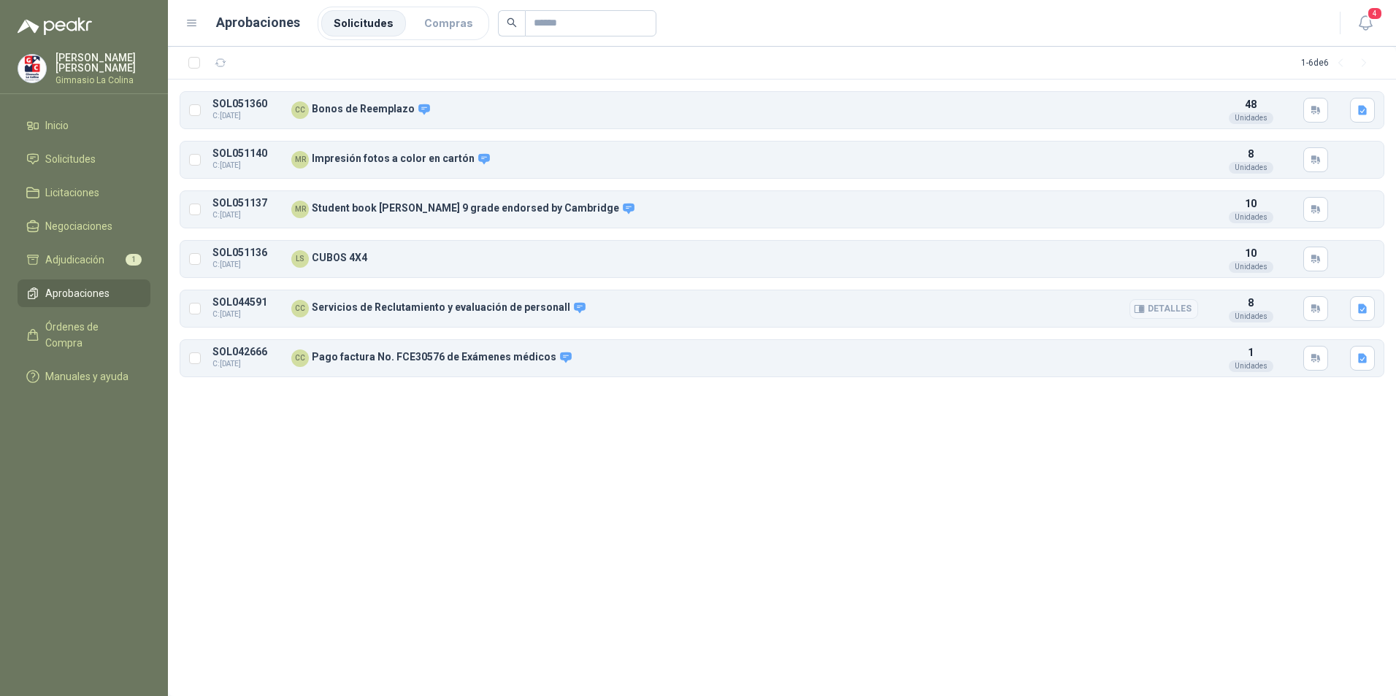
click at [1163, 307] on button "Detalles" at bounding box center [1163, 309] width 69 height 20
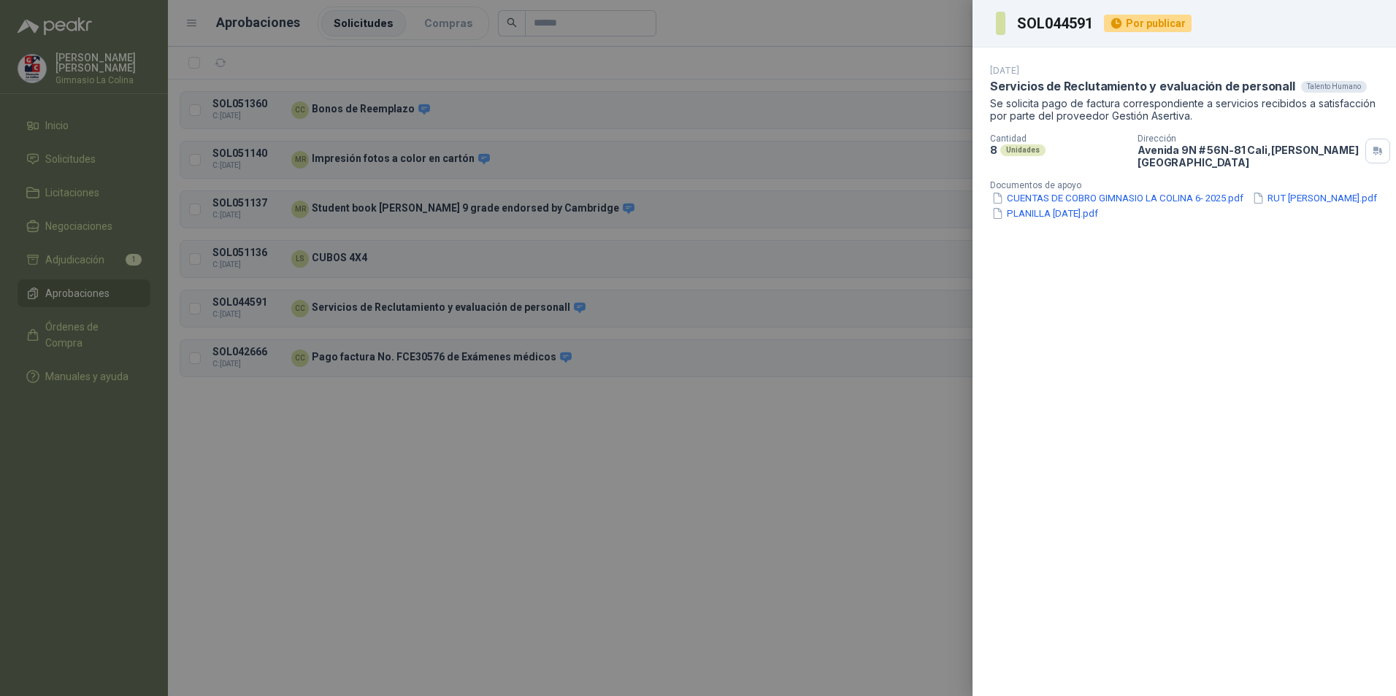
click at [720, 484] on div at bounding box center [698, 348] width 1396 height 696
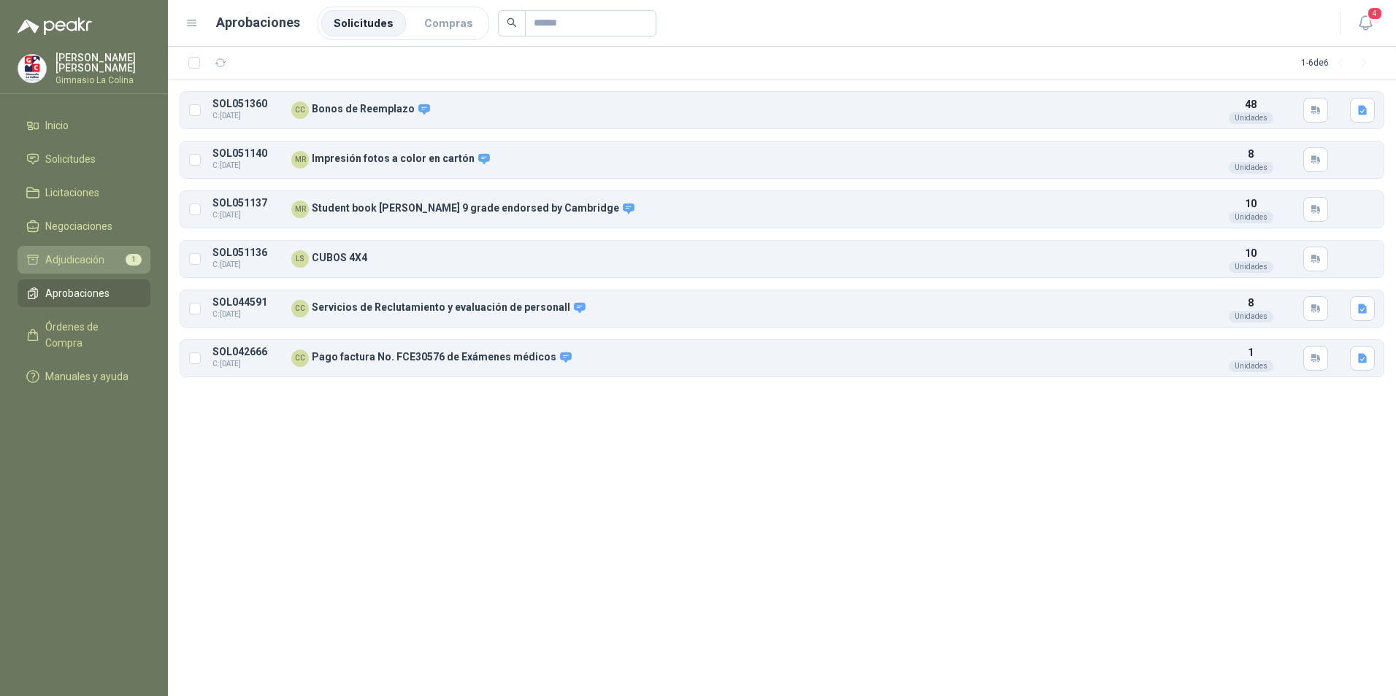
click at [75, 264] on span "Adjudicación" at bounding box center [74, 260] width 59 height 16
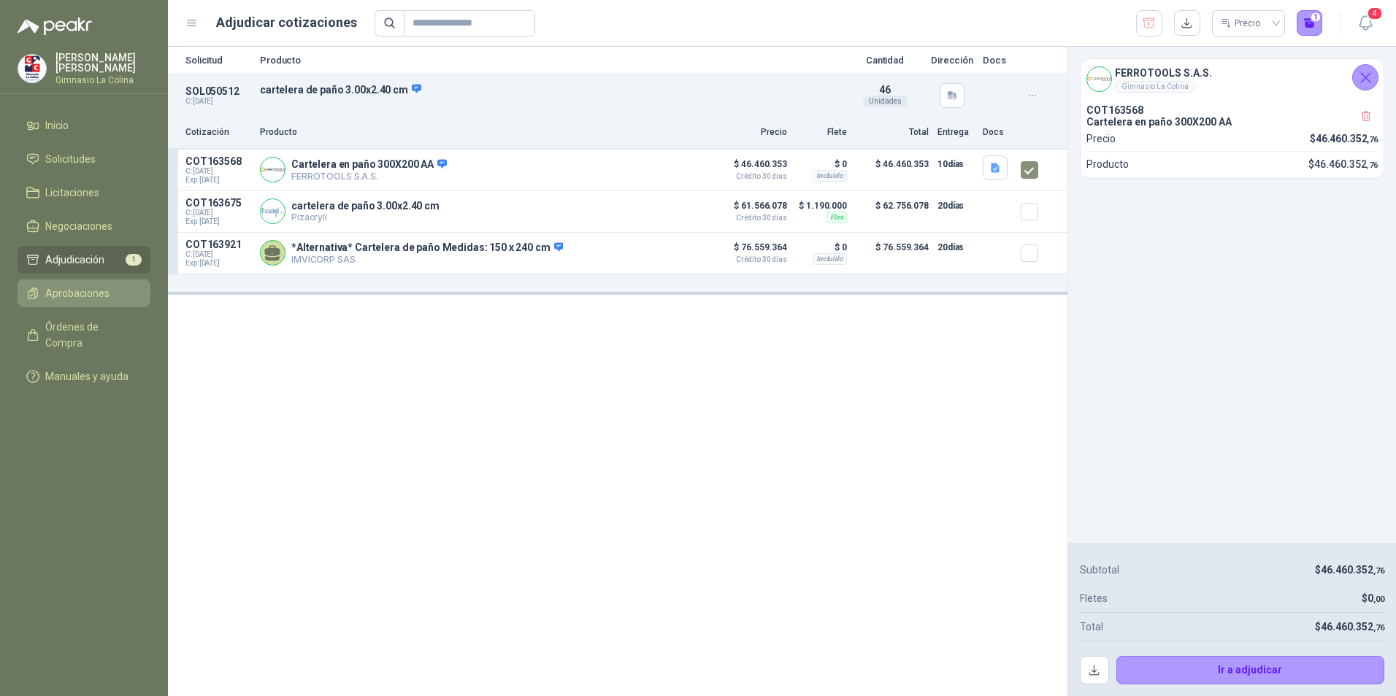
click at [84, 292] on span "Aprobaciones" at bounding box center [77, 293] width 64 height 16
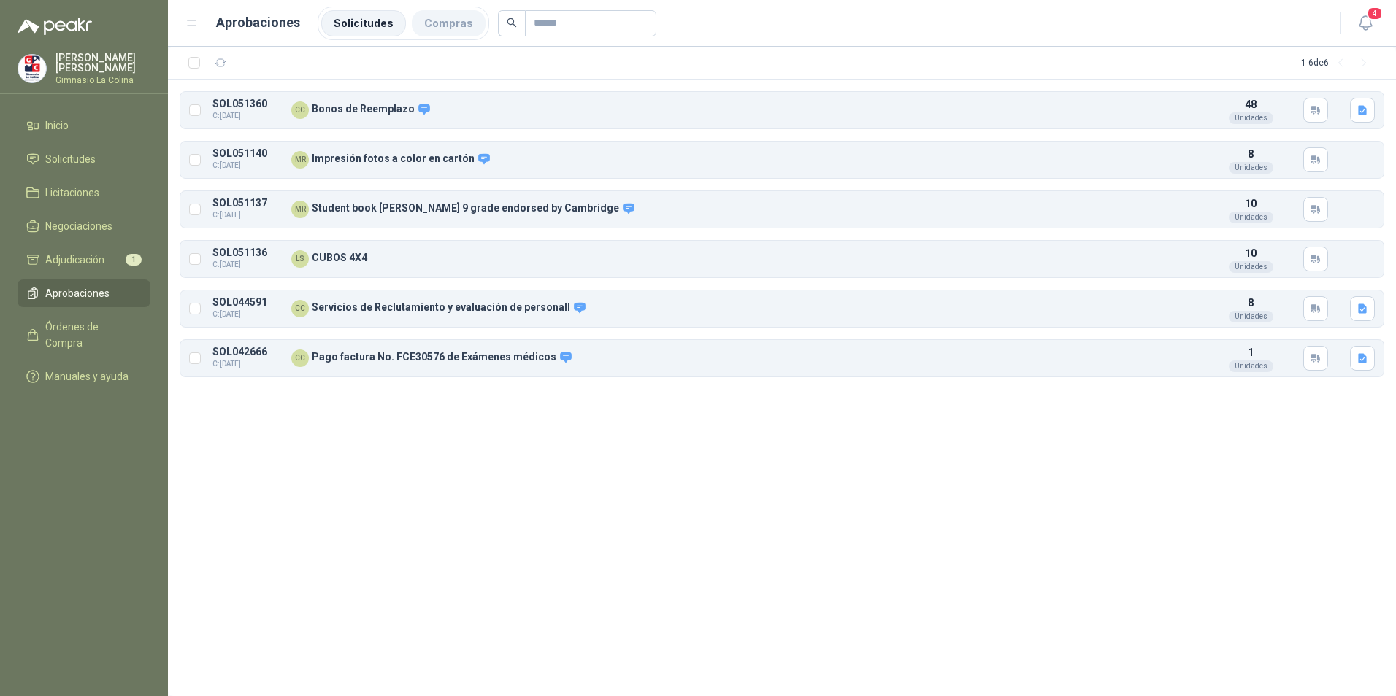
click at [435, 17] on li "Compras" at bounding box center [449, 23] width 74 height 26
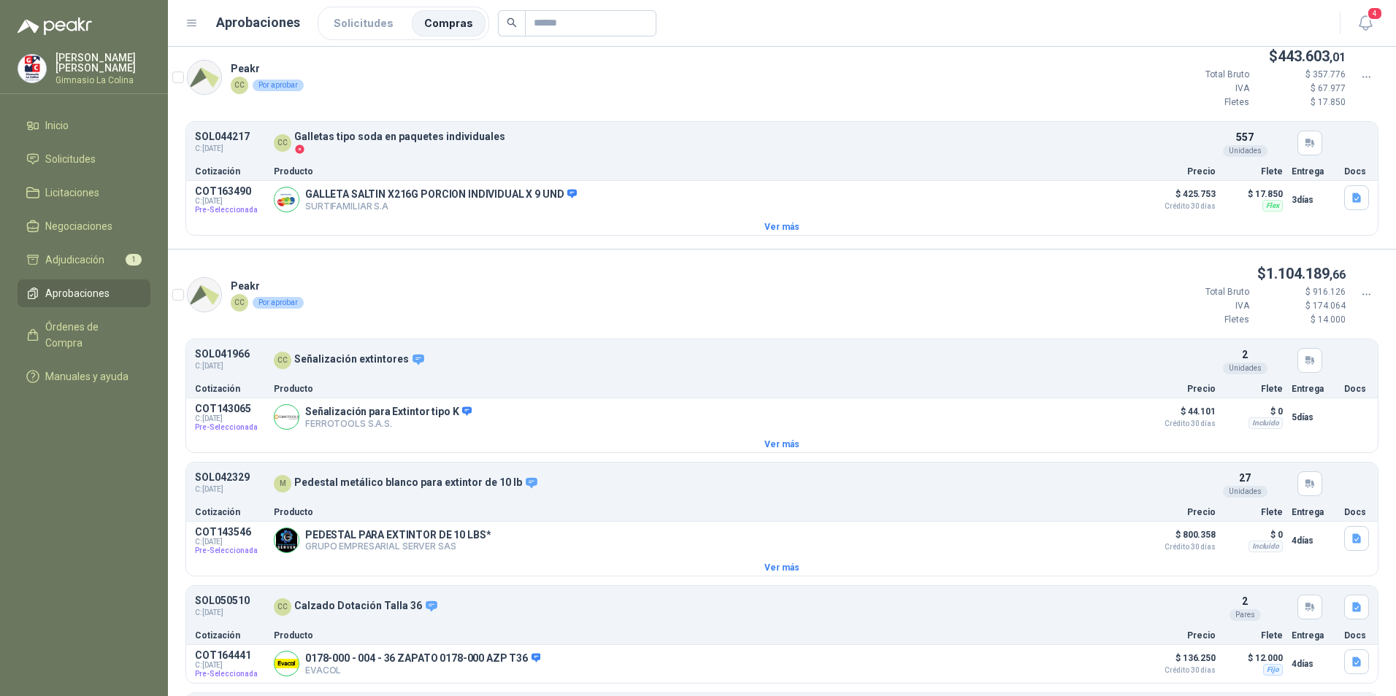
scroll to position [73, 0]
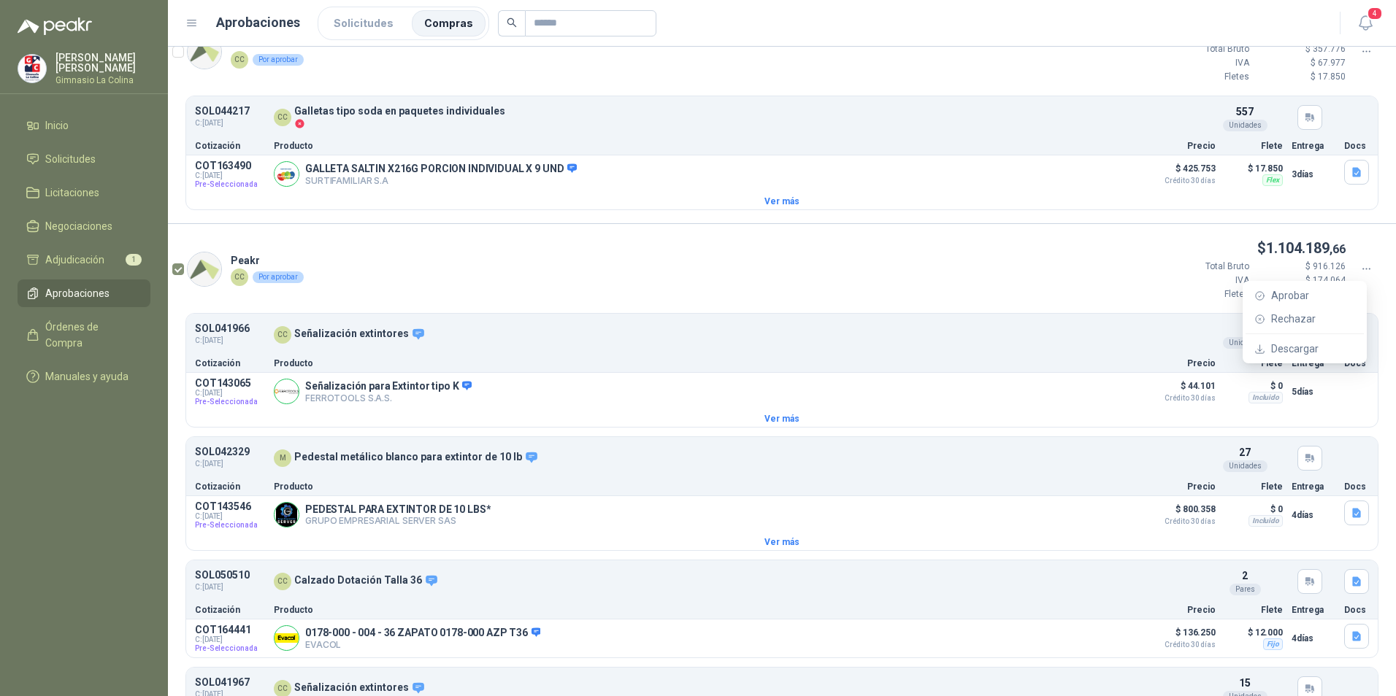
click at [1360, 276] on icon at bounding box center [1366, 269] width 13 height 13
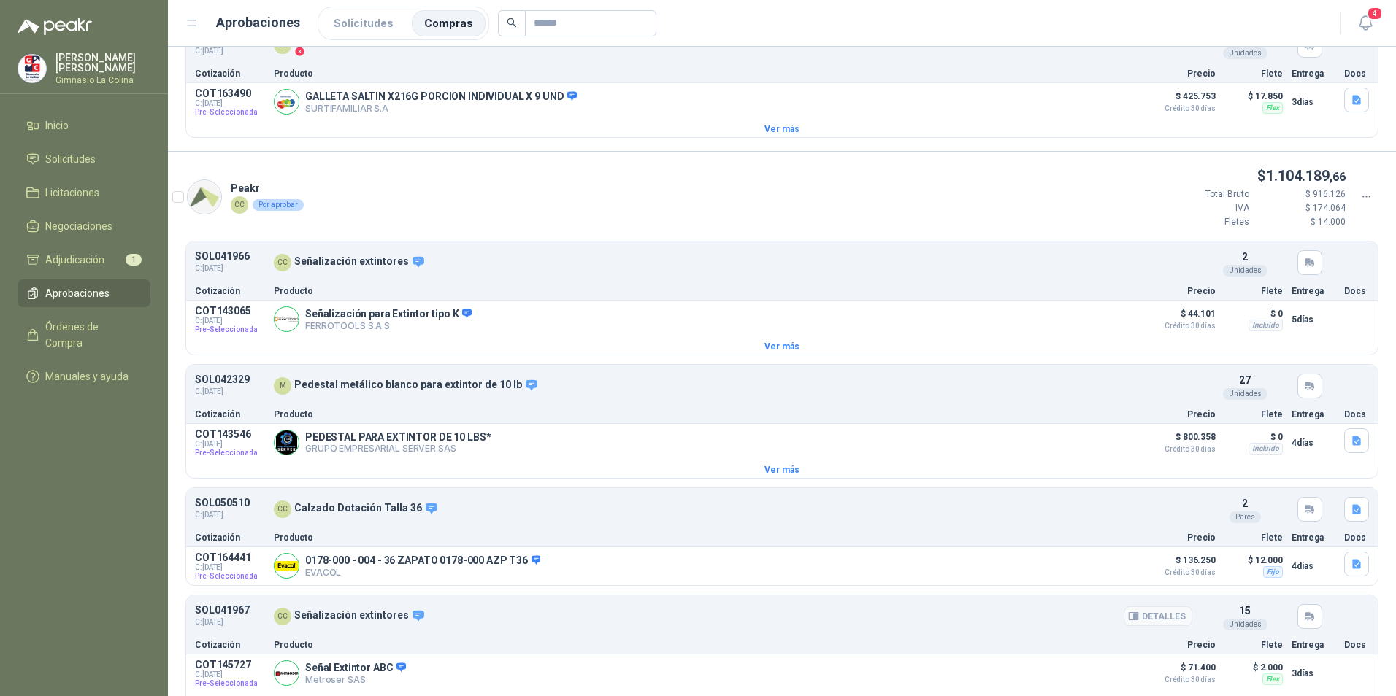
scroll to position [146, 0]
click at [1157, 510] on button "Detalles" at bounding box center [1157, 509] width 69 height 20
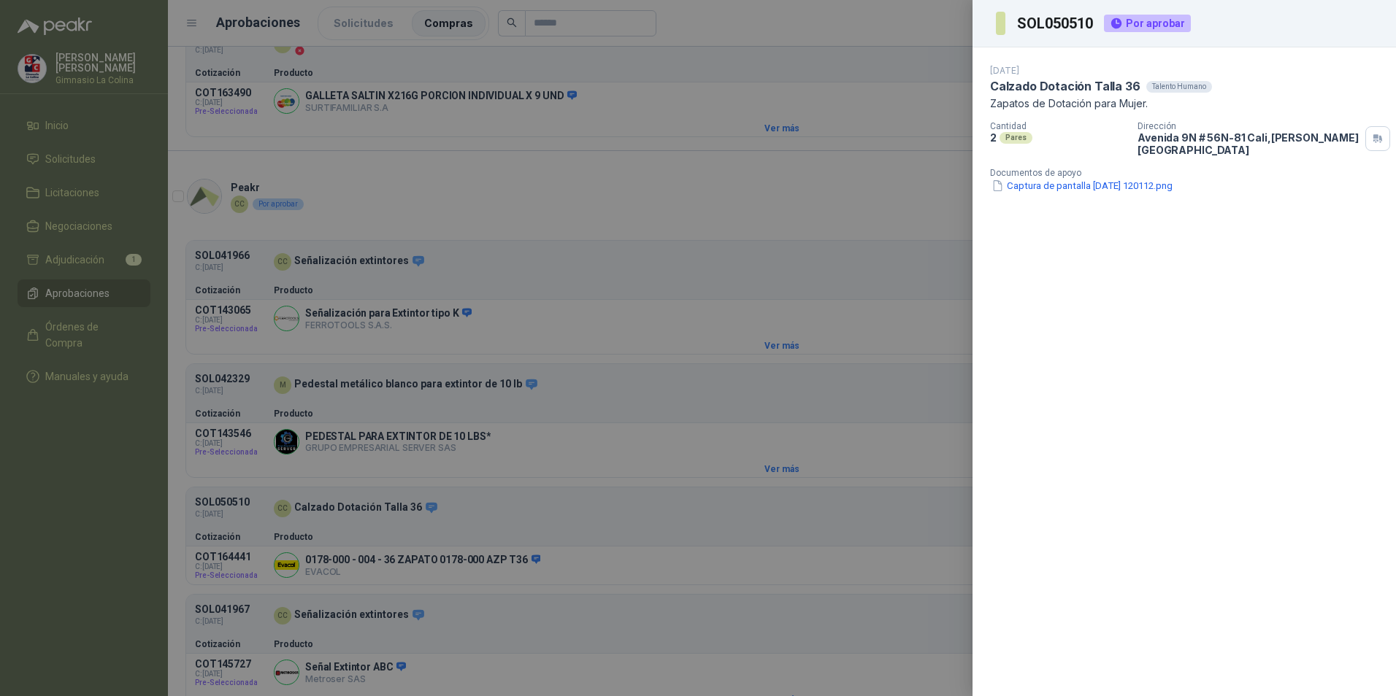
click at [693, 509] on div at bounding box center [698, 348] width 1396 height 696
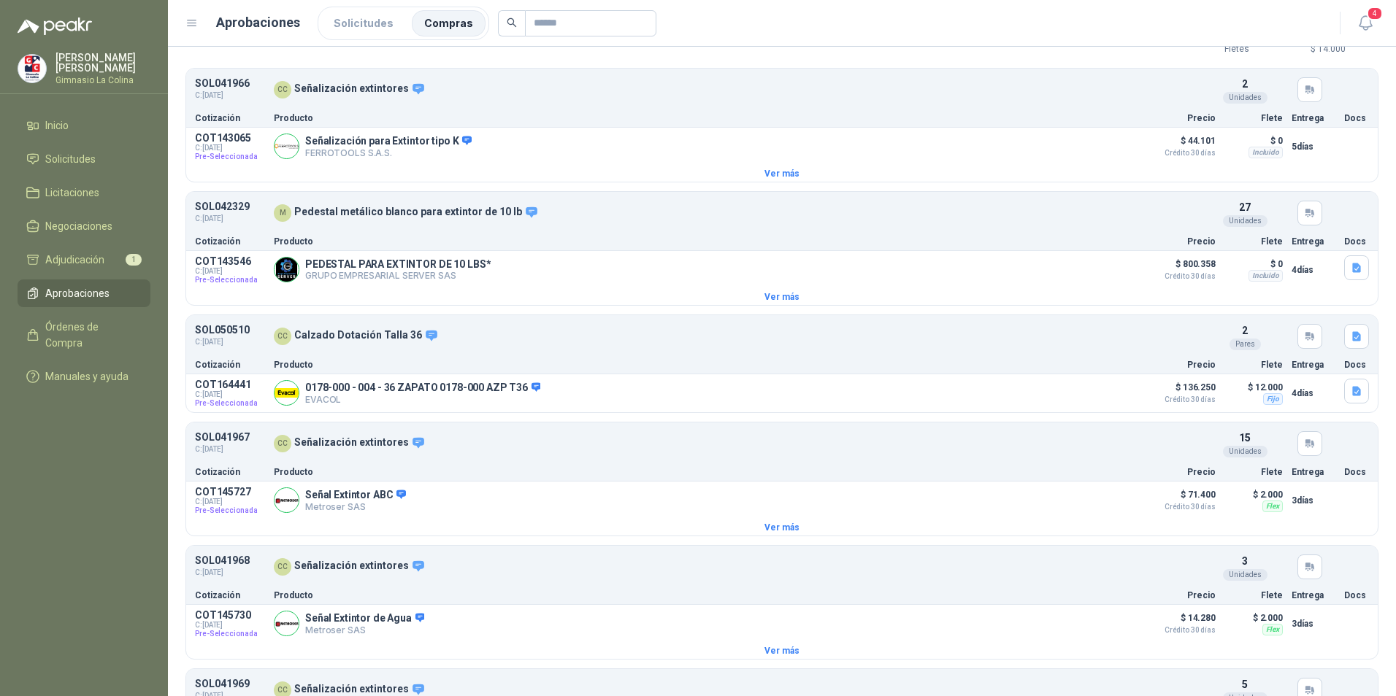
scroll to position [365, 0]
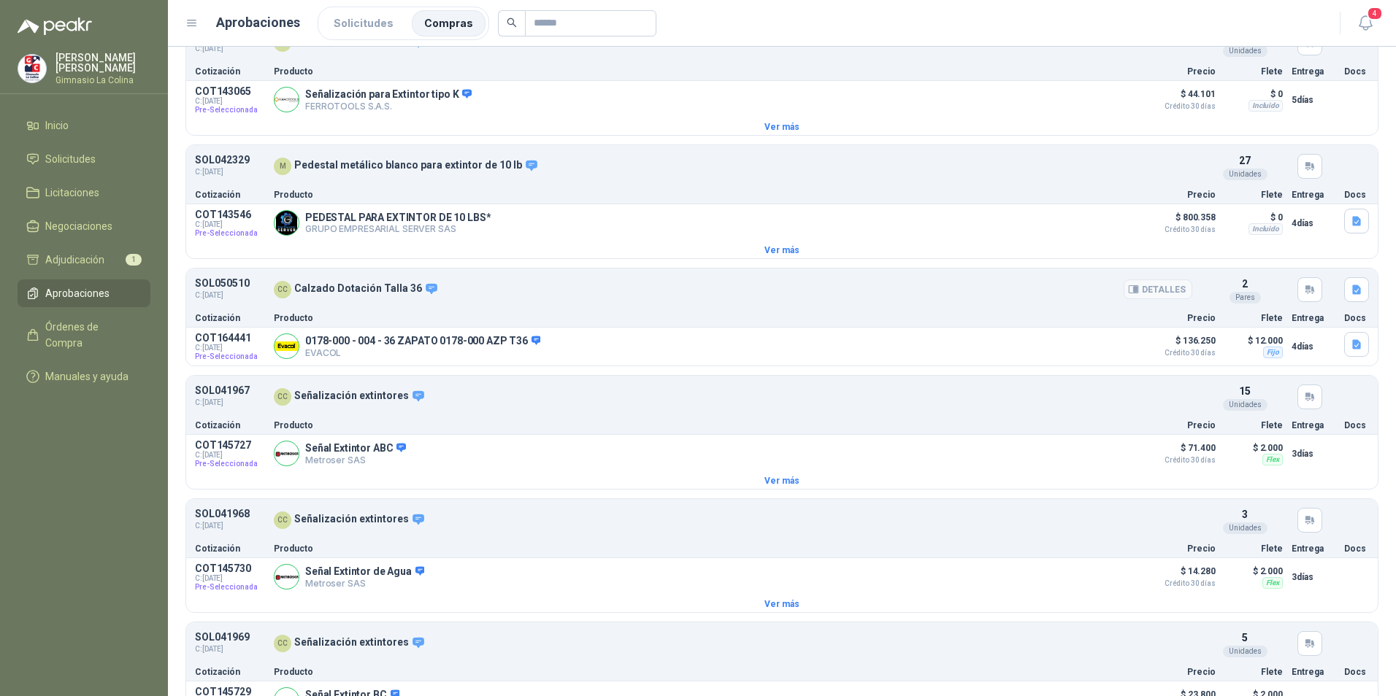
drag, startPoint x: 370, startPoint y: 304, endPoint x: 764, endPoint y: 289, distance: 394.4
click at [380, 299] on article "SOL050510 C: [DATE] CC Calzado Dotación Talla 36 Detalles 2 Pares" at bounding box center [781, 290] width 1191 height 36
click at [1165, 286] on button "Detalles" at bounding box center [1157, 290] width 69 height 20
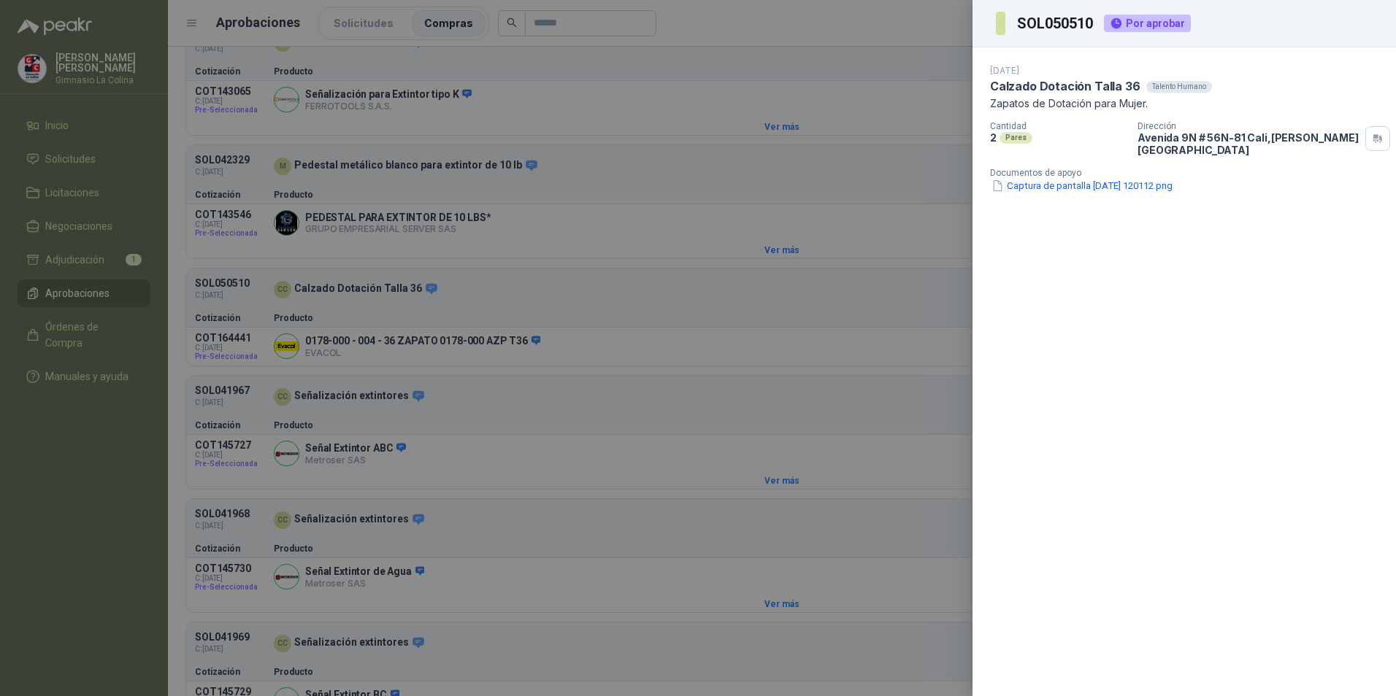
click at [116, 454] on div at bounding box center [698, 348] width 1396 height 696
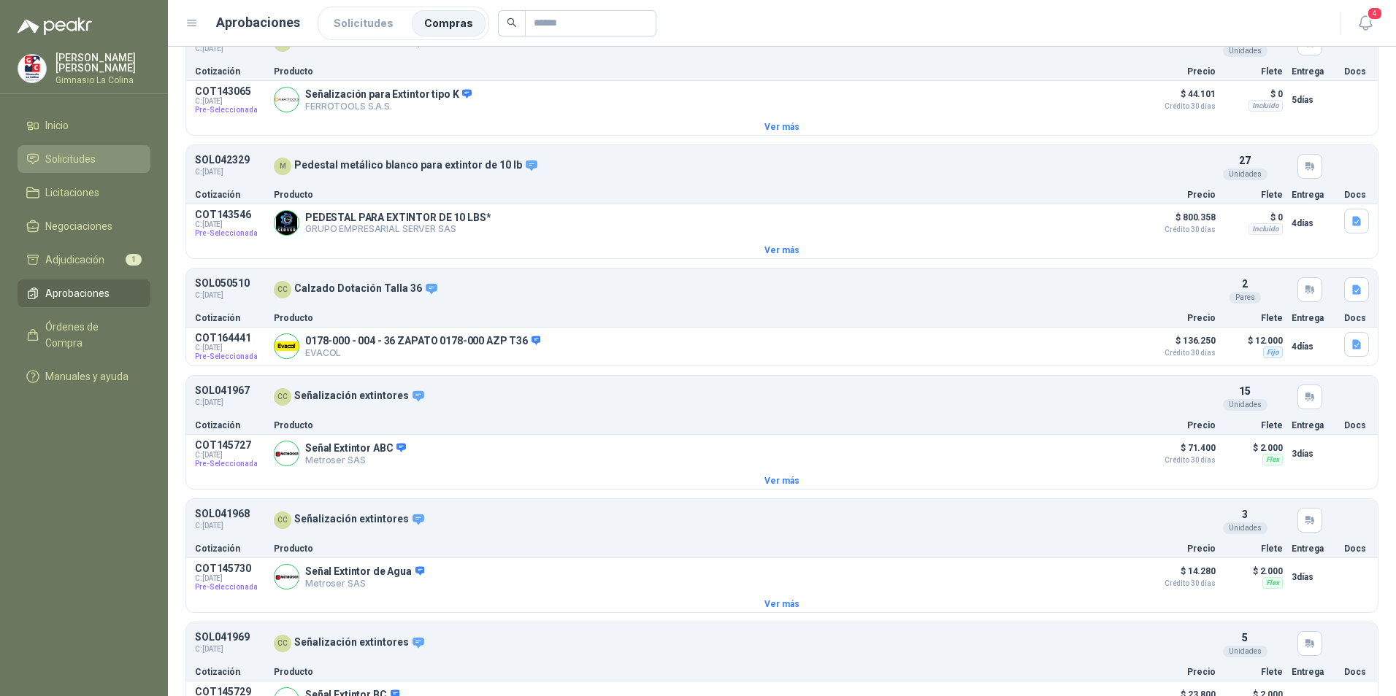
click at [91, 152] on span "Solicitudes" at bounding box center [70, 159] width 50 height 16
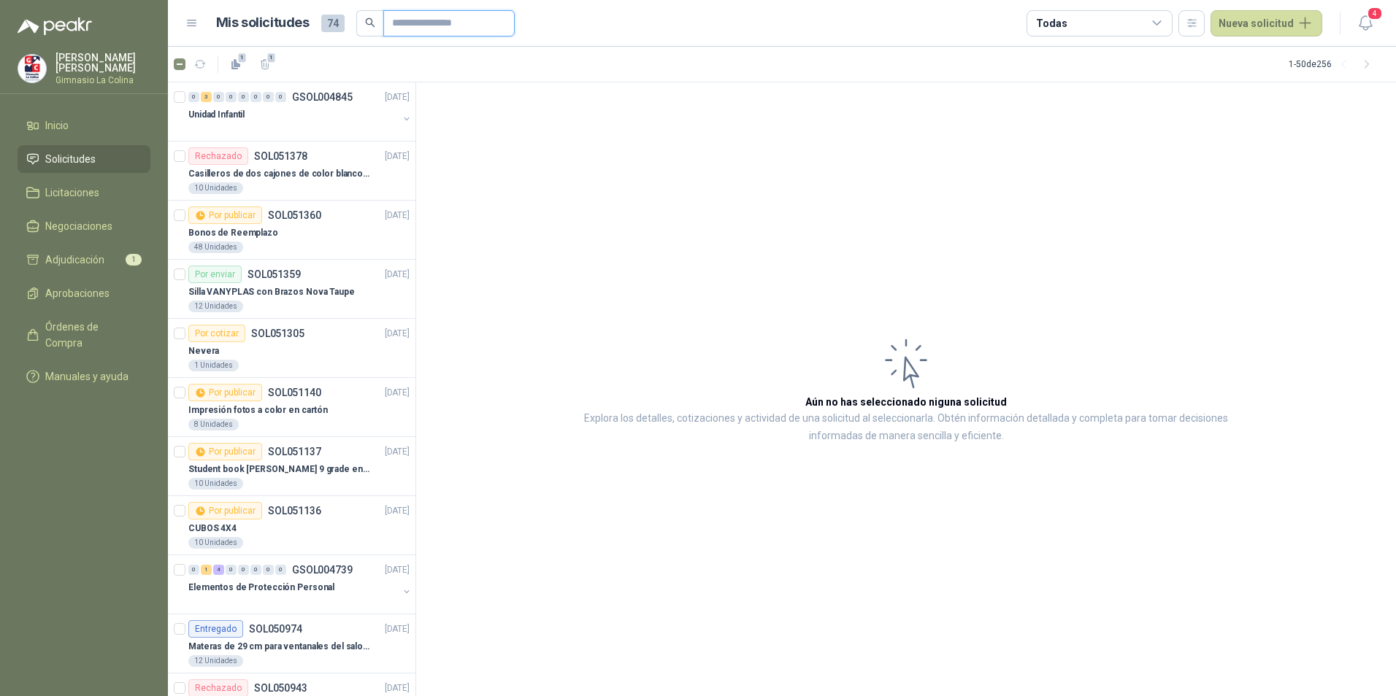
click at [456, 31] on input "text" at bounding box center [443, 23] width 102 height 25
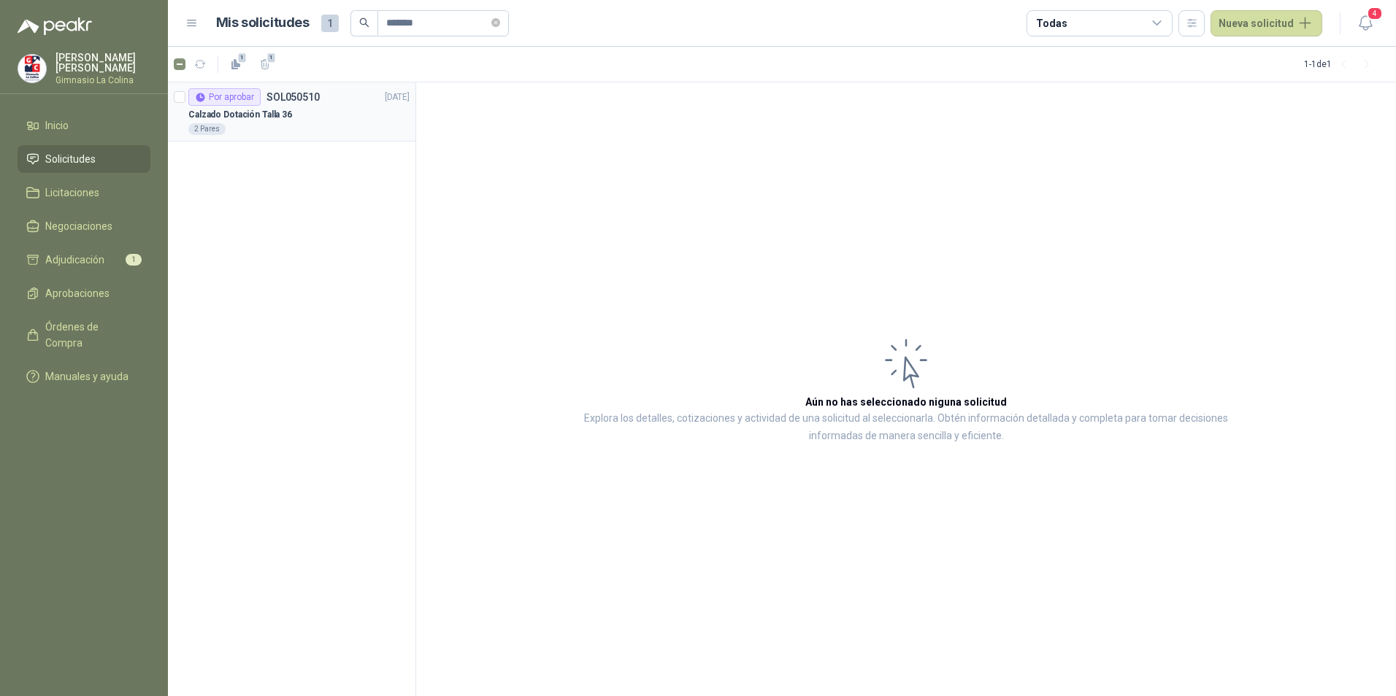
click at [270, 109] on p "Calzado Dotación Talla 36" at bounding box center [240, 115] width 104 height 14
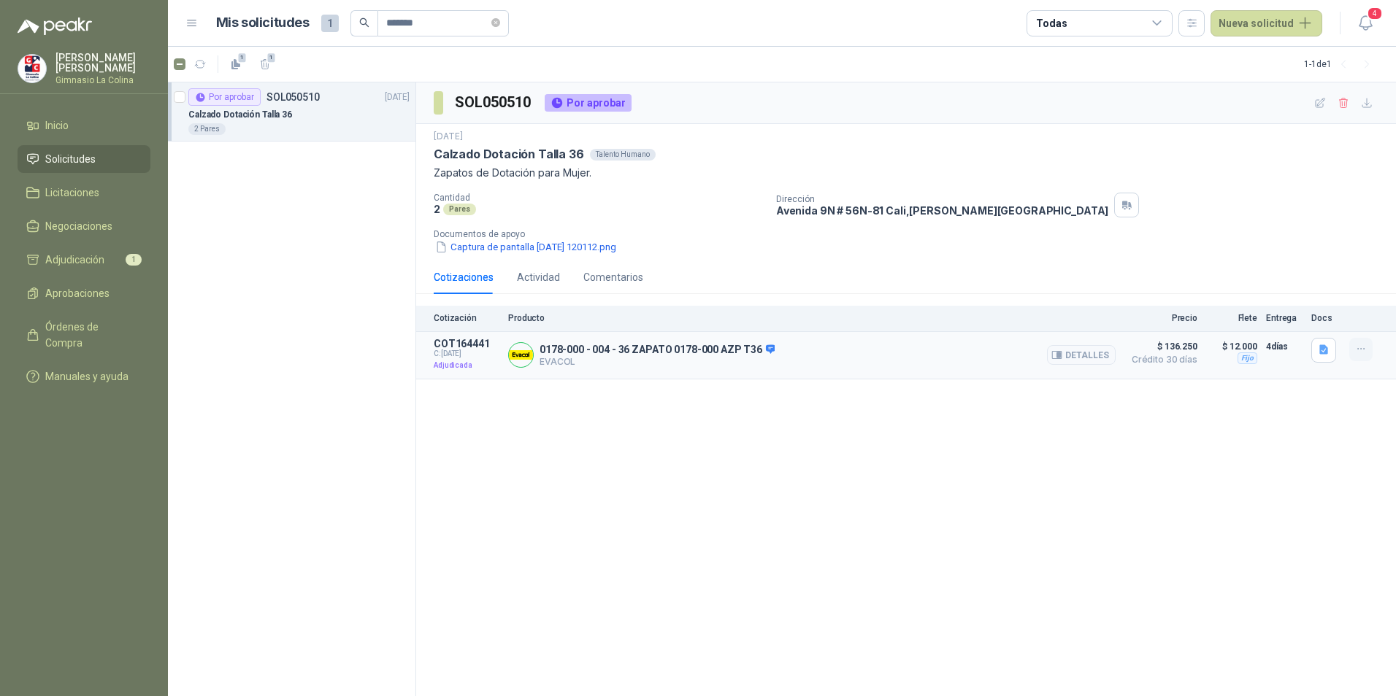
click at [1365, 352] on icon "button" at bounding box center [1361, 349] width 12 height 12
click at [628, 441] on div "SOL050510 Por aprobar [DATE] Calzado Dotación Talla 36 Talento Humano Zapatos d…" at bounding box center [906, 389] width 980 height 615
click at [1355, 349] on icon "button" at bounding box center [1361, 349] width 12 height 12
click at [660, 403] on div "SOL050510 Por aprobar [DATE] Calzado Dotación Talla 36 Talento Humano Zapatos d…" at bounding box center [906, 389] width 980 height 615
click at [76, 292] on span "Aprobaciones" at bounding box center [77, 293] width 64 height 16
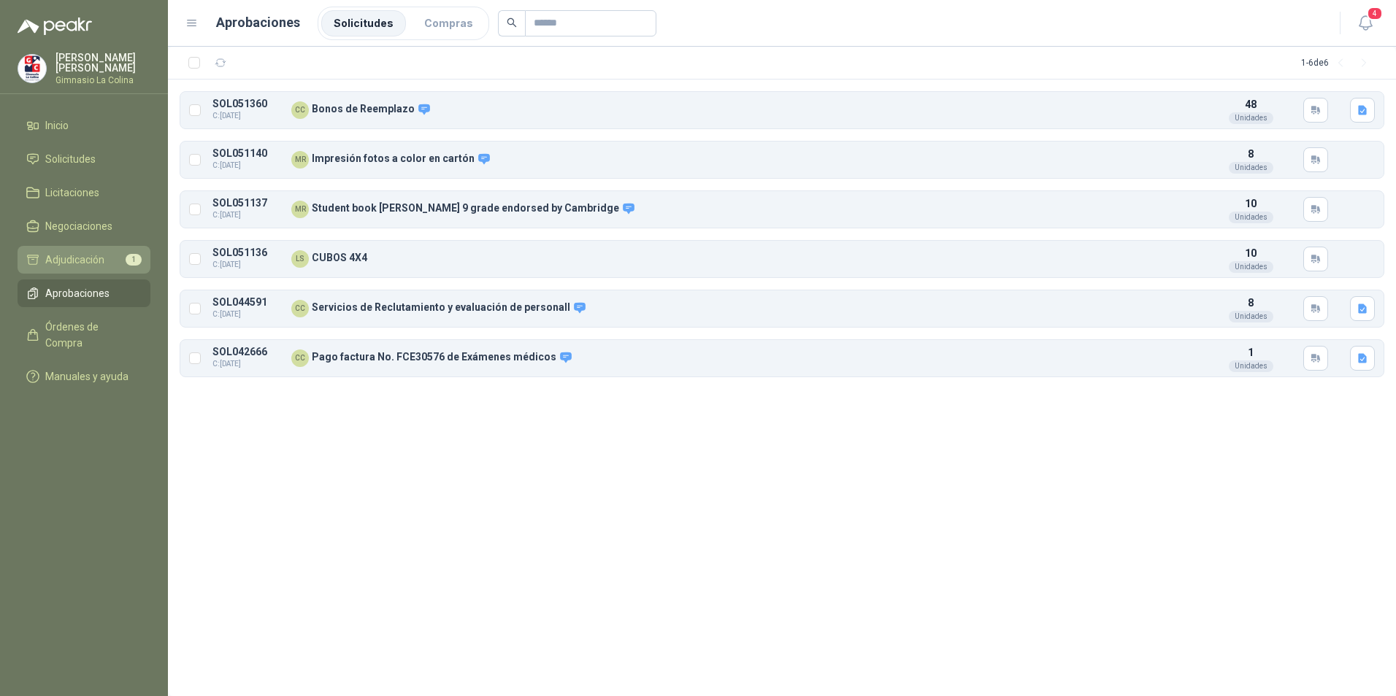
click at [75, 253] on span "Adjudicación" at bounding box center [74, 260] width 59 height 16
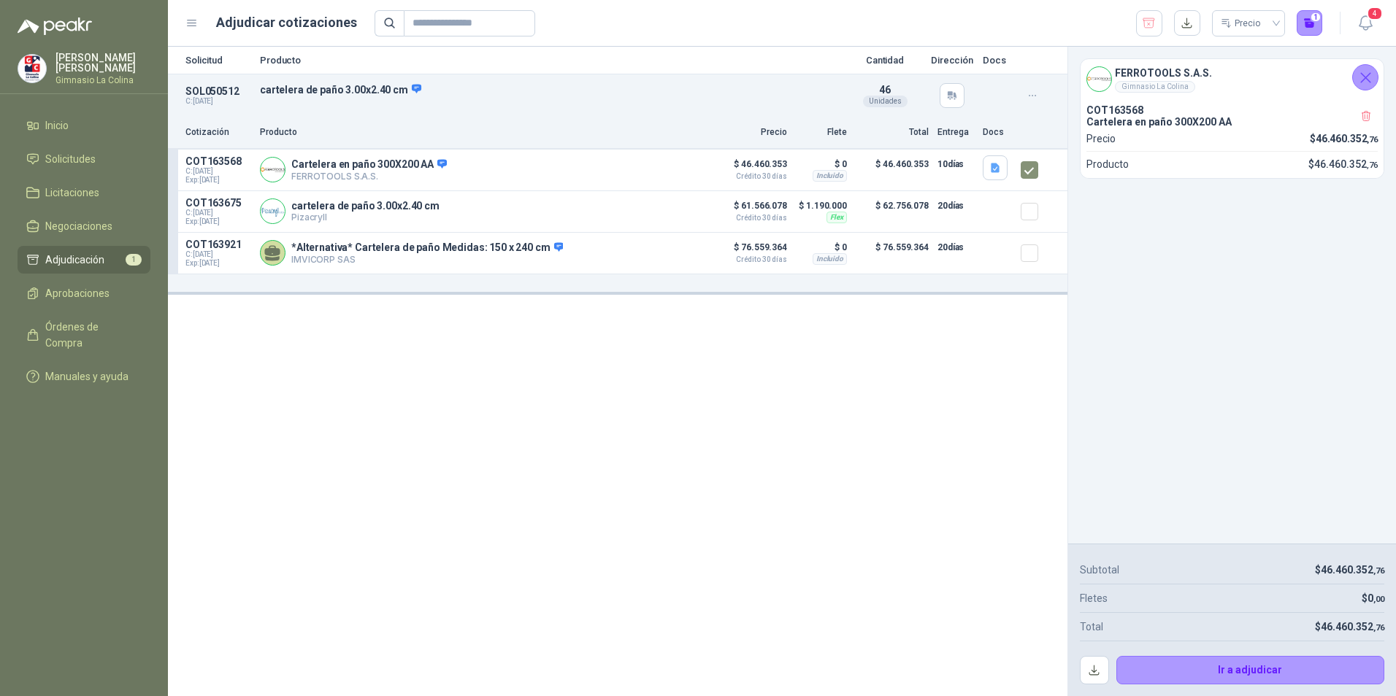
drag, startPoint x: 495, startPoint y: 520, endPoint x: 511, endPoint y: 491, distance: 34.0
click at [495, 520] on div "Solicitud Producto Cantidad Dirección Docs SOL050512 C: [DATE] cartelera de pañ…" at bounding box center [617, 372] width 899 height 650
click at [104, 293] on span "Aprobaciones" at bounding box center [77, 293] width 64 height 16
